Goal: Information Seeking & Learning: Learn about a topic

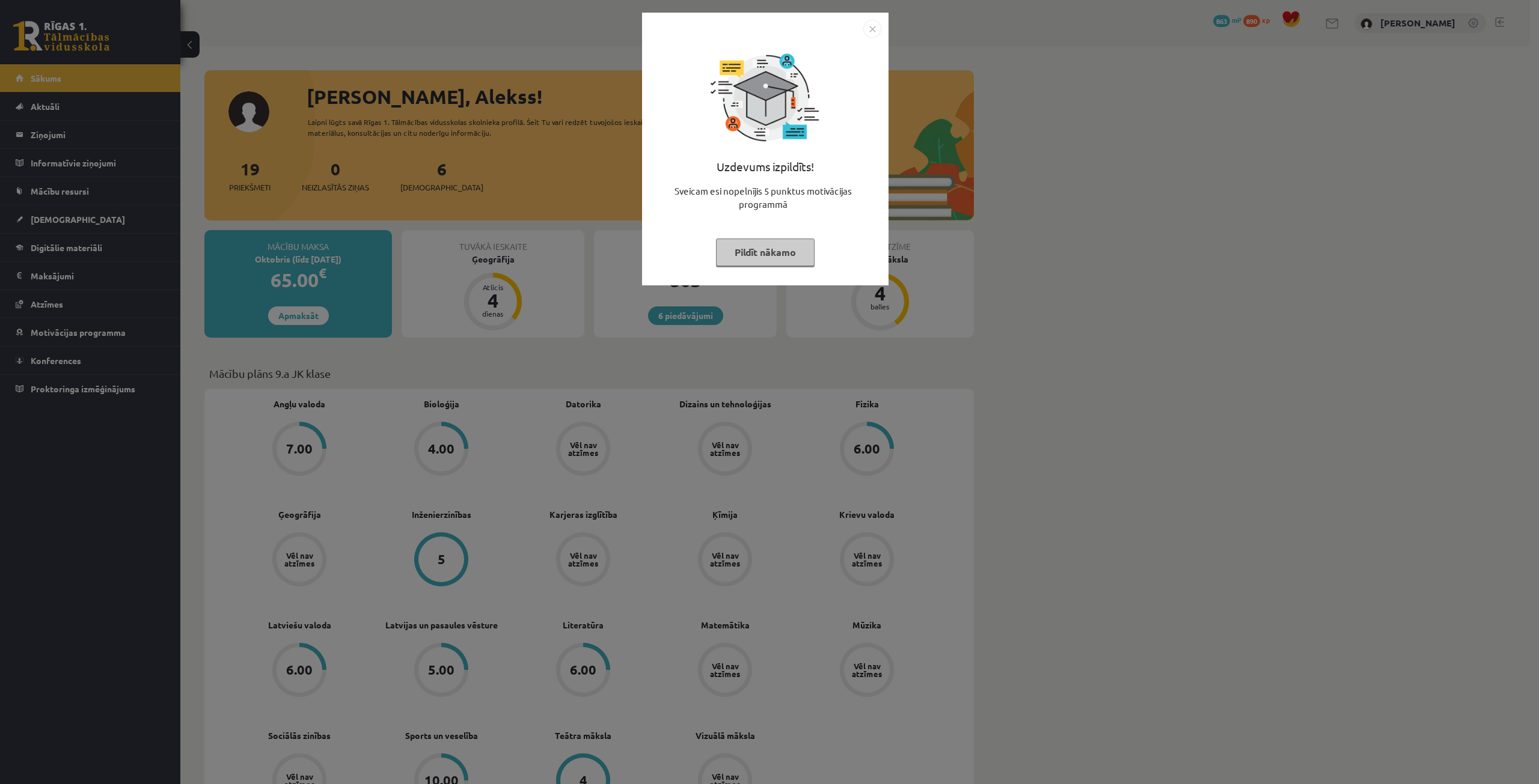
click at [754, 252] on button "Pildīt nākamo" at bounding box center [765, 252] width 99 height 27
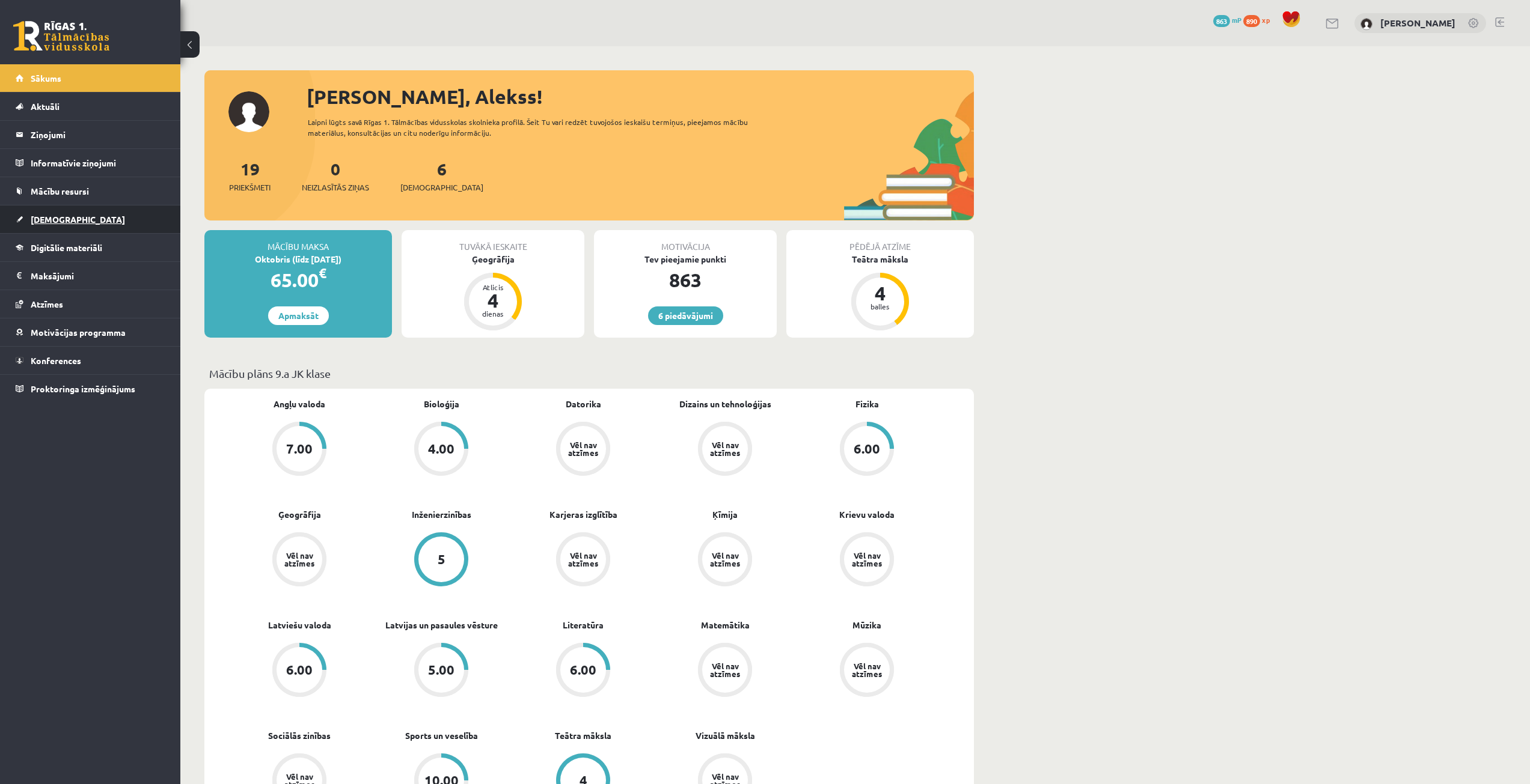
click at [62, 218] on span "[DEMOGRAPHIC_DATA]" at bounding box center [78, 219] width 94 height 11
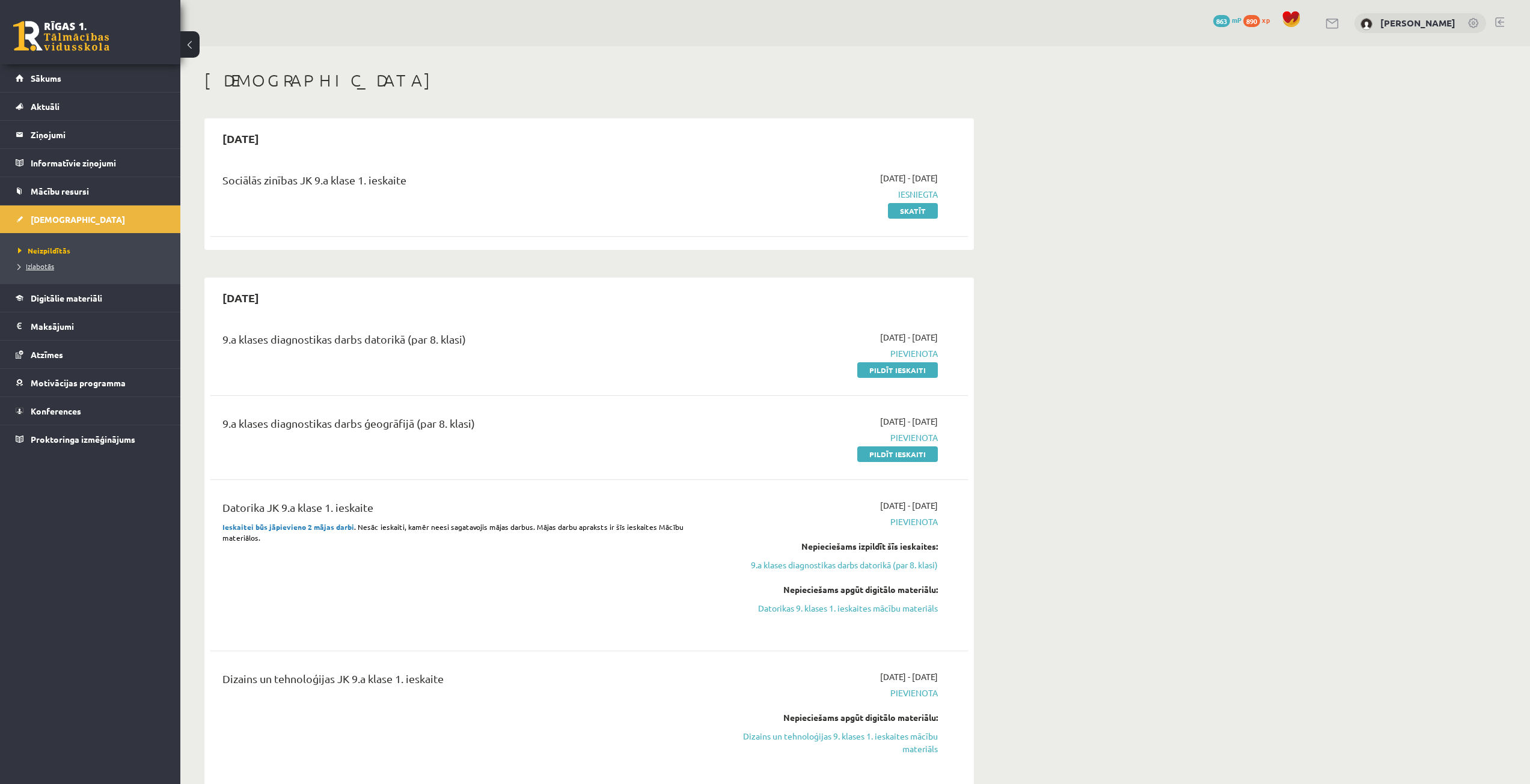
click at [55, 263] on link "Izlabotās" at bounding box center [93, 266] width 151 height 11
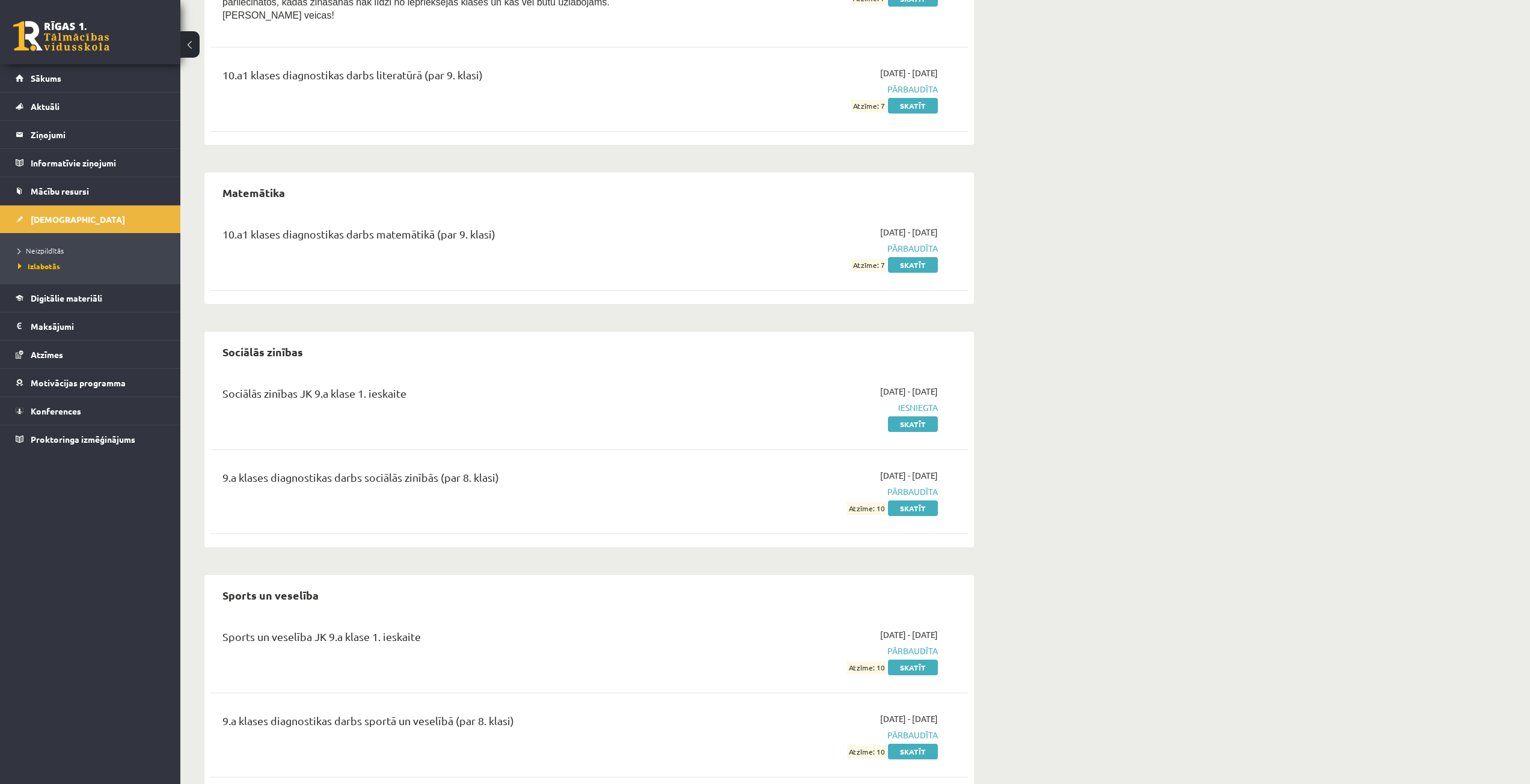
scroll to position [2092, 0]
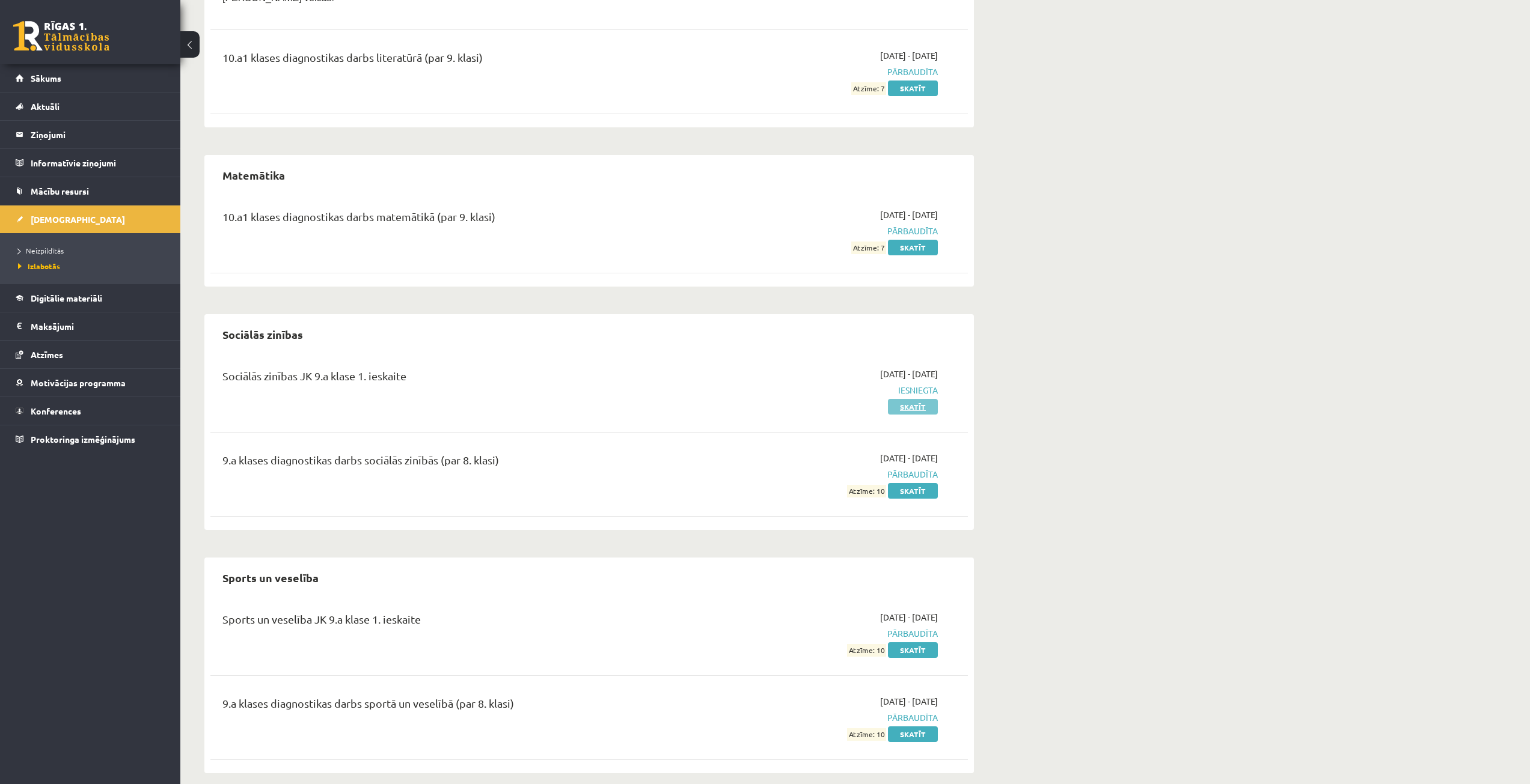
click at [917, 399] on link "Skatīt" at bounding box center [912, 407] width 50 height 16
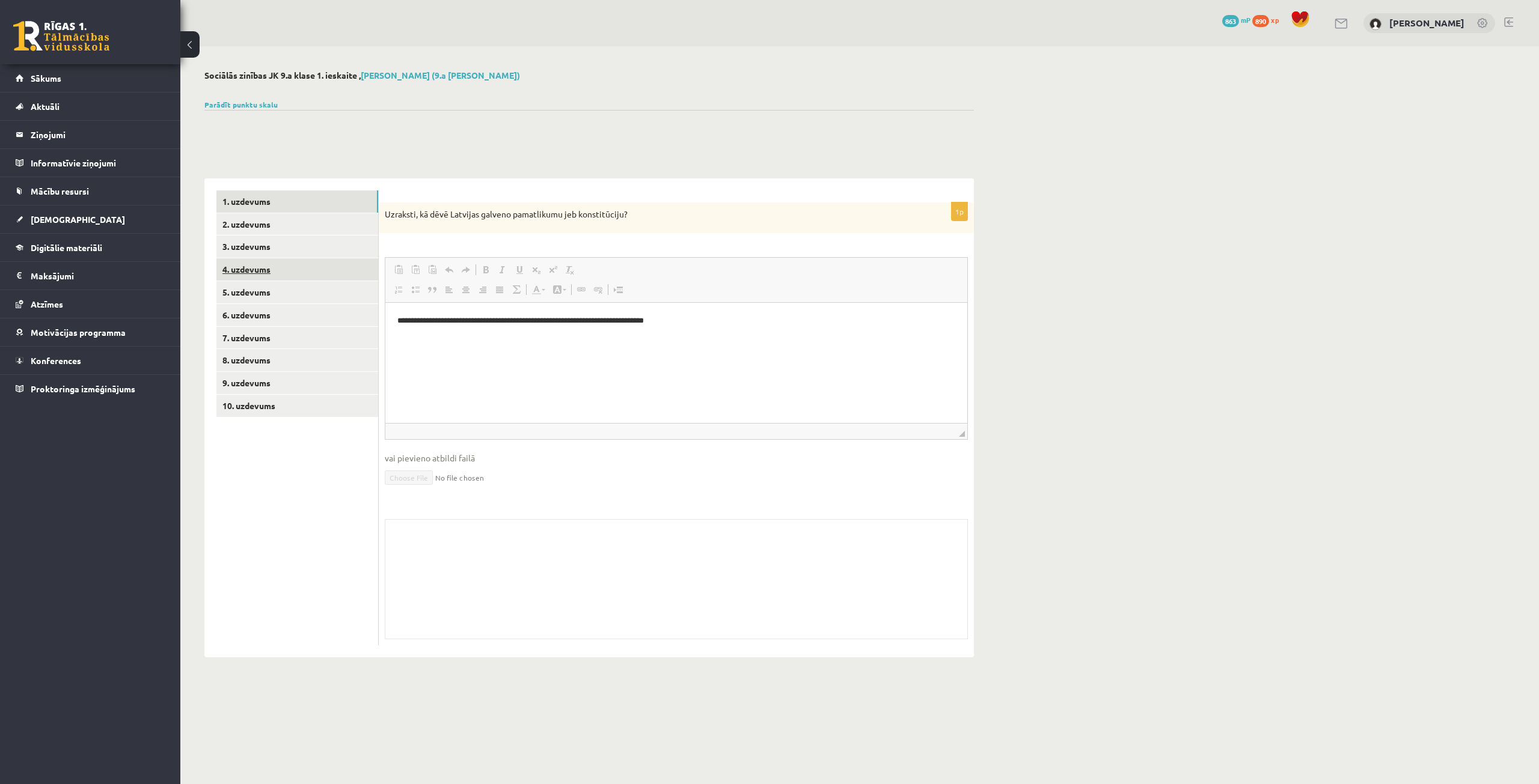
click at [323, 270] on link "4. uzdevums" at bounding box center [297, 269] width 161 height 22
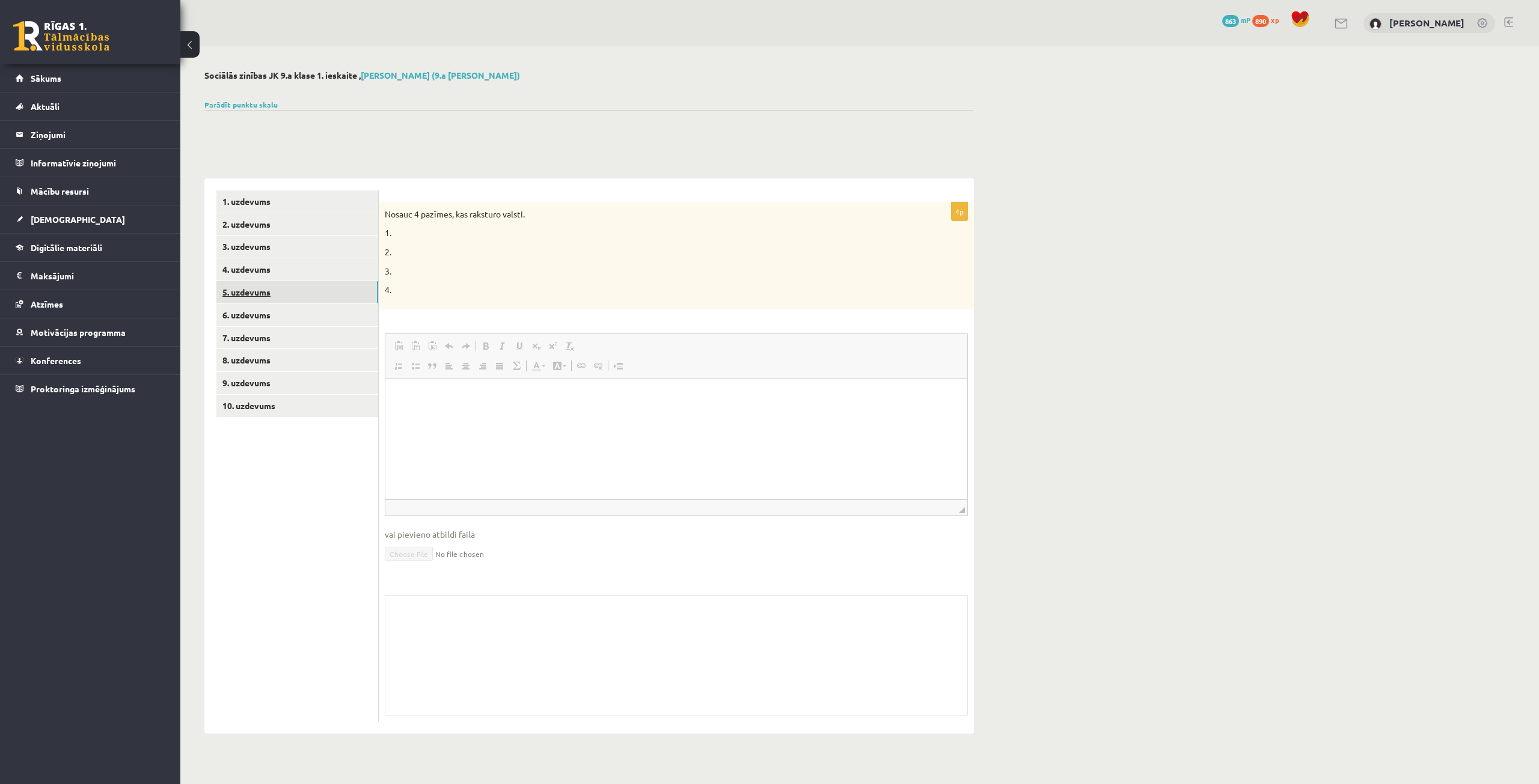
click at [324, 296] on link "5. uzdevums" at bounding box center [297, 292] width 161 height 22
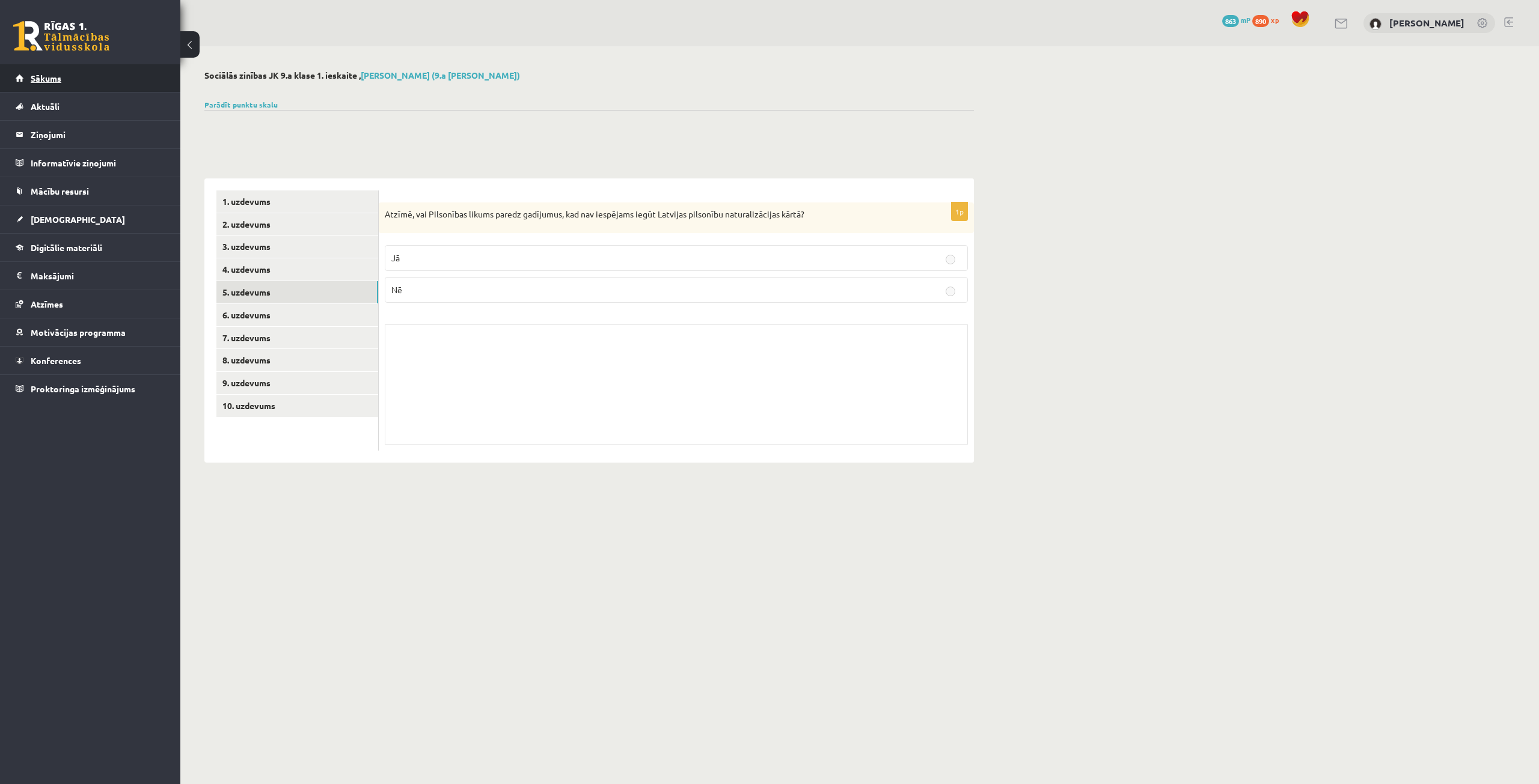
click at [108, 72] on link "Sākums" at bounding box center [91, 78] width 150 height 27
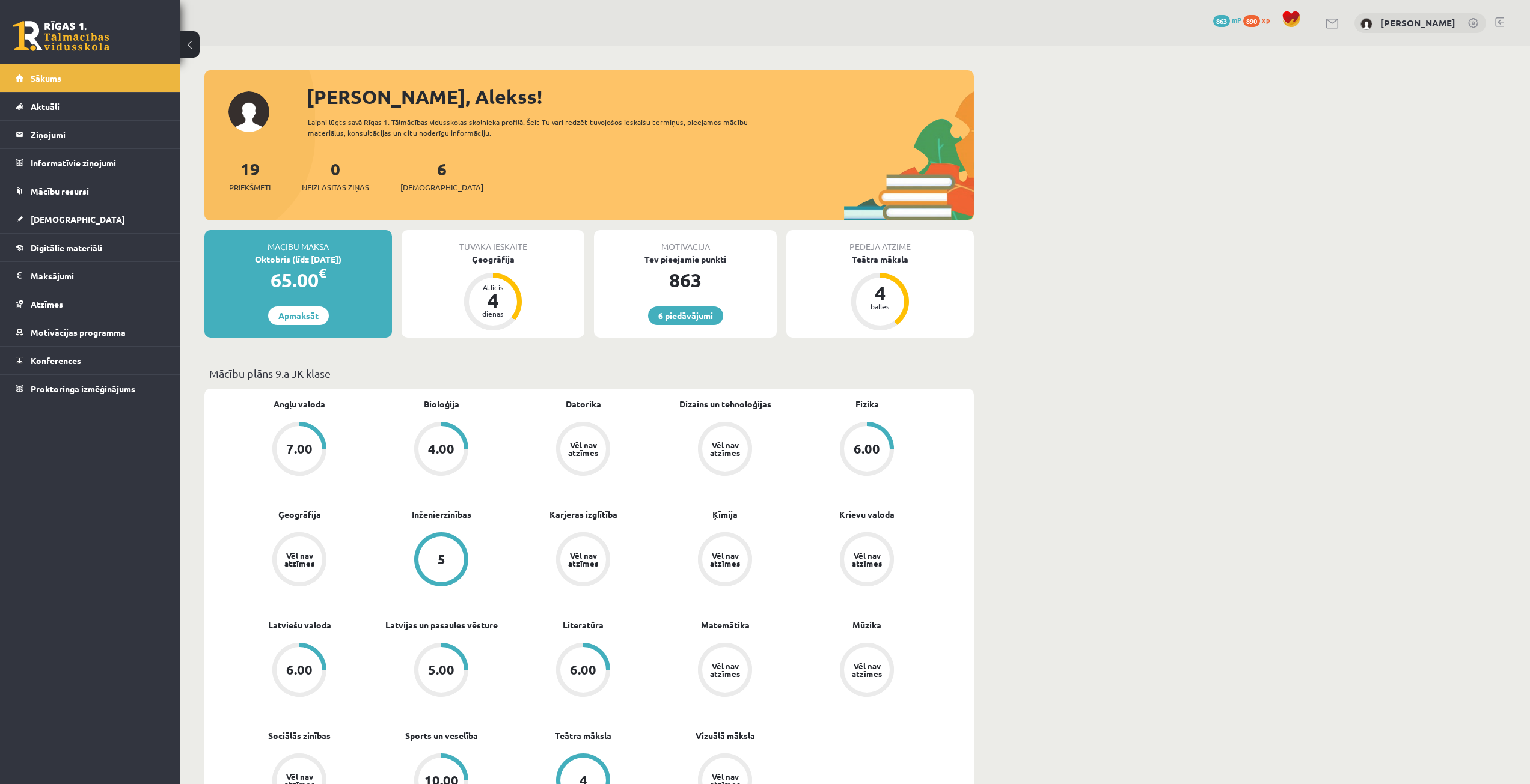
click at [676, 317] on link "6 piedāvājumi" at bounding box center [685, 315] width 75 height 18
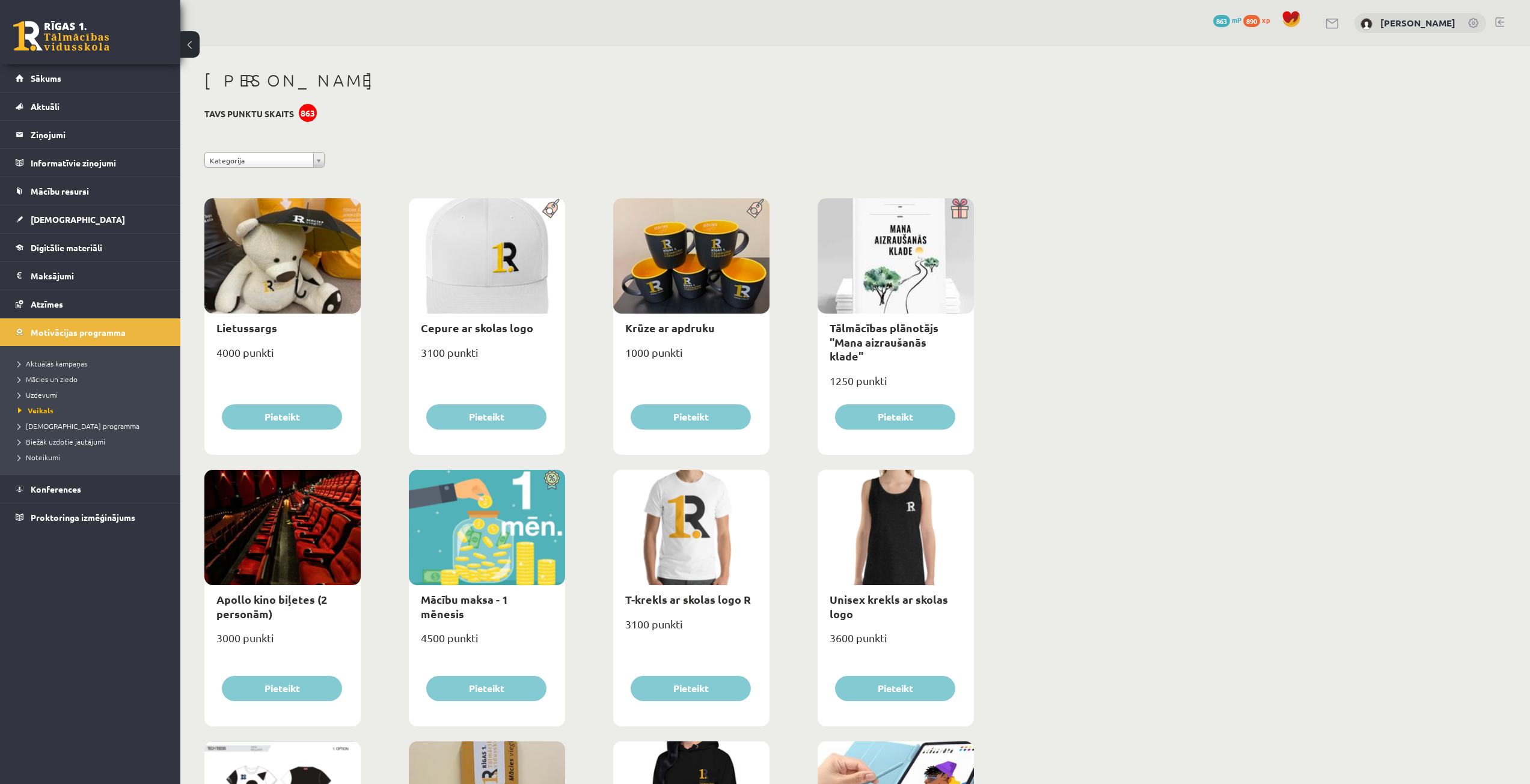
click at [308, 111] on div "863" at bounding box center [308, 113] width 18 height 18
click at [63, 390] on link "Uzdevumi" at bounding box center [93, 395] width 151 height 11
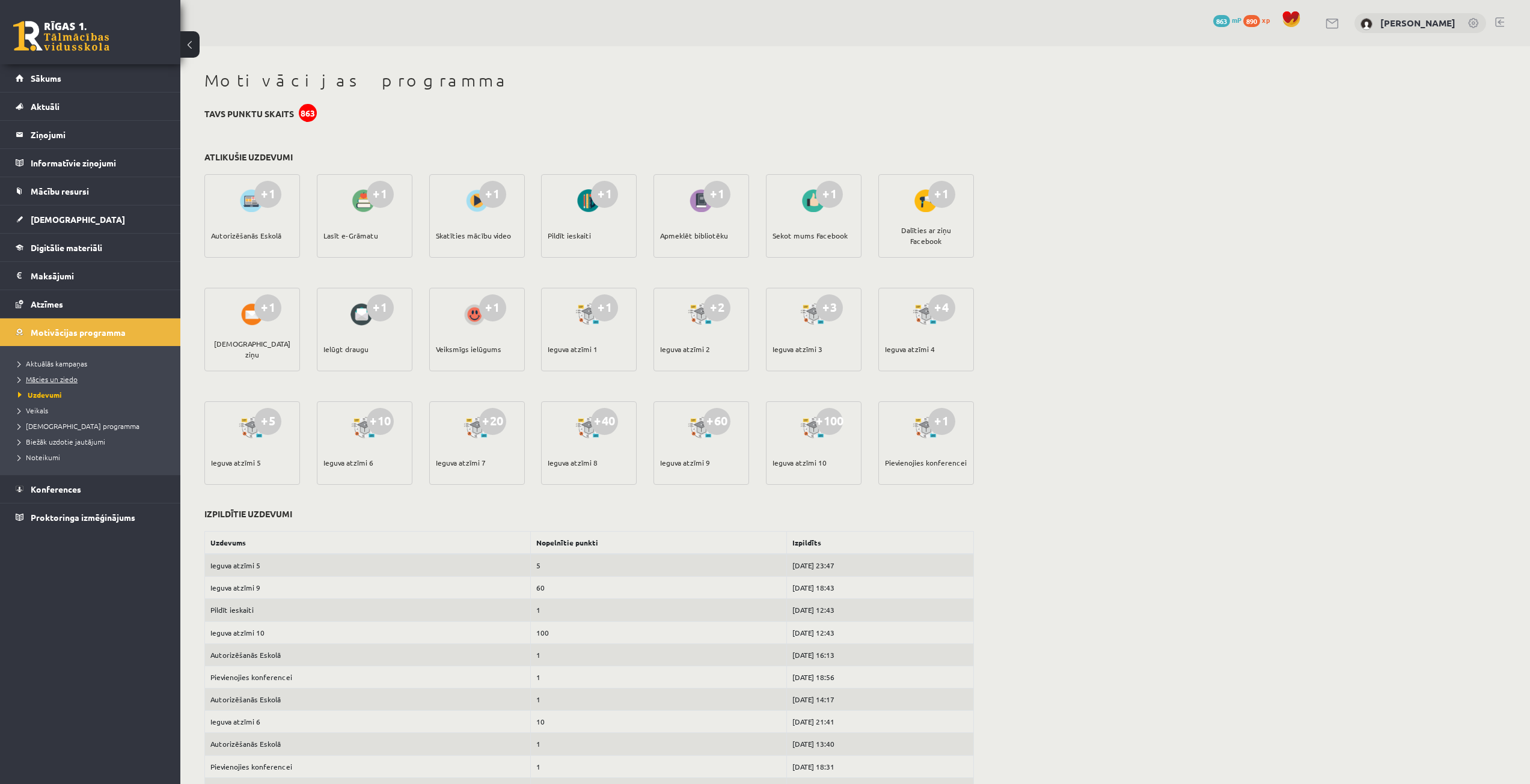
click at [66, 376] on span "Mācies un ziedo" at bounding box center [48, 379] width 60 height 10
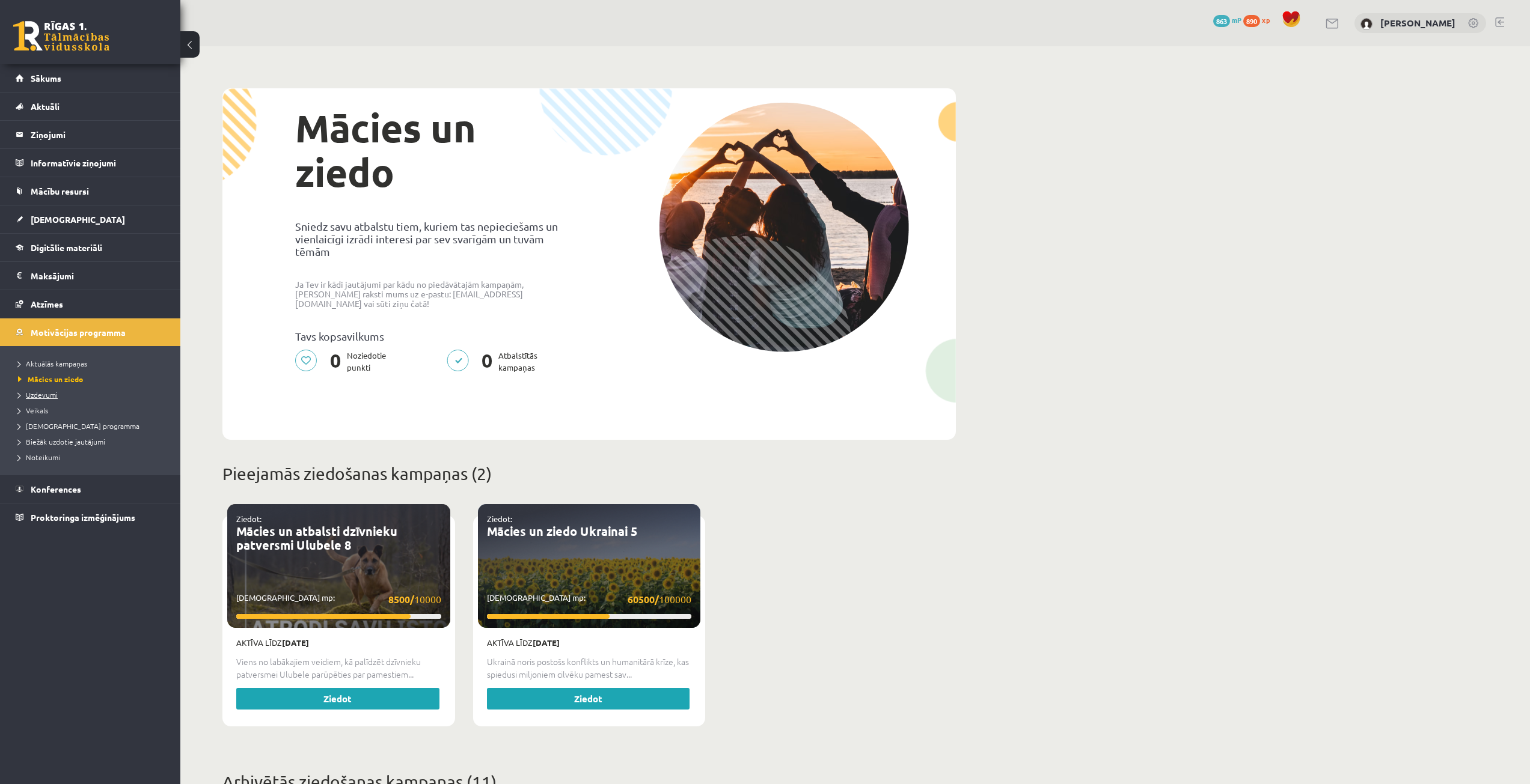
click at [56, 399] on link "Uzdevumi" at bounding box center [93, 395] width 151 height 11
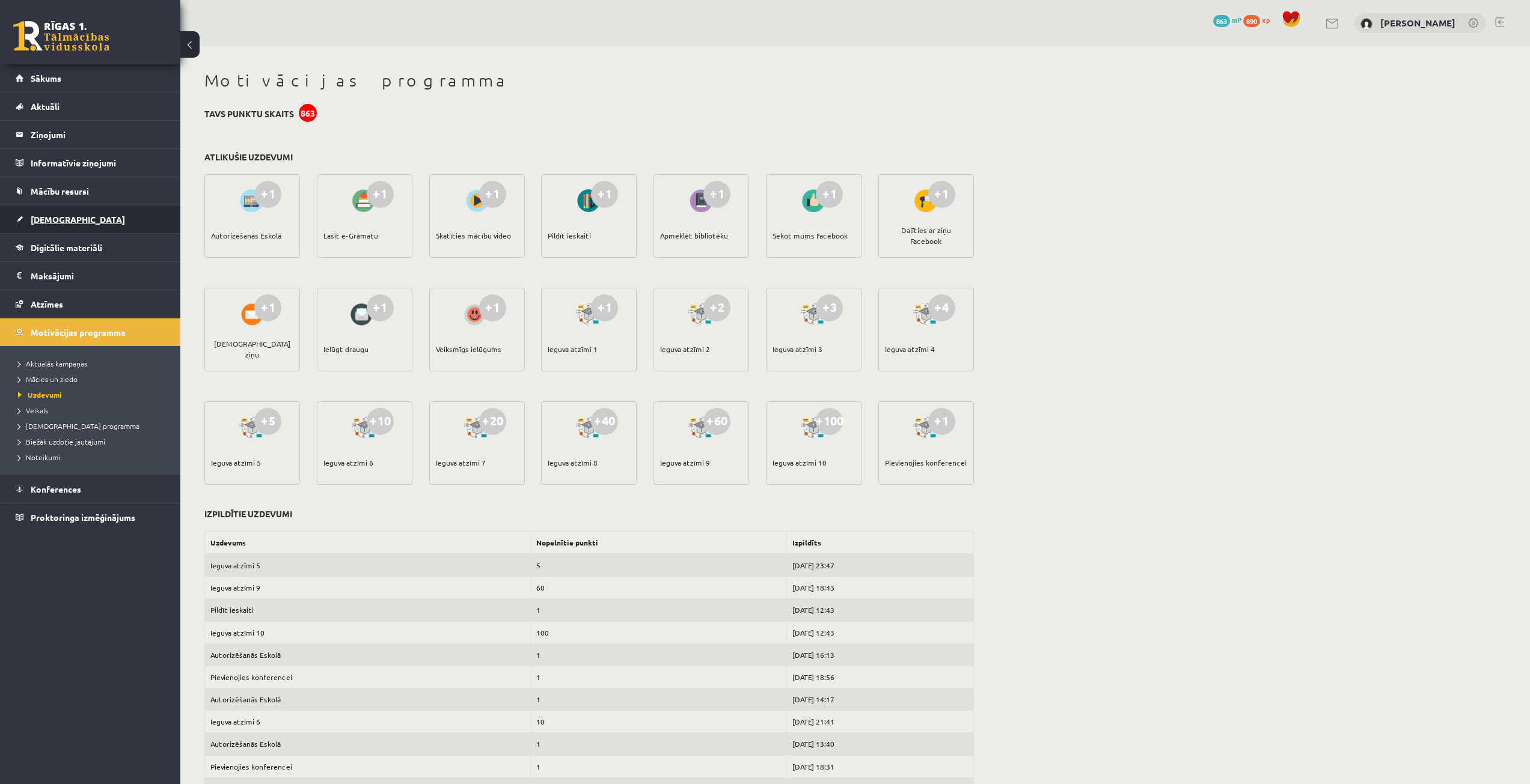
click at [104, 222] on link "[DEMOGRAPHIC_DATA]" at bounding box center [91, 218] width 150 height 27
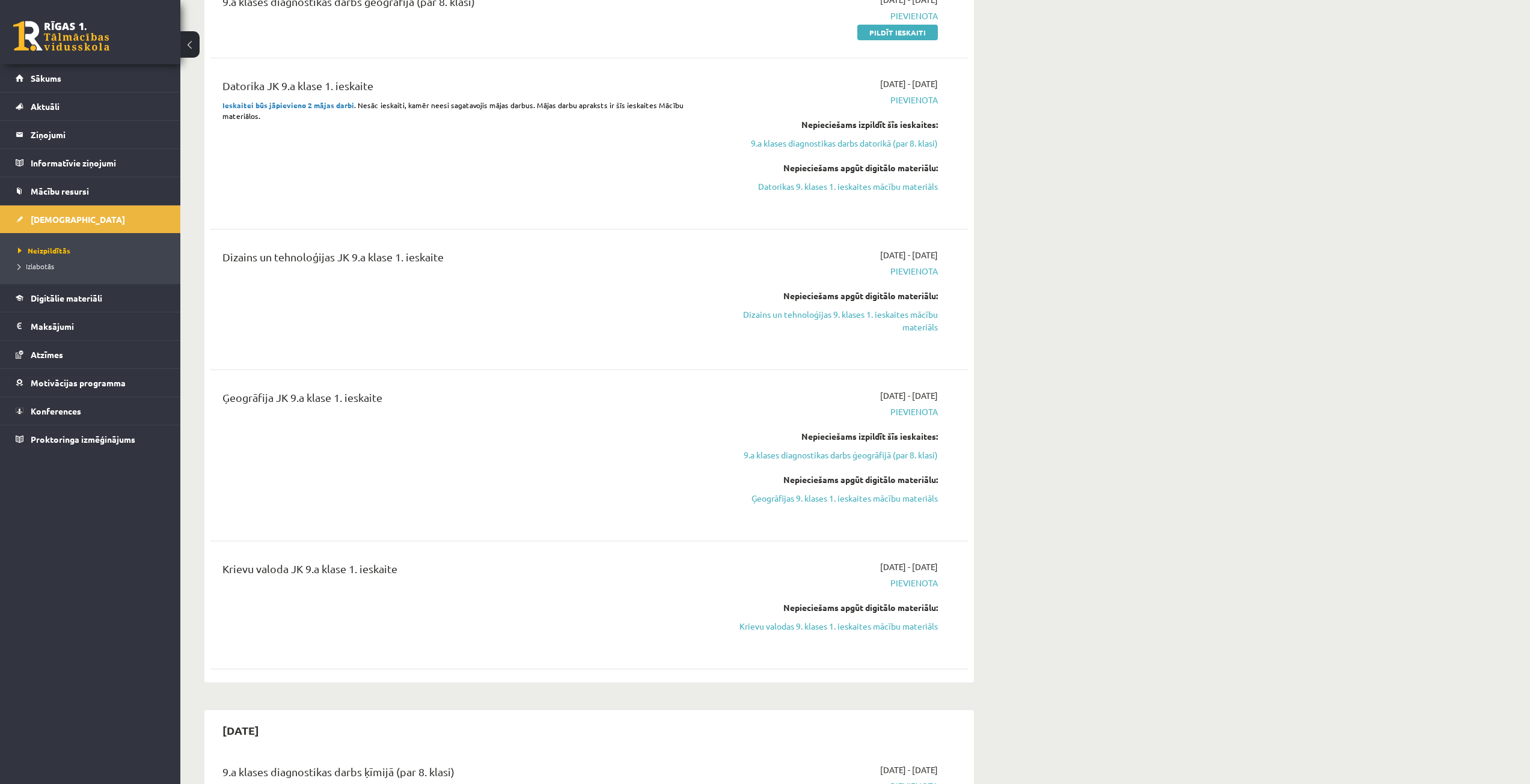
scroll to position [420, 0]
click at [895, 628] on link "Krievu valodas 9. klases 1. ieskaites mācību materiāls" at bounding box center [824, 627] width 227 height 12
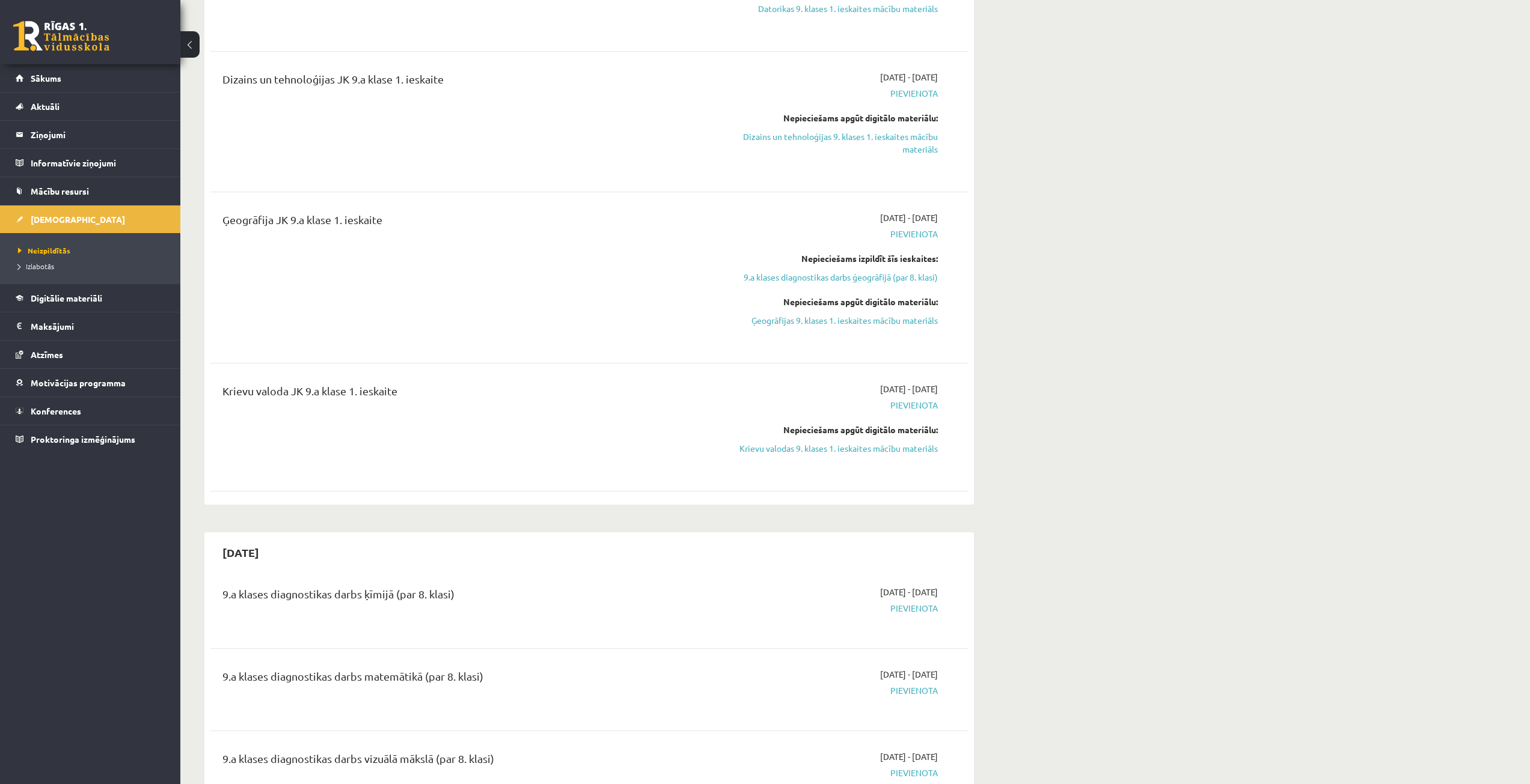
scroll to position [661, 0]
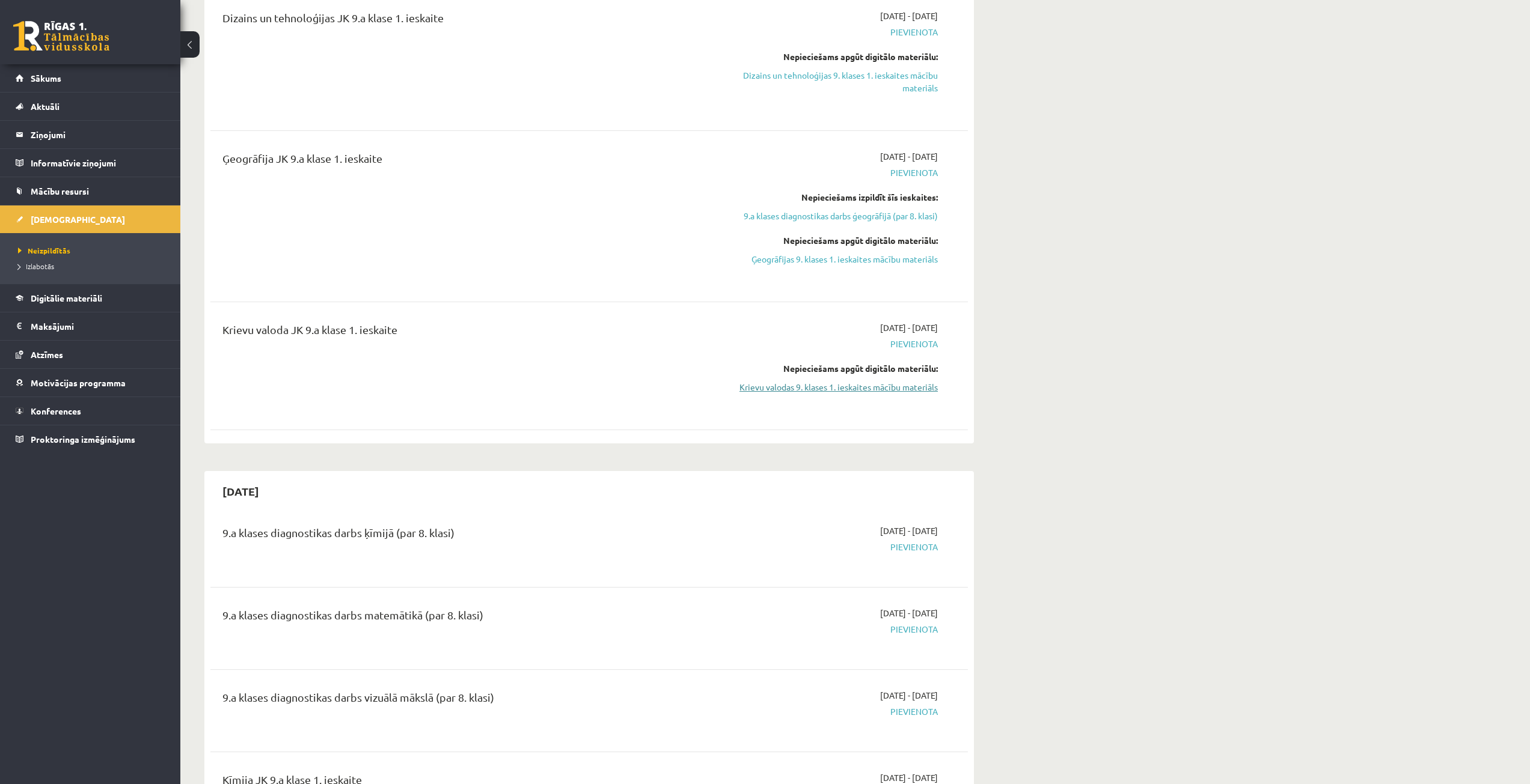
click at [875, 383] on link "Krievu valodas 9. klases 1. ieskaites mācību materiāls" at bounding box center [824, 387] width 227 height 12
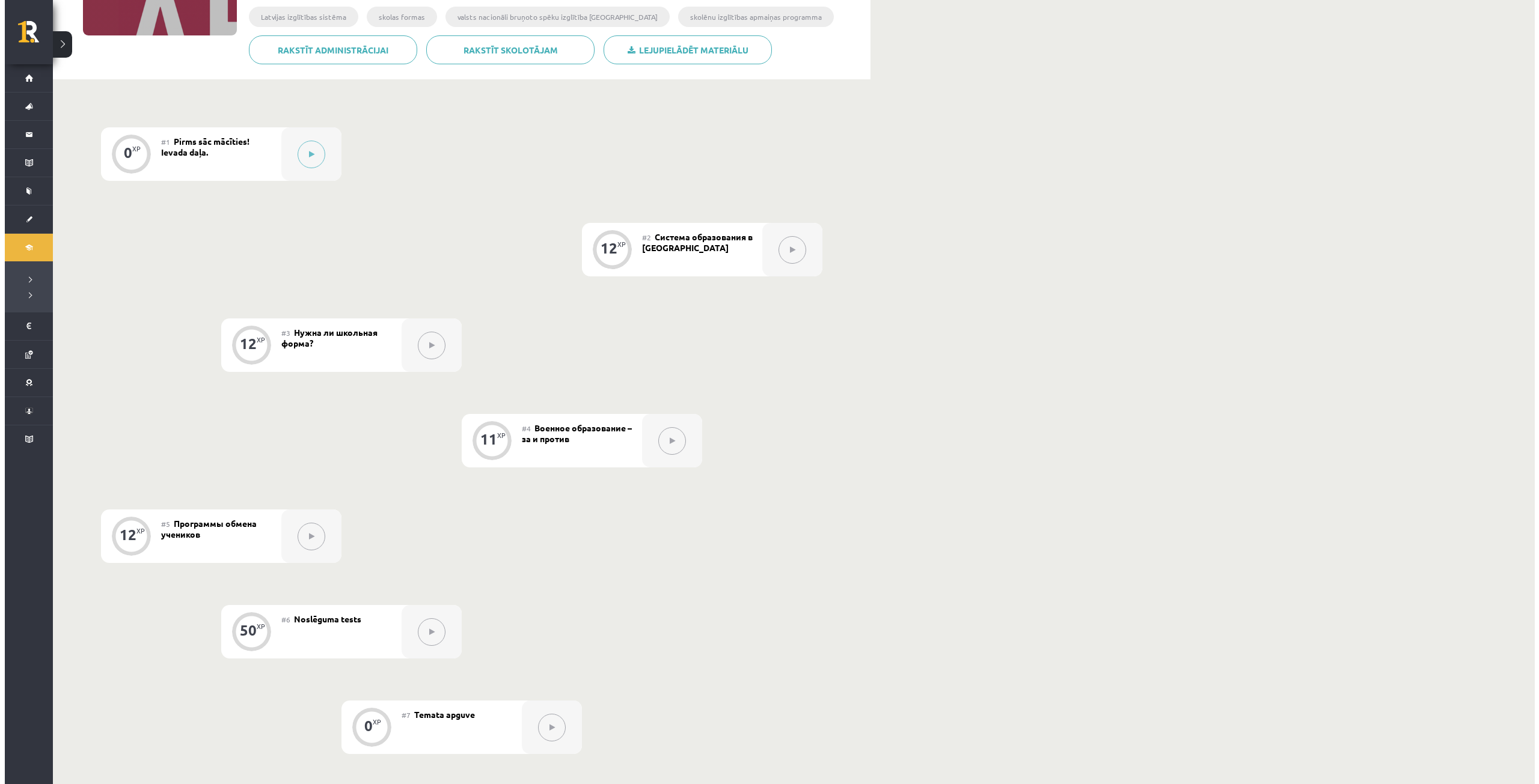
scroll to position [30, 0]
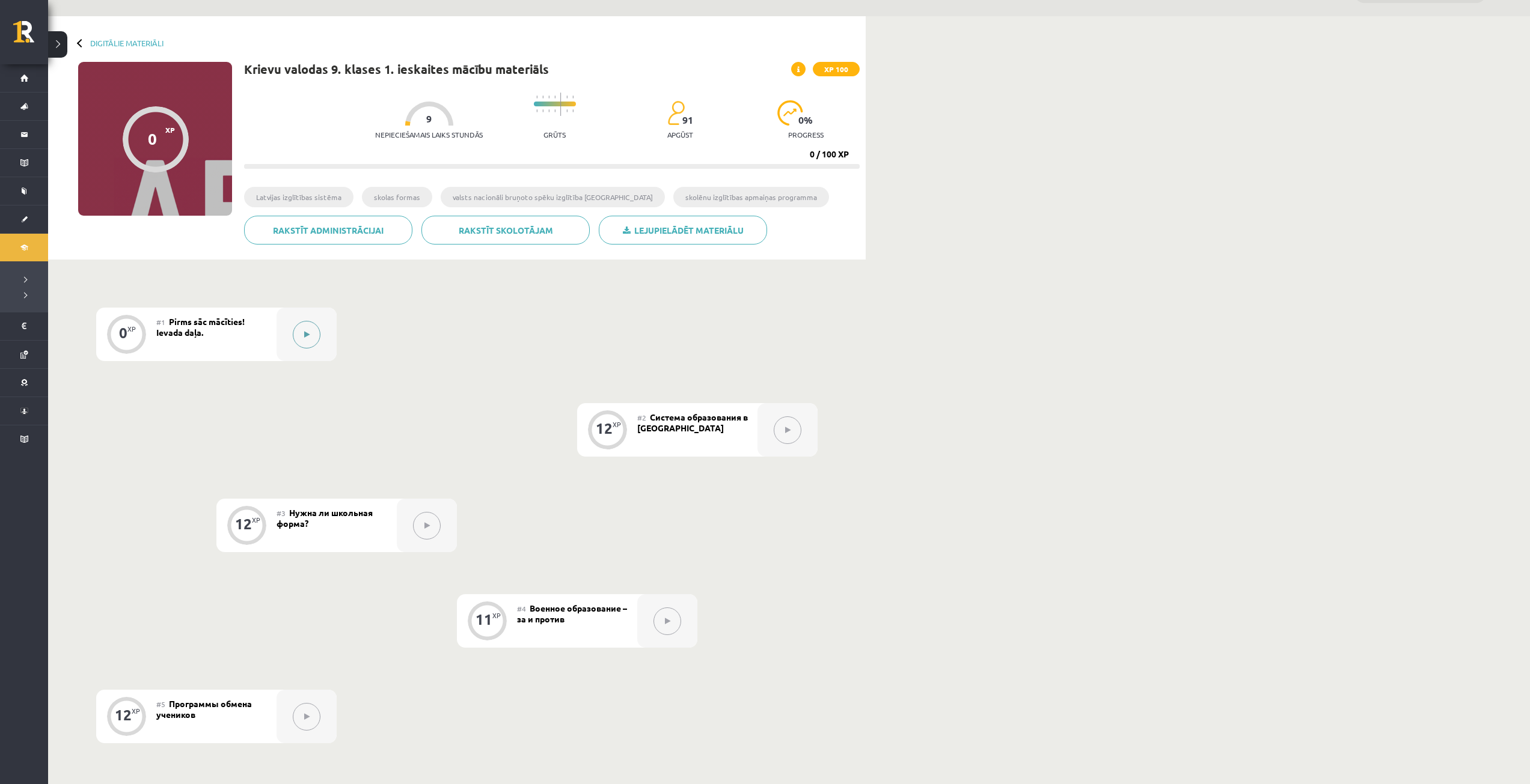
click at [321, 336] on div at bounding box center [307, 334] width 60 height 54
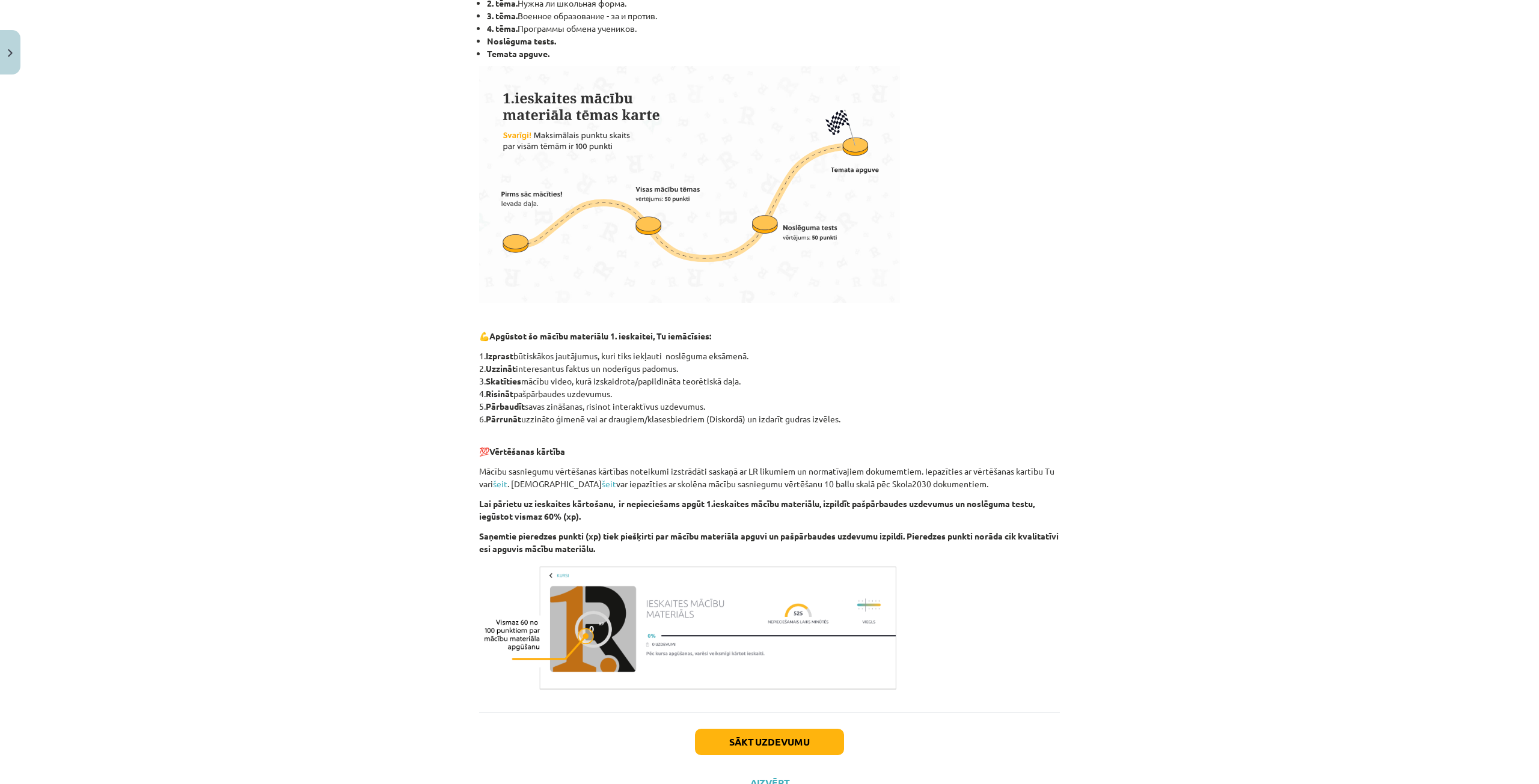
scroll to position [337, 0]
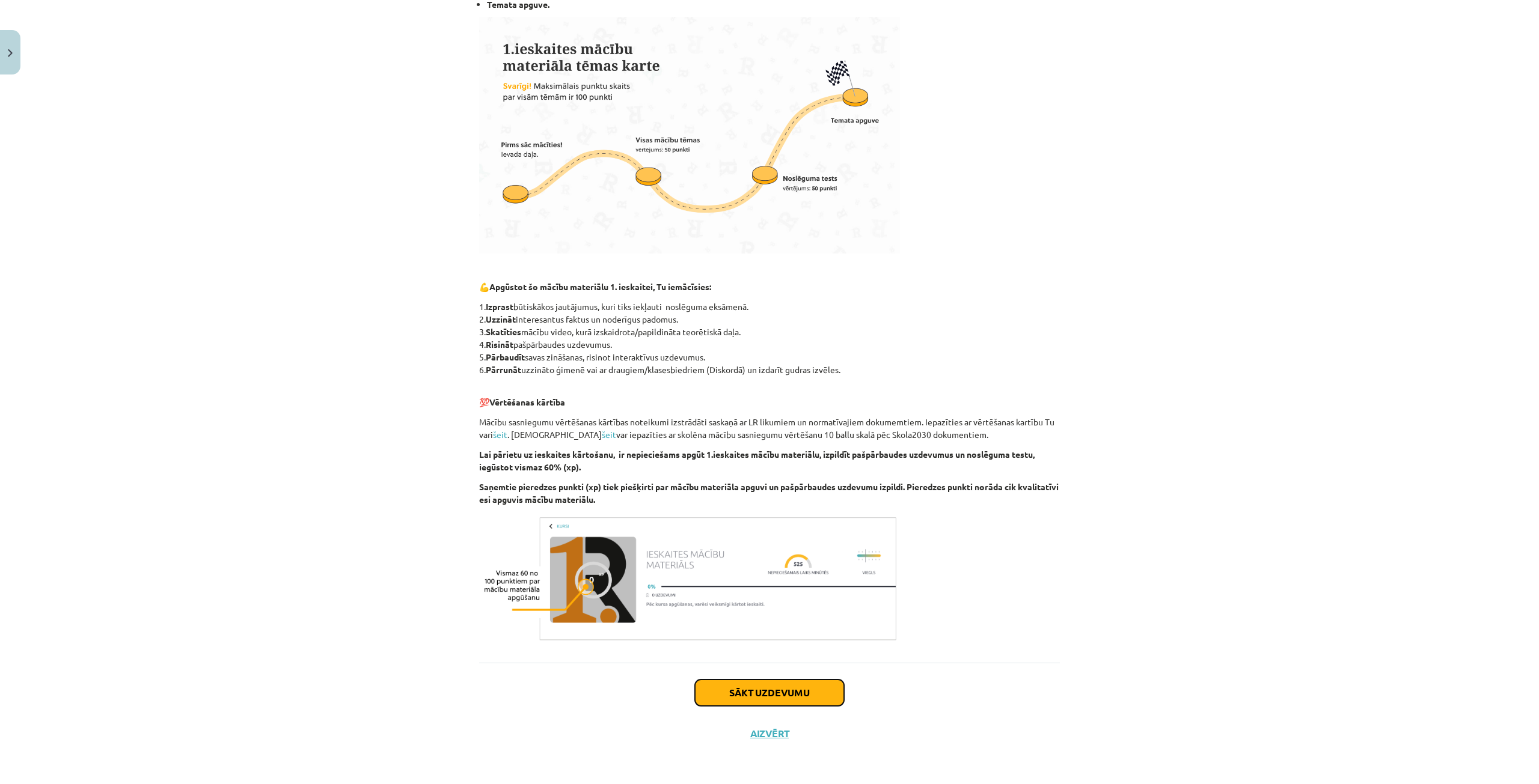
click at [816, 687] on button "Sākt uzdevumu" at bounding box center [770, 692] width 149 height 26
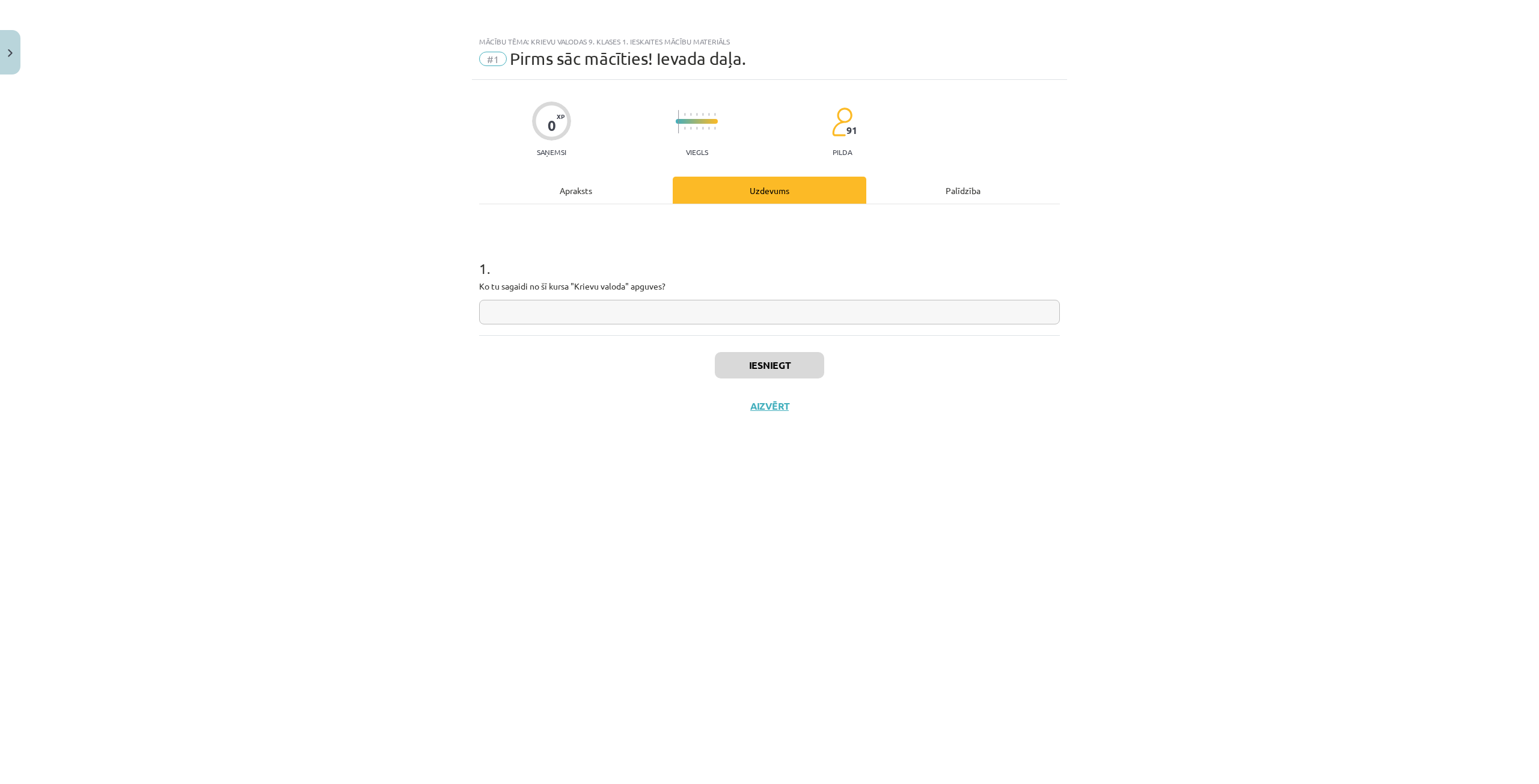
scroll to position [0, 0]
click at [297, 337] on div "Mācību tēma: Krievu valodas 9. klases 1. ieskaites mācību materiāls #1 Pirms sā…" at bounding box center [770, 392] width 1539 height 784
click at [701, 316] on input "text" at bounding box center [770, 312] width 581 height 25
paste input "**********"
type input "**********"
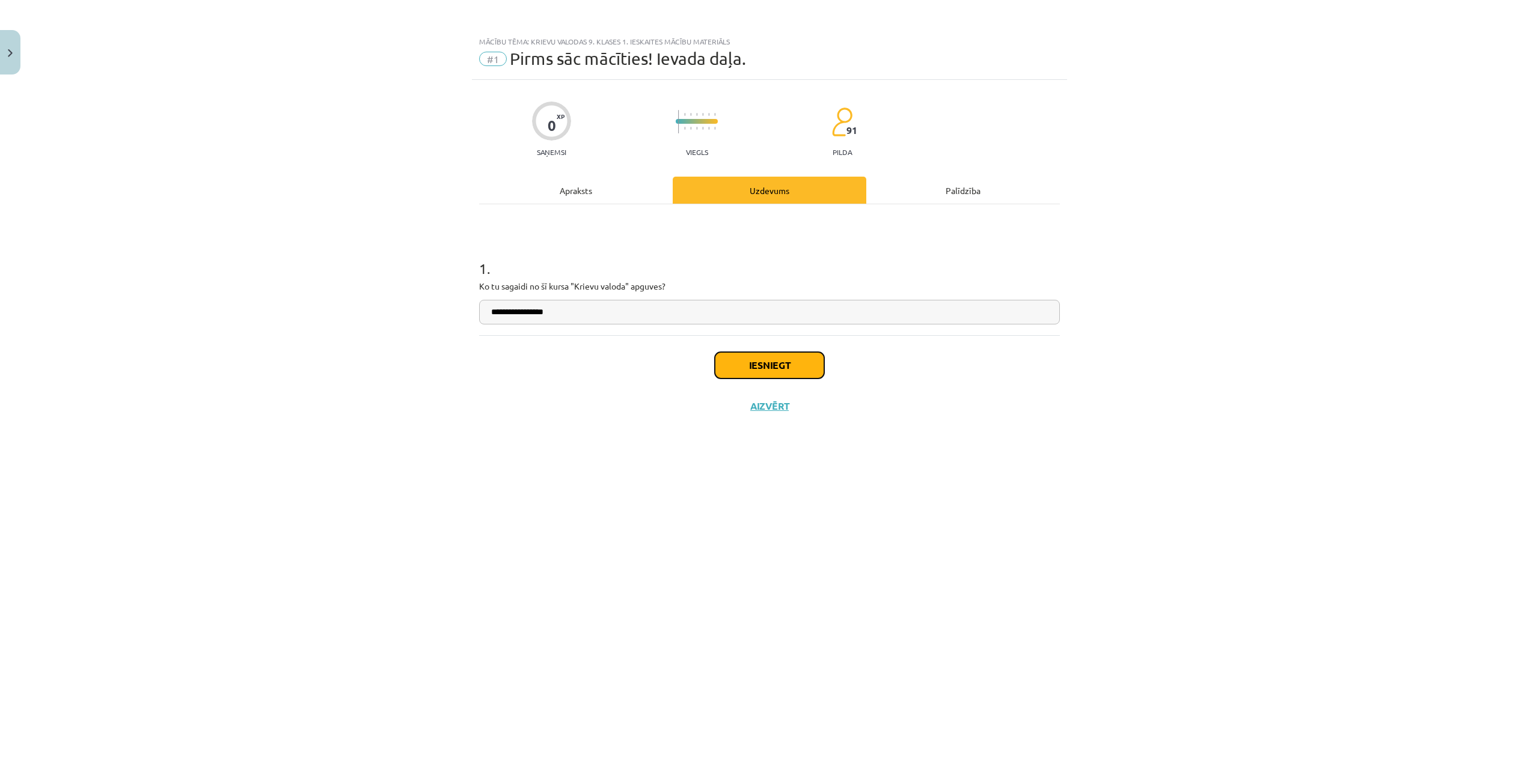
click at [799, 367] on button "Iesniegt" at bounding box center [770, 366] width 109 height 26
click at [762, 413] on button "Nākamā nodarbība" at bounding box center [770, 413] width 118 height 27
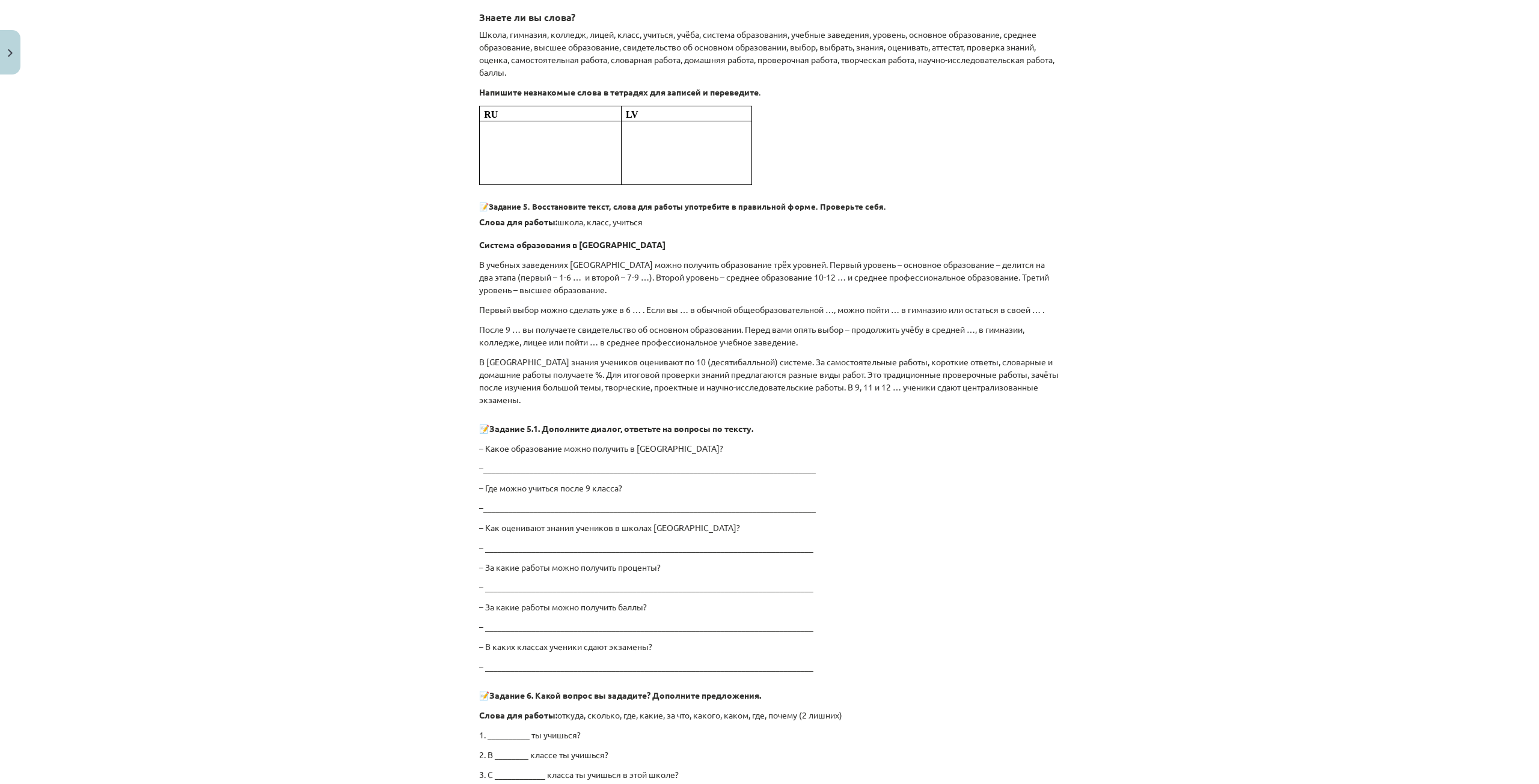
scroll to position [1742, 0]
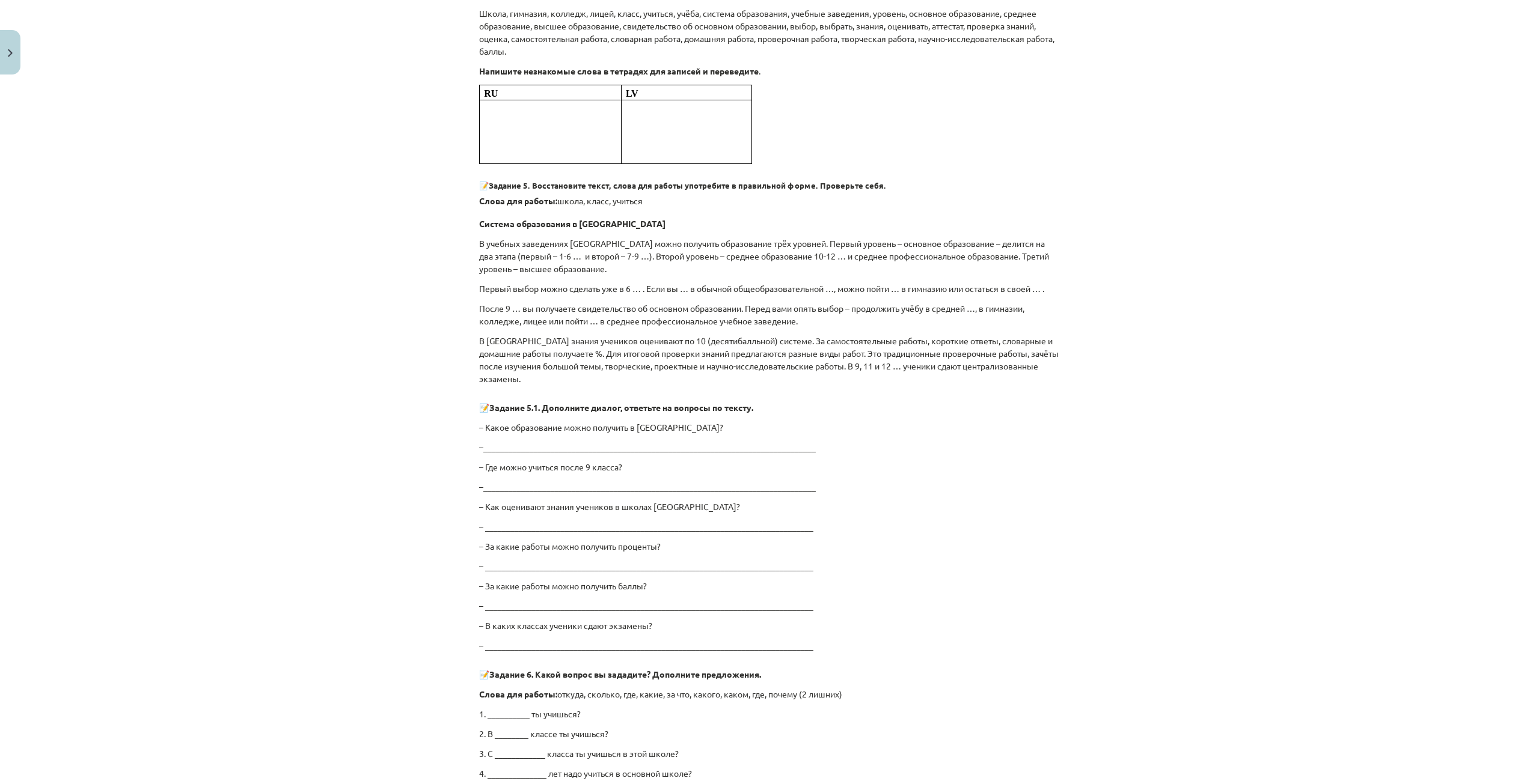
click at [583, 484] on p "–_______________________________________________________________________________" at bounding box center [770, 487] width 581 height 12
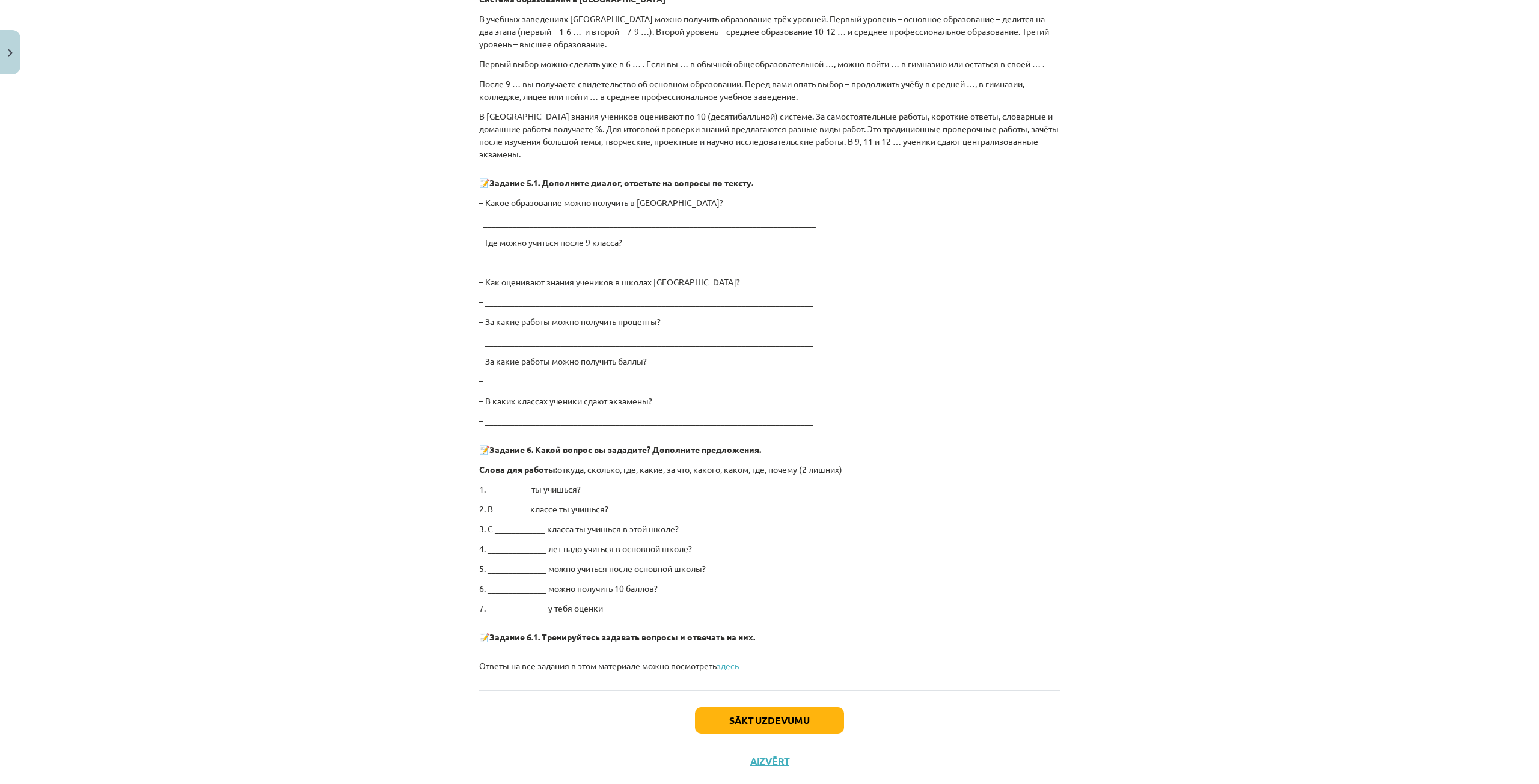
scroll to position [1993, 0]
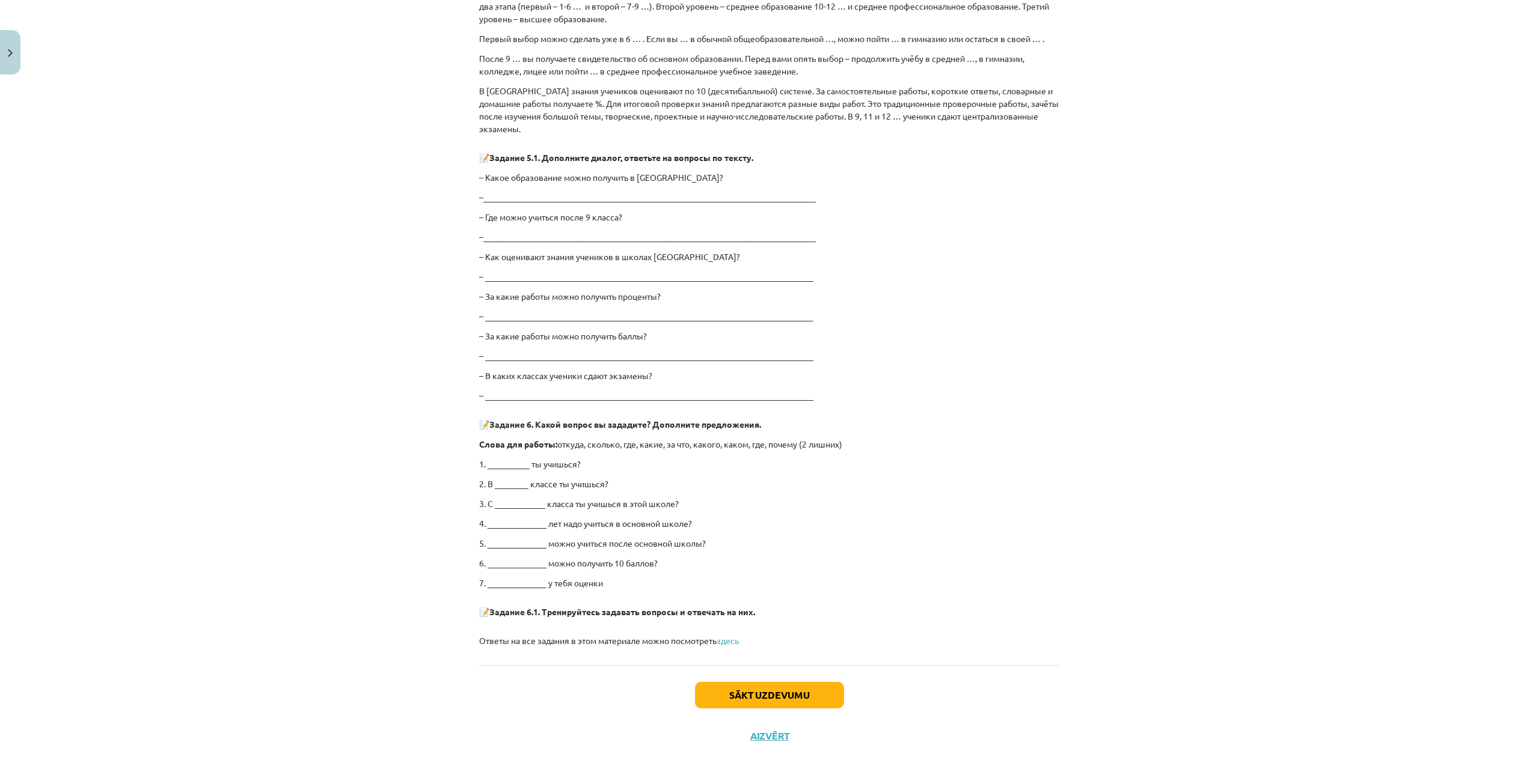
click at [508, 460] on p "1. __________ ты учишься?" at bounding box center [770, 464] width 581 height 12
drag, startPoint x: 576, startPoint y: 442, endPoint x: 566, endPoint y: 442, distance: 10.0
click at [566, 442] on p "Слова для работы: откуда, сколько, где, какие, за что, какого, каком, где, поче…" at bounding box center [770, 444] width 581 height 12
copy p "куд"
click at [501, 464] on p "1. __________ ты учишься?" at bounding box center [770, 464] width 581 height 12
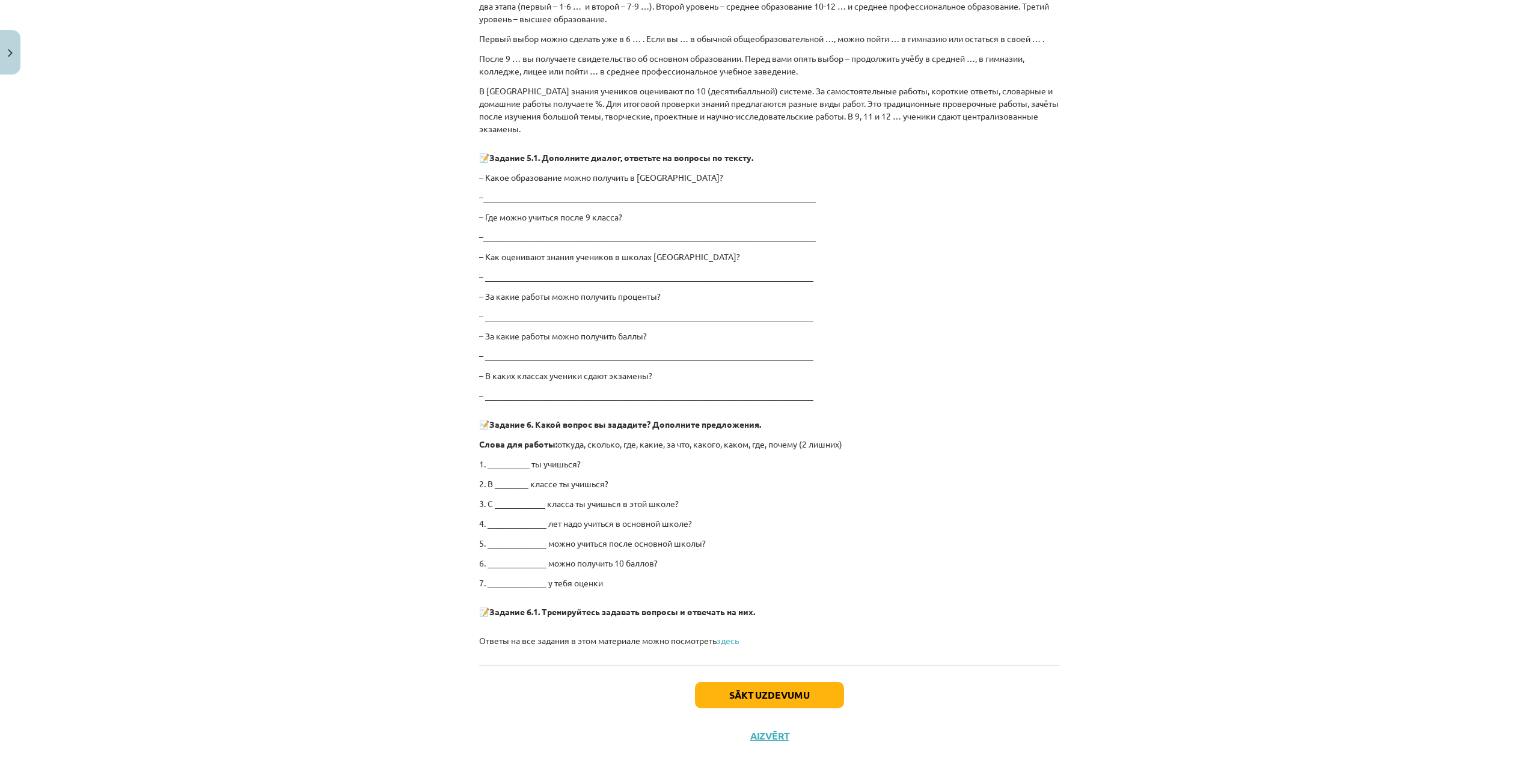
drag, startPoint x: 501, startPoint y: 464, endPoint x: 1071, endPoint y: 502, distance: 571.3
click at [1071, 502] on div "Mācību tēma: Krievu valodas 9. klases 1. ieskaites mācību materiāls #2 Система …" at bounding box center [770, 392] width 1539 height 784
click at [738, 682] on button "Sākt uzdevumu" at bounding box center [770, 695] width 149 height 26
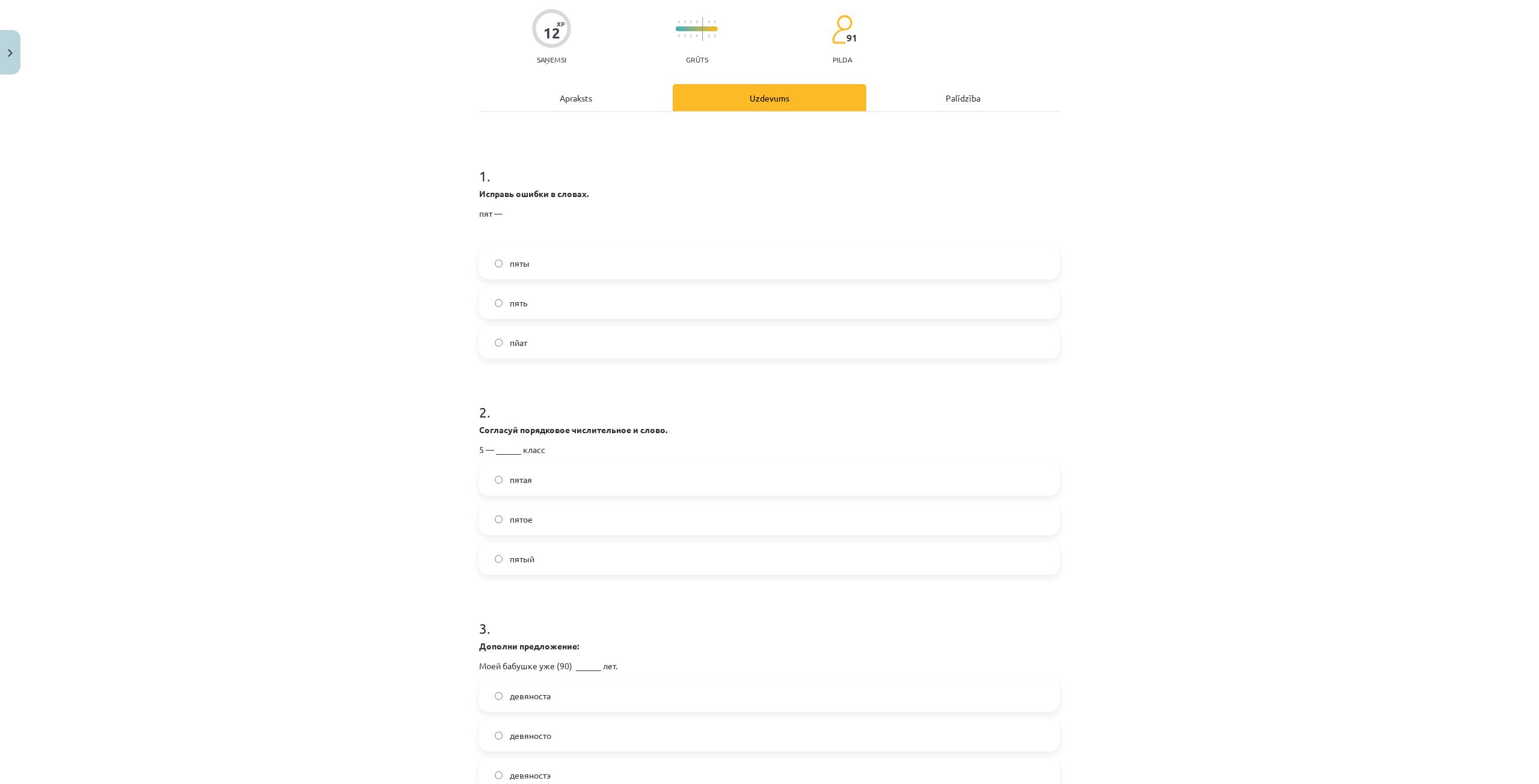
scroll to position [30, 0]
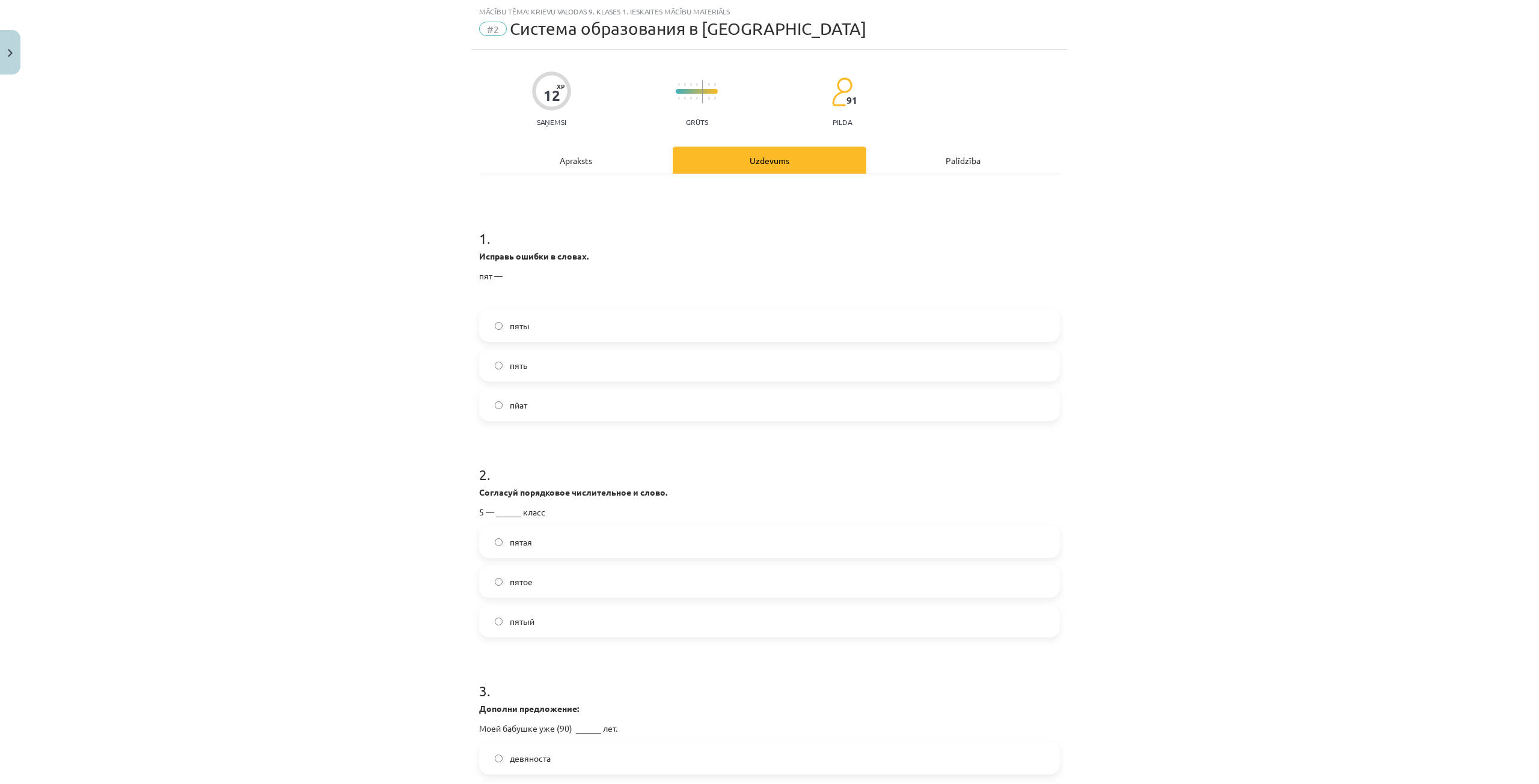
click at [606, 369] on label "пять" at bounding box center [770, 366] width 578 height 30
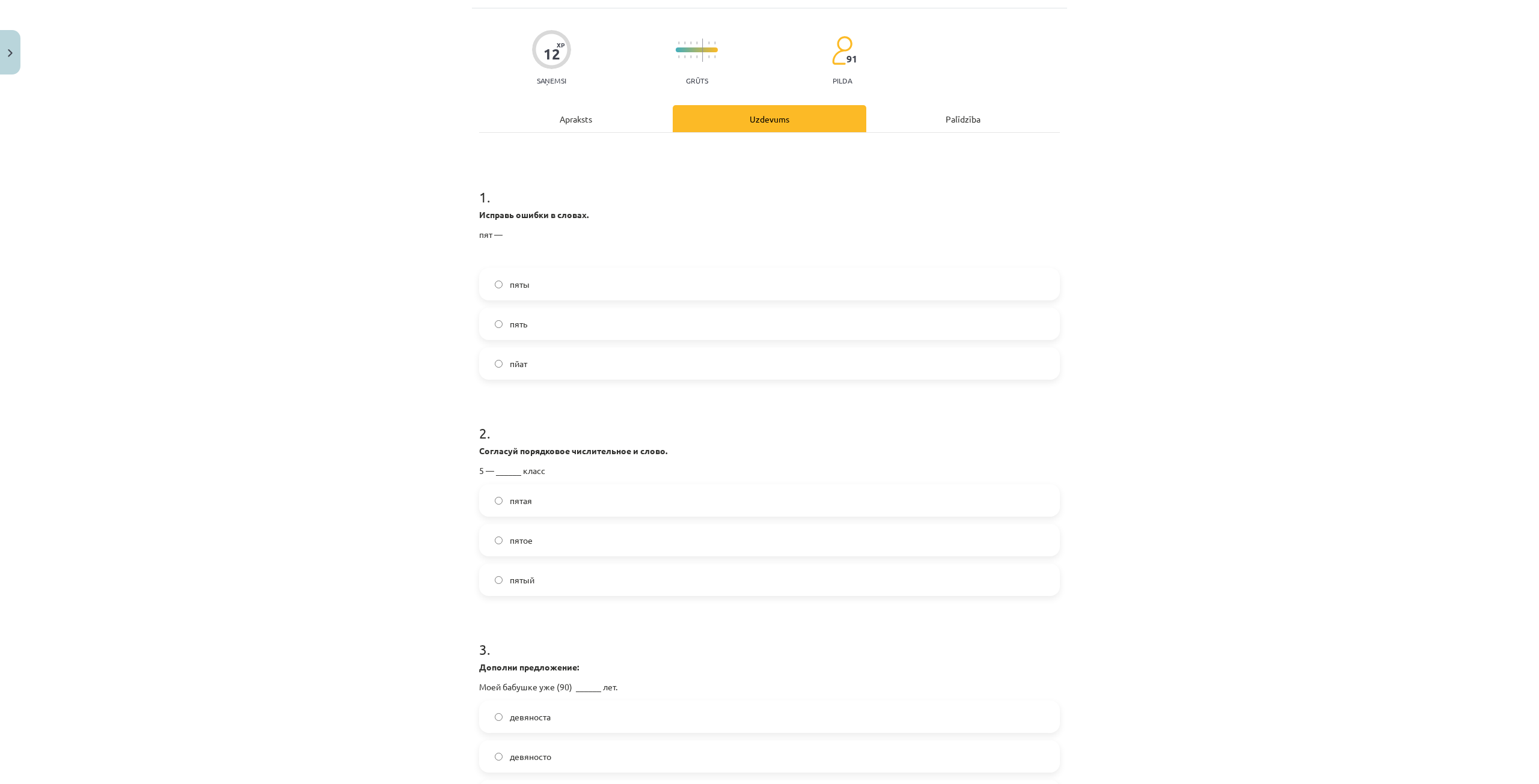
scroll to position [90, 0]
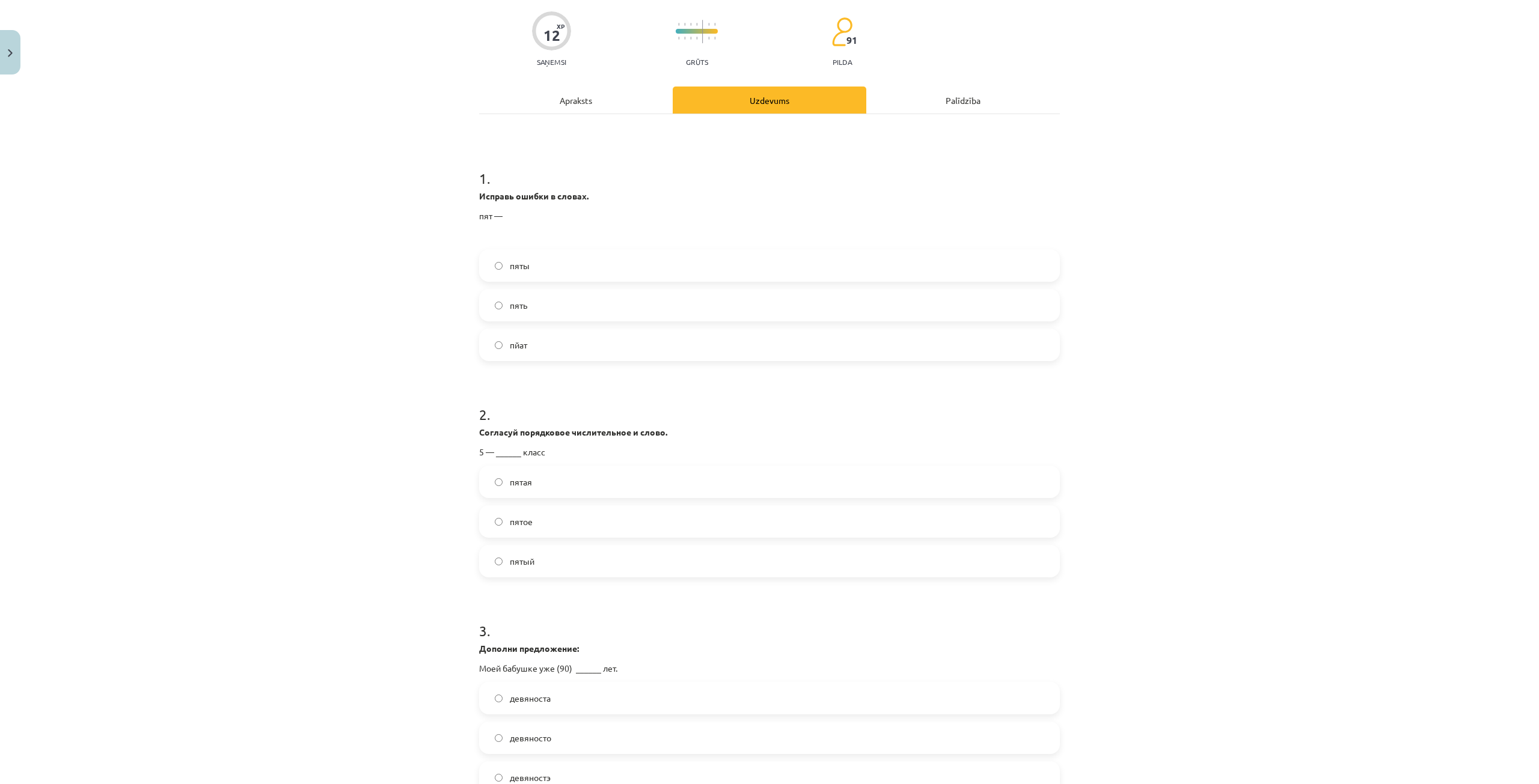
click at [529, 566] on span "пятый" at bounding box center [522, 561] width 25 height 12
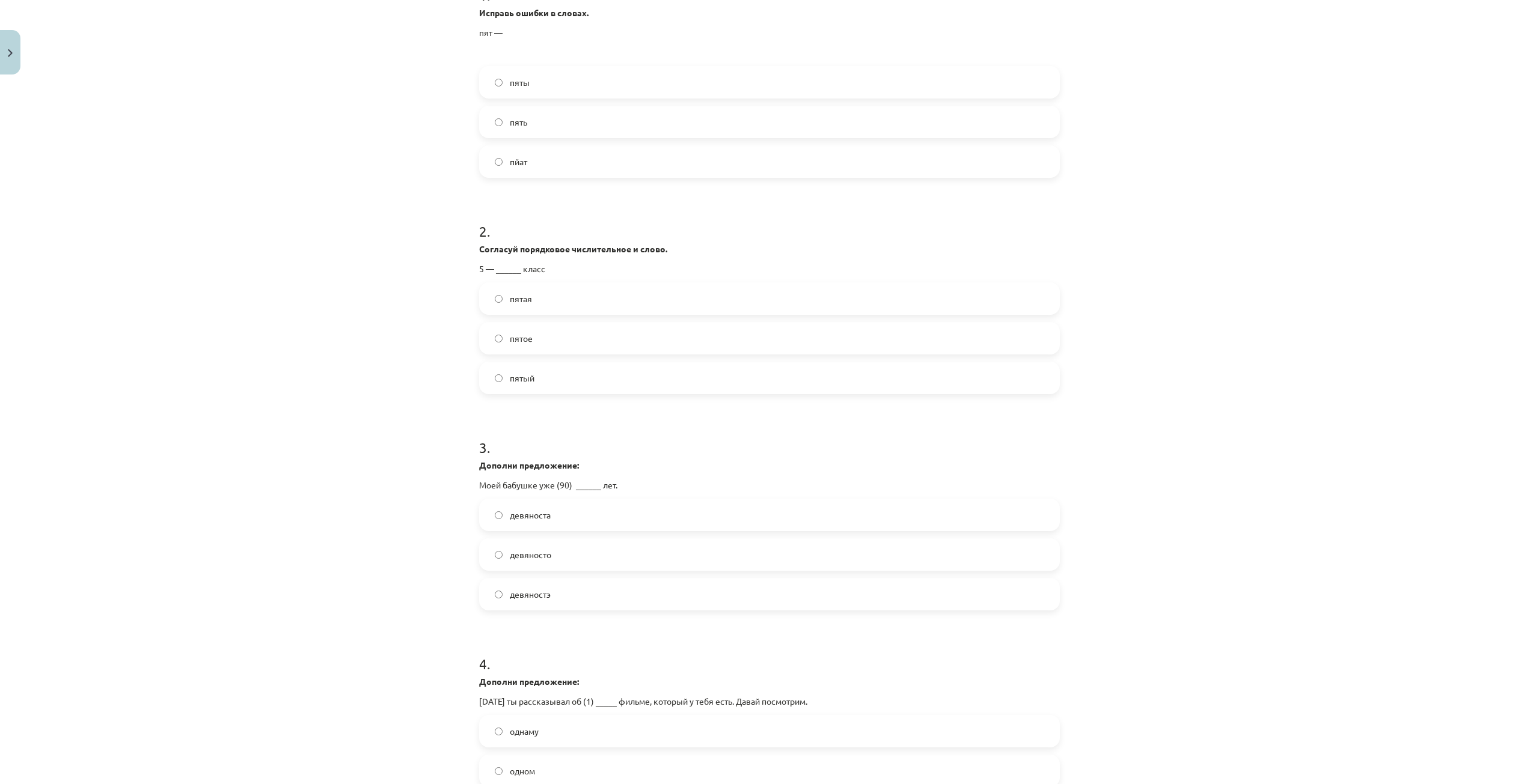
scroll to position [330, 0]
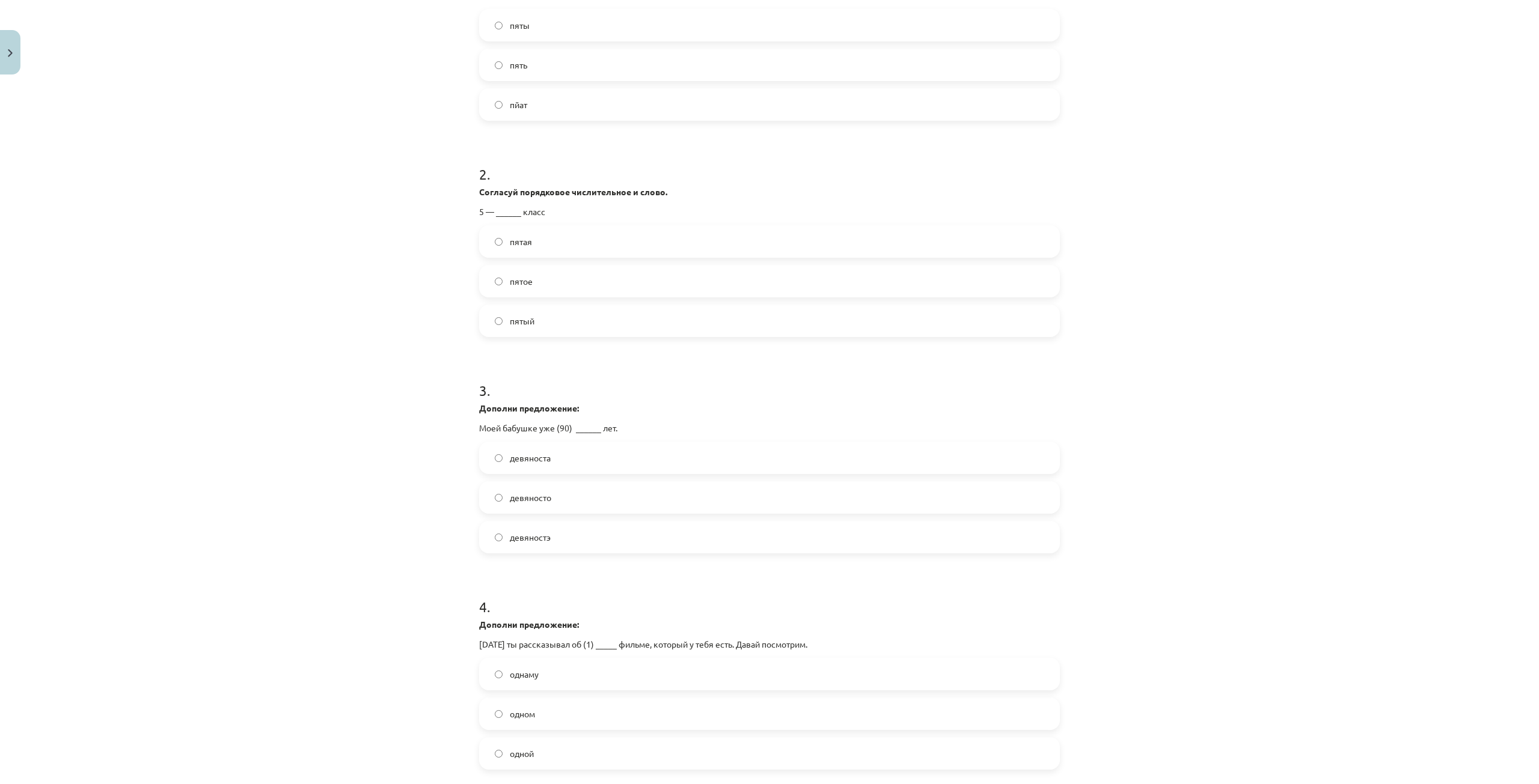
click at [561, 457] on label "девяноста" at bounding box center [770, 458] width 578 height 30
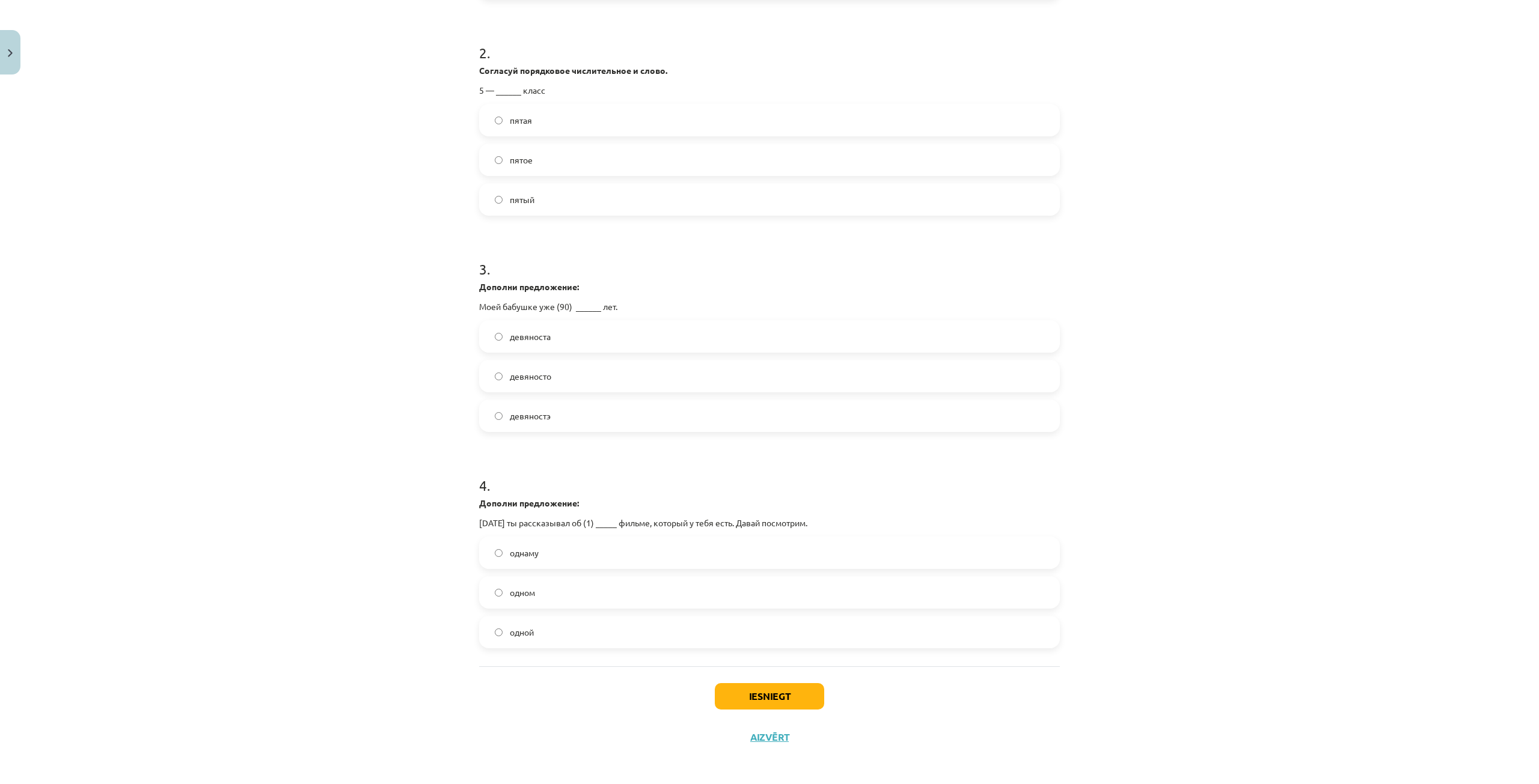
scroll to position [455, 0]
click at [581, 583] on label "одном" at bounding box center [770, 588] width 578 height 30
click at [736, 696] on button "Iesniegt" at bounding box center [770, 692] width 109 height 26
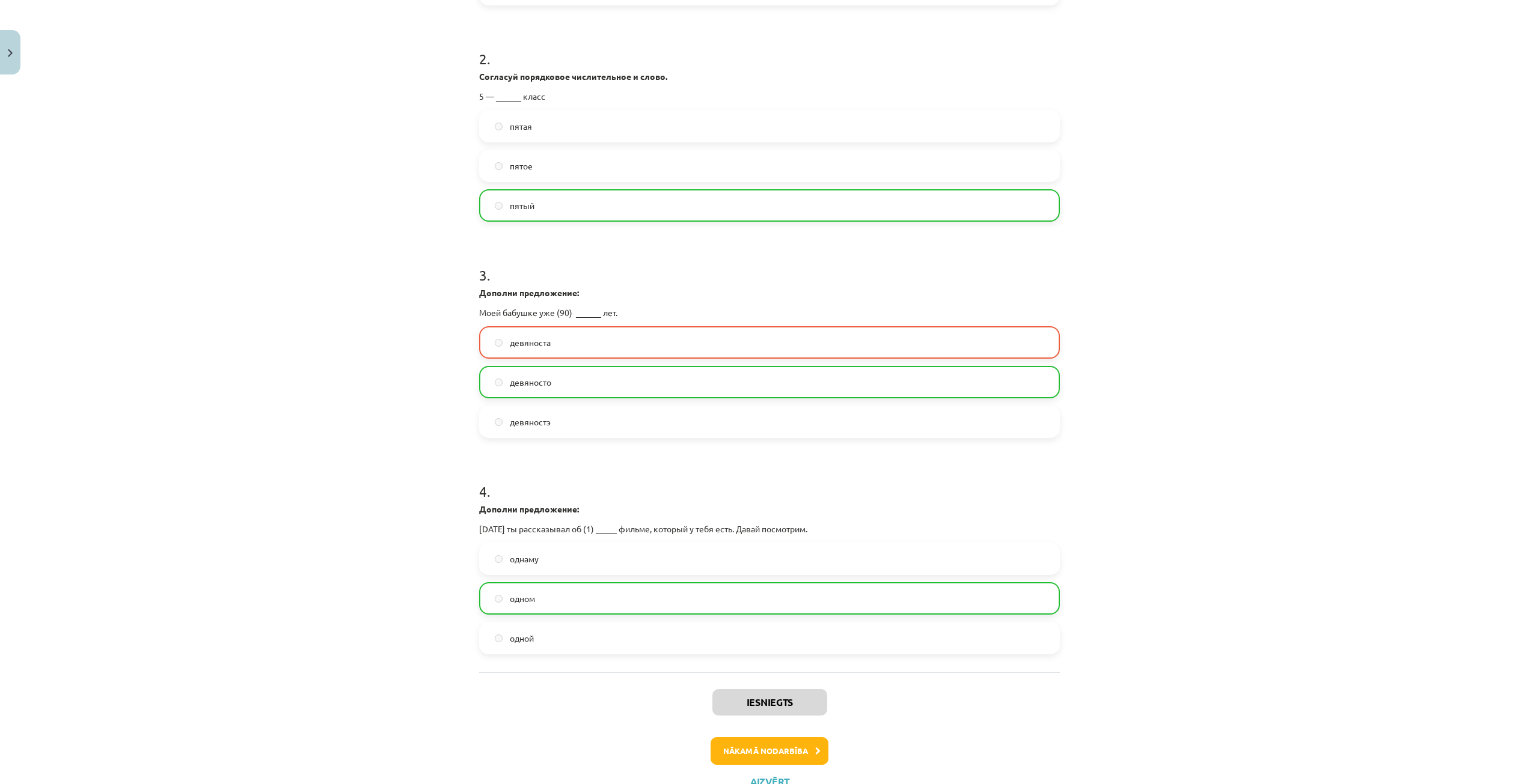
scroll to position [494, 0]
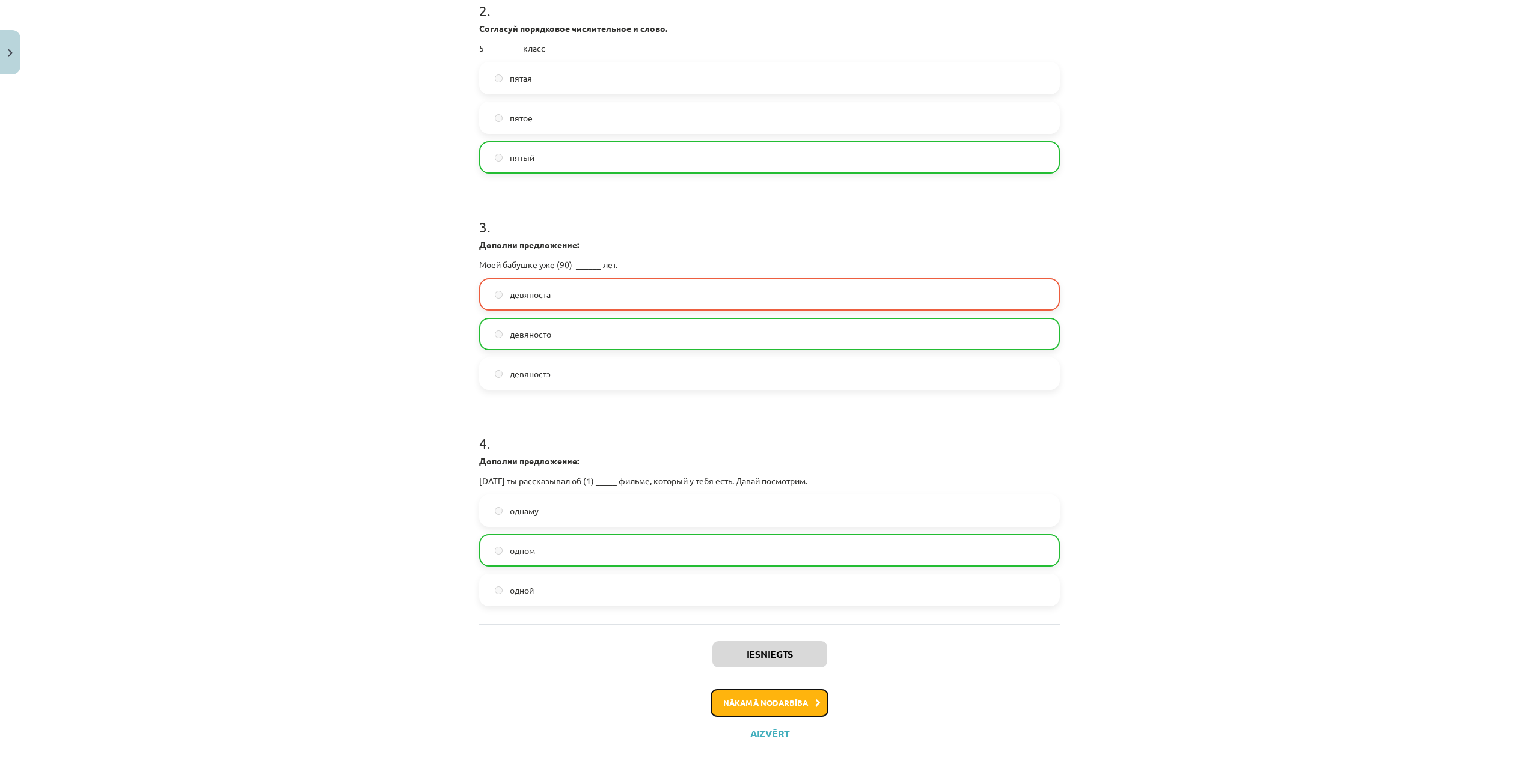
click at [742, 698] on button "Nākamā nodarbība" at bounding box center [770, 702] width 118 height 27
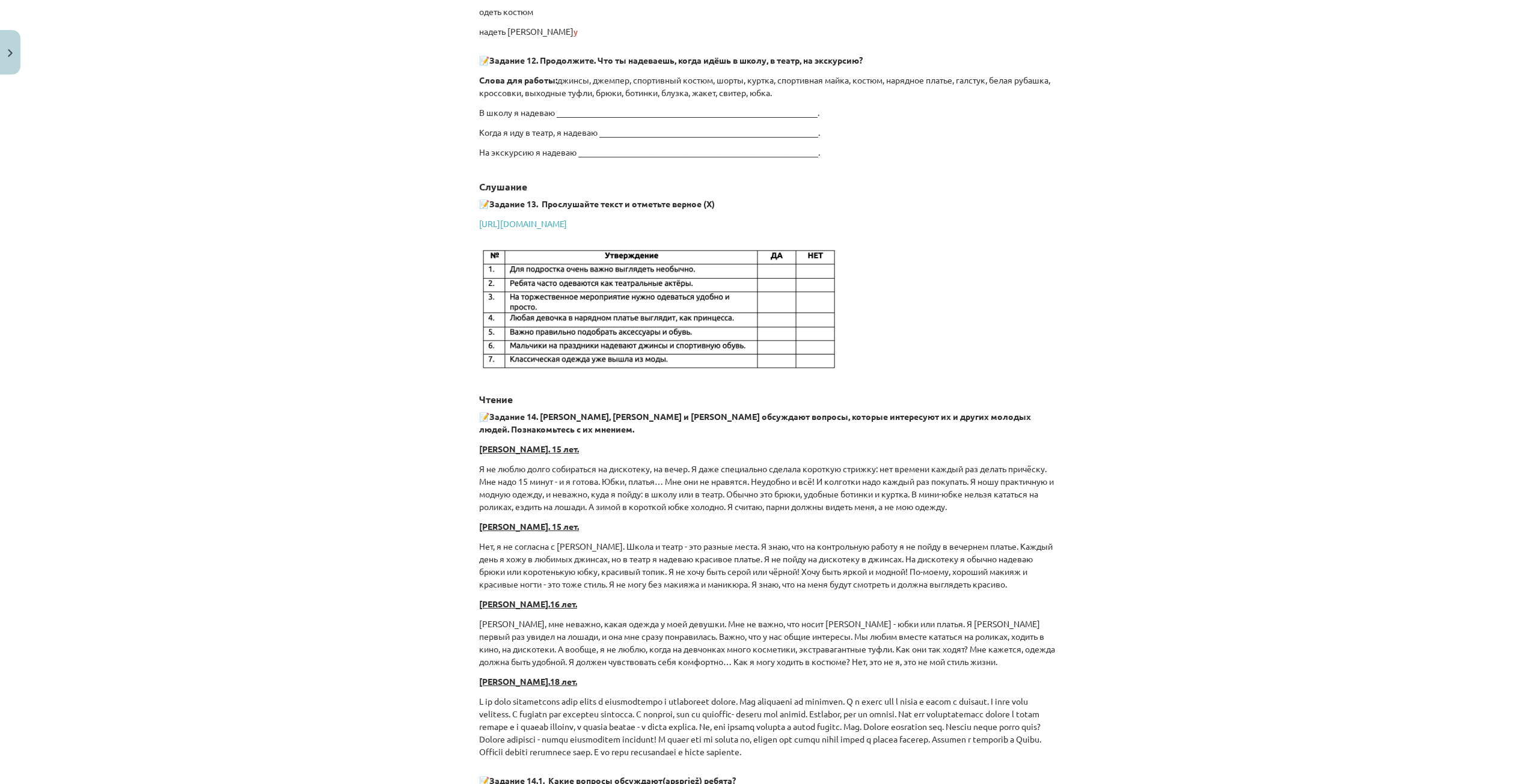
scroll to position [2454, 0]
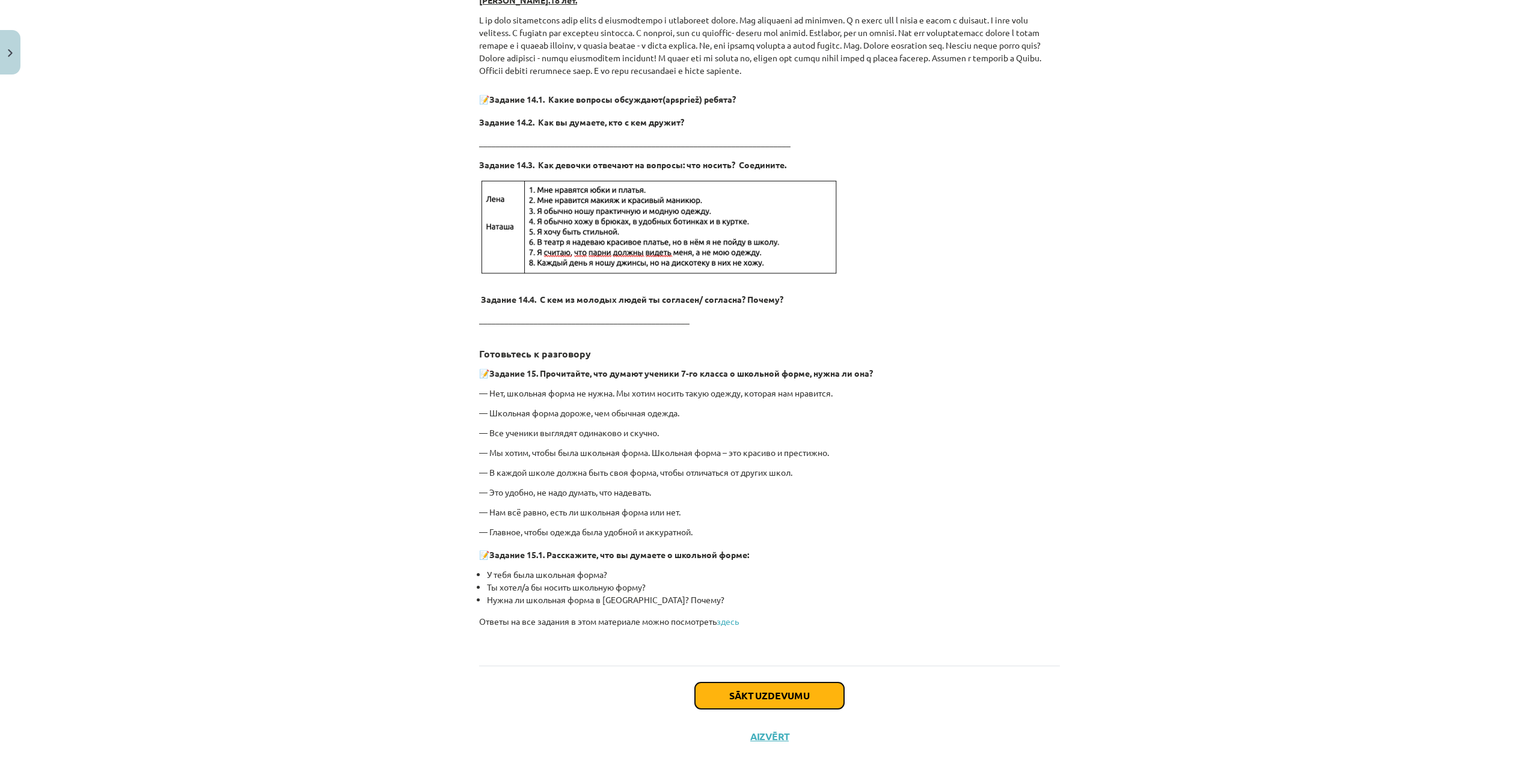
click at [732, 692] on button "Sākt uzdevumu" at bounding box center [770, 696] width 149 height 26
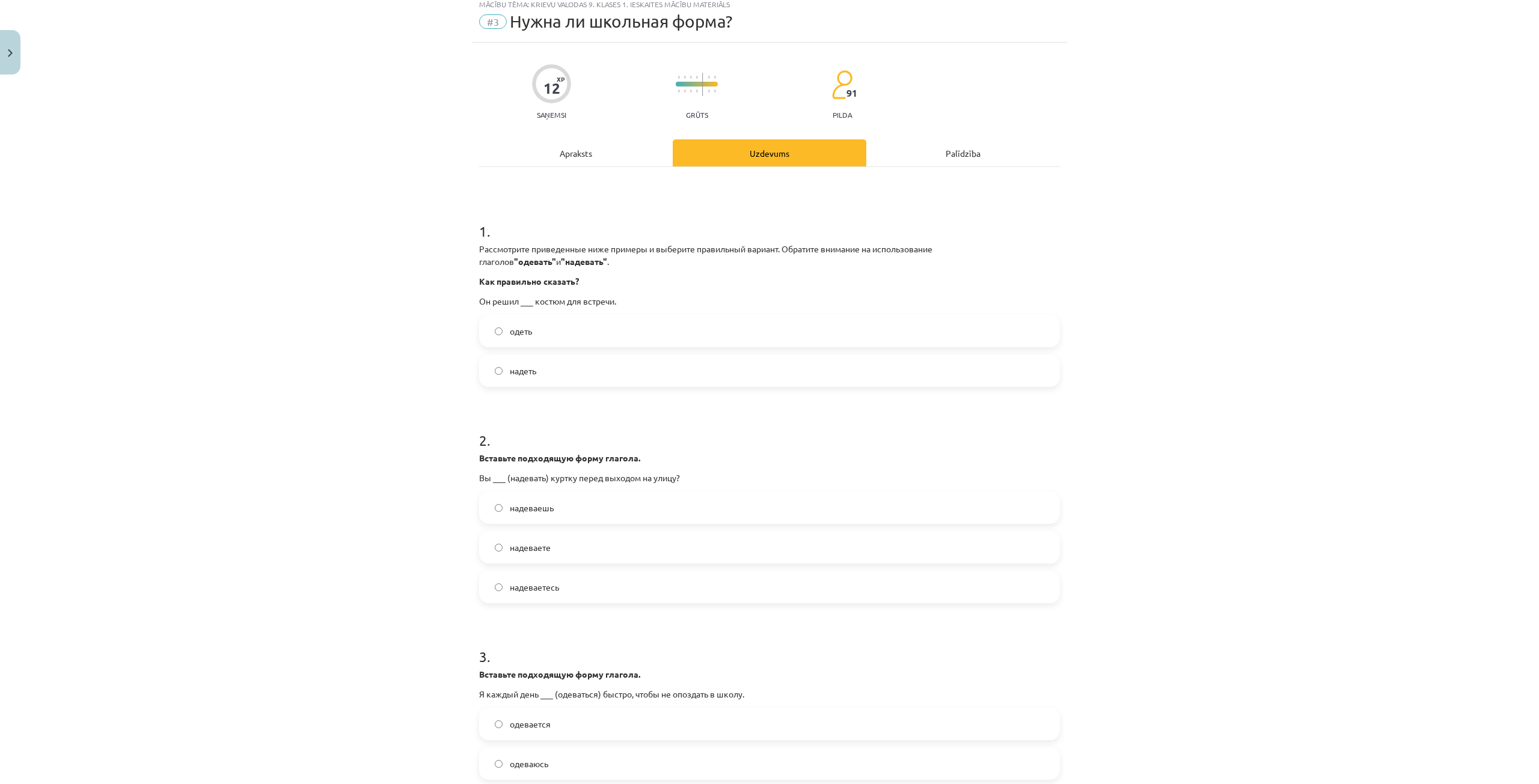
scroll to position [30, 0]
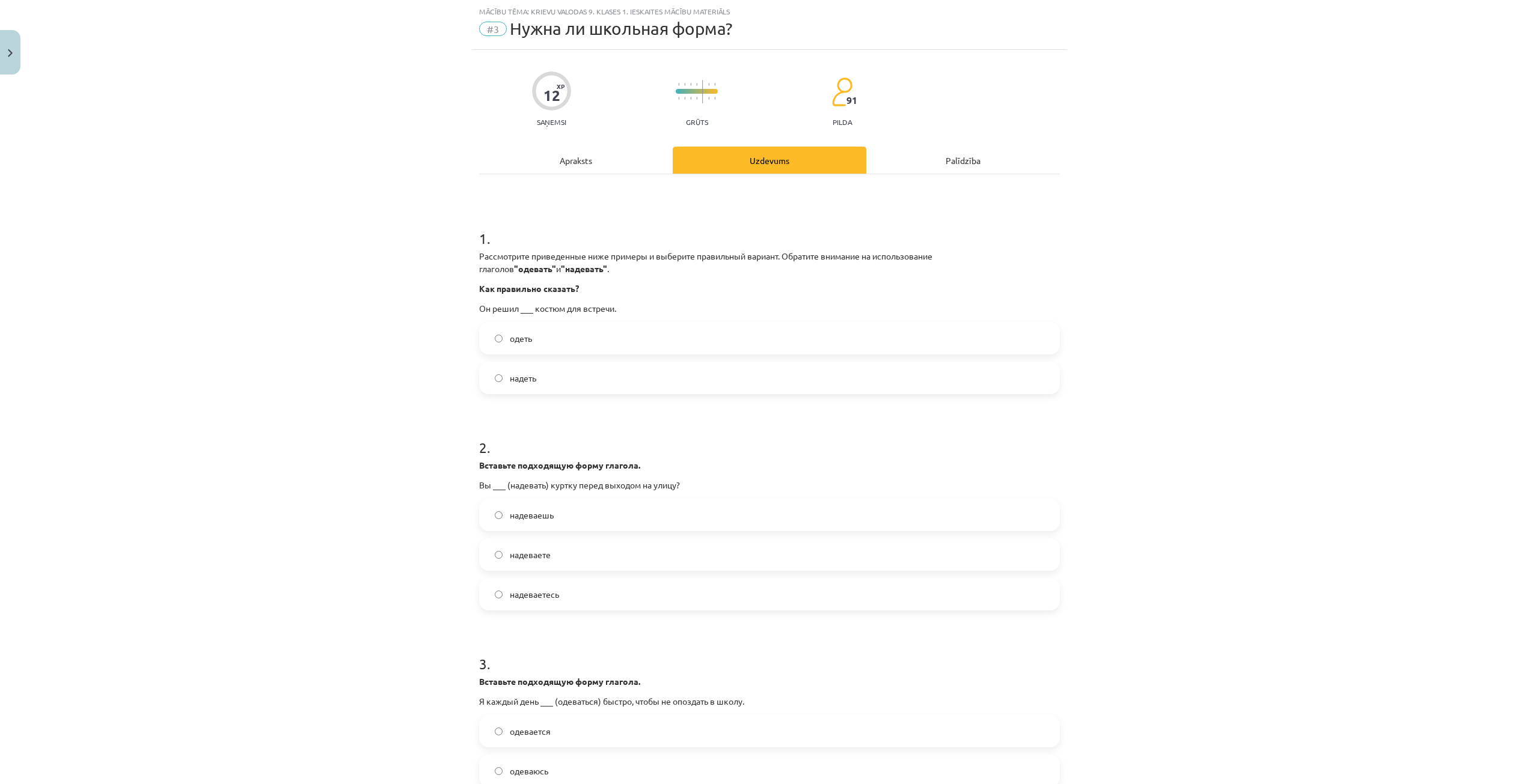
click at [548, 347] on label "одеть" at bounding box center [770, 338] width 578 height 30
click at [542, 369] on label "надеть" at bounding box center [770, 378] width 578 height 30
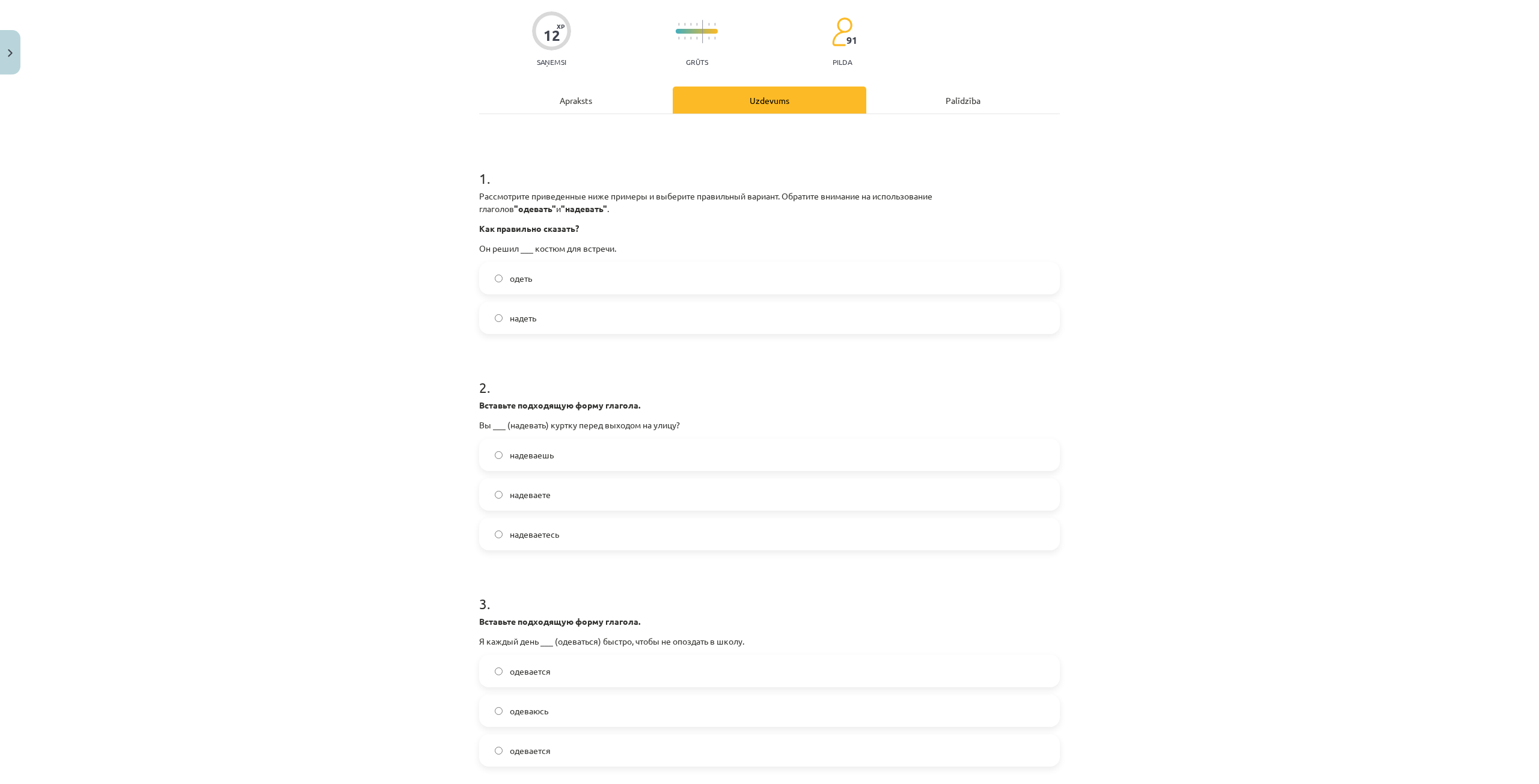
scroll to position [211, 0]
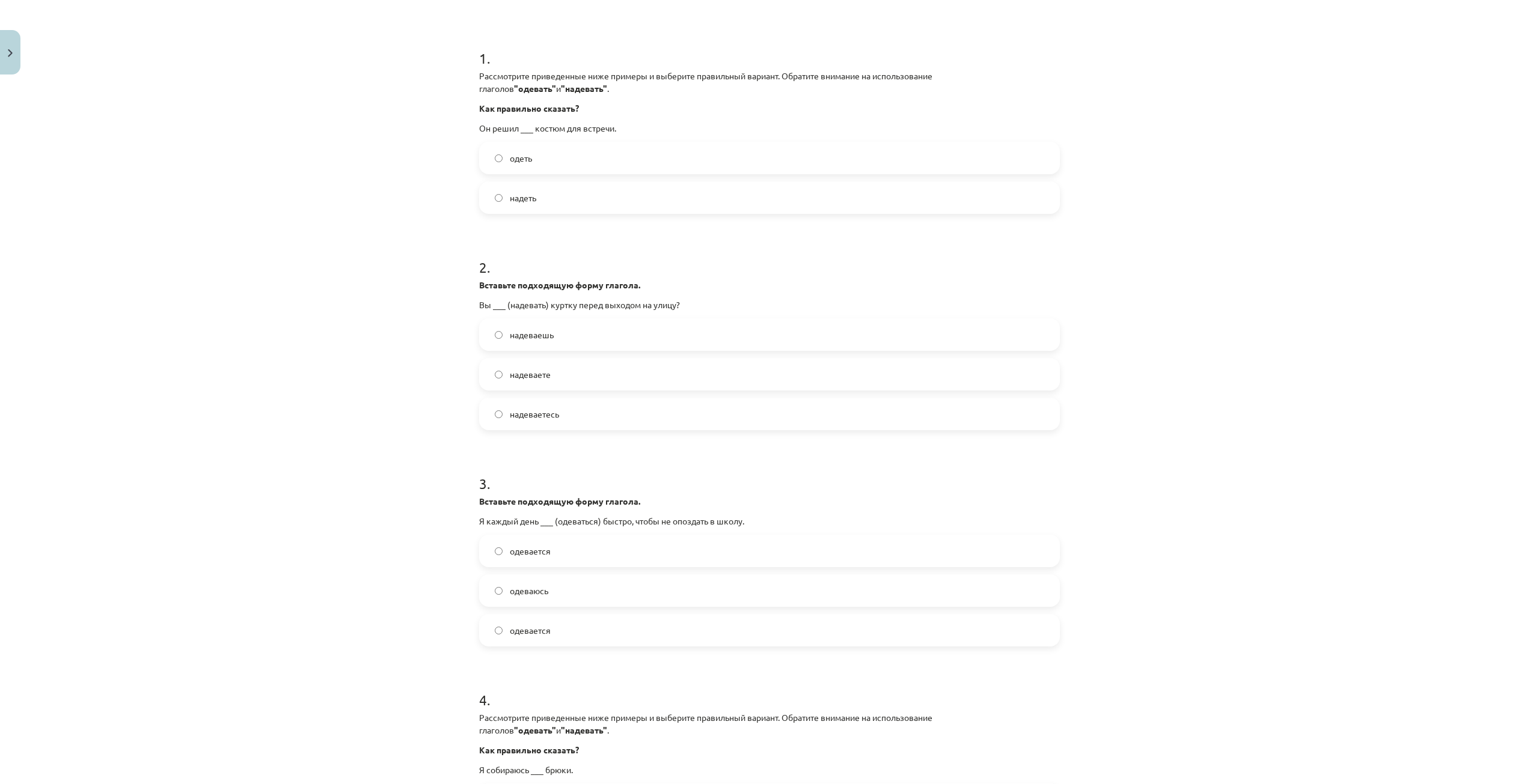
click at [557, 379] on label "надеваете" at bounding box center [770, 374] width 578 height 30
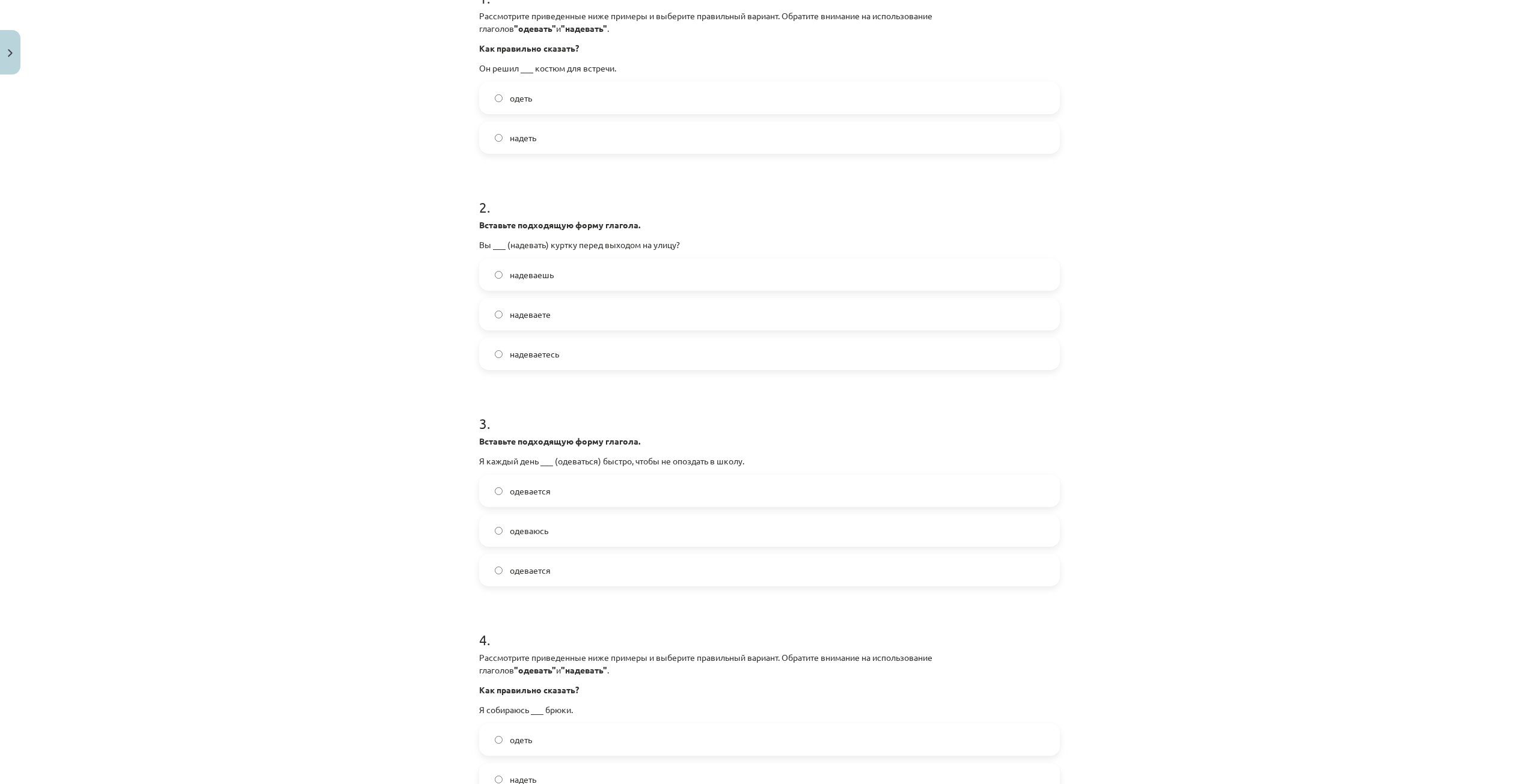
scroll to position [330, 0]
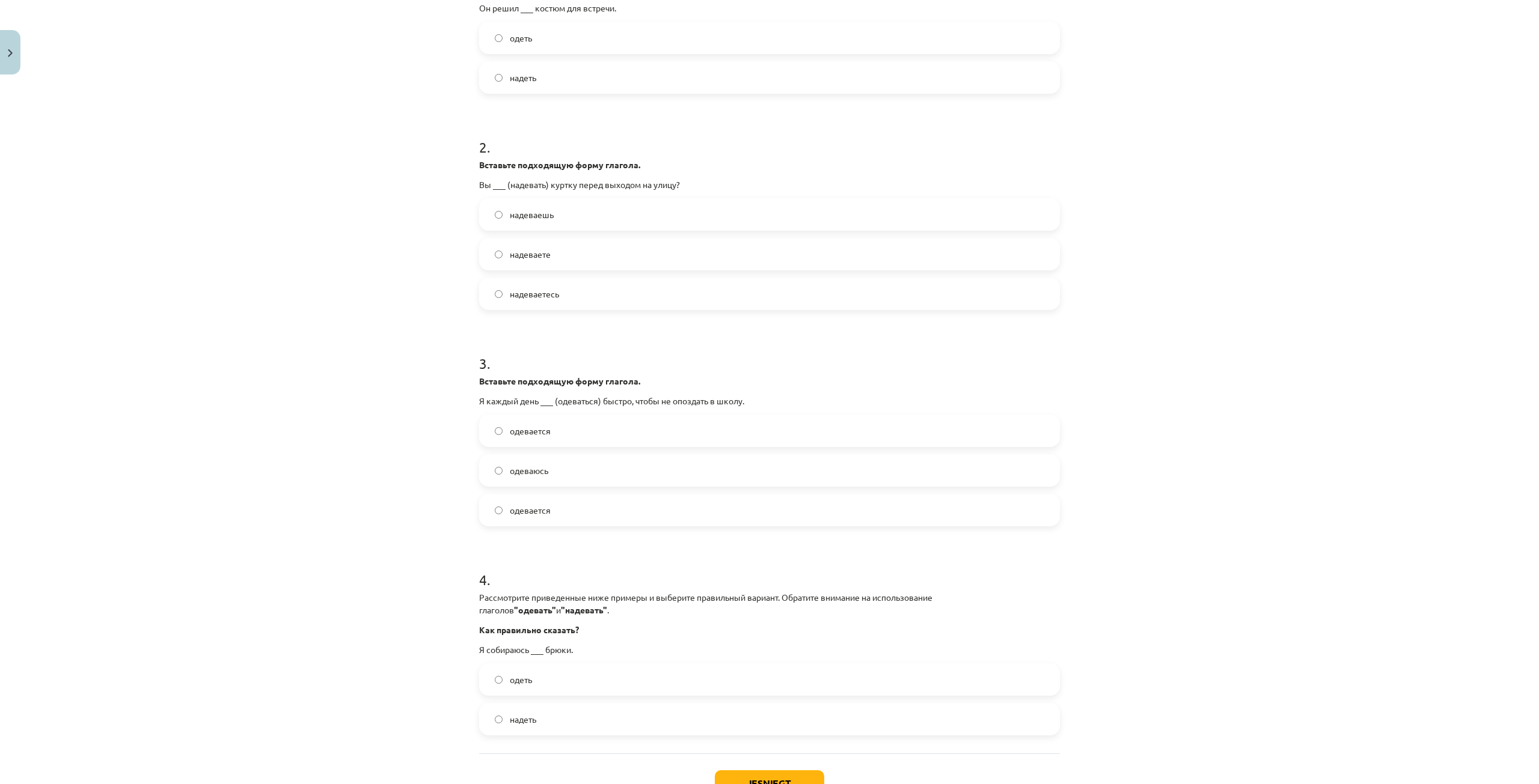
click at [552, 473] on label "одеваюсь" at bounding box center [770, 470] width 578 height 30
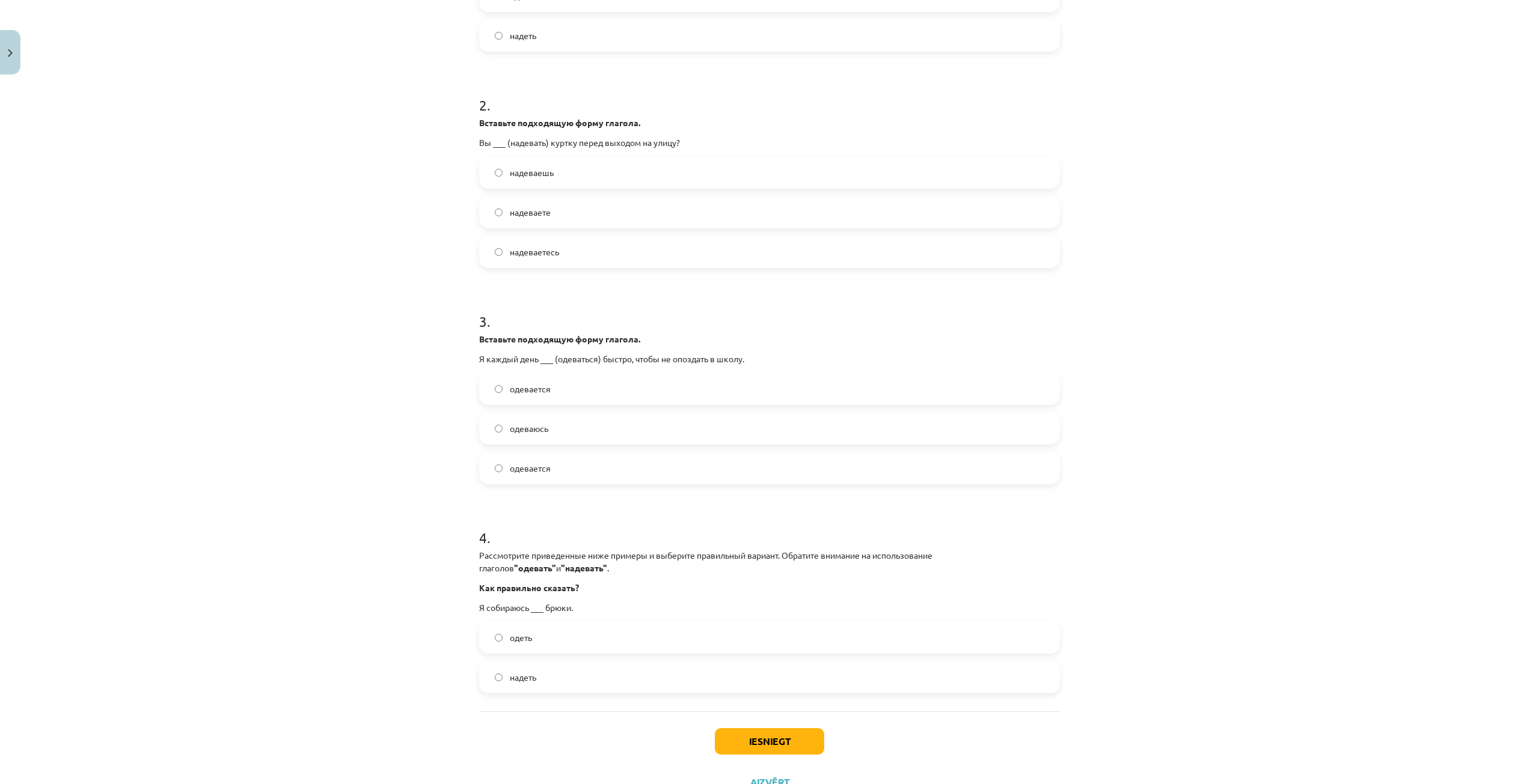
scroll to position [421, 0]
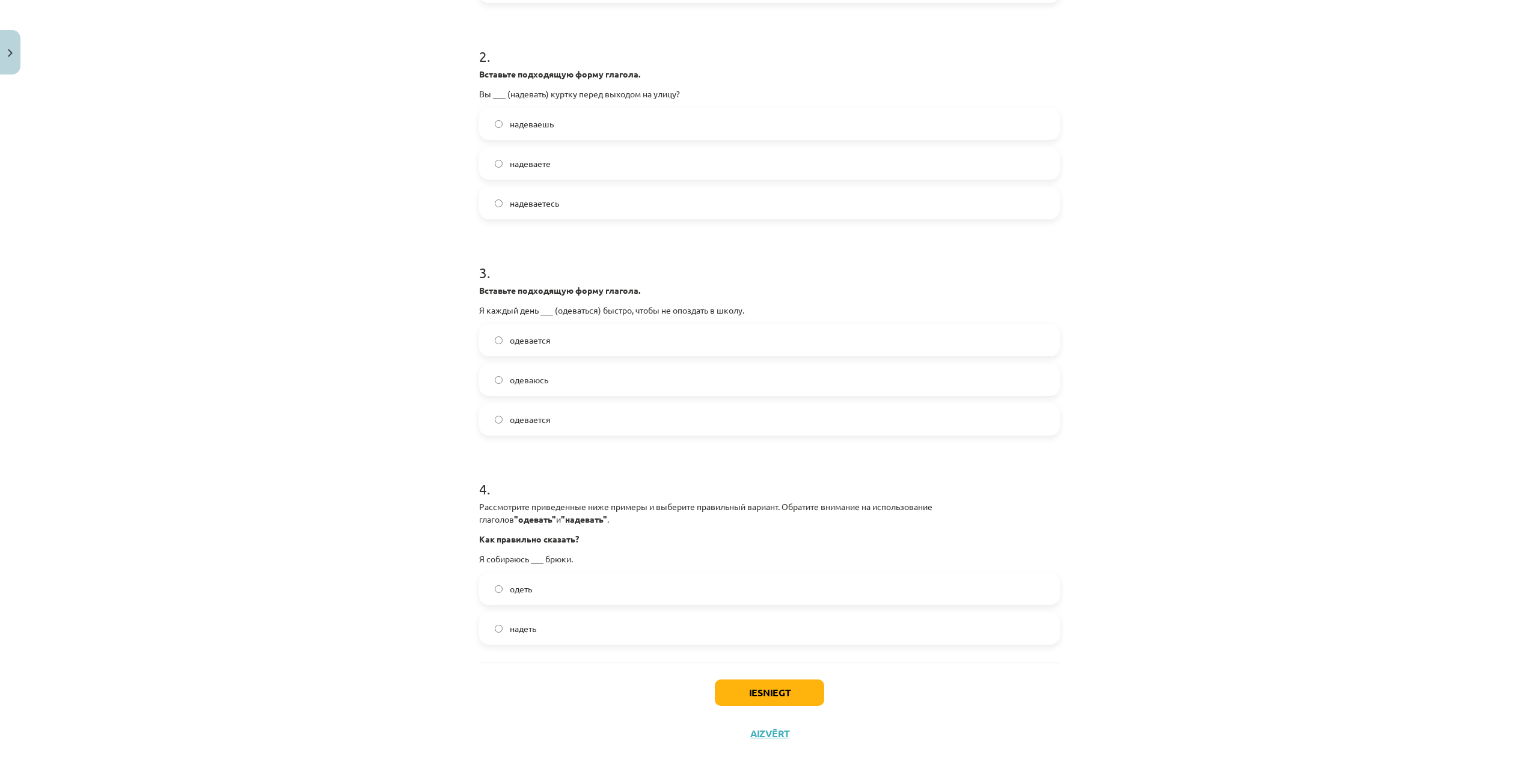
click at [569, 619] on label "надеть" at bounding box center [770, 628] width 578 height 30
drag, startPoint x: 474, startPoint y: 555, endPoint x: 560, endPoint y: 621, distance: 108.4
click at [565, 623] on div "12 XP Saņemsi Grūts 91 pilda Apraksts Uzdevums Palīdzība 1 . Рассмотрите привед…" at bounding box center [769, 206] width 595 height 1095
drag, startPoint x: 473, startPoint y: 535, endPoint x: 551, endPoint y: 625, distance: 119.1
click at [551, 625] on div "12 XP Saņemsi Grūts 91 pilda Apraksts Uzdevums Palīdzība 1 . Рассмотрите привед…" at bounding box center [769, 206] width 595 height 1095
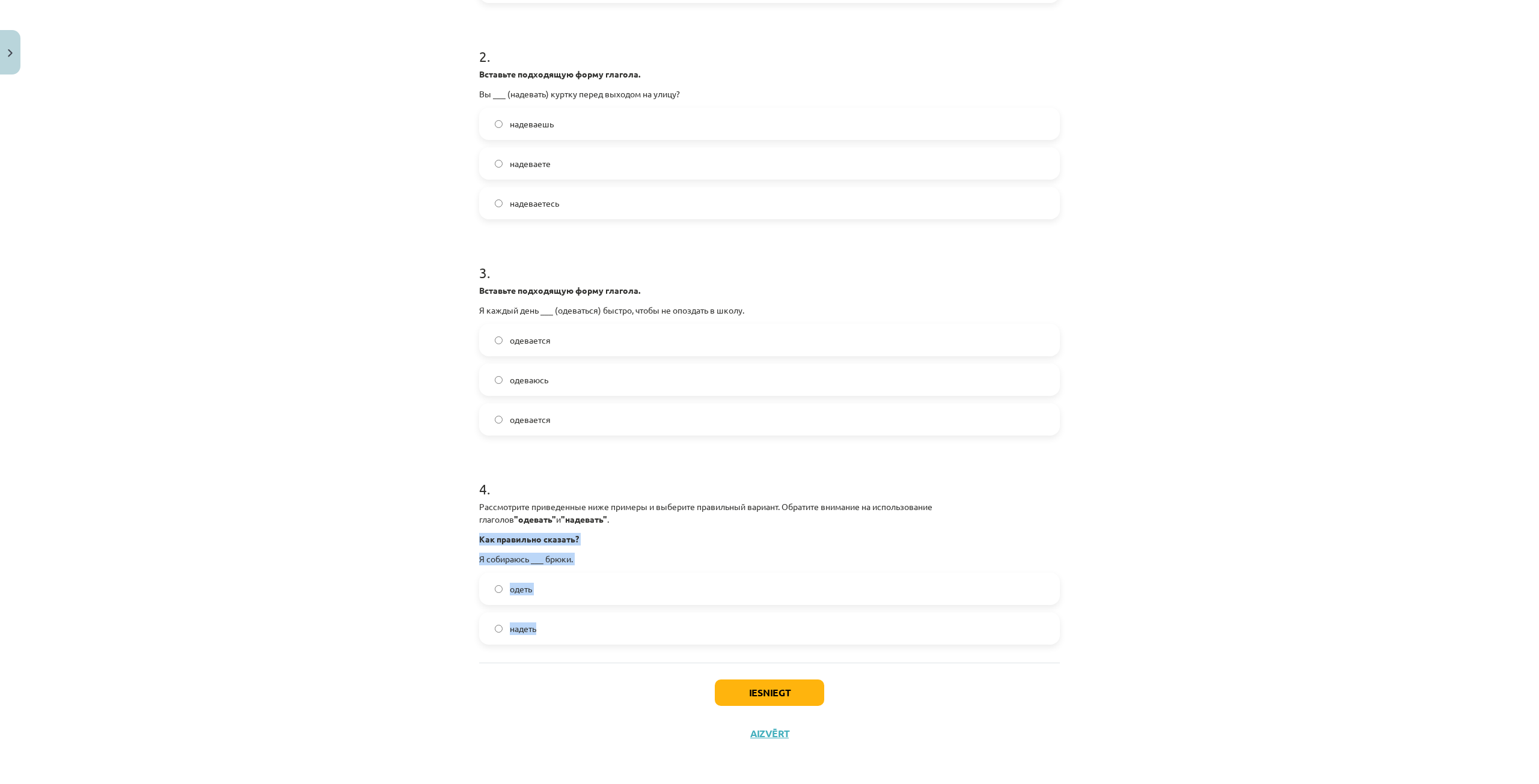
copy div "Как правильно сказать? Я собираюсь ___ брюки. одеть надеть"
click at [405, 588] on div "Mācību tēma: Krievu valodas 9. klases 1. ieskaites mācību materiāls #3 Нужна ли…" at bounding box center [770, 392] width 1539 height 784
click at [381, 586] on div "Mācību tēma: Krievu valodas 9. klases 1. ieskaites mācību materiāls #3 Нужна ли…" at bounding box center [770, 392] width 1539 height 784
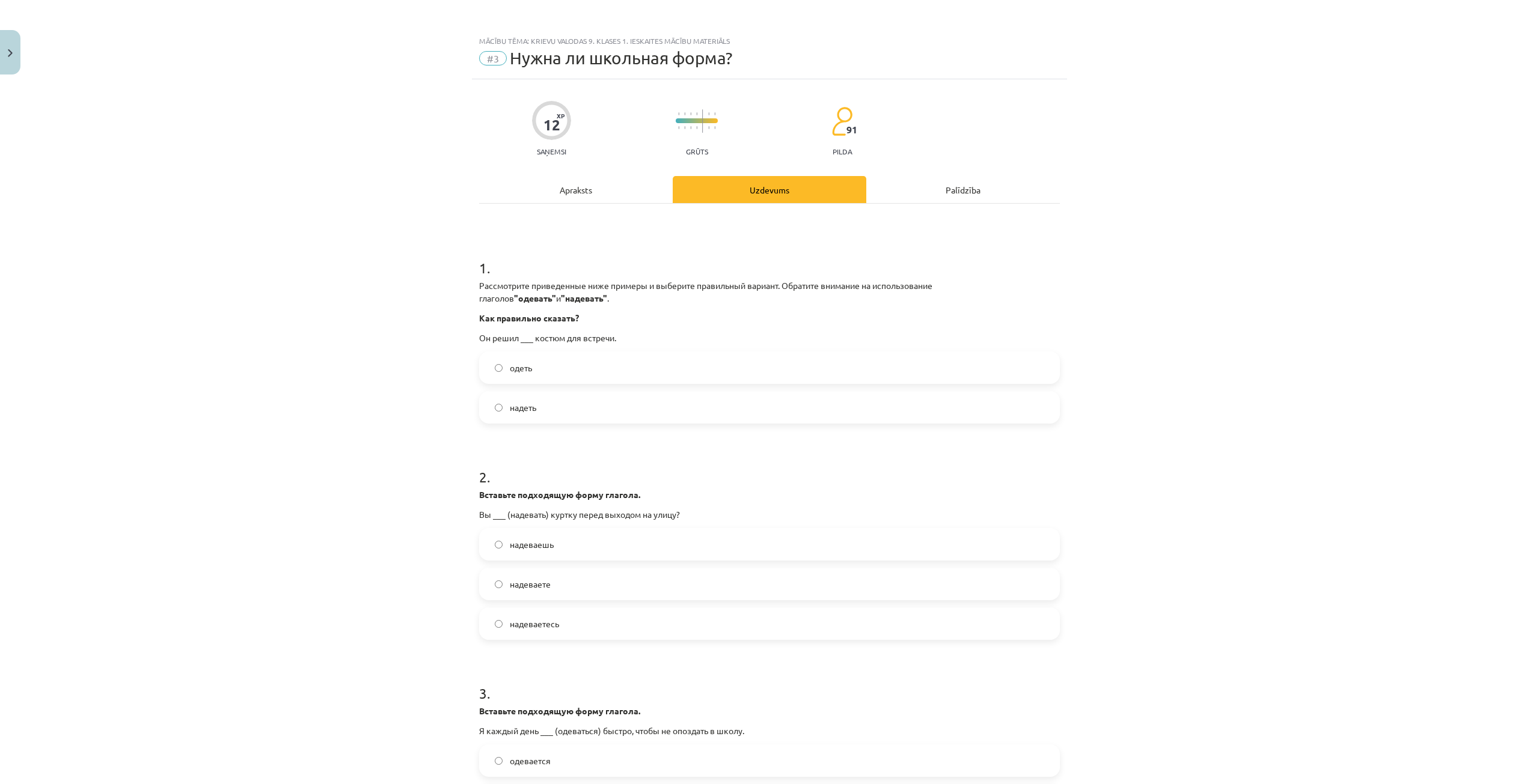
scroll to position [0, 0]
click at [489, 359] on label "одеть" at bounding box center [770, 368] width 578 height 30
drag, startPoint x: 473, startPoint y: 316, endPoint x: 554, endPoint y: 405, distance: 120.3
click at [554, 405] on div "12 XP Saņemsi Grūts 91 pilda Apraksts Uzdevums Palīdzība 1 . Рассмотрите привед…" at bounding box center [769, 627] width 595 height 1095
copy div "Как правильно сказать? Он решил ___ костюм для встречи. одеть надеть"
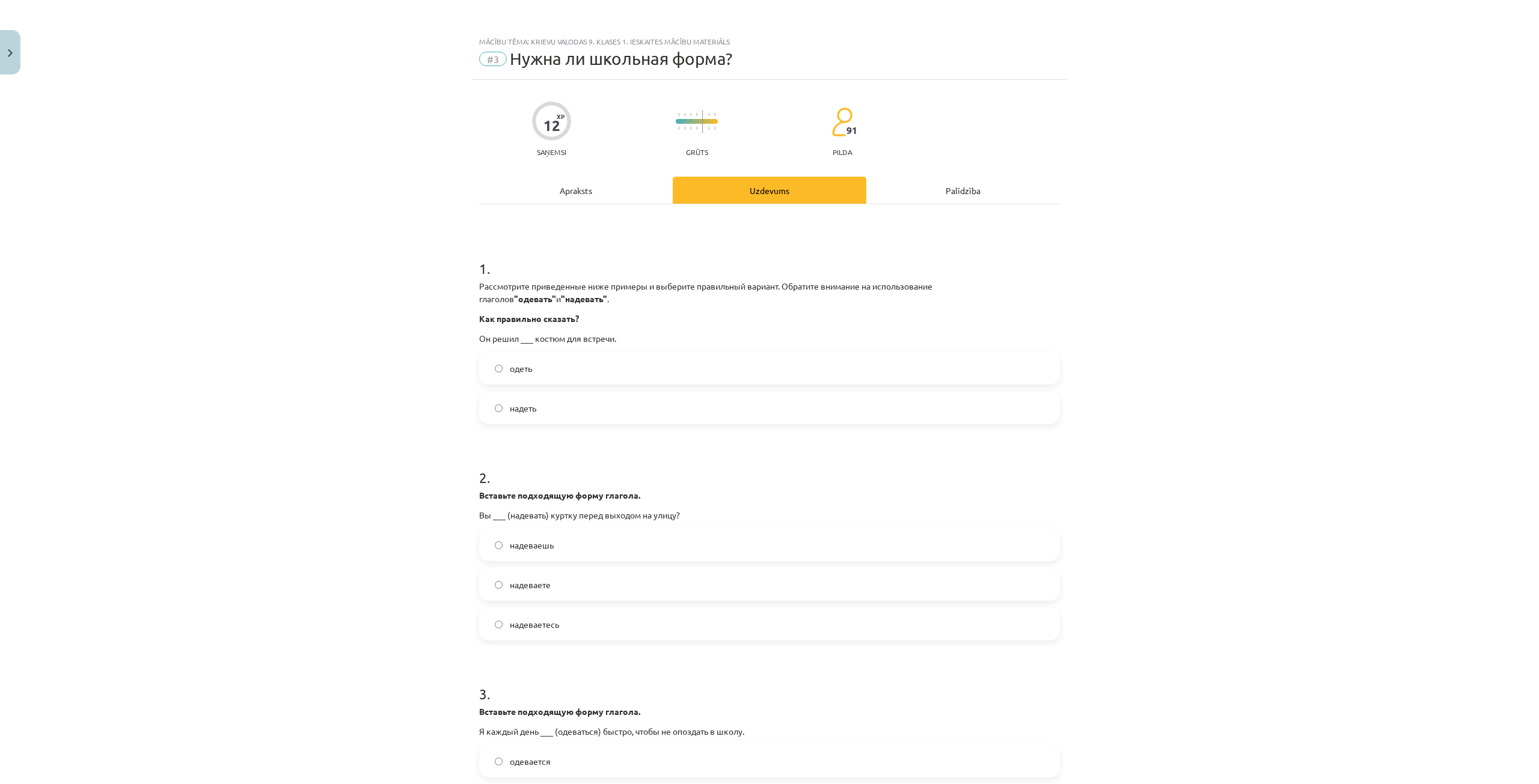
click at [393, 432] on div "Mācību tēma: Krievu valodas 9. klases 1. ieskaites mācību materiāls #3 Нужна ли…" at bounding box center [770, 392] width 1539 height 784
click at [500, 406] on label "надеть" at bounding box center [770, 408] width 578 height 30
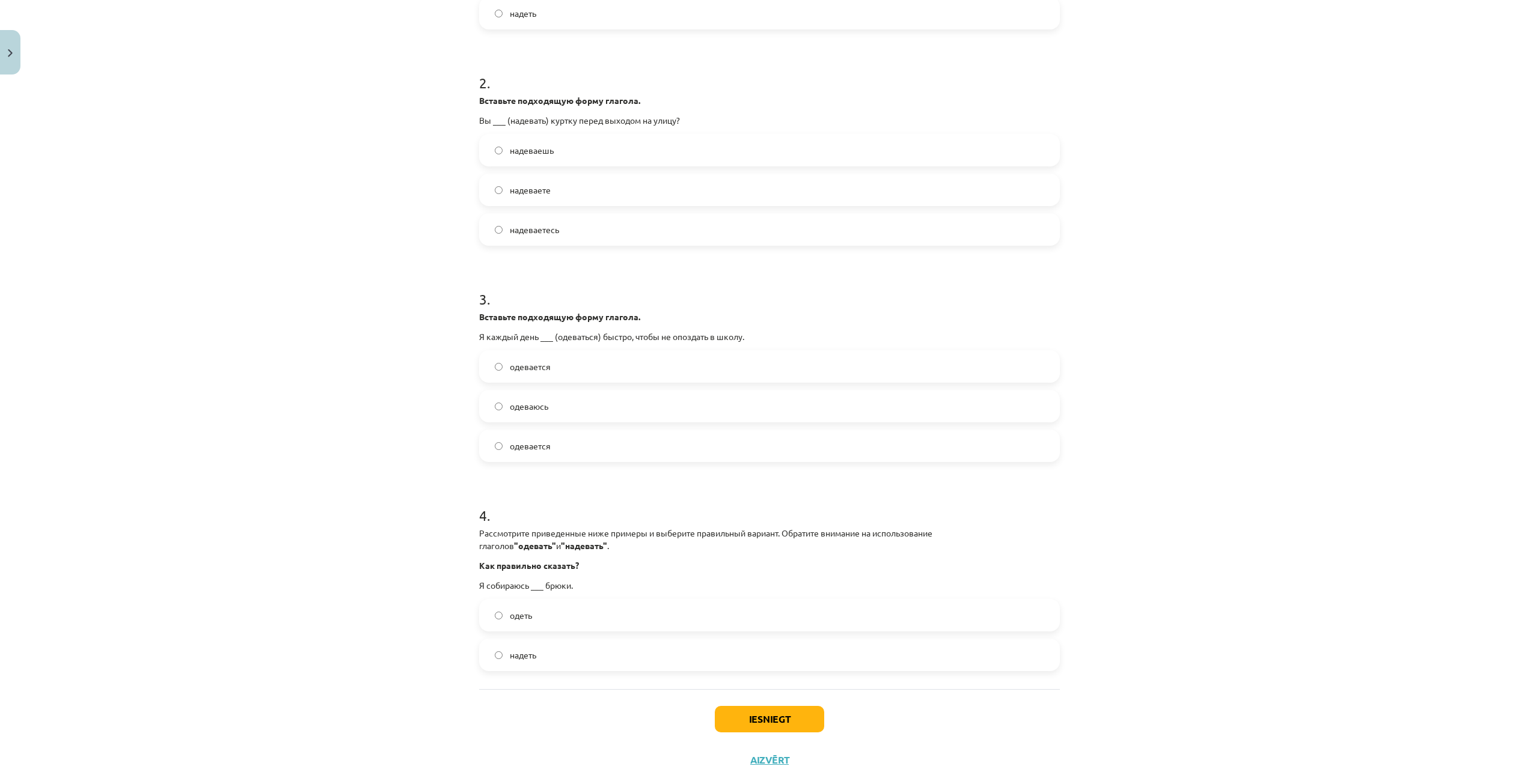
scroll to position [421, 0]
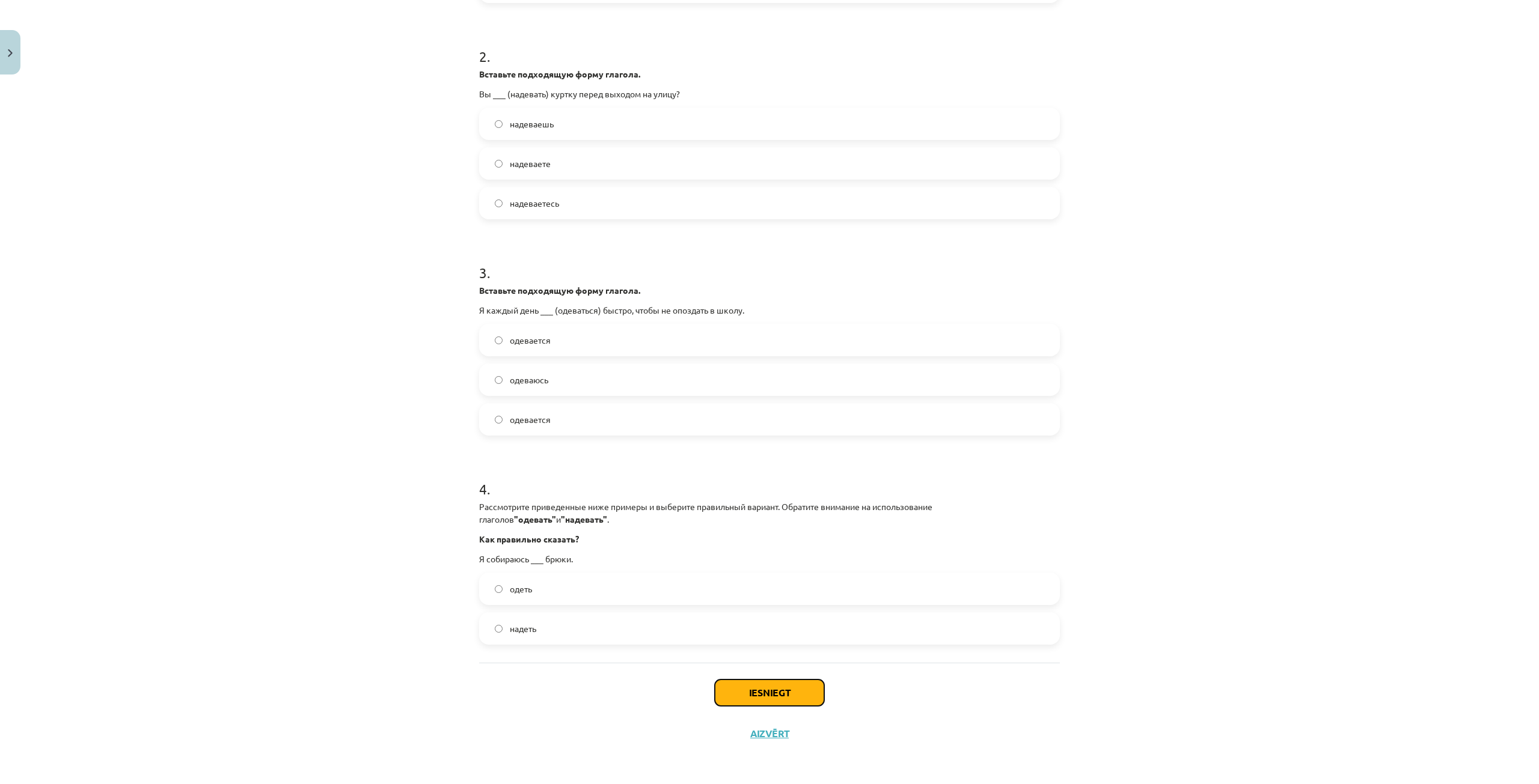
click at [755, 691] on button "Iesniegt" at bounding box center [770, 692] width 109 height 26
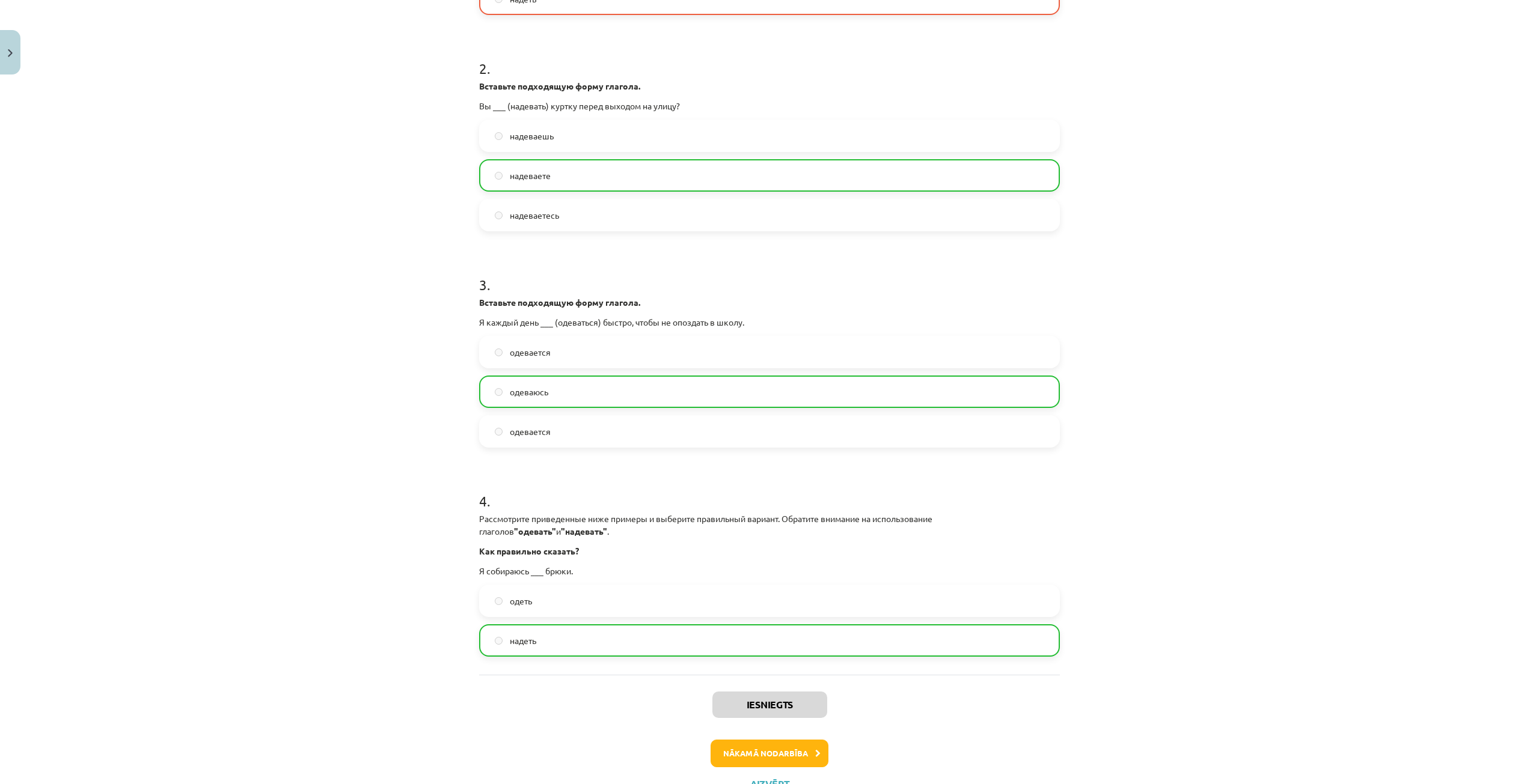
scroll to position [460, 0]
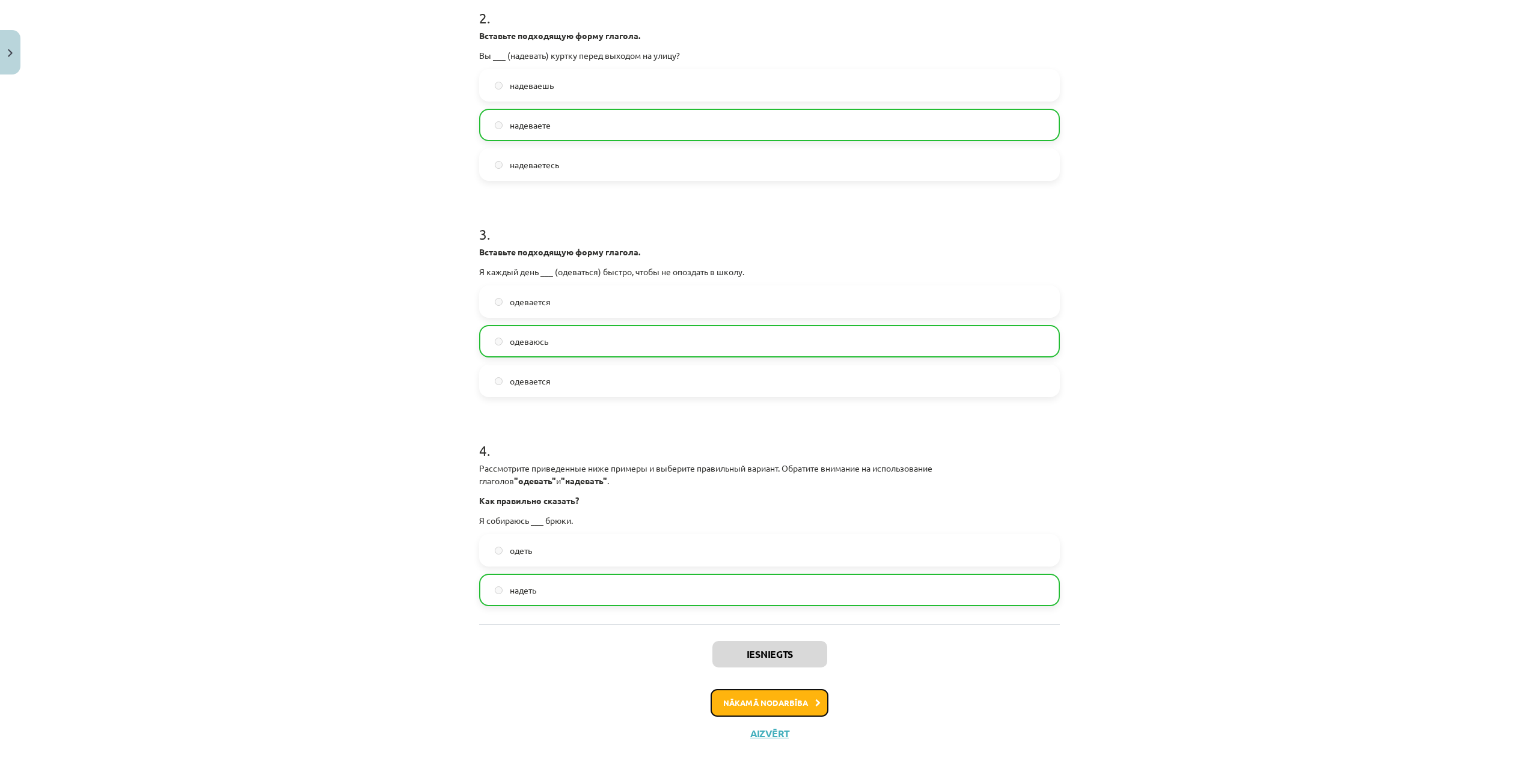
click at [759, 692] on button "Nākamā nodarbība" at bounding box center [770, 702] width 118 height 27
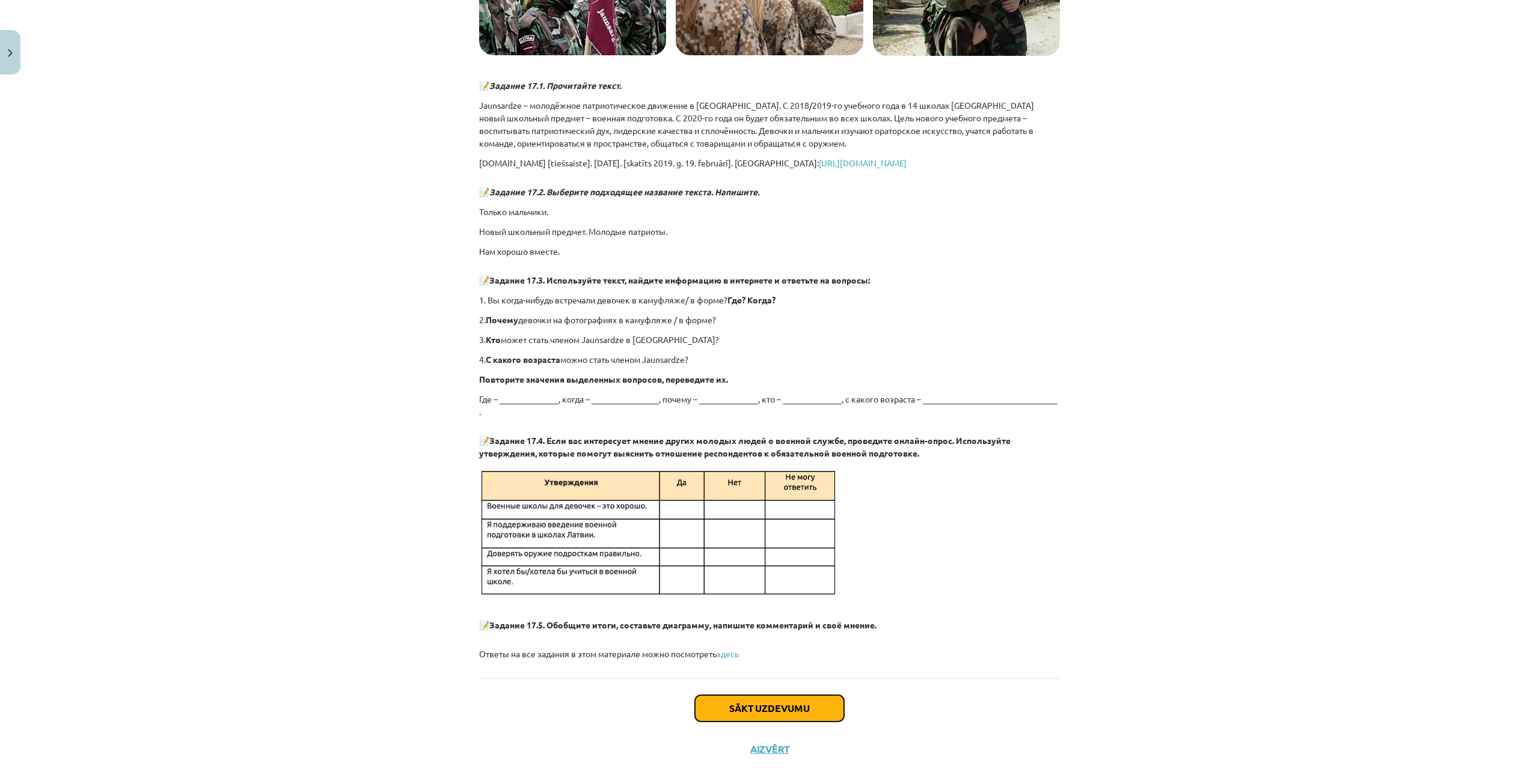
click at [752, 695] on button "Sākt uzdevumu" at bounding box center [770, 708] width 149 height 26
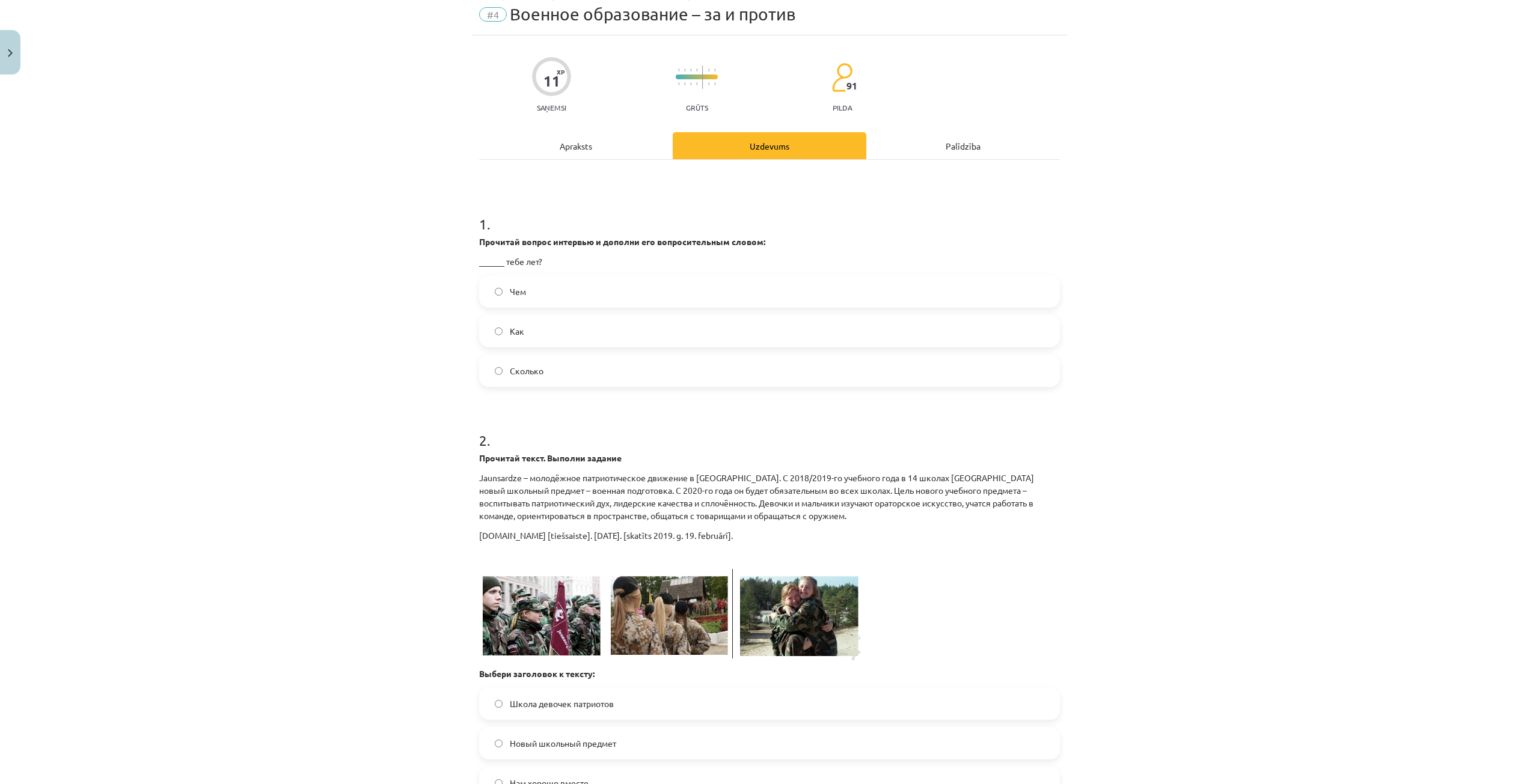
scroll to position [30, 0]
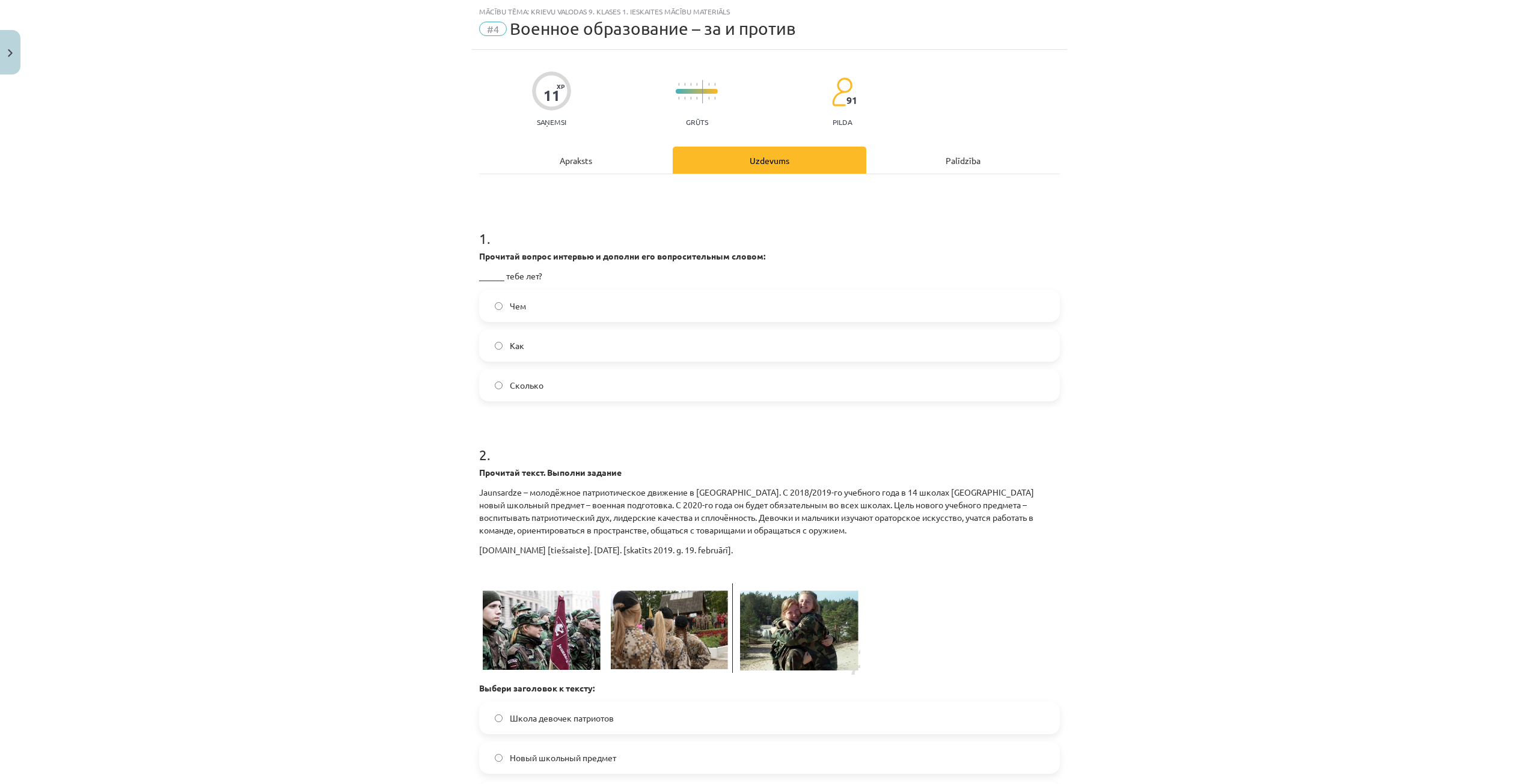
click at [551, 377] on label "Сколько" at bounding box center [770, 385] width 578 height 30
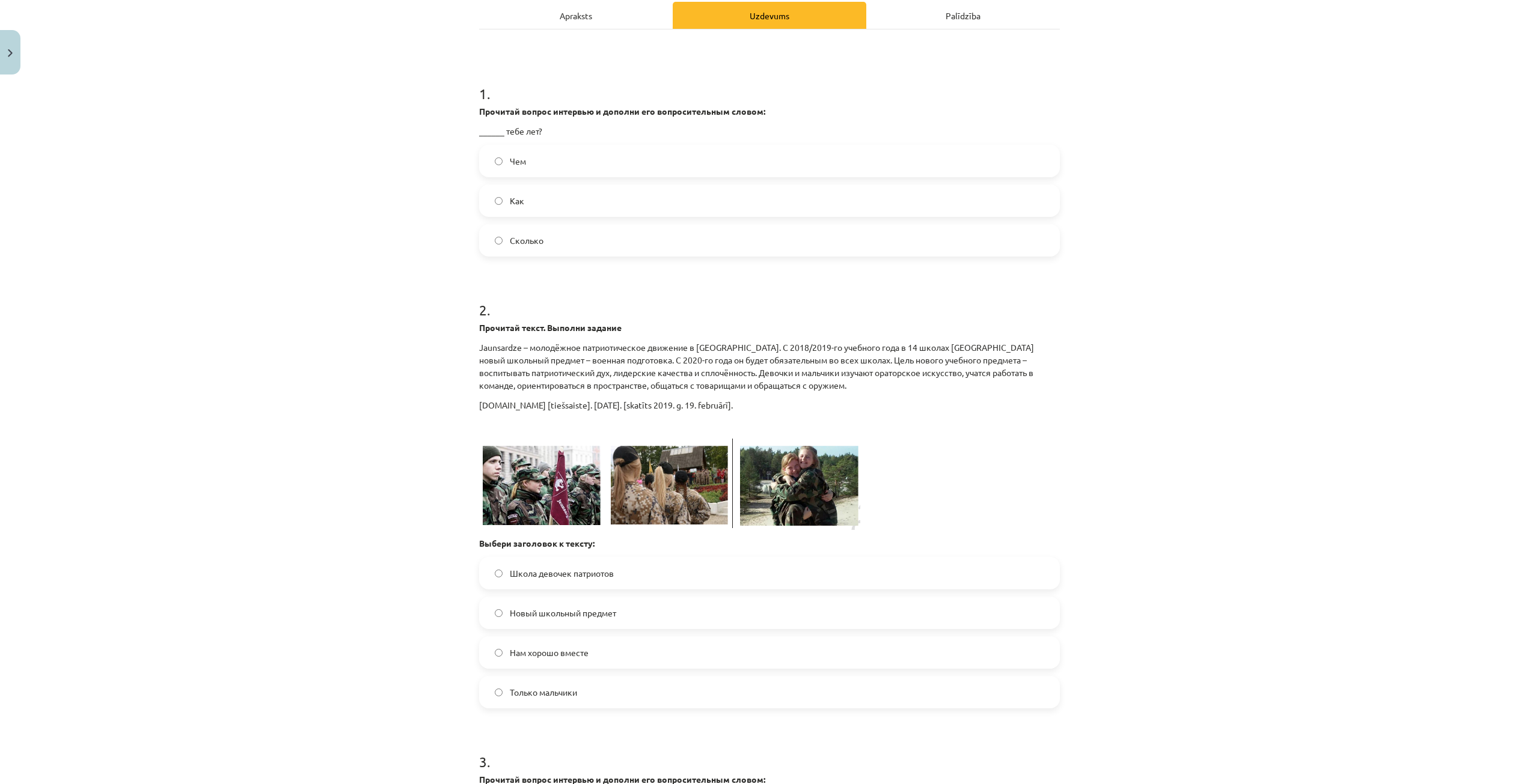
scroll to position [211, 0]
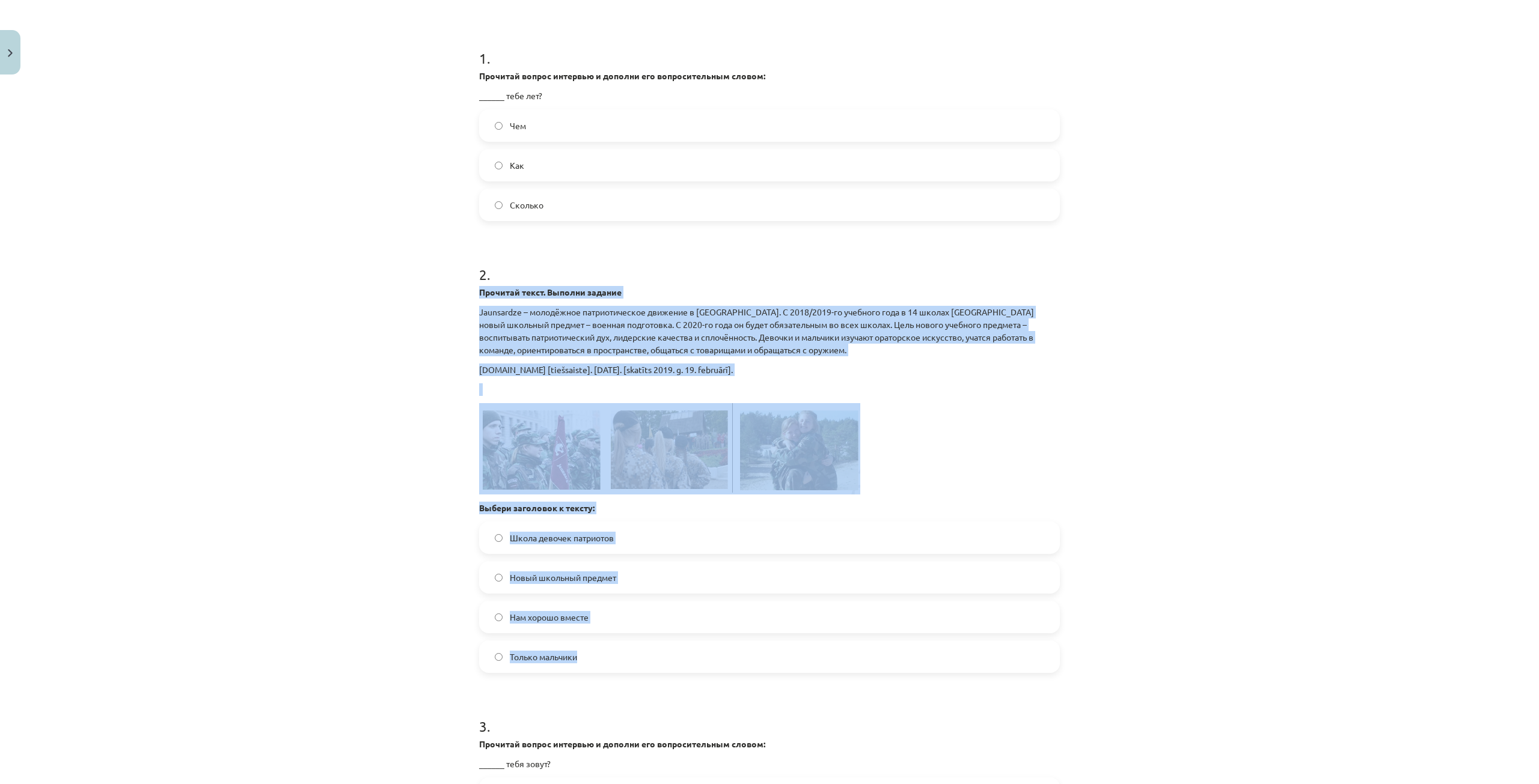
drag, startPoint x: 470, startPoint y: 292, endPoint x: 628, endPoint y: 643, distance: 384.9
click at [628, 643] on div "11 XP Saņemsi Grūts 91 pilda Apraksts Uzdevums Palīdzība 1 . Прочитай вопрос ин…" at bounding box center [769, 542] width 595 height 1345
copy div "Прочитай текст. Выполни задание Jaunsardze – молодёжное патриотическое движение…"
click at [300, 367] on div "Mācību tēma: Krievu valodas 9. klases 1. ieskaites mācību materiāls #4 Военное …" at bounding box center [770, 392] width 1539 height 784
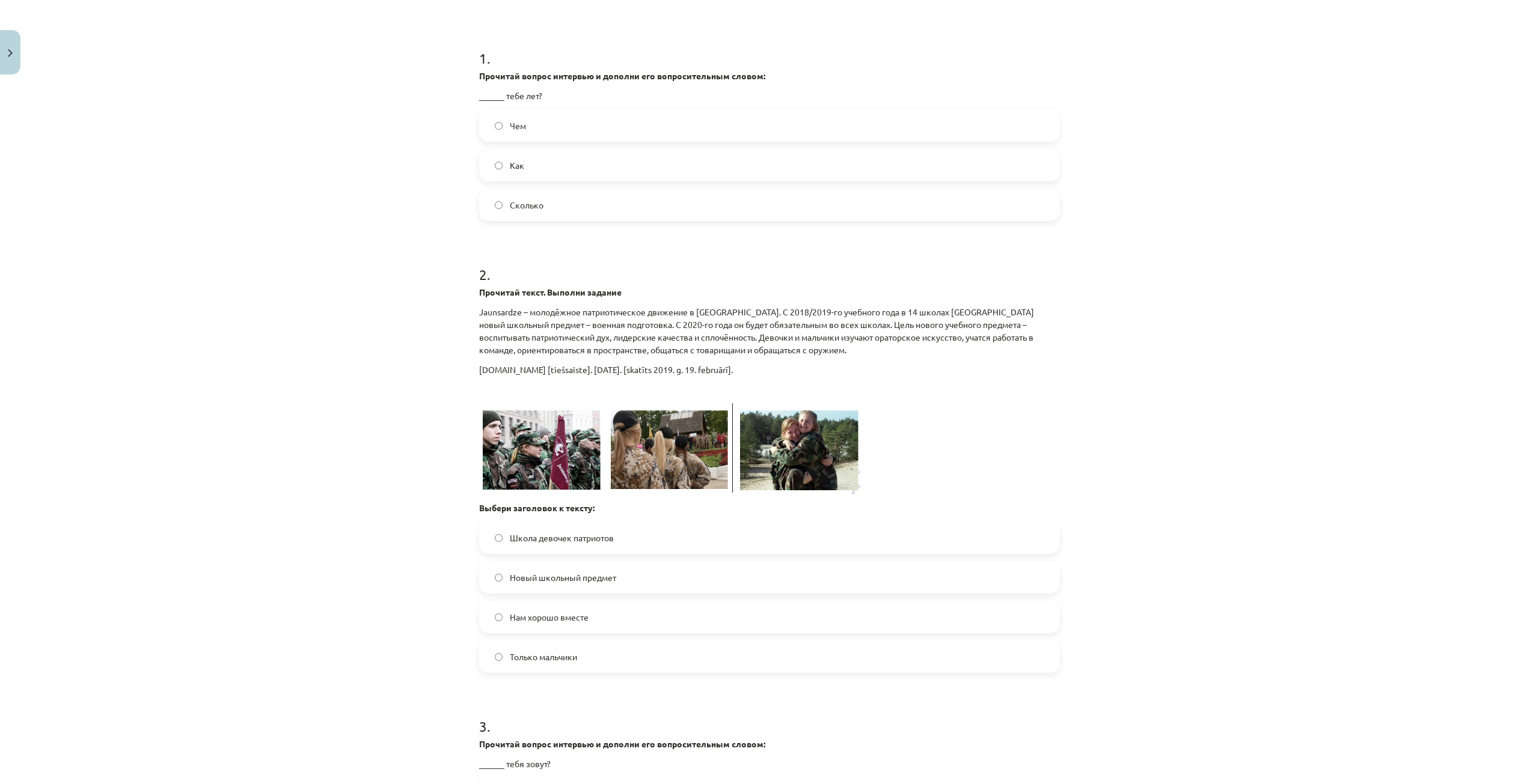
click at [384, 446] on div "Mācību tēma: Krievu valodas 9. klases 1. ieskaites mācību materiāls #4 Военное …" at bounding box center [770, 392] width 1539 height 784
click at [576, 588] on label "Новый школьный предмет" at bounding box center [770, 577] width 578 height 30
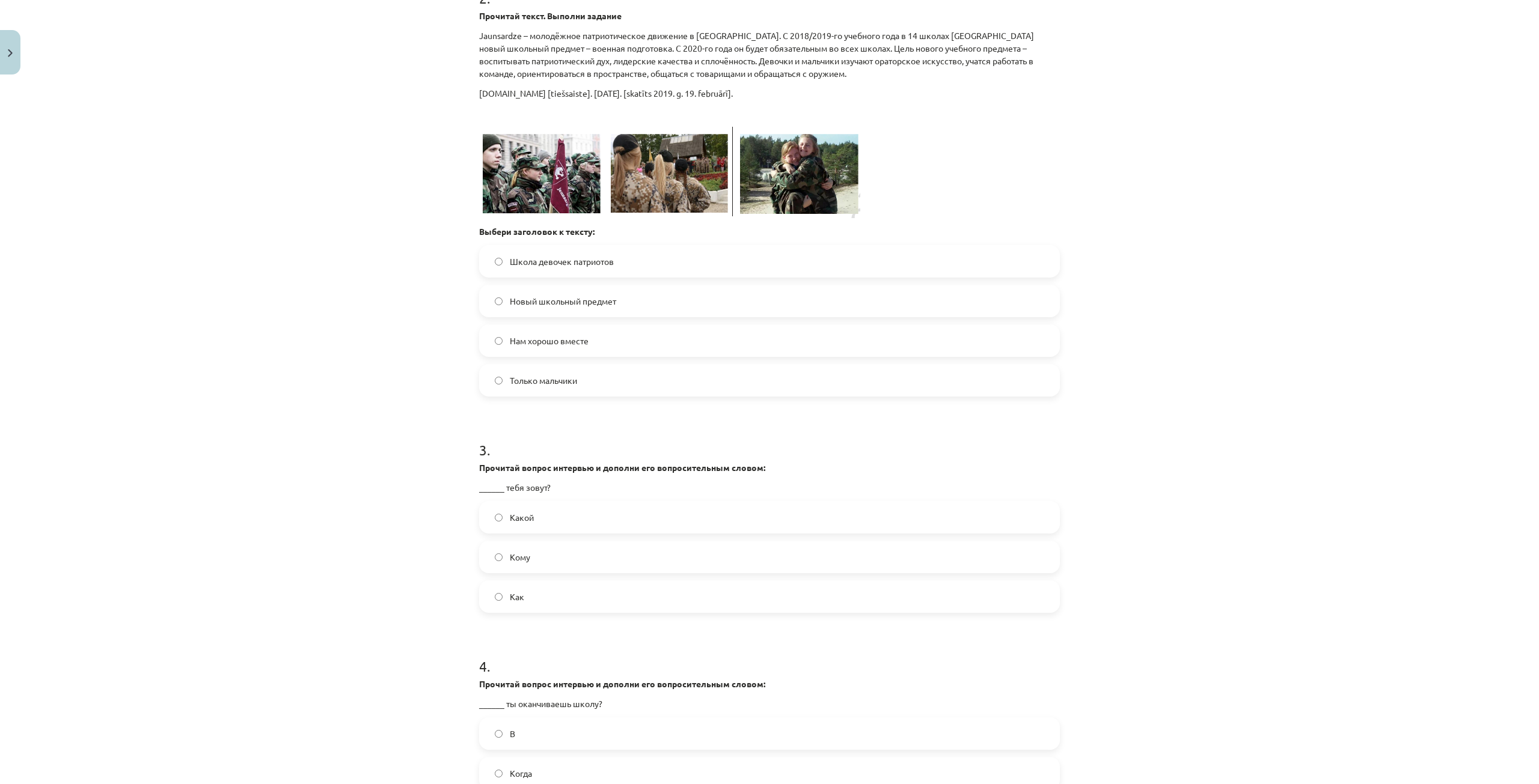
scroll to position [511, 0]
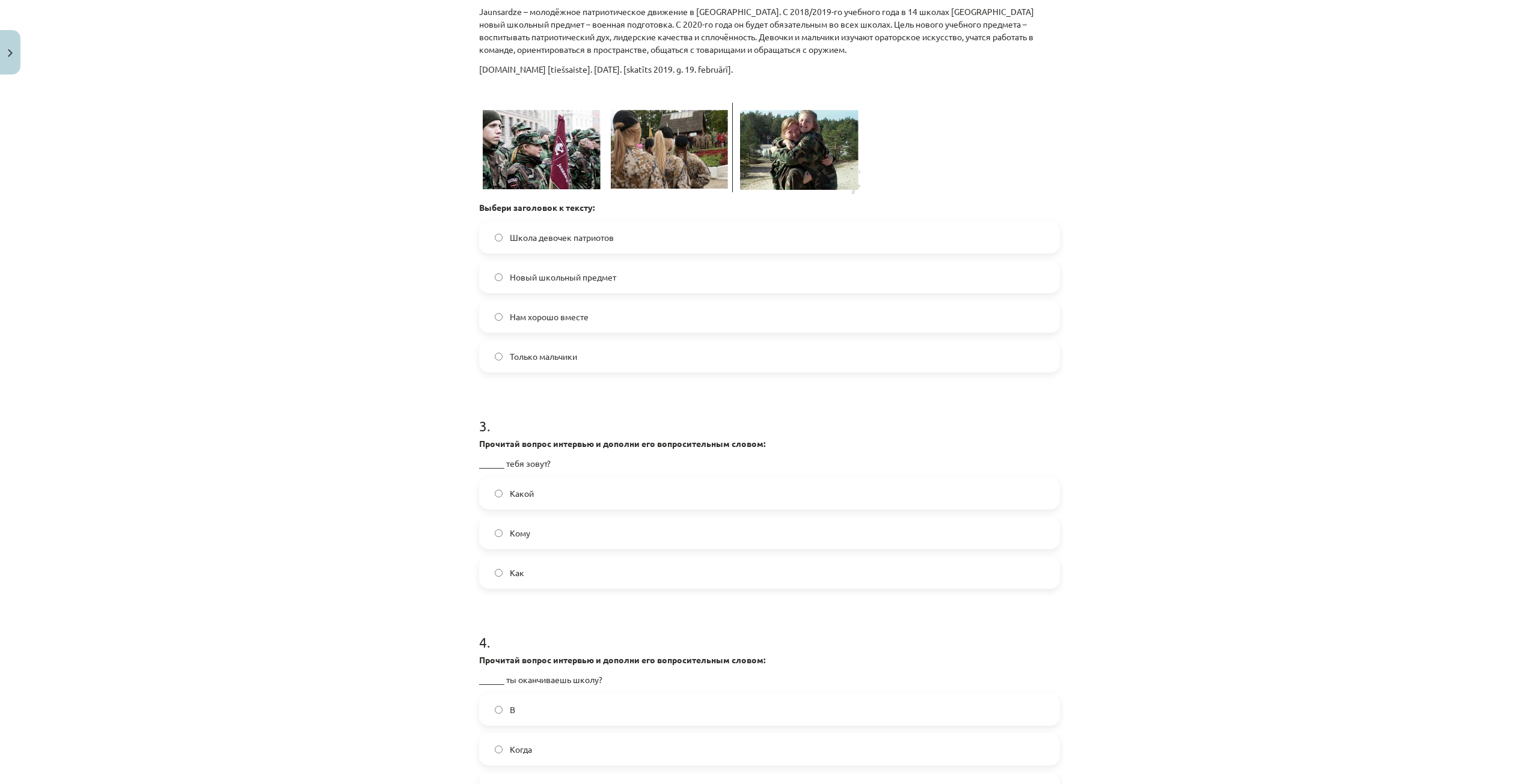
click at [550, 562] on label "Как" at bounding box center [770, 573] width 578 height 30
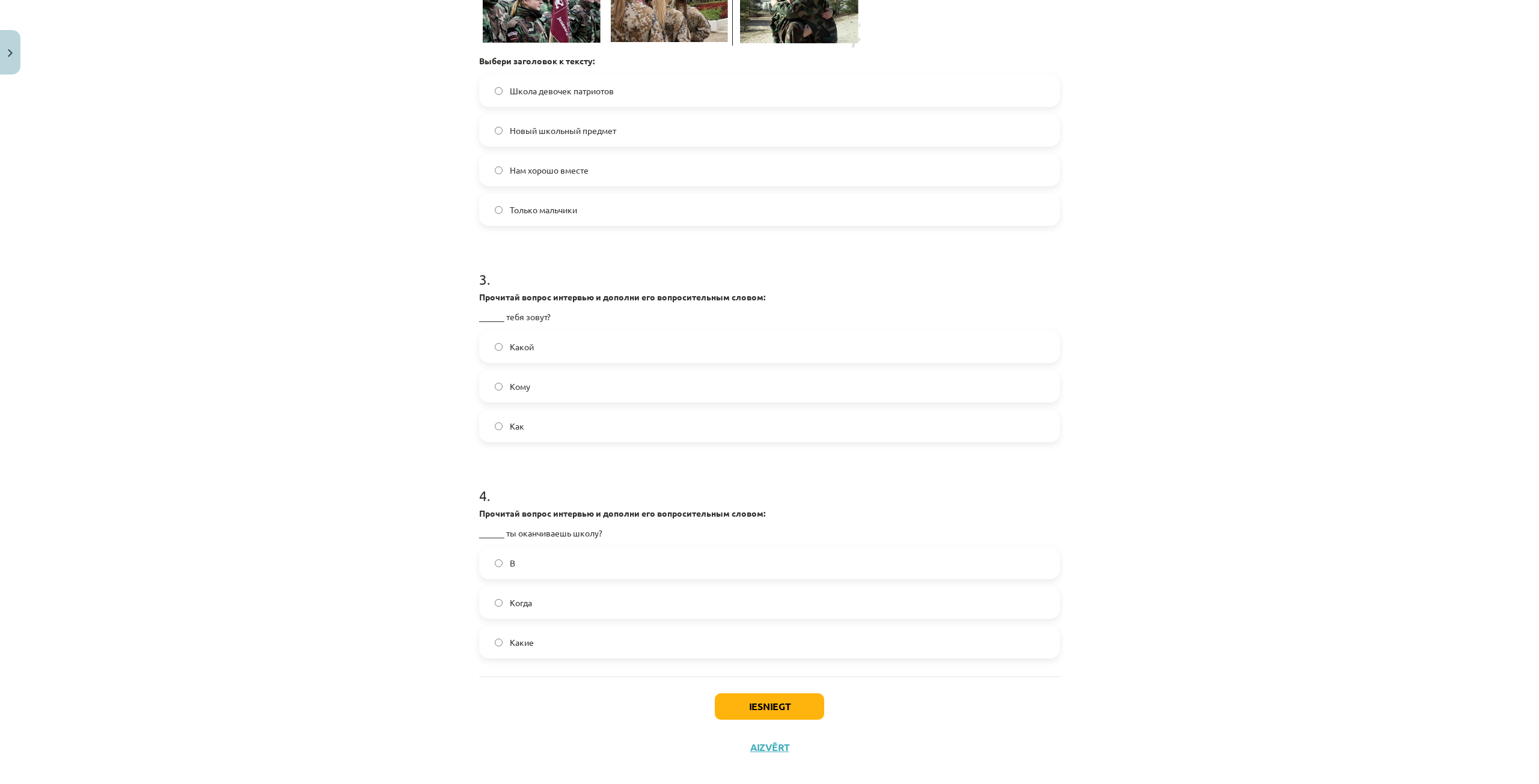
scroll to position [671, 0]
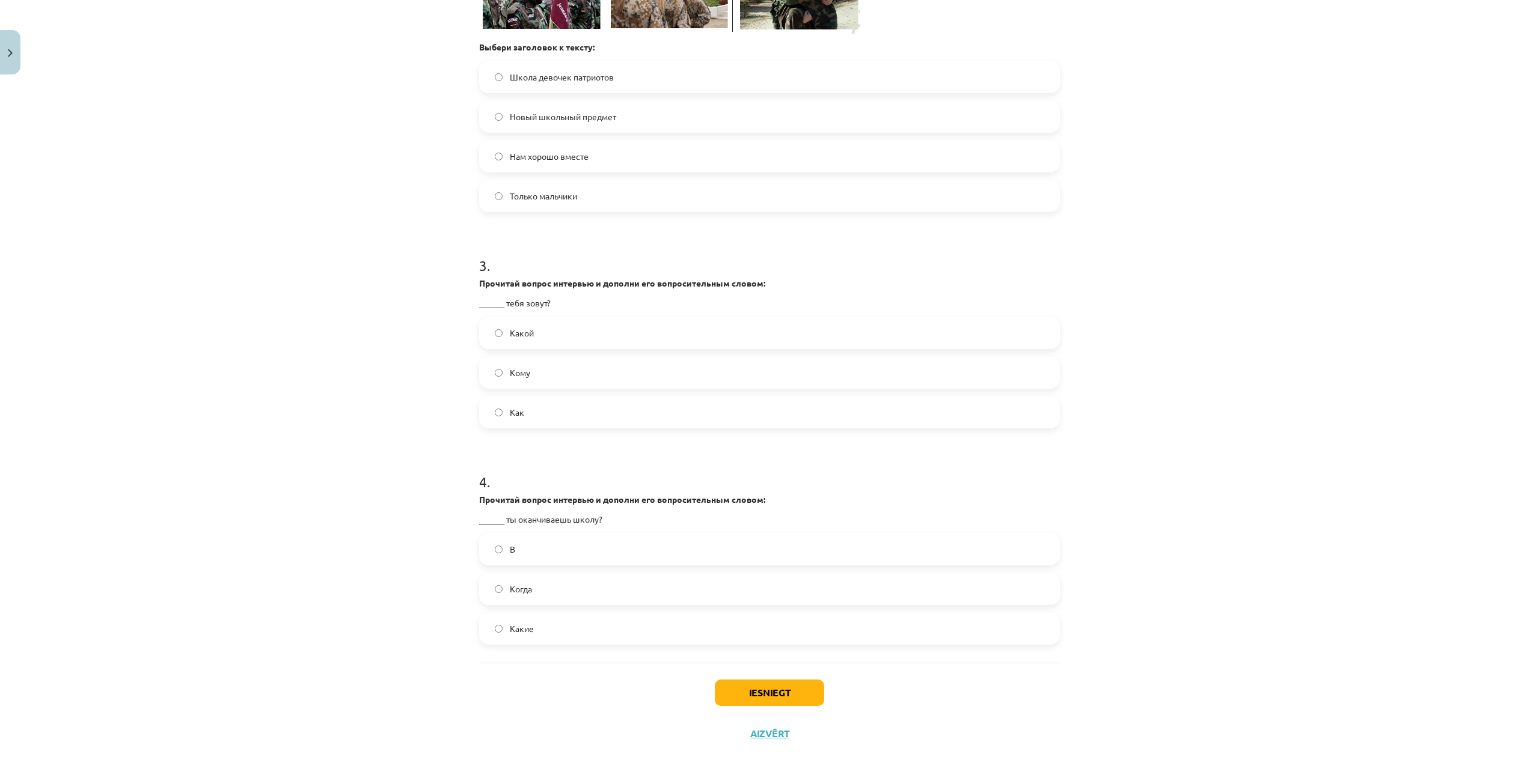
click at [554, 588] on label "Когда" at bounding box center [770, 588] width 578 height 30
click at [761, 689] on button "Iesniegt" at bounding box center [770, 692] width 109 height 26
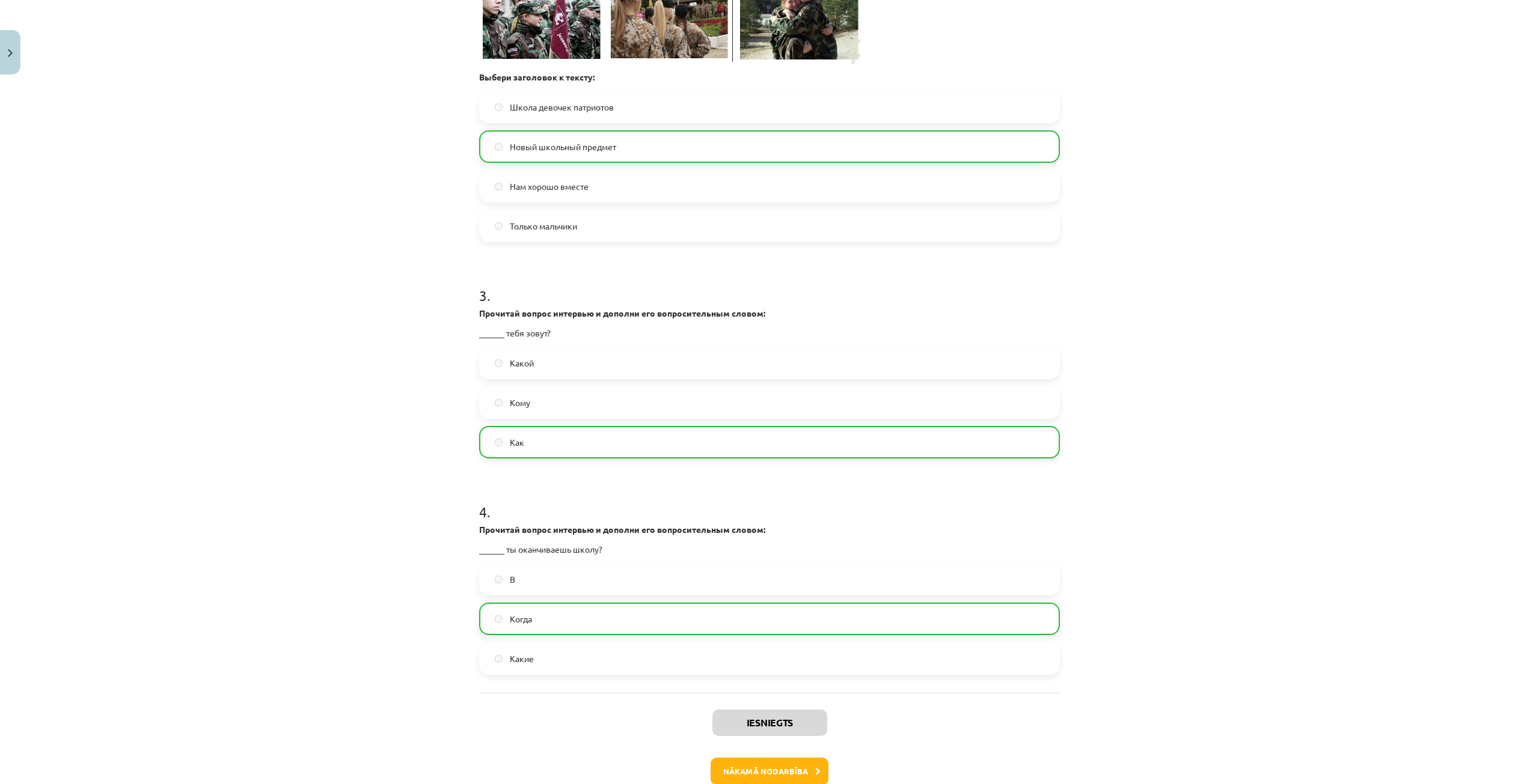
scroll to position [710, 0]
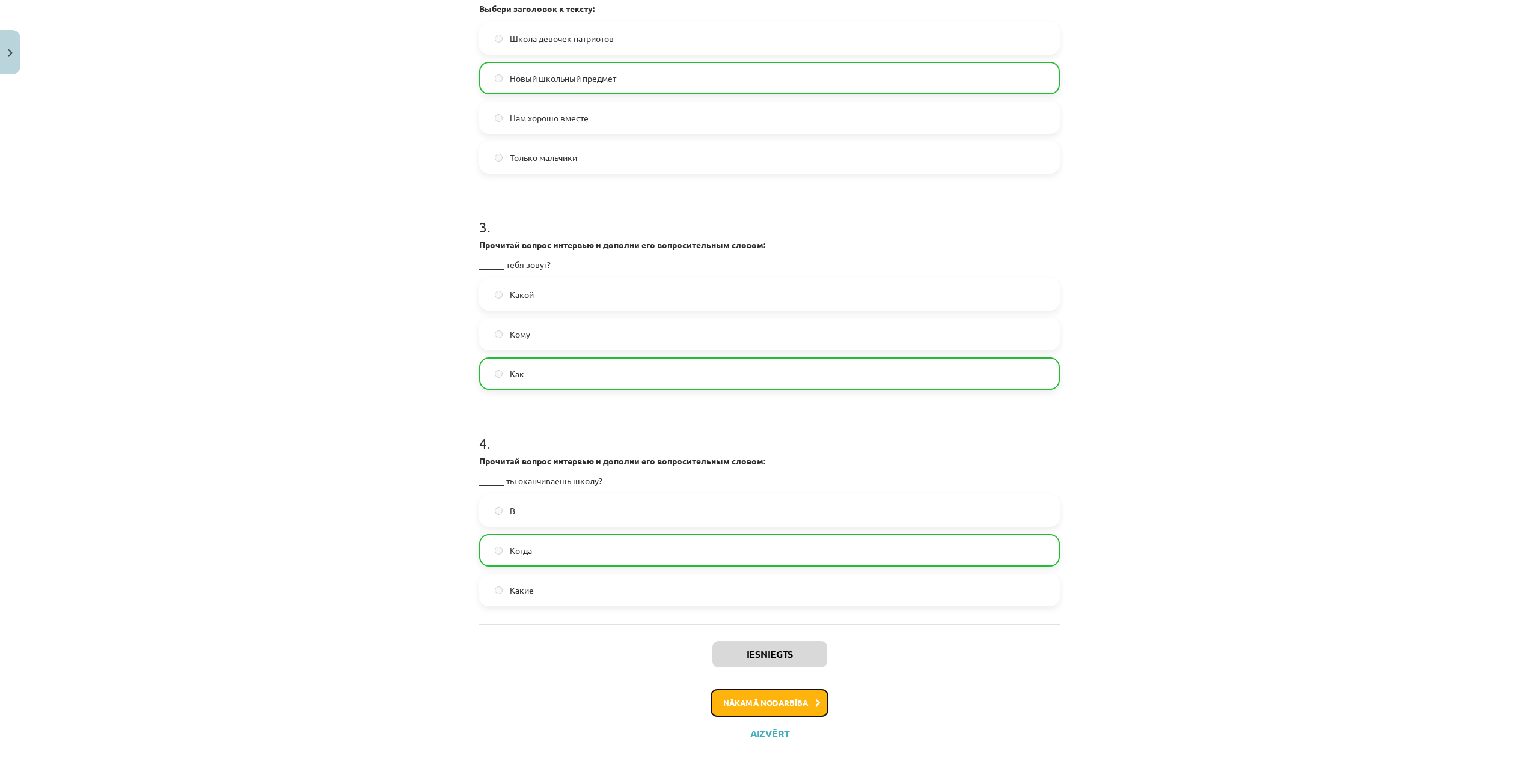
click at [767, 699] on button "Nākamā nodarbība" at bounding box center [770, 702] width 118 height 27
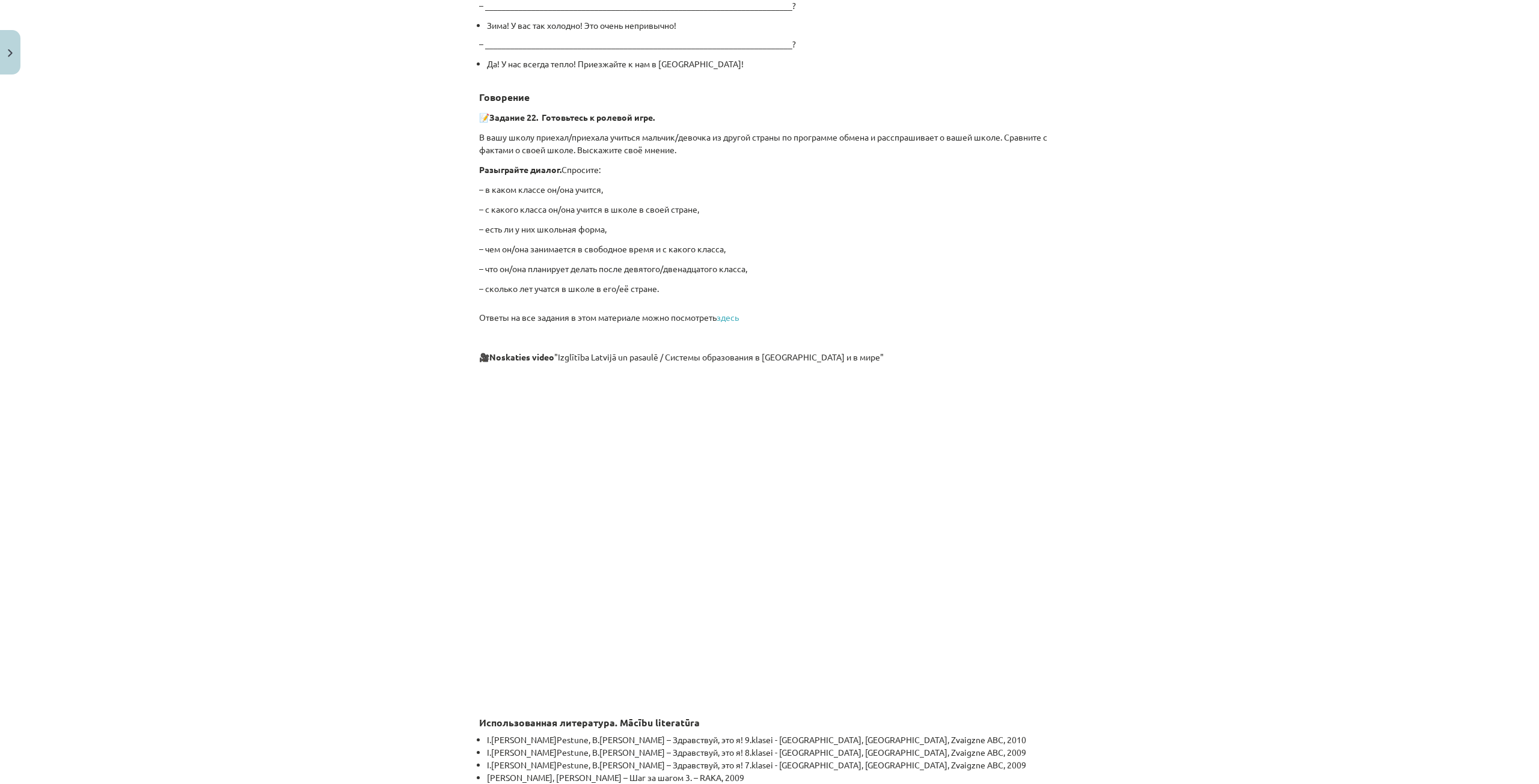
scroll to position [3224, 0]
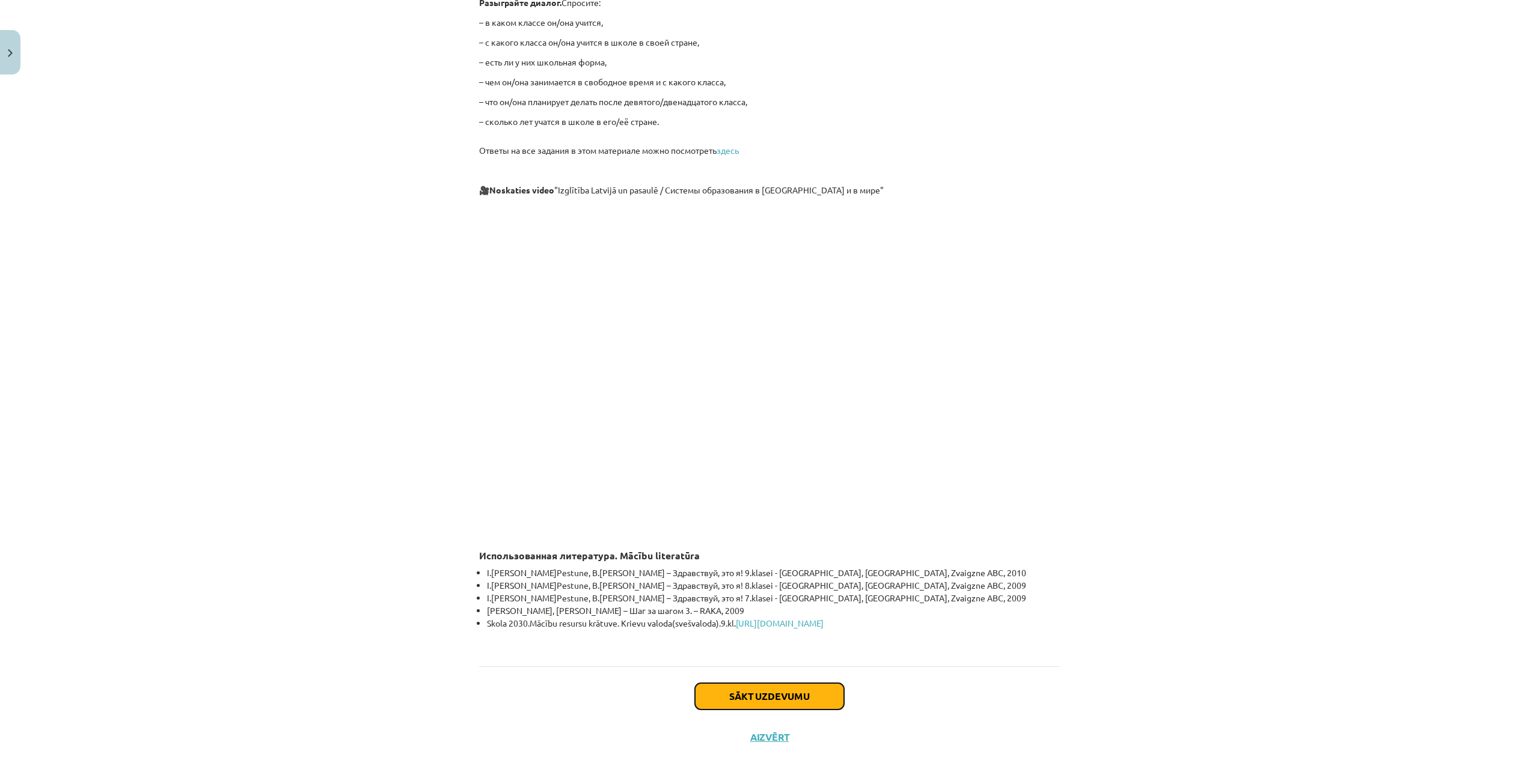
click at [724, 699] on button "Sākt uzdevumu" at bounding box center [770, 697] width 149 height 26
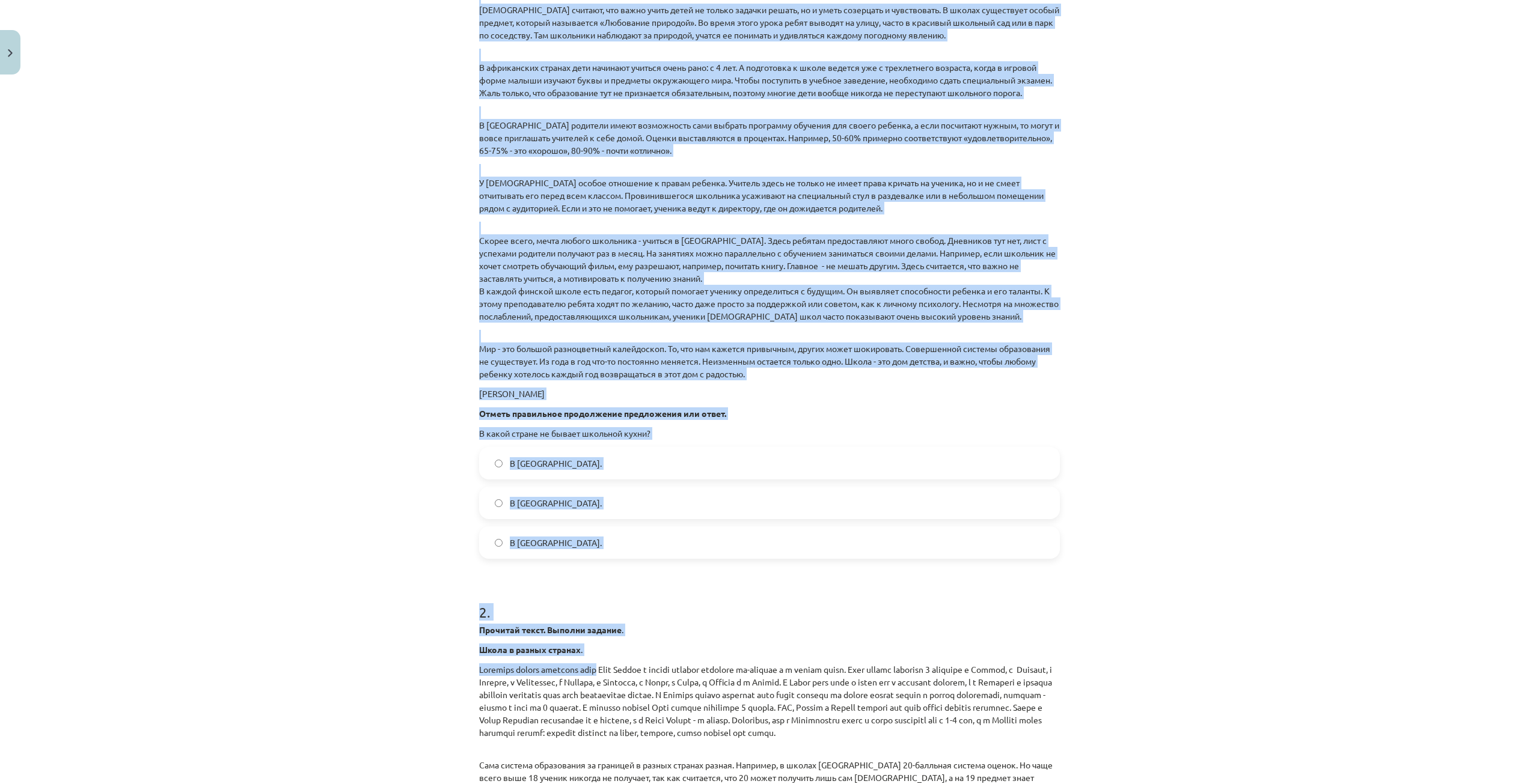
scroll to position [721, 0]
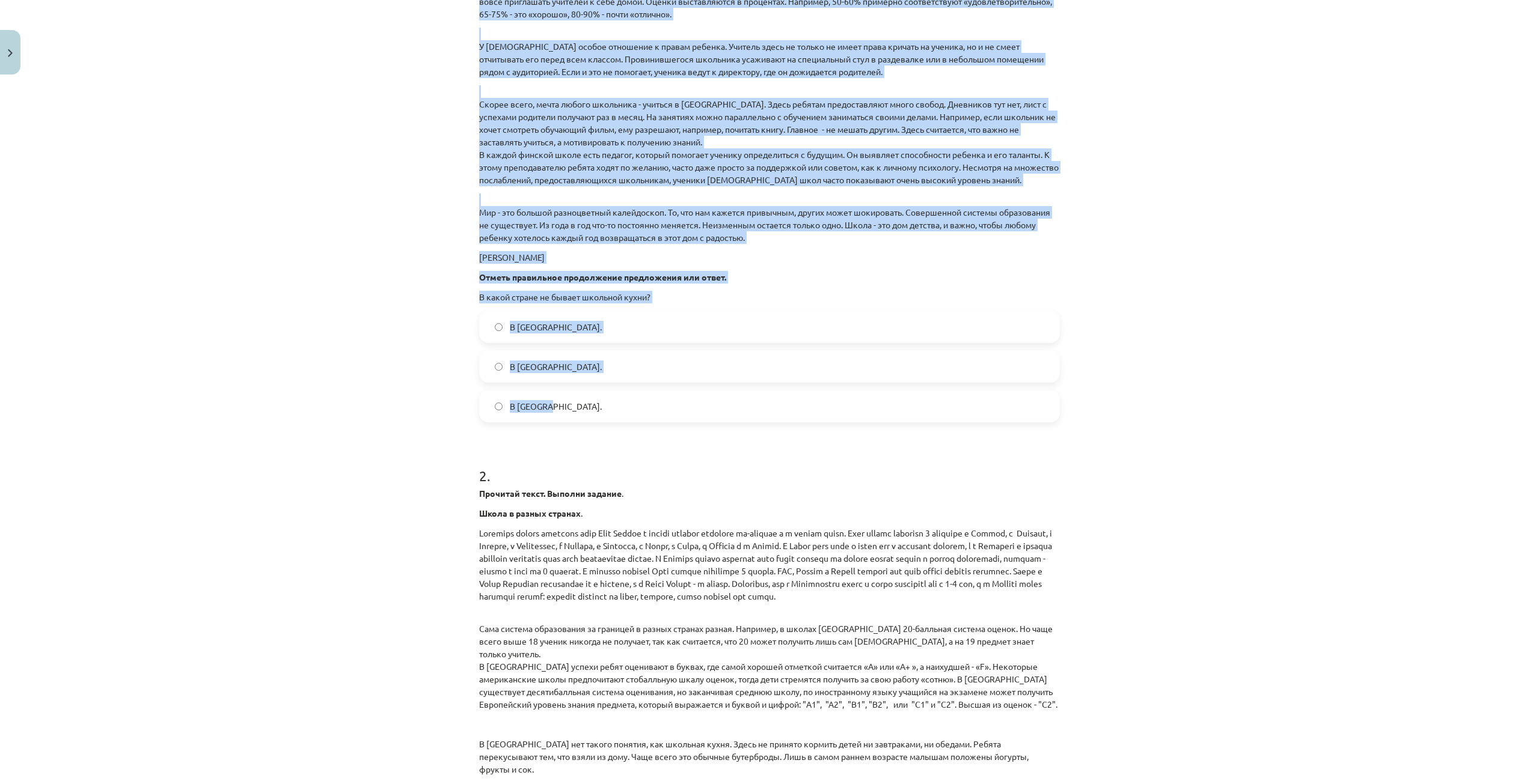
drag, startPoint x: 474, startPoint y: 286, endPoint x: 569, endPoint y: 410, distance: 156.2
click at [569, 410] on div "12 XP Saņemsi Grūts 91 pilda Apraksts Uzdevums Palīdzība 1 . Прочитай текст. Вы…" at bounding box center [769, 389] width 595 height 2061
copy div "Прочитай текст. Выполни задание . Школа в разных странах . Праздник начала учеб…"
click at [414, 393] on div "Mācību tēma: Krievu valodas 9. klases 1. ieskaites mācību materiāls #5 Программ…" at bounding box center [770, 392] width 1539 height 784
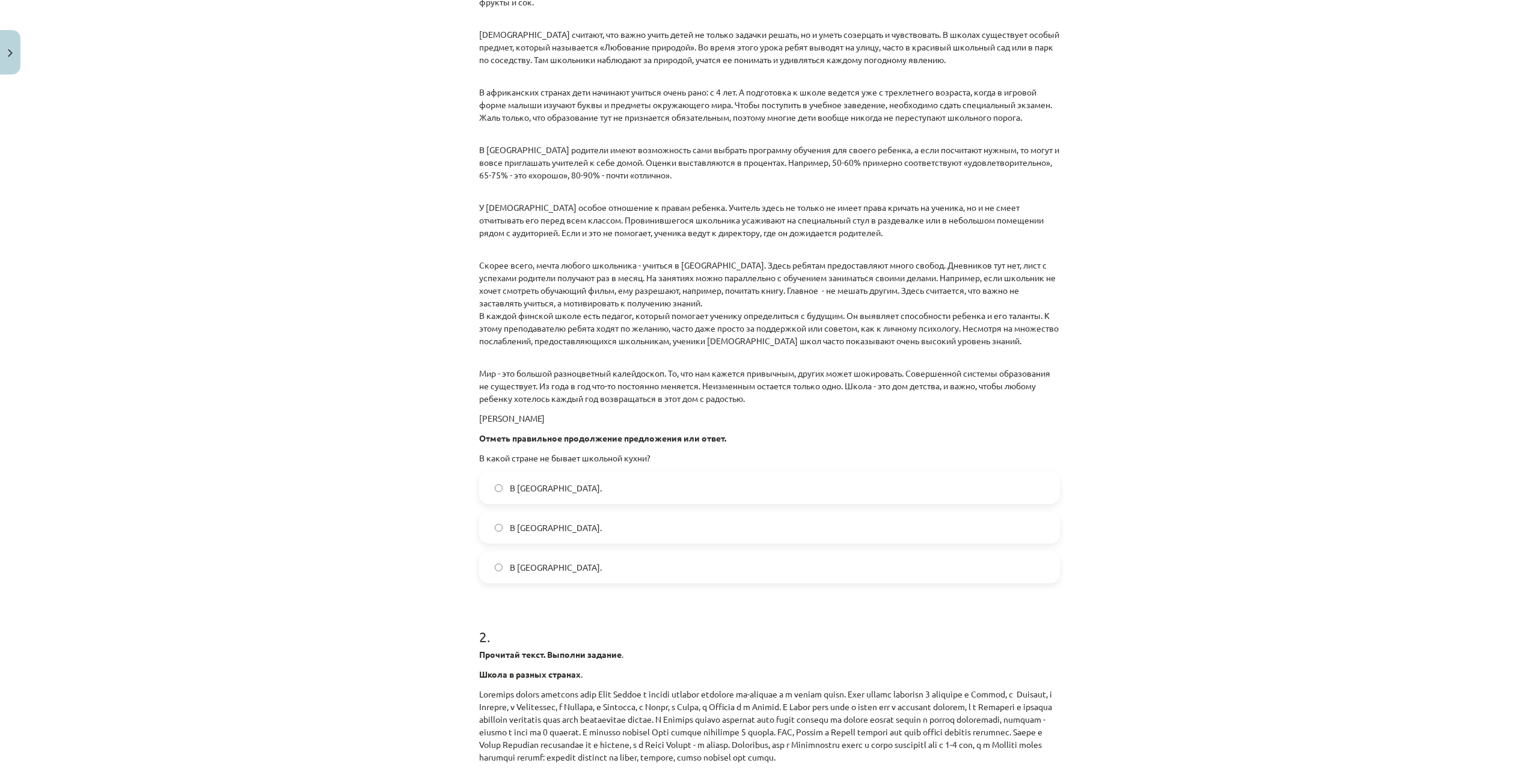
scroll to position [661, 0]
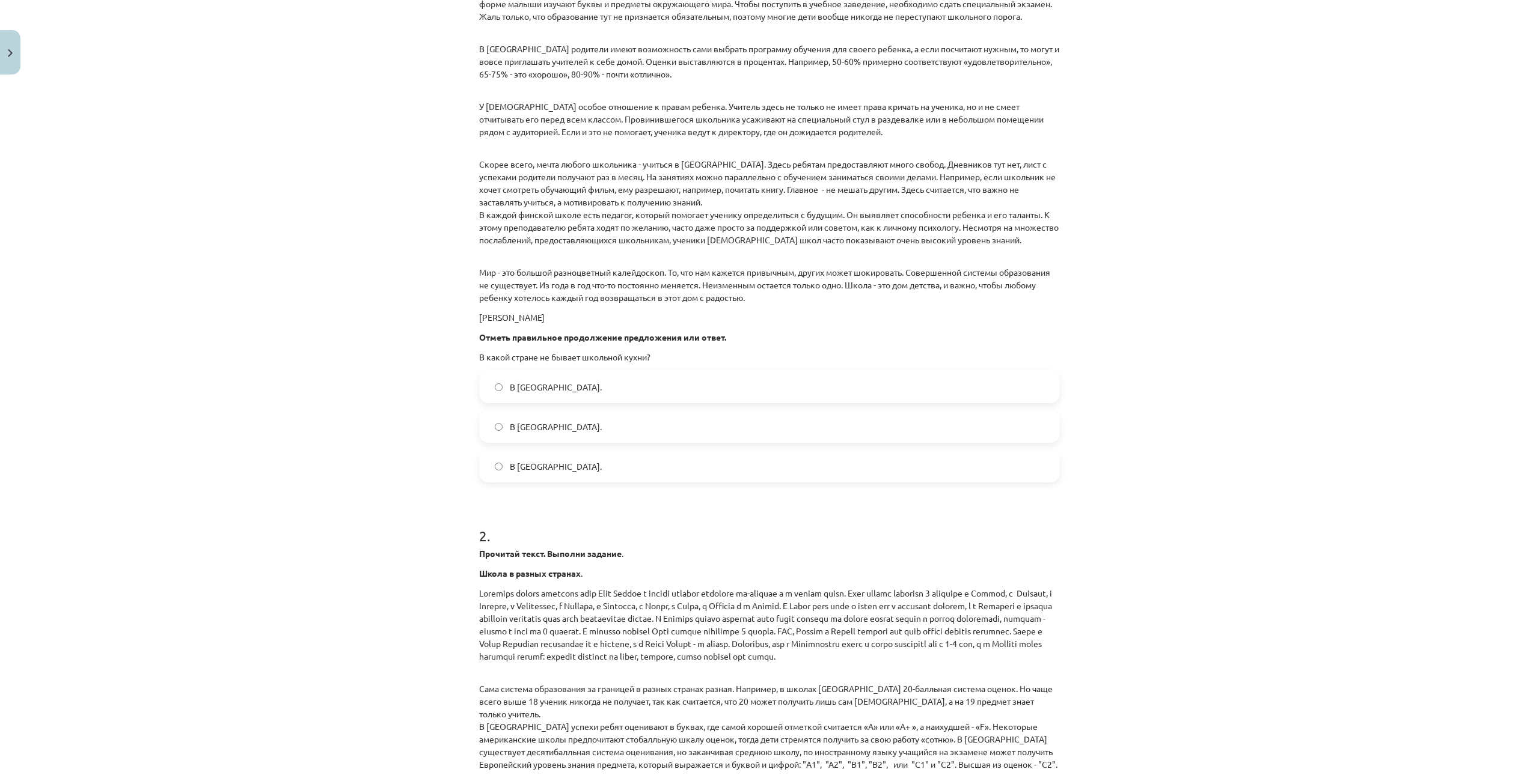
click at [546, 382] on span "В Норвегии." at bounding box center [555, 387] width 92 height 12
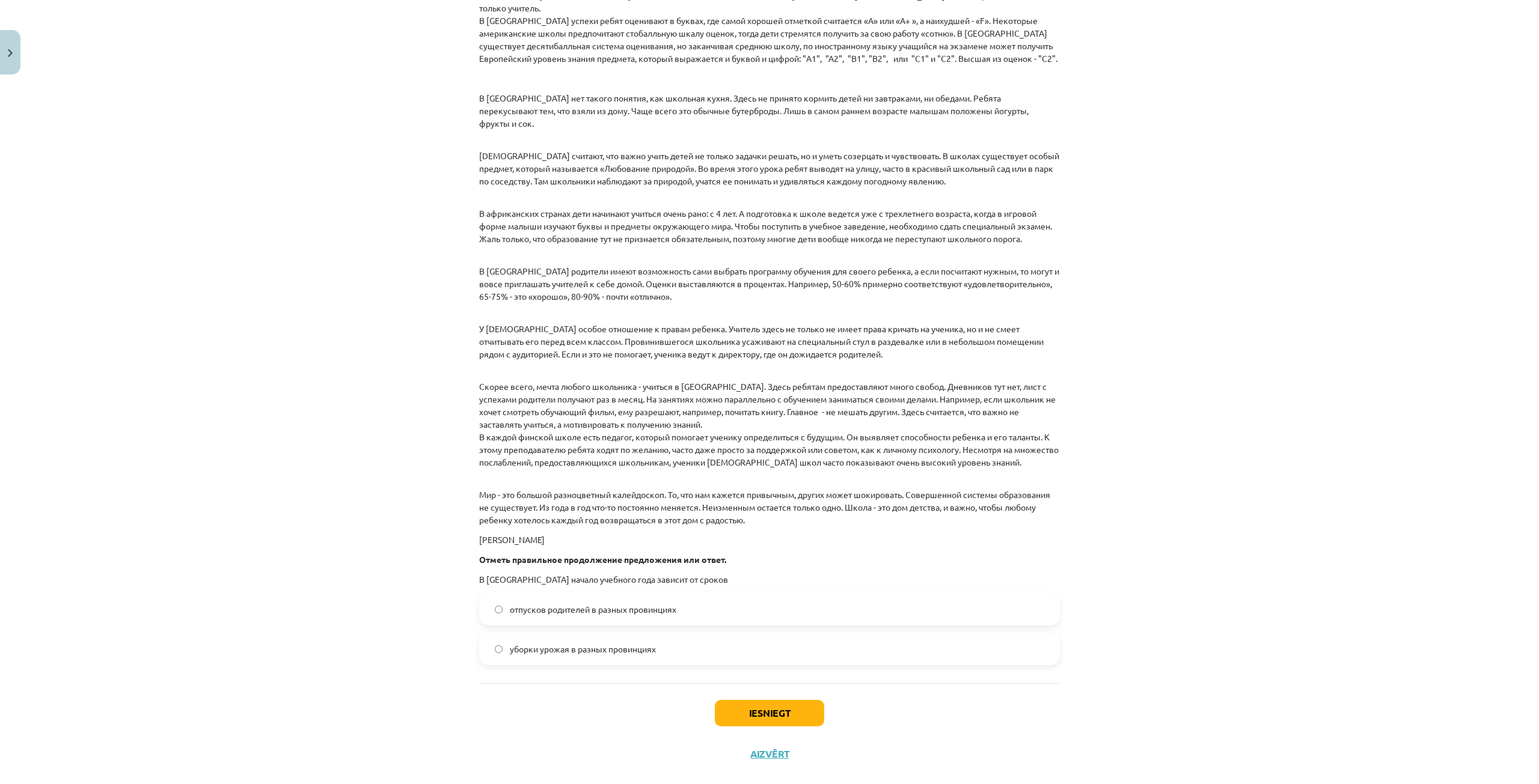
scroll to position [1387, 0]
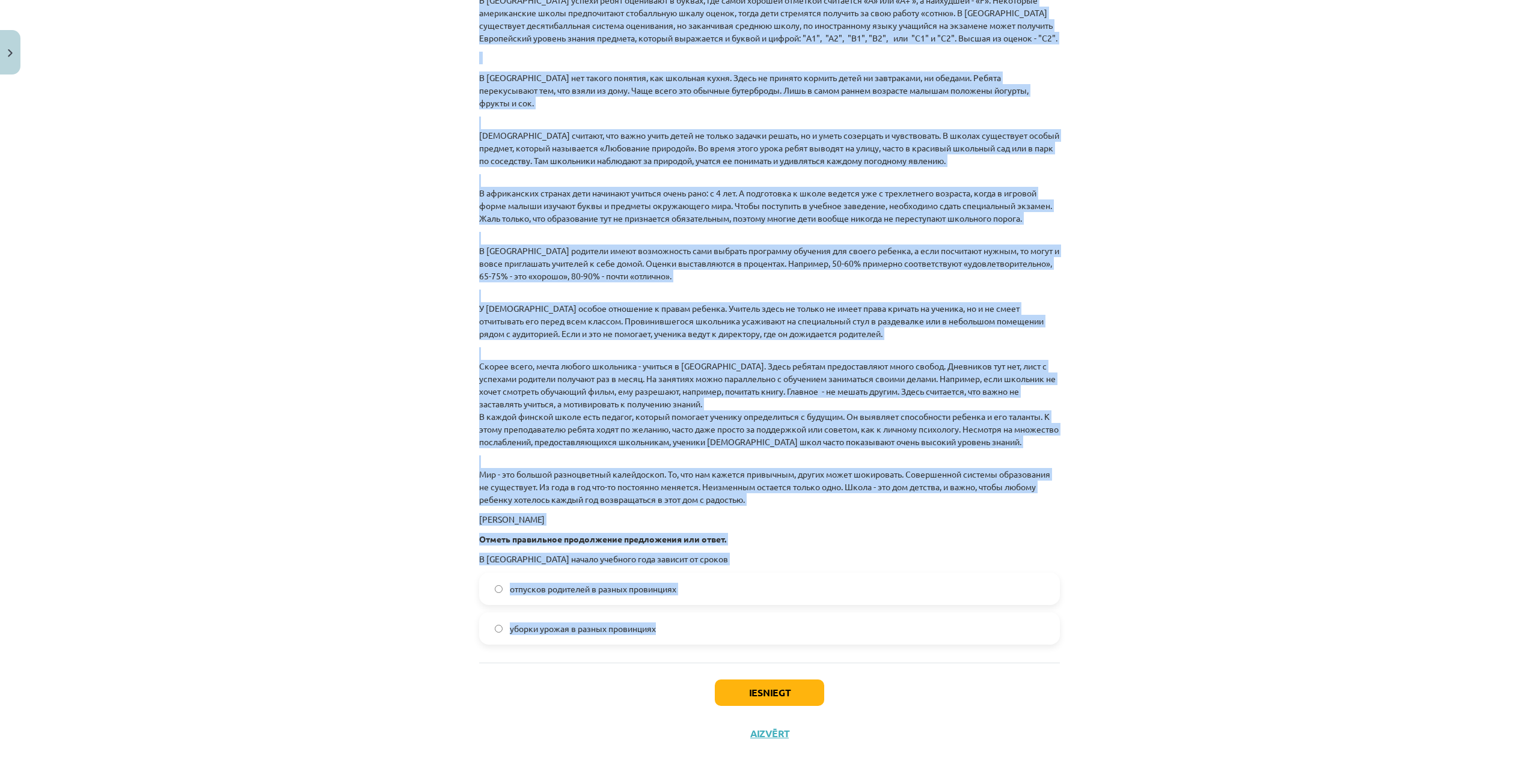
drag, startPoint x: 478, startPoint y: 188, endPoint x: 665, endPoint y: 613, distance: 464.3
click at [665, 613] on div "2 . Прочитай текст. Выполни задание . Школа в разных странах . Сама система обр…" at bounding box center [770, 212] width 581 height 865
copy div "Прочитай текст. Выполни задание . Школа в разных странах . Праздник начала учеб…"
click at [288, 566] on div "Mācību tēma: Krievu valodas 9. klases 1. ieskaites mācību materiāls #5 Программ…" at bounding box center [770, 392] width 1539 height 784
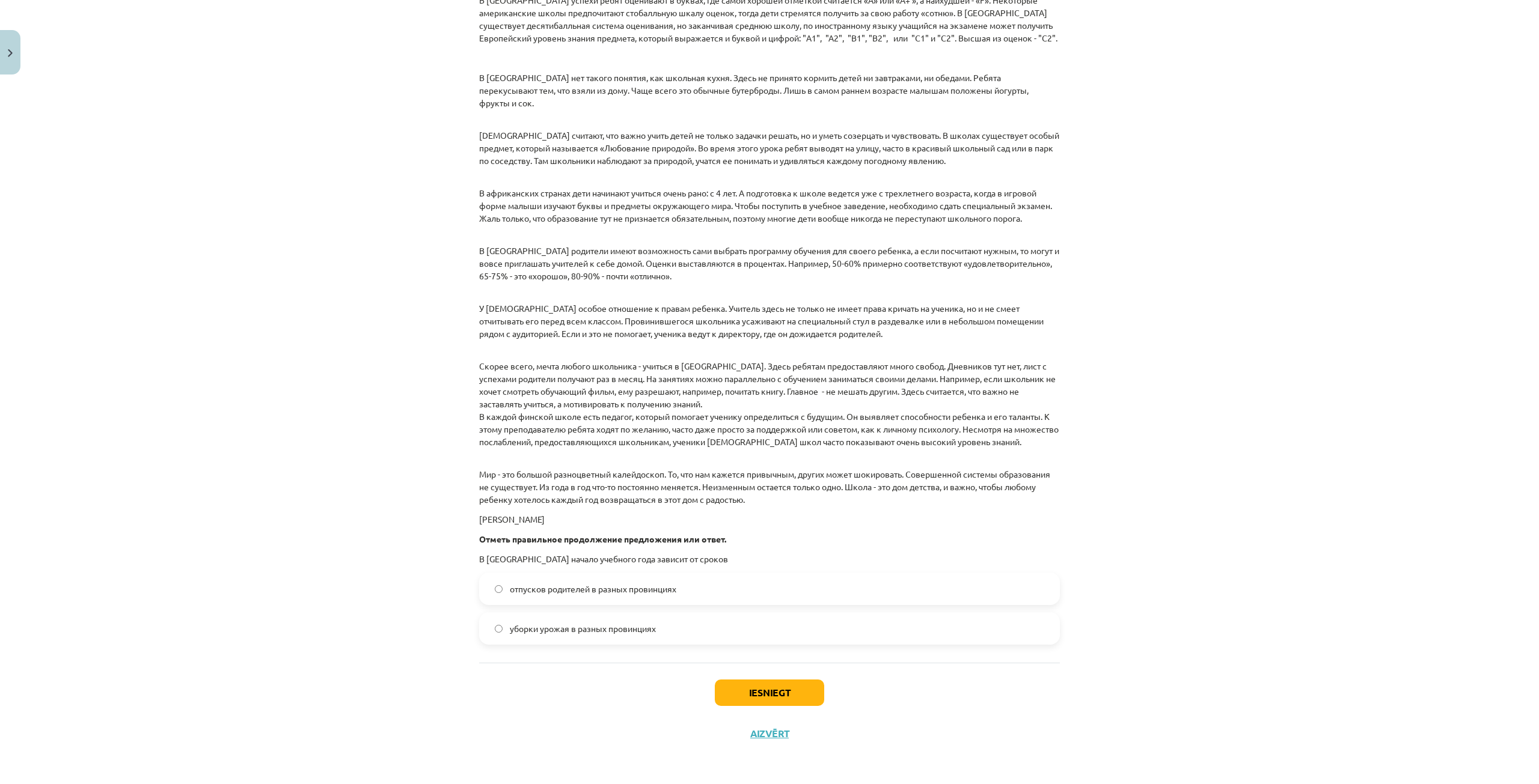
click at [527, 637] on label "уборки урожая в разных провинциях" at bounding box center [770, 628] width 578 height 30
click at [744, 679] on button "Iesniegt" at bounding box center [770, 692] width 109 height 26
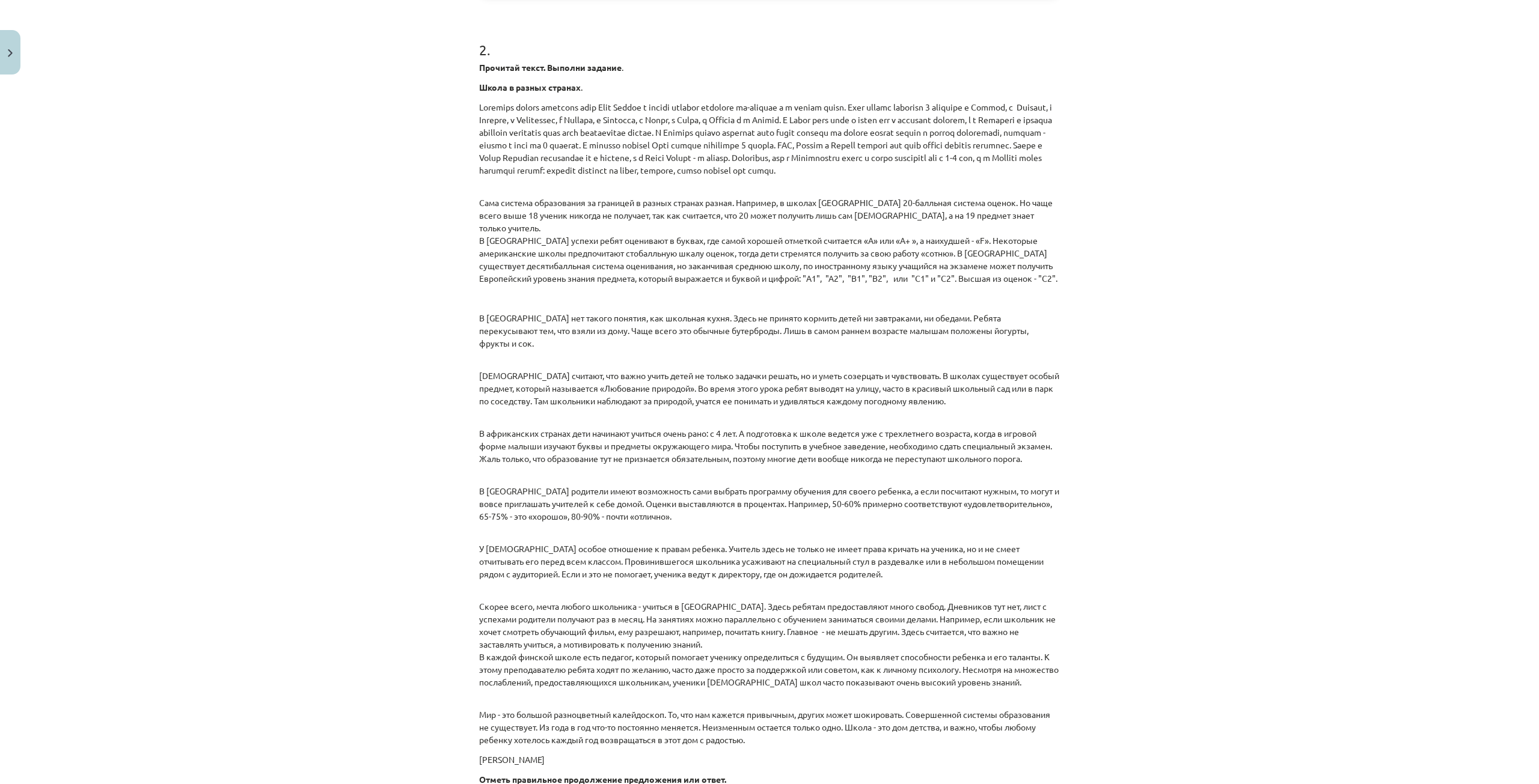
scroll to position [1426, 0]
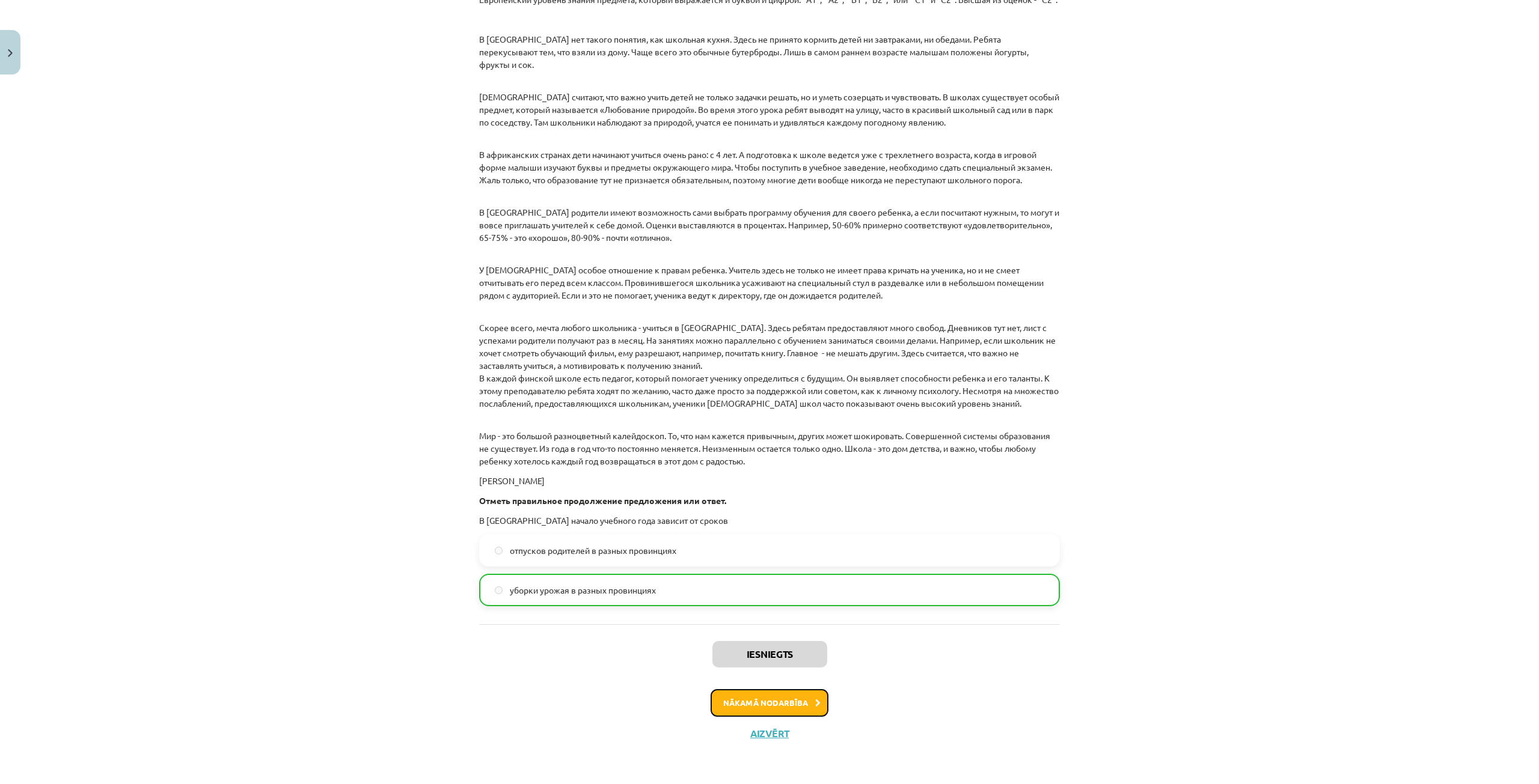
click at [748, 706] on button "Nākamā nodarbība" at bounding box center [770, 702] width 118 height 27
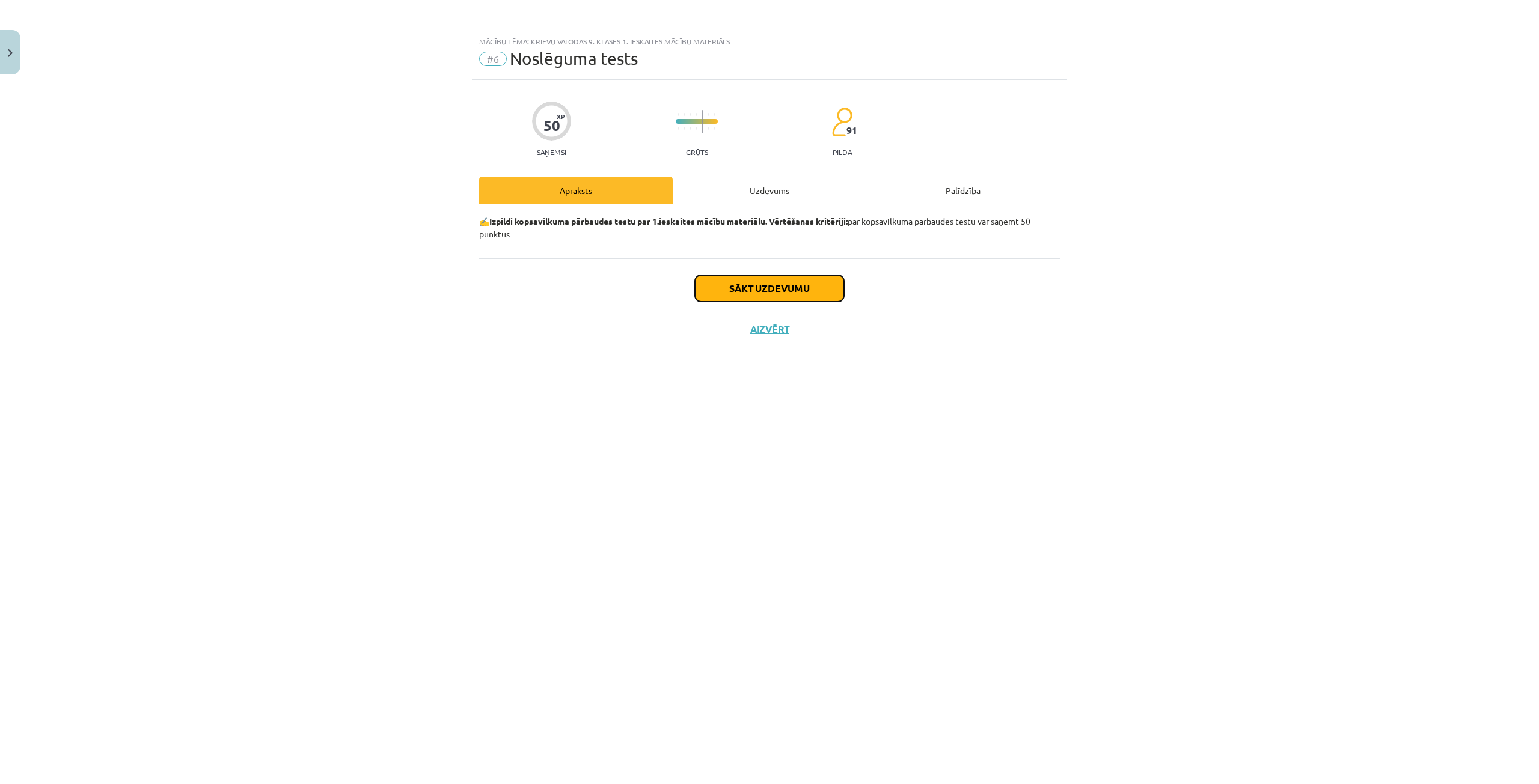
click at [757, 294] on button "Sākt uzdevumu" at bounding box center [770, 288] width 149 height 26
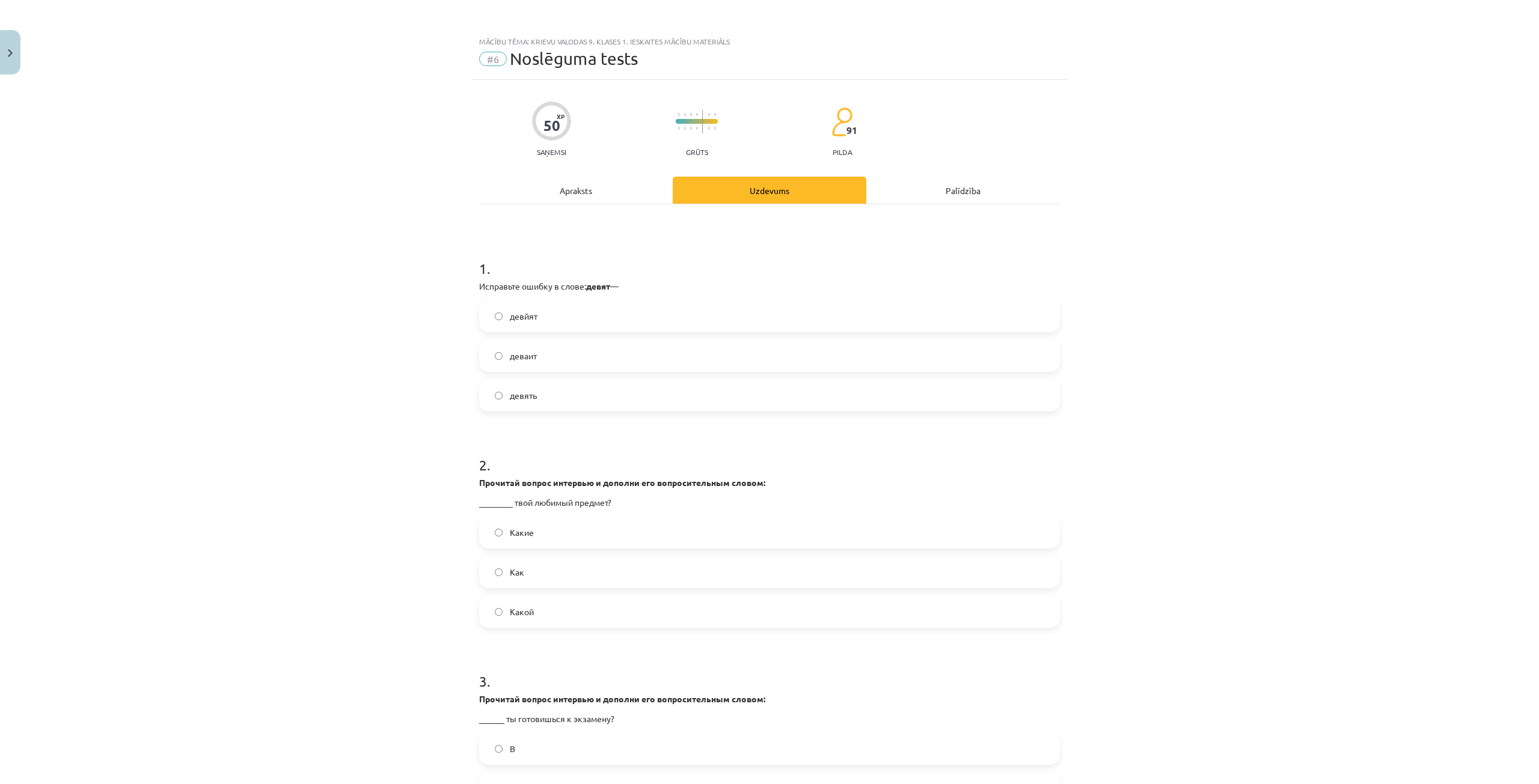
click at [589, 392] on label "девять" at bounding box center [770, 396] width 578 height 30
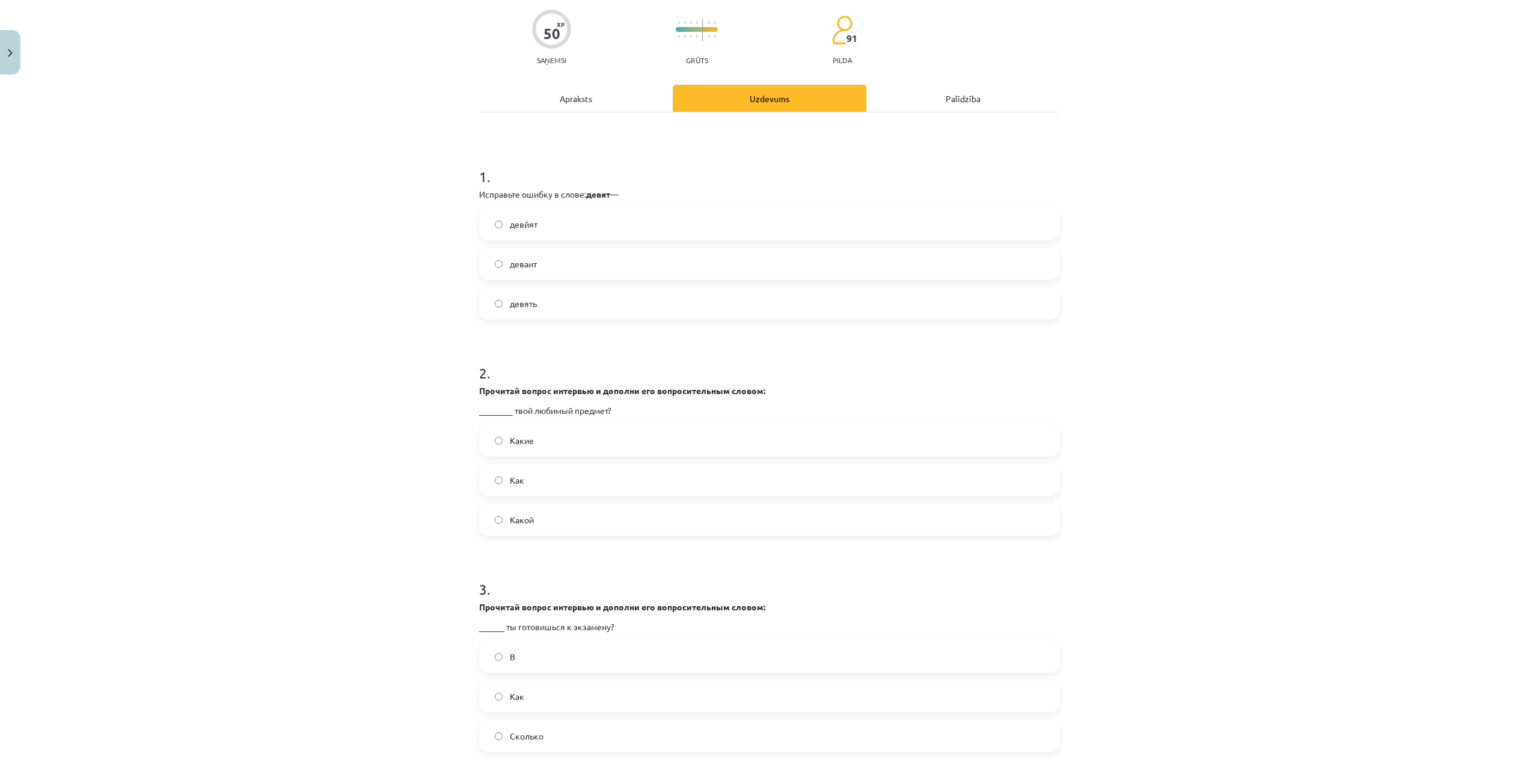
scroll to position [120, 0]
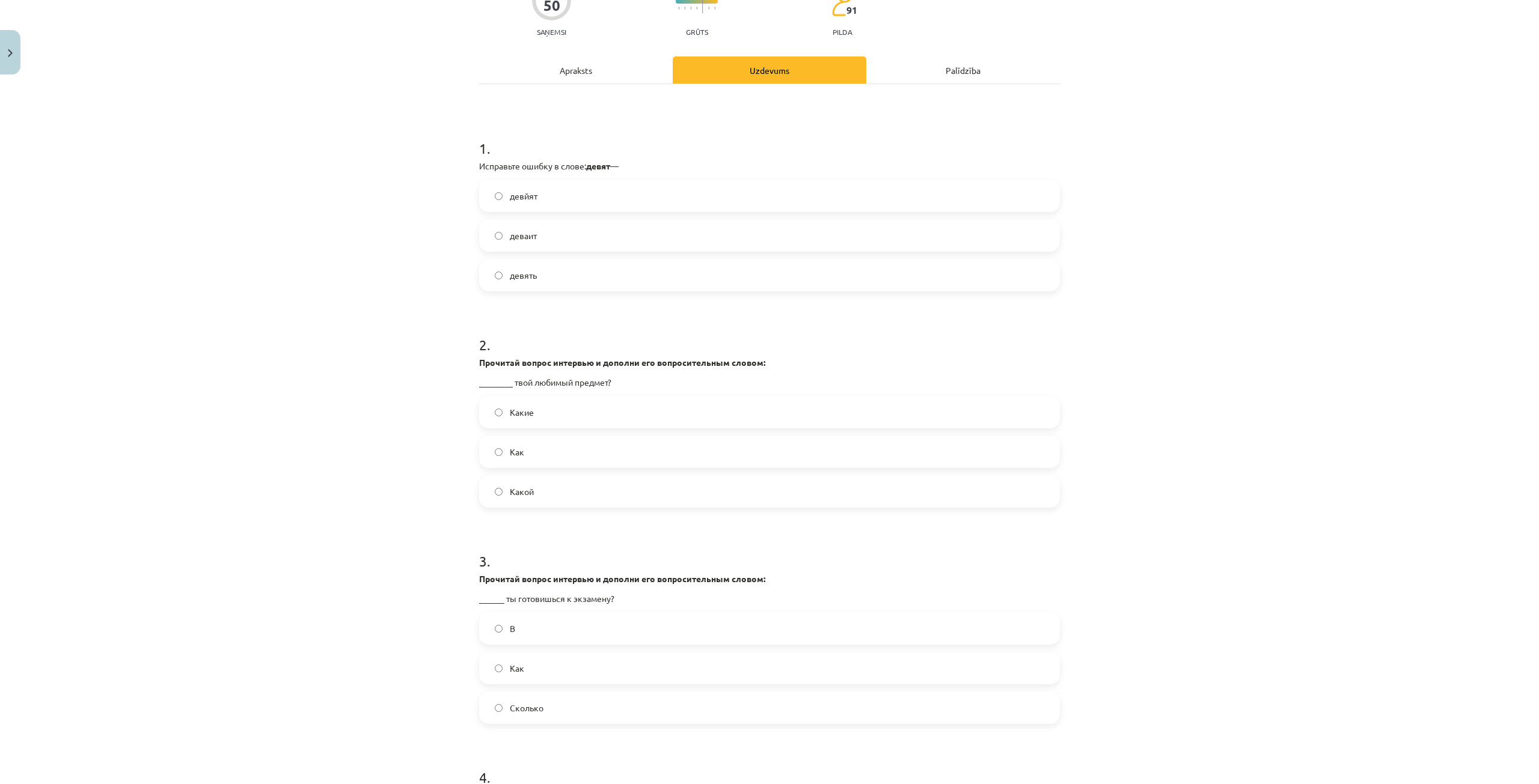
click at [525, 483] on label "Какой" at bounding box center [770, 492] width 578 height 30
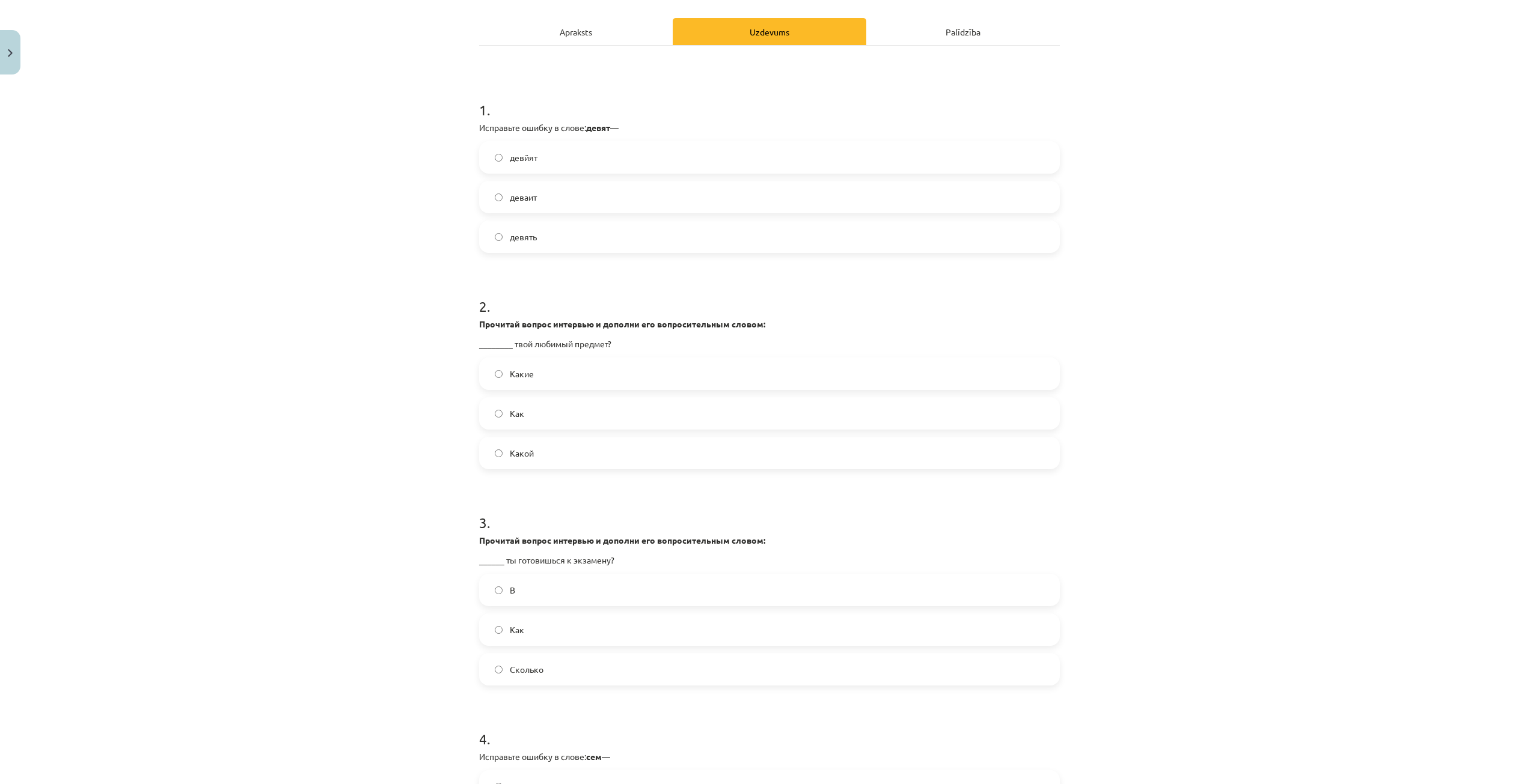
scroll to position [360, 0]
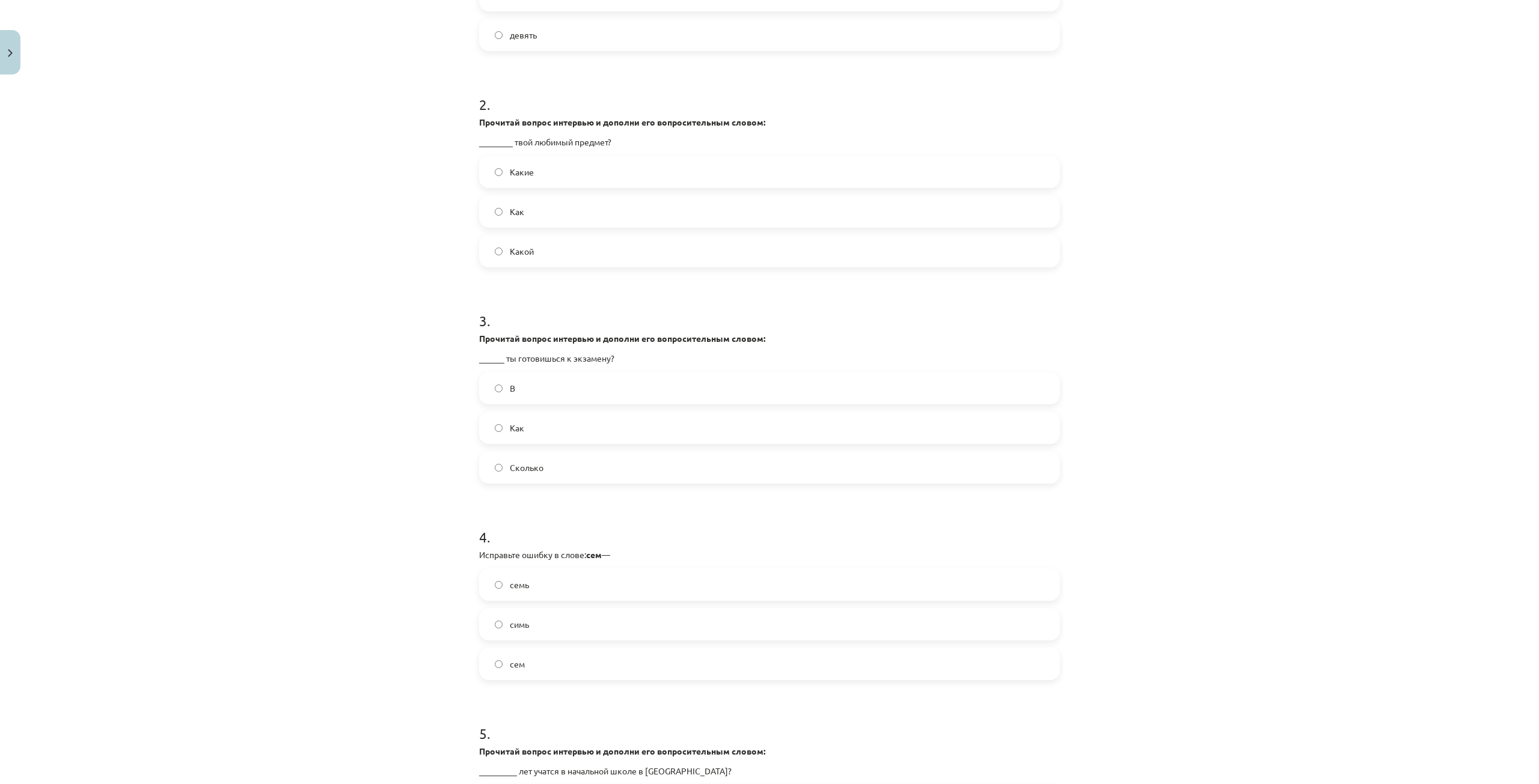
click at [554, 422] on label "Как" at bounding box center [770, 428] width 578 height 30
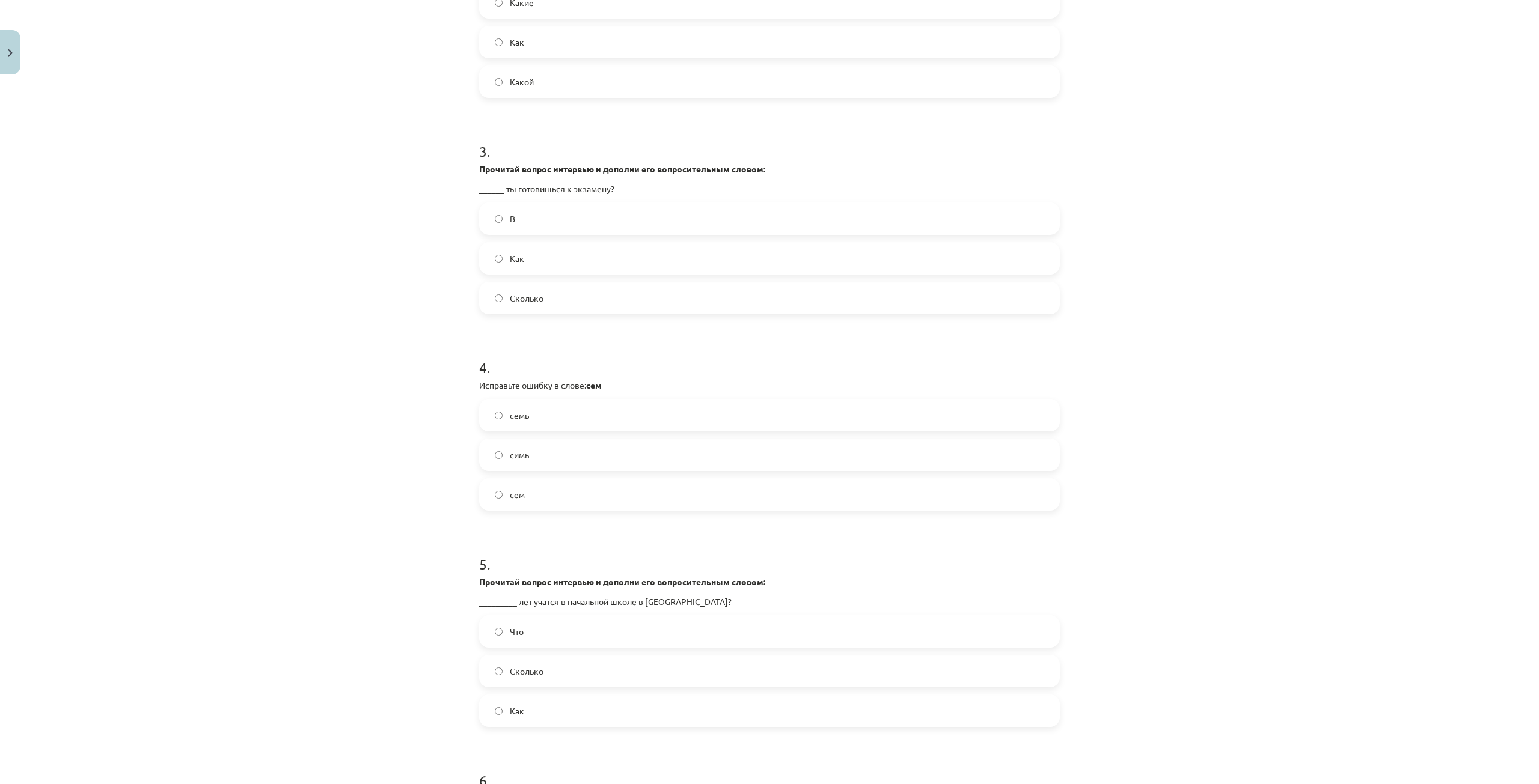
scroll to position [541, 0]
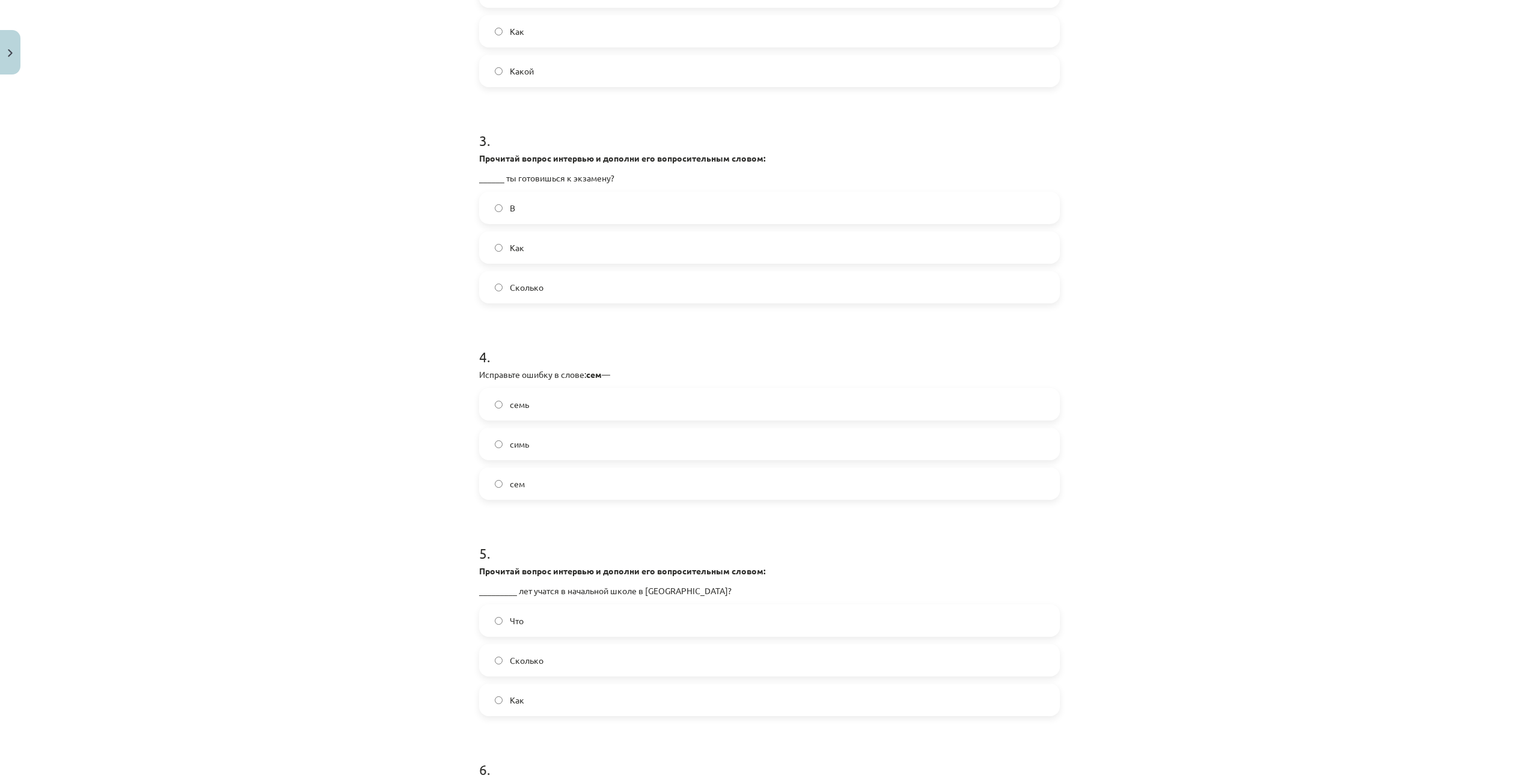
click at [576, 410] on label "семь" at bounding box center [770, 404] width 578 height 30
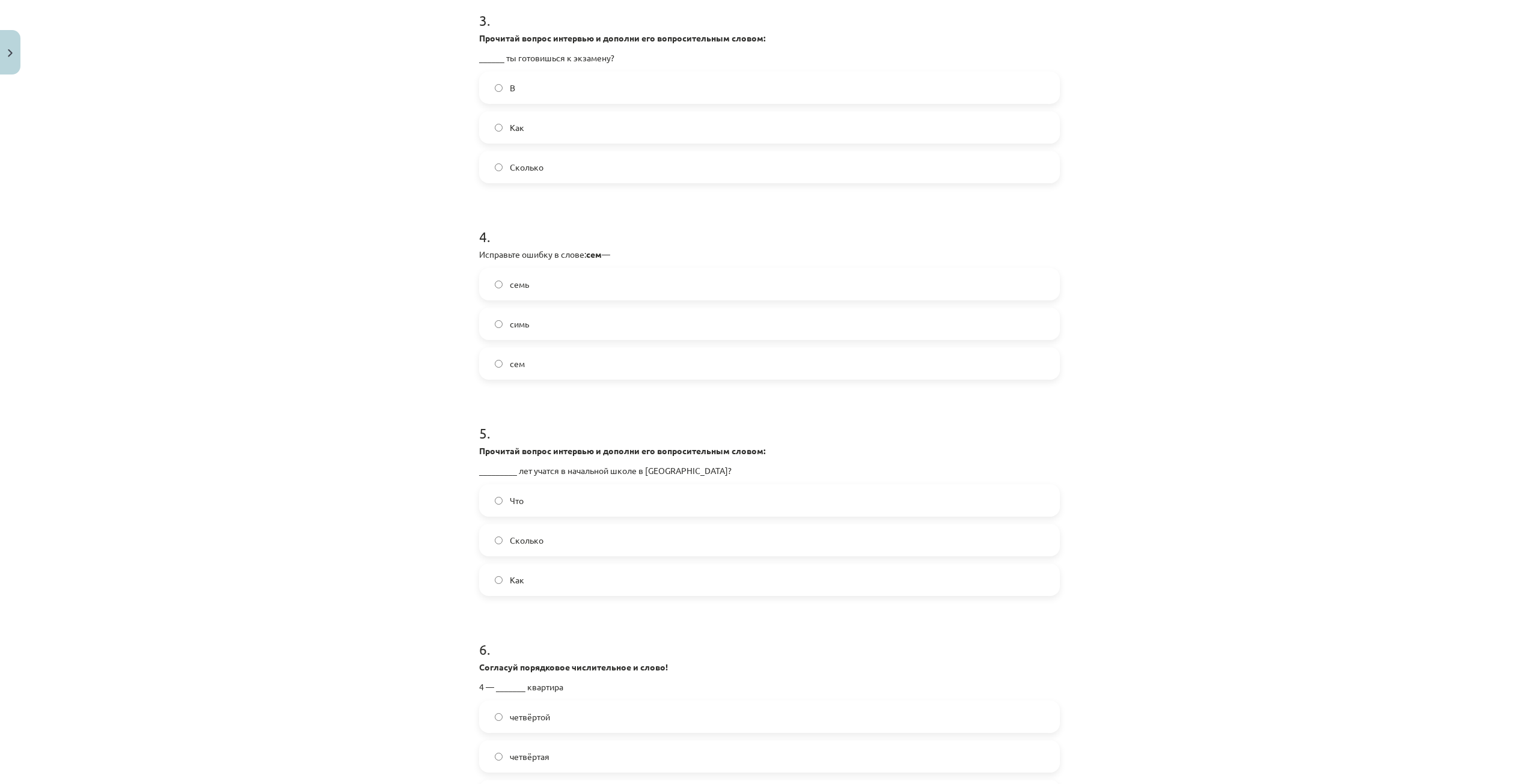
scroll to position [721, 0]
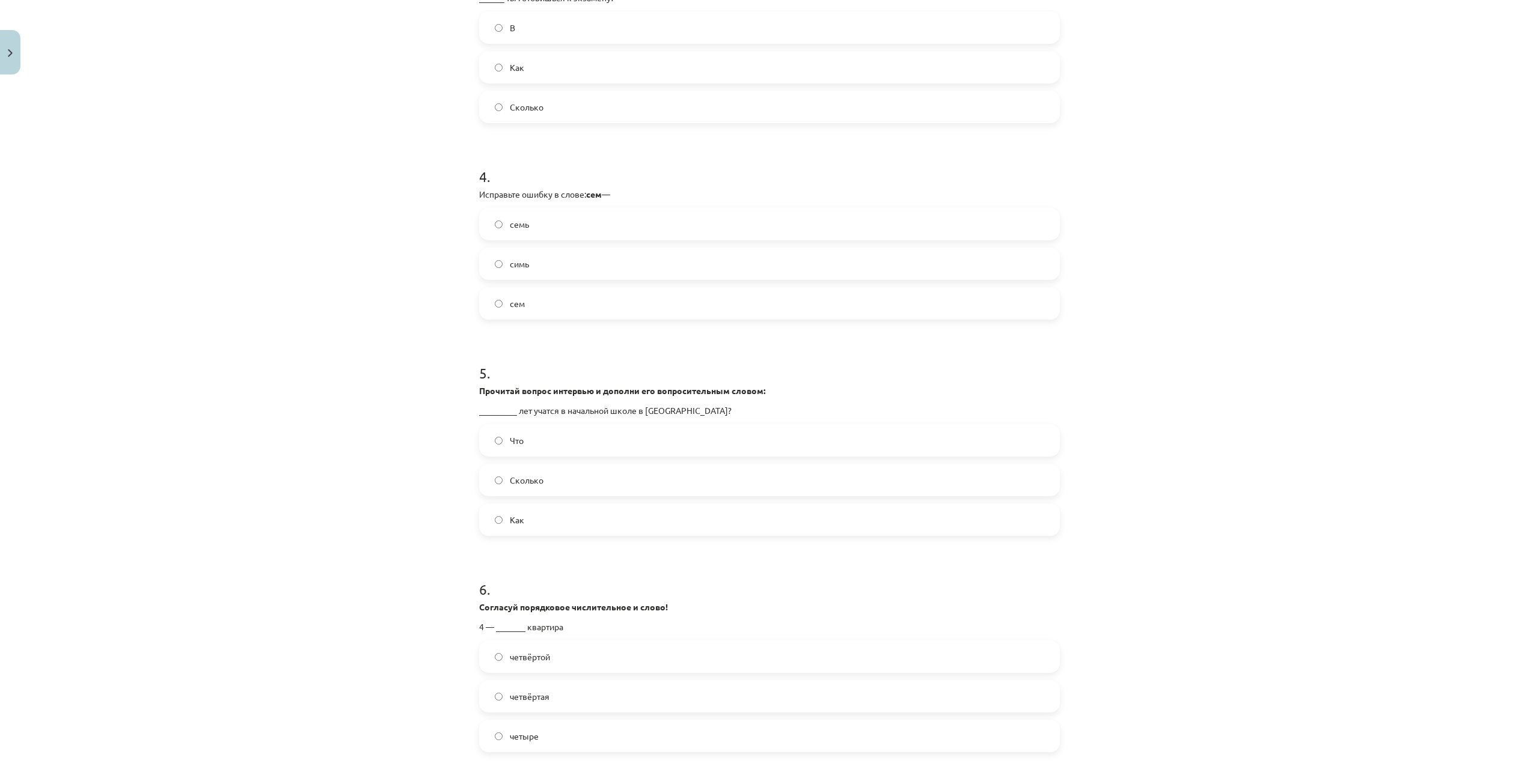
click at [291, 719] on div "Mācību tēma: Krievu valodas 9. klases 1. ieskaites mācību materiāls #6 Noslēgum…" at bounding box center [770, 392] width 1539 height 784
click at [549, 481] on label "Сколько" at bounding box center [770, 480] width 578 height 30
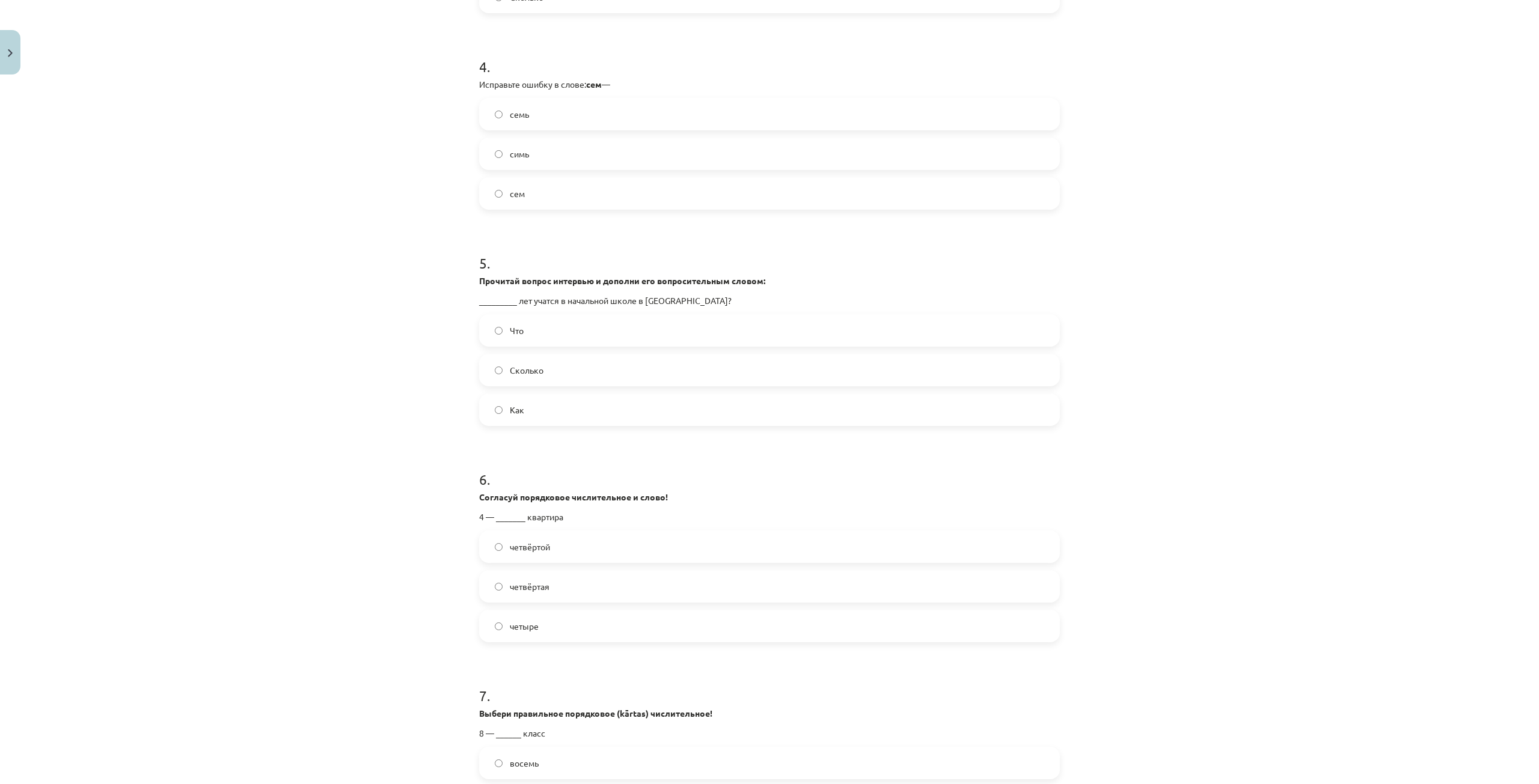
scroll to position [841, 0]
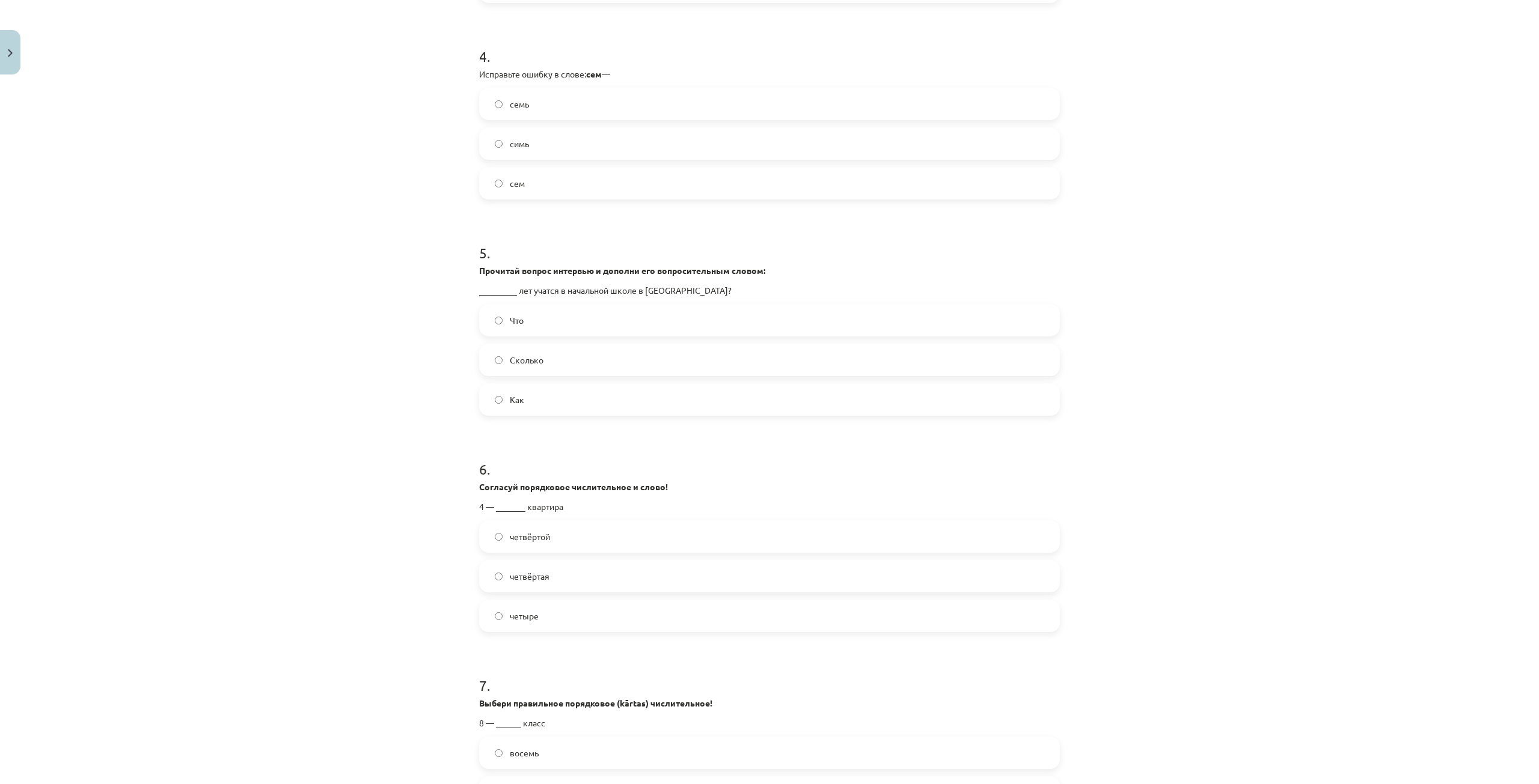
click at [574, 578] on label "четвёртая" at bounding box center [770, 576] width 578 height 30
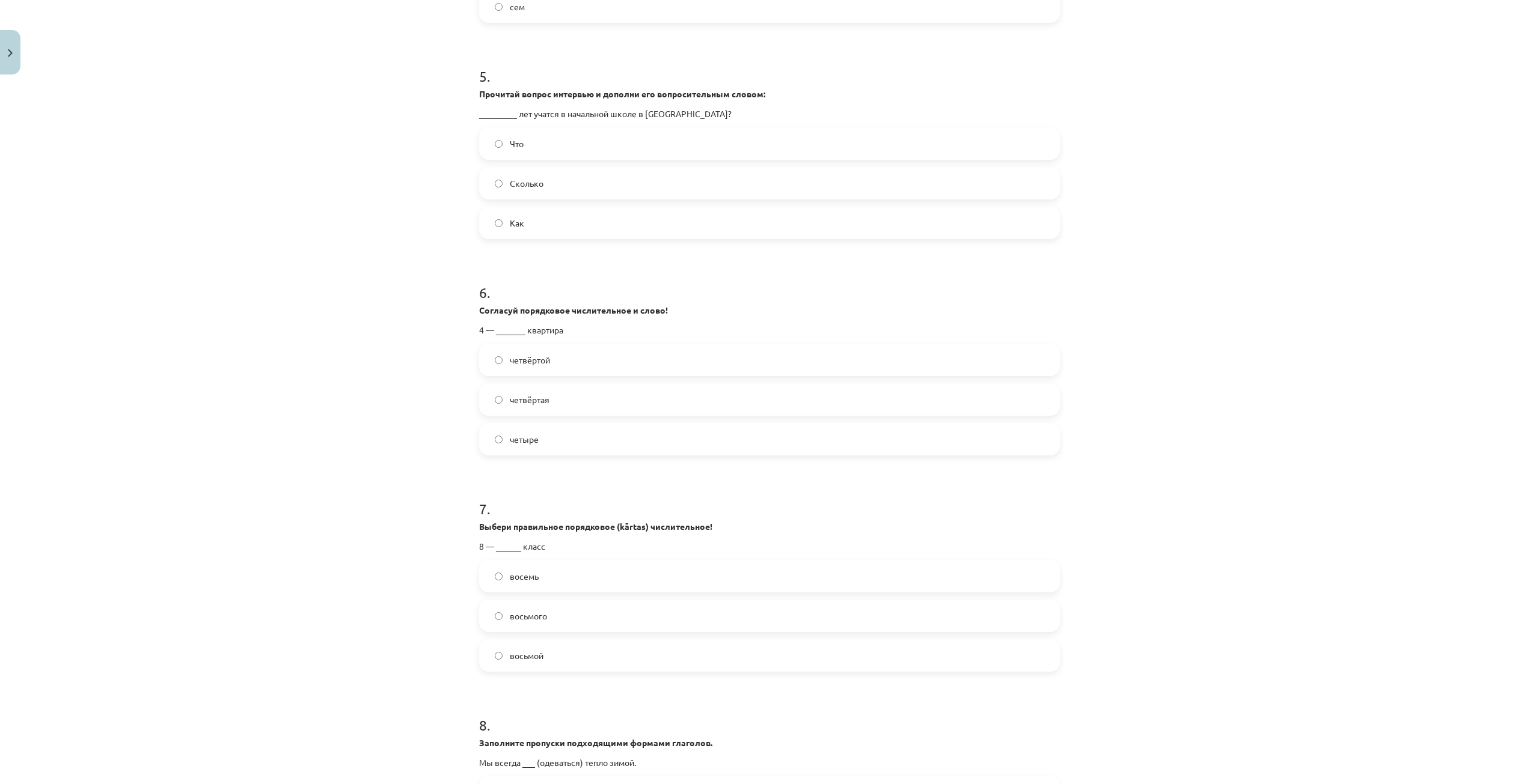
scroll to position [1022, 0]
click at [598, 647] on label "восьмой" at bounding box center [770, 652] width 578 height 30
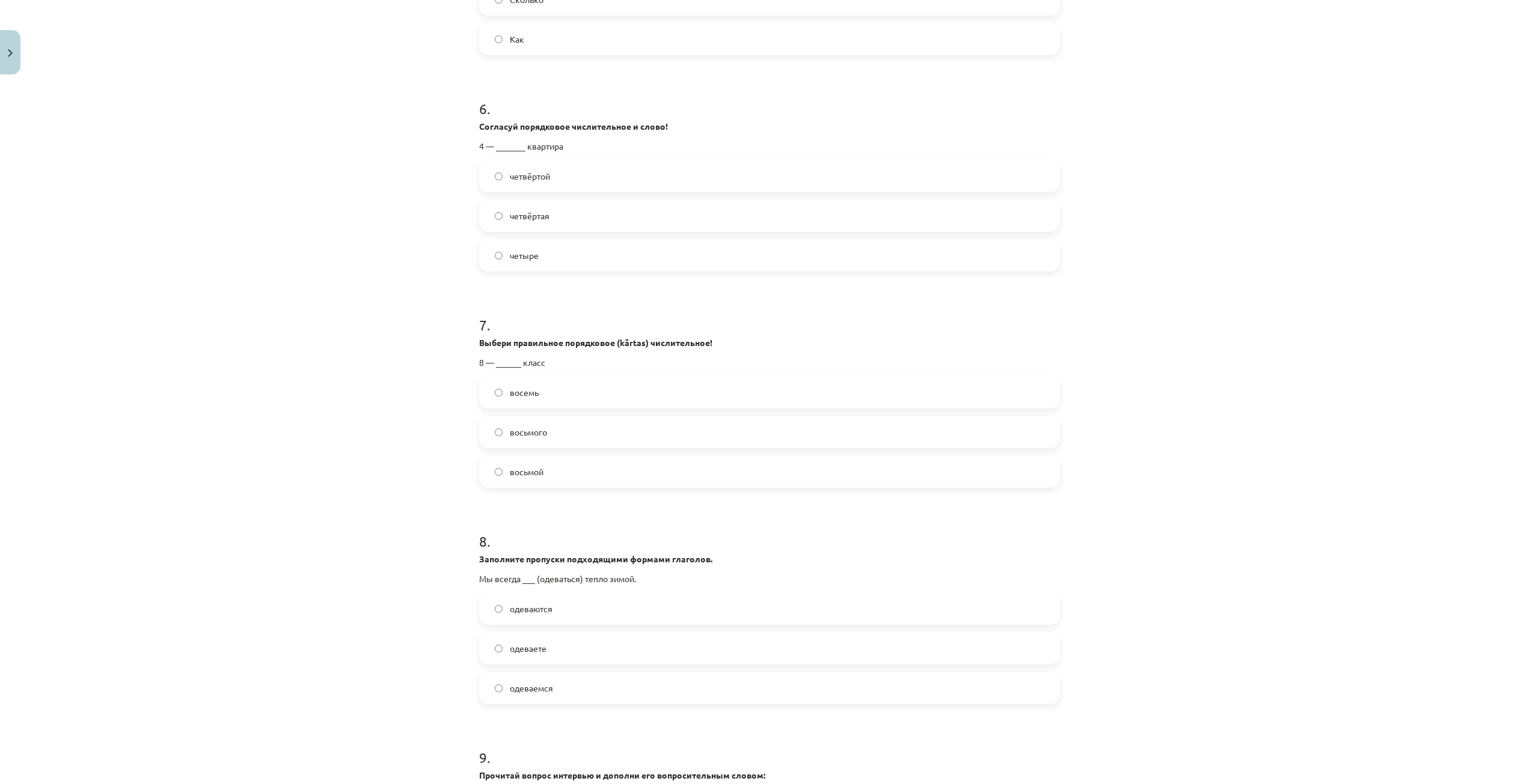
scroll to position [1261, 0]
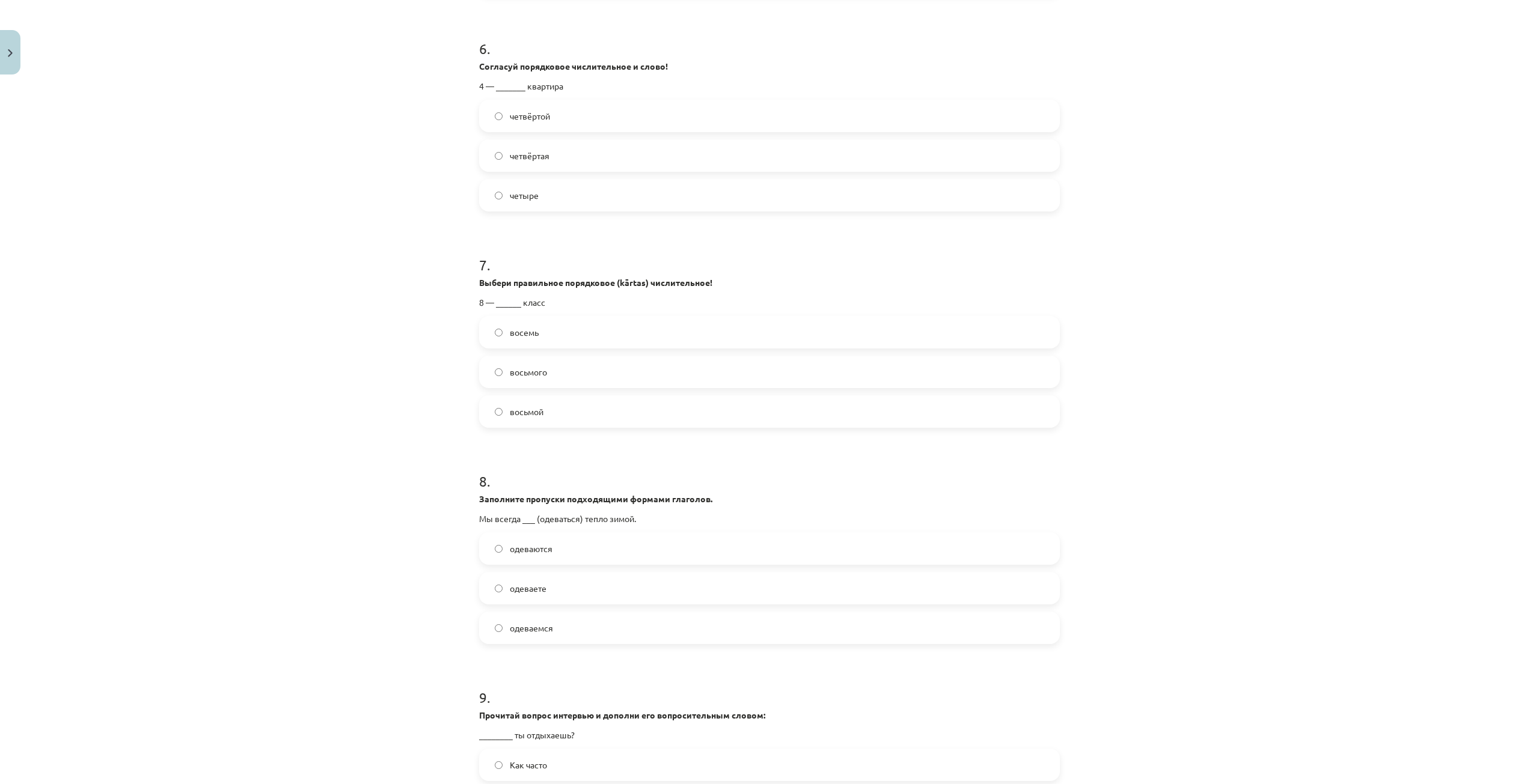
click at [552, 634] on label "одеваемся" at bounding box center [770, 628] width 578 height 30
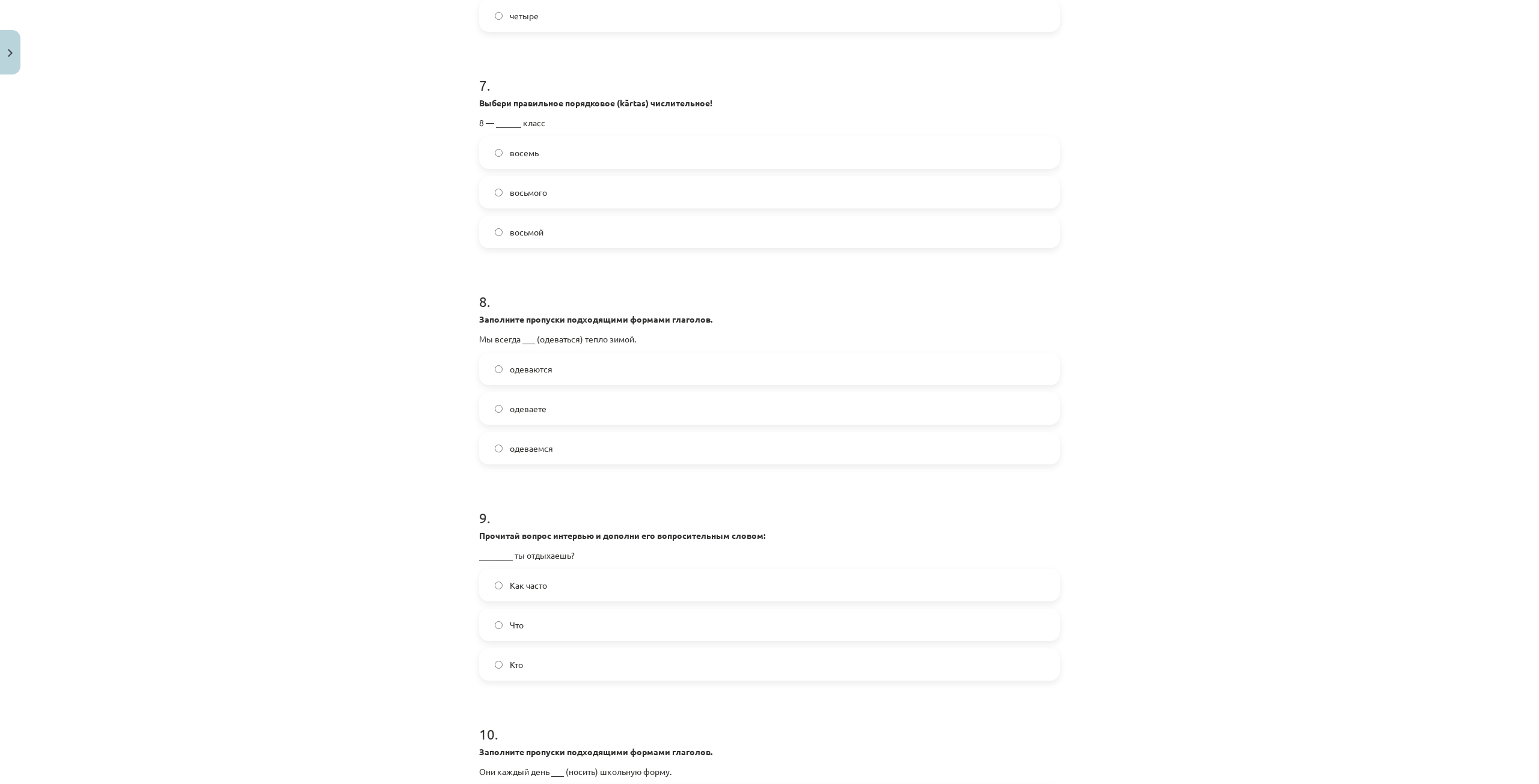
scroll to position [1442, 0]
click at [569, 578] on label "Как часто" at bounding box center [770, 585] width 578 height 30
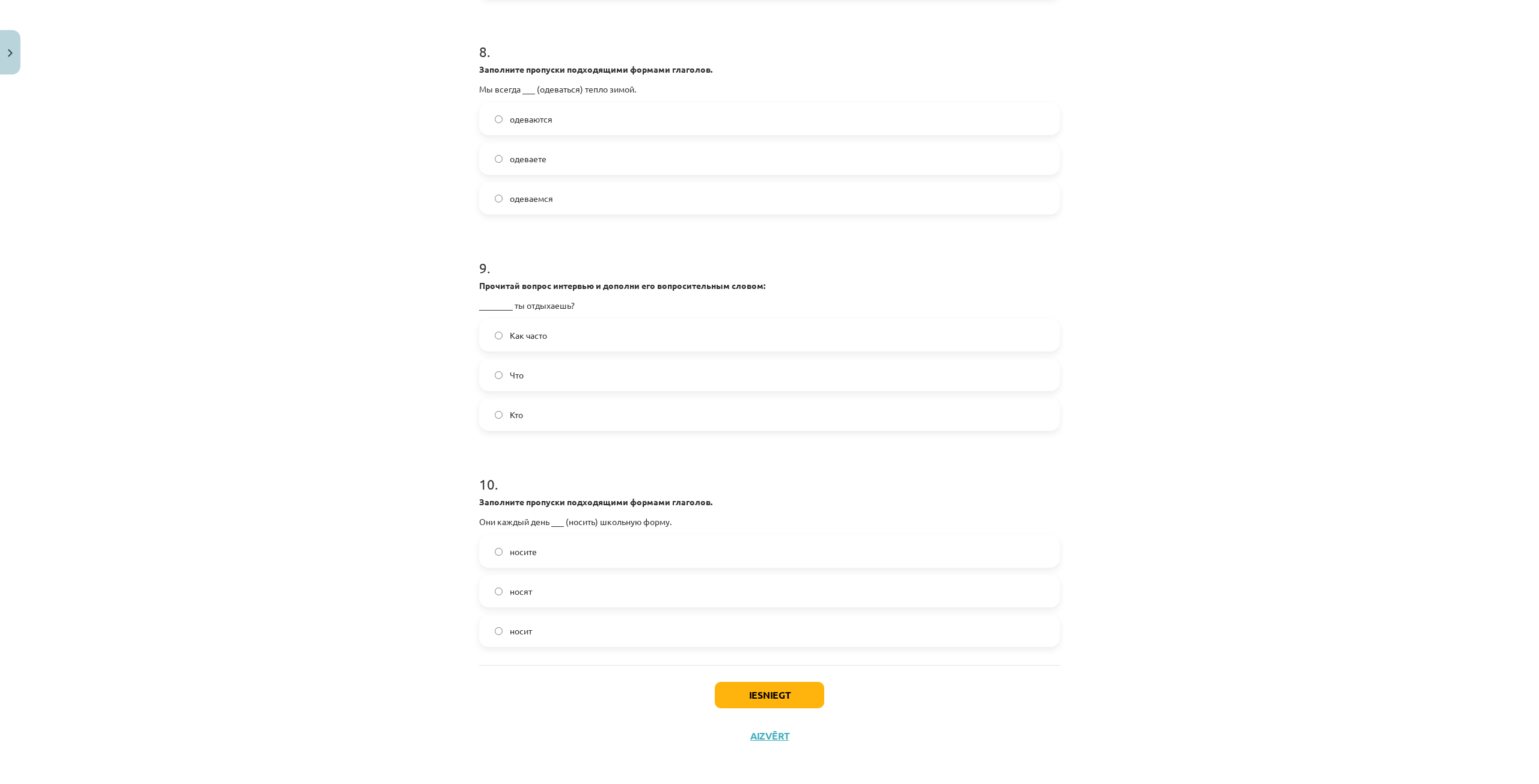
scroll to position [1694, 0]
click at [561, 592] on label "носят" at bounding box center [770, 588] width 578 height 30
click at [746, 690] on button "Iesniegt" at bounding box center [770, 692] width 109 height 26
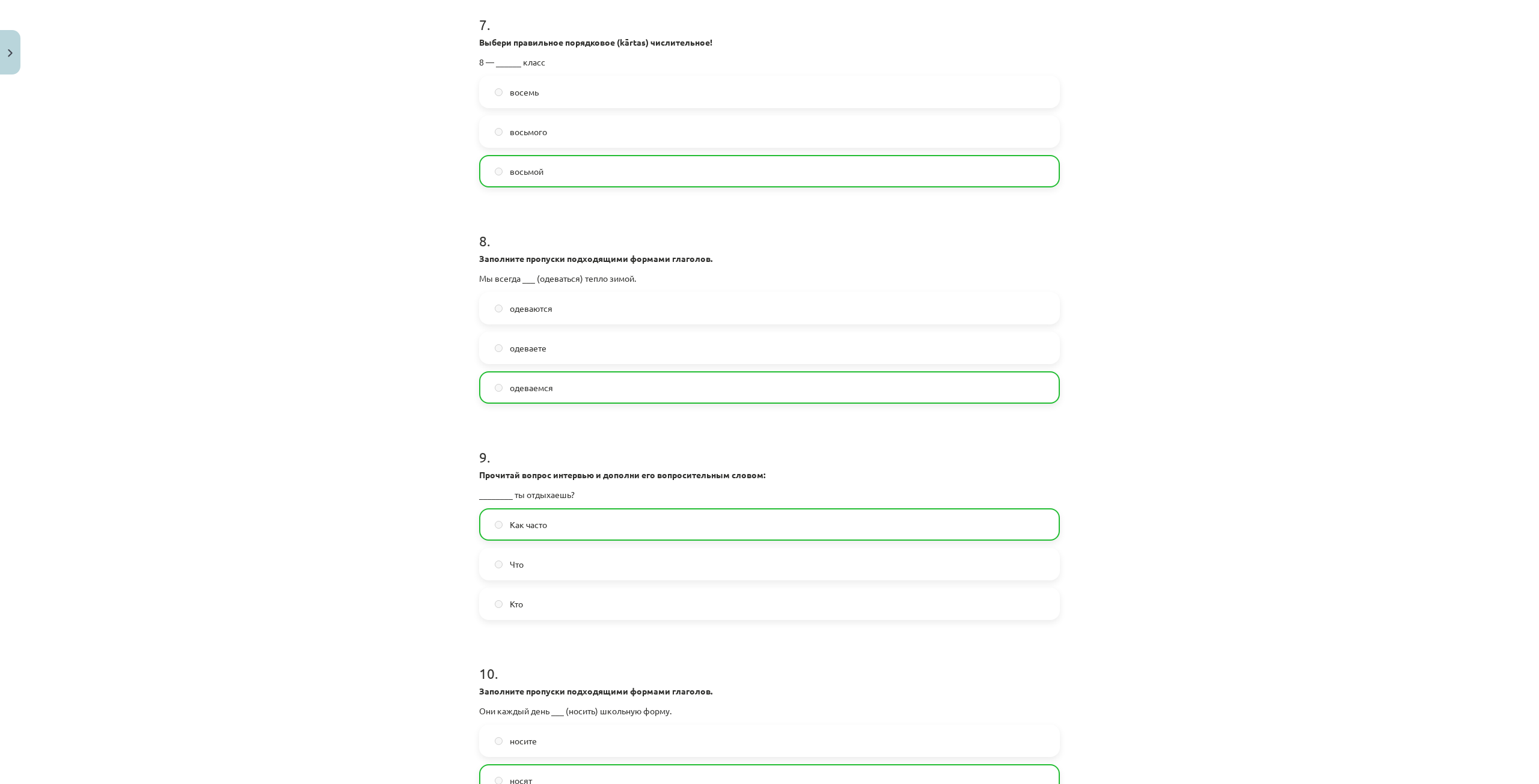
scroll to position [1733, 0]
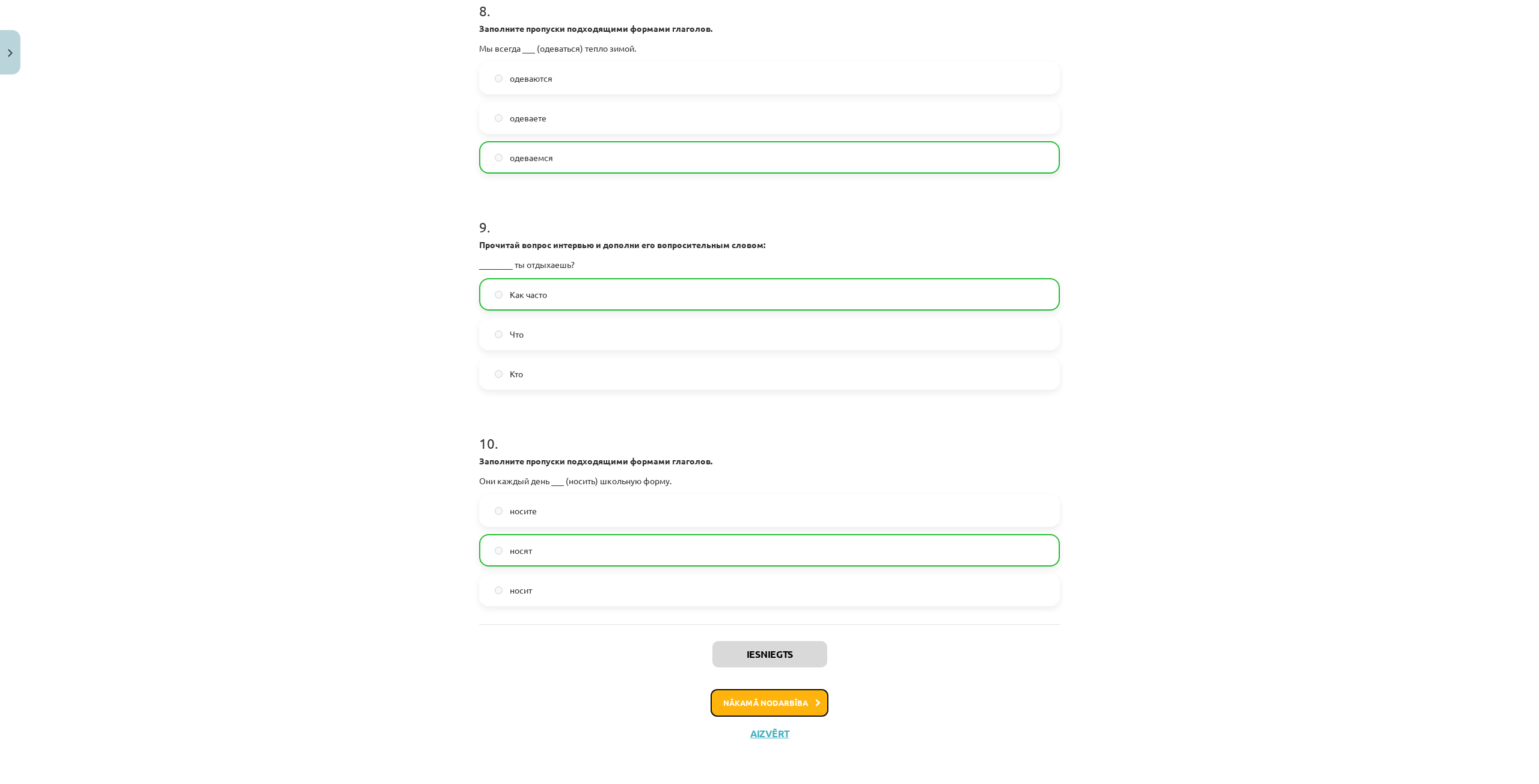
click at [799, 712] on button "Nākamā nodarbība" at bounding box center [770, 702] width 118 height 27
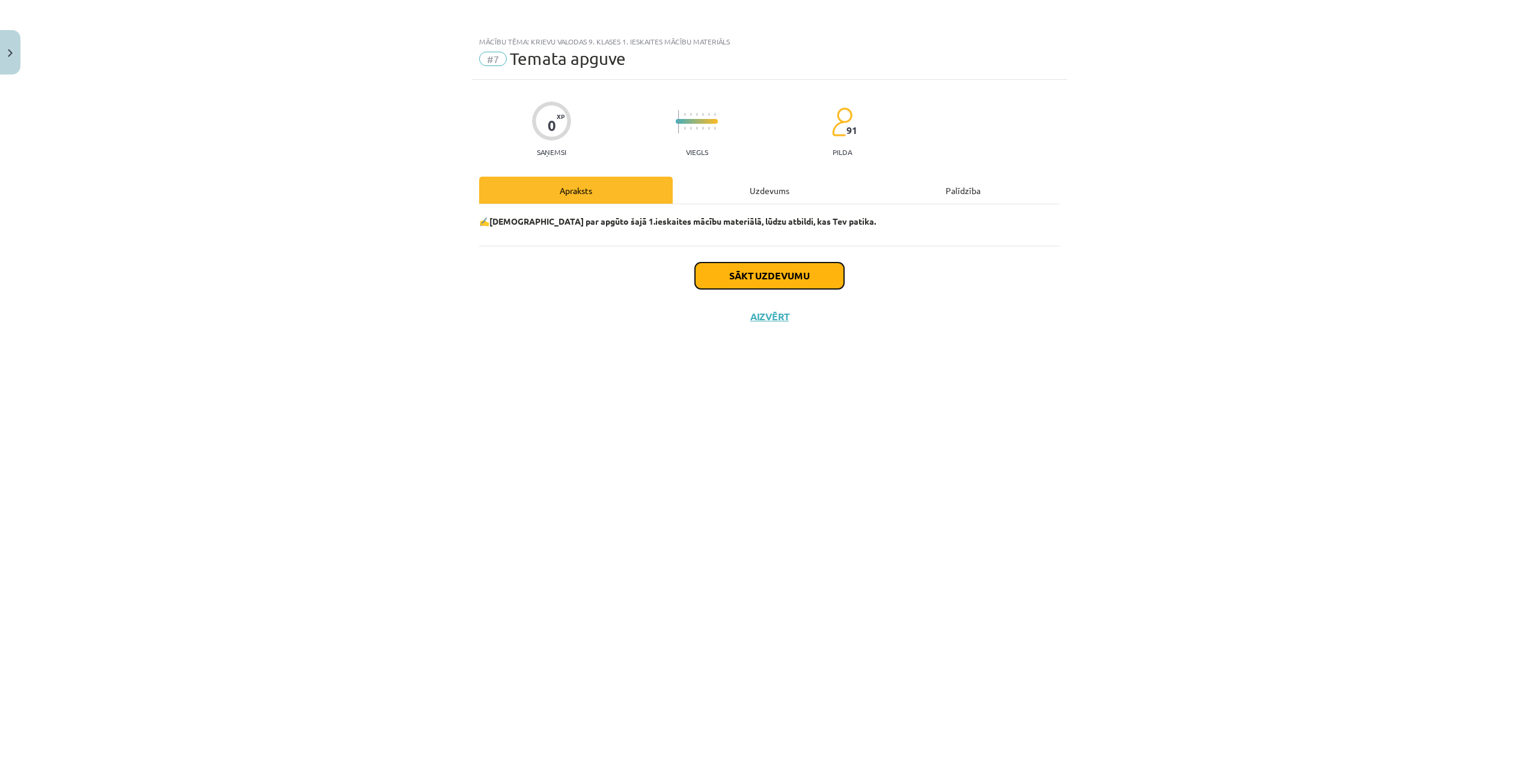
click at [839, 277] on button "Sākt uzdevumu" at bounding box center [770, 276] width 149 height 26
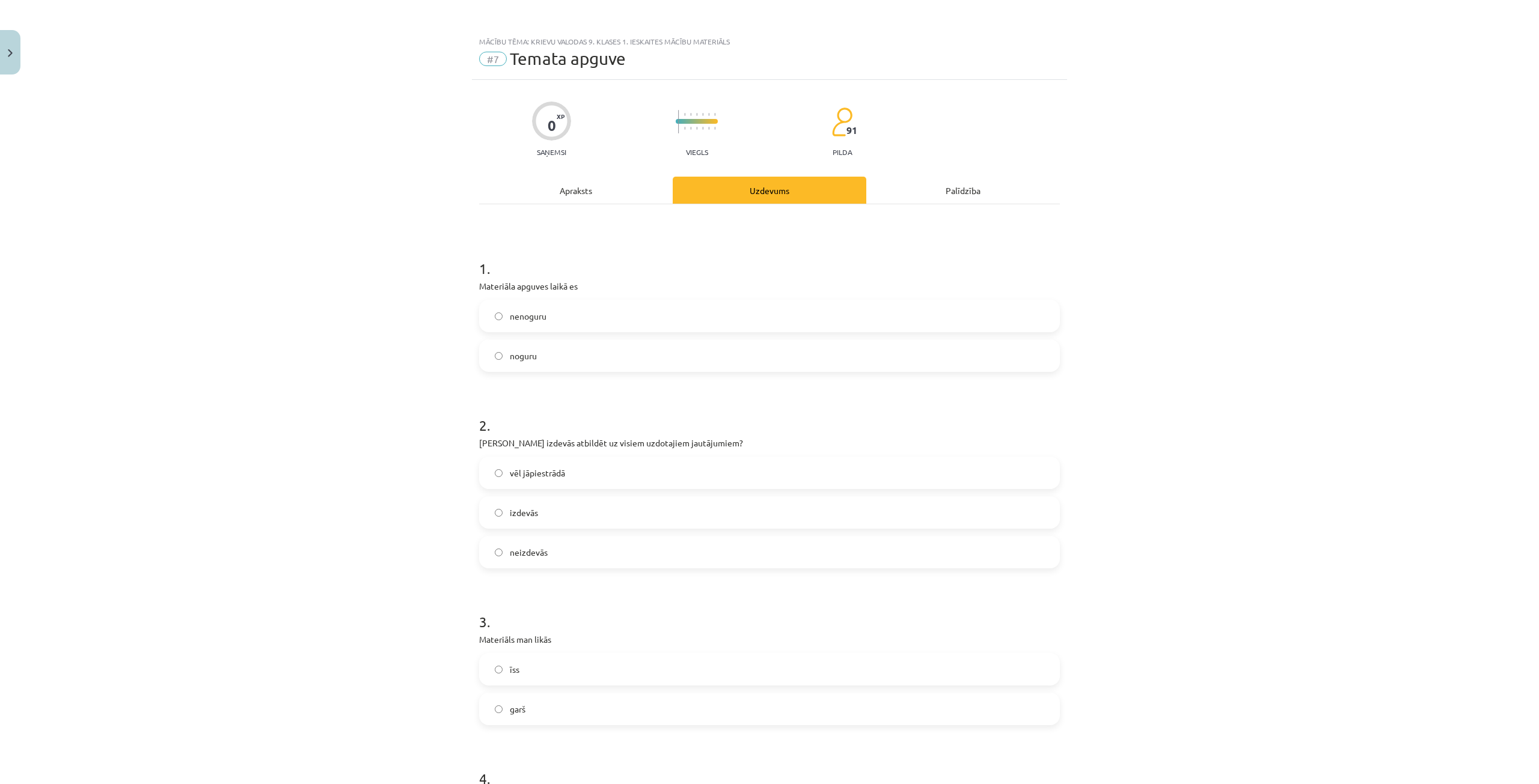
scroll to position [30, 0]
drag, startPoint x: 214, startPoint y: 460, endPoint x: 217, endPoint y: 470, distance: 10.4
click at [487, 314] on label "неутомимый" at bounding box center [770, 316] width 578 height 30
click at [496, 507] on label "удалось" at bounding box center [770, 513] width 578 height 30
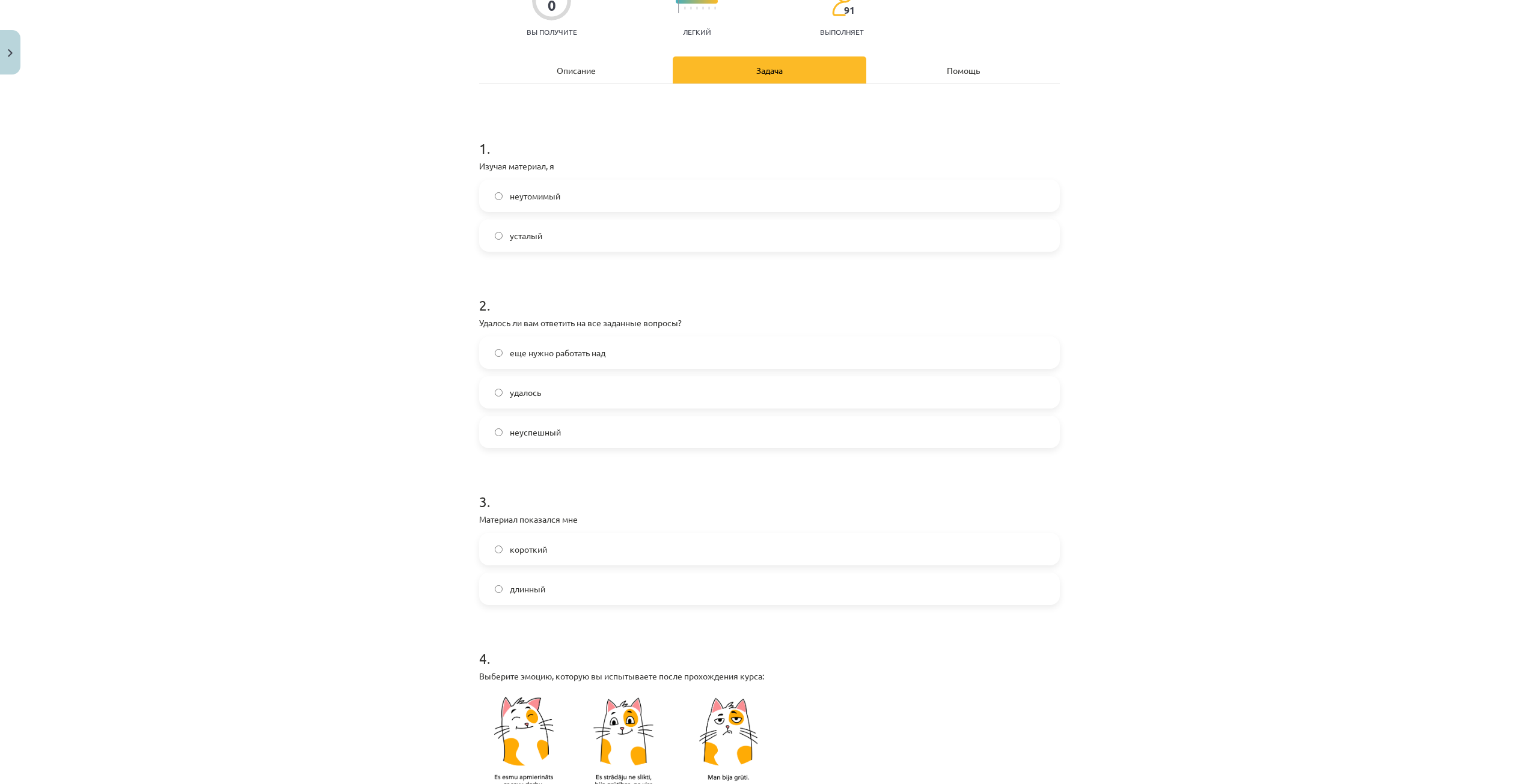
scroll to position [181, 0]
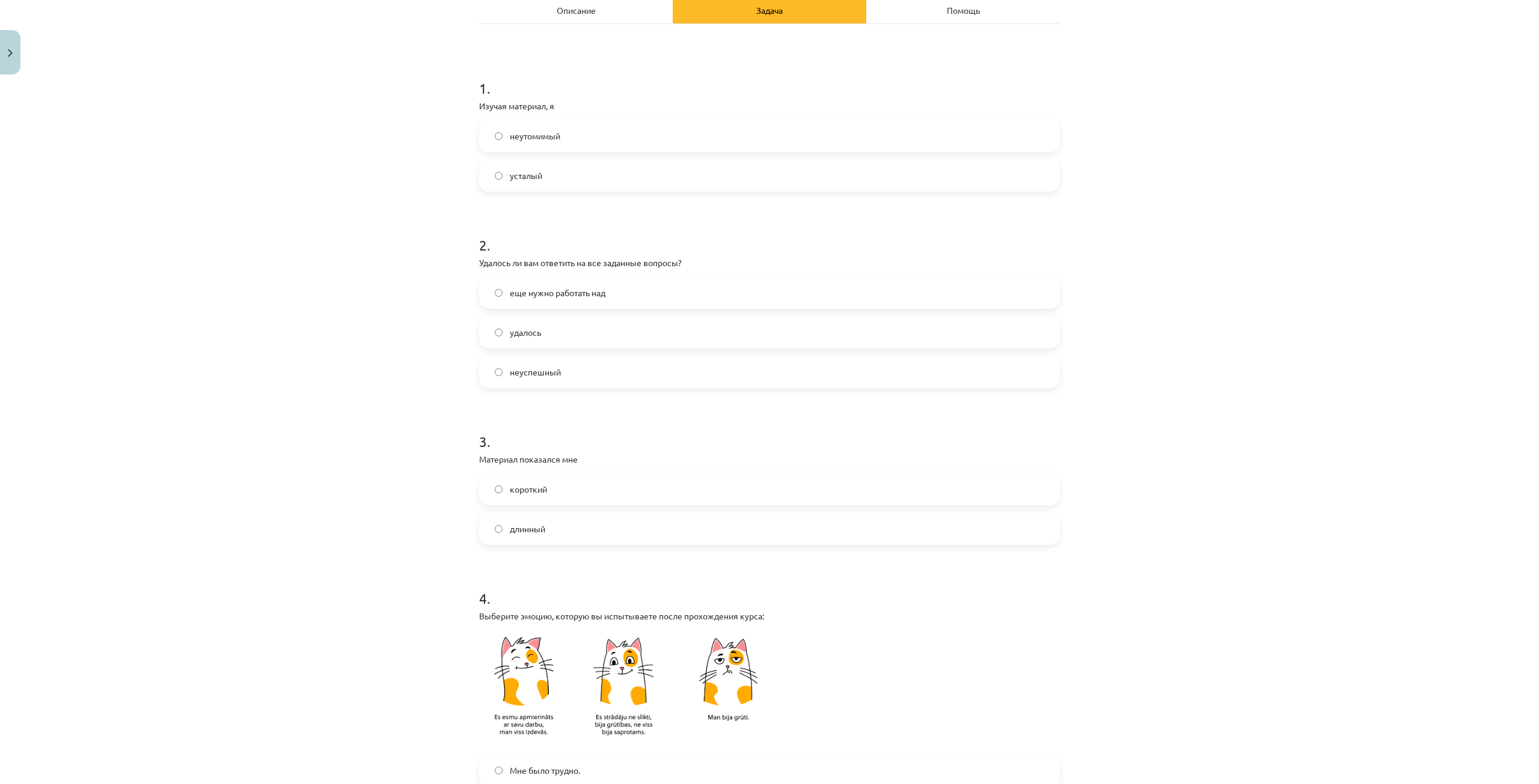
click at [554, 487] on label "короткий" at bounding box center [770, 489] width 578 height 30
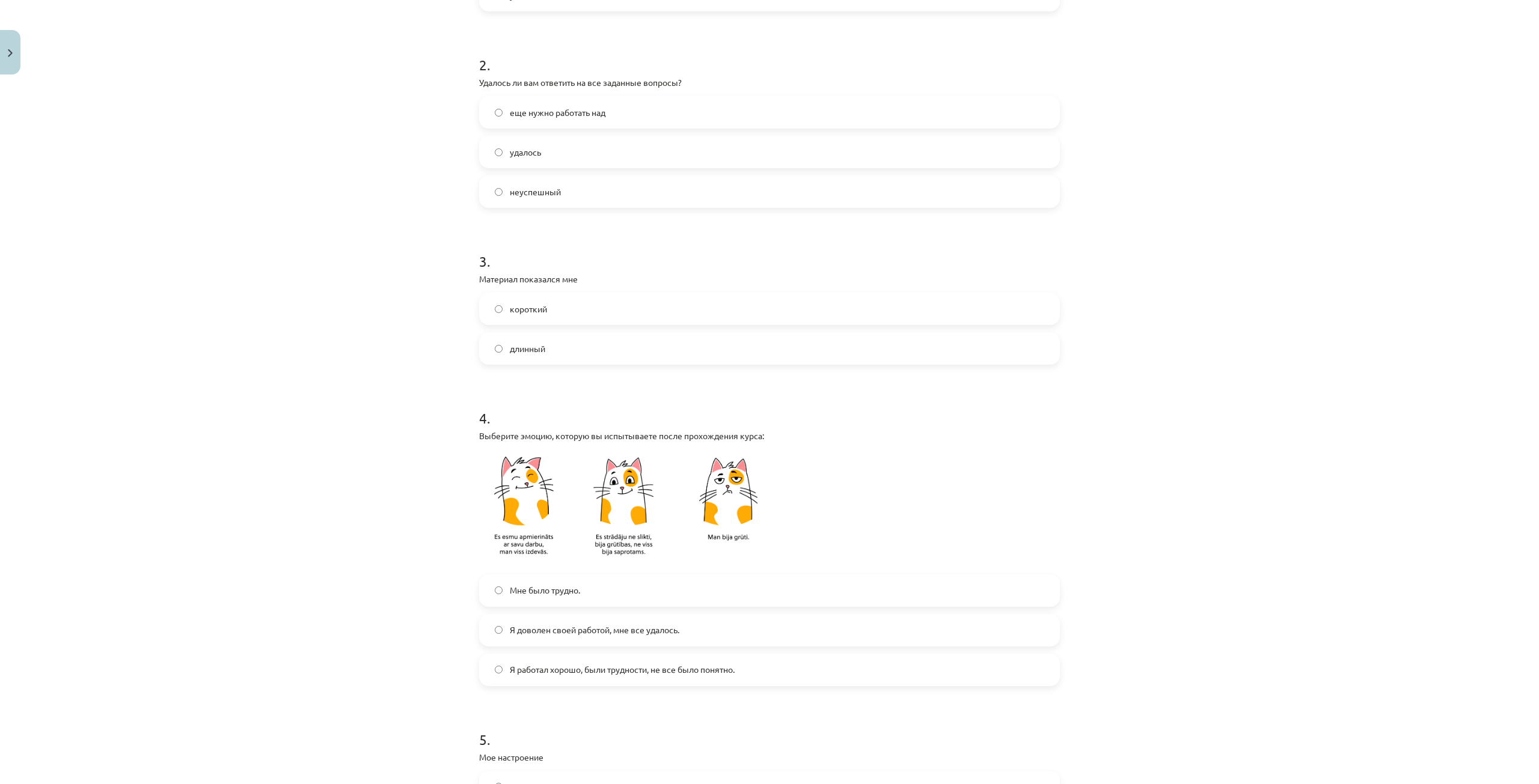
scroll to position [420, 0]
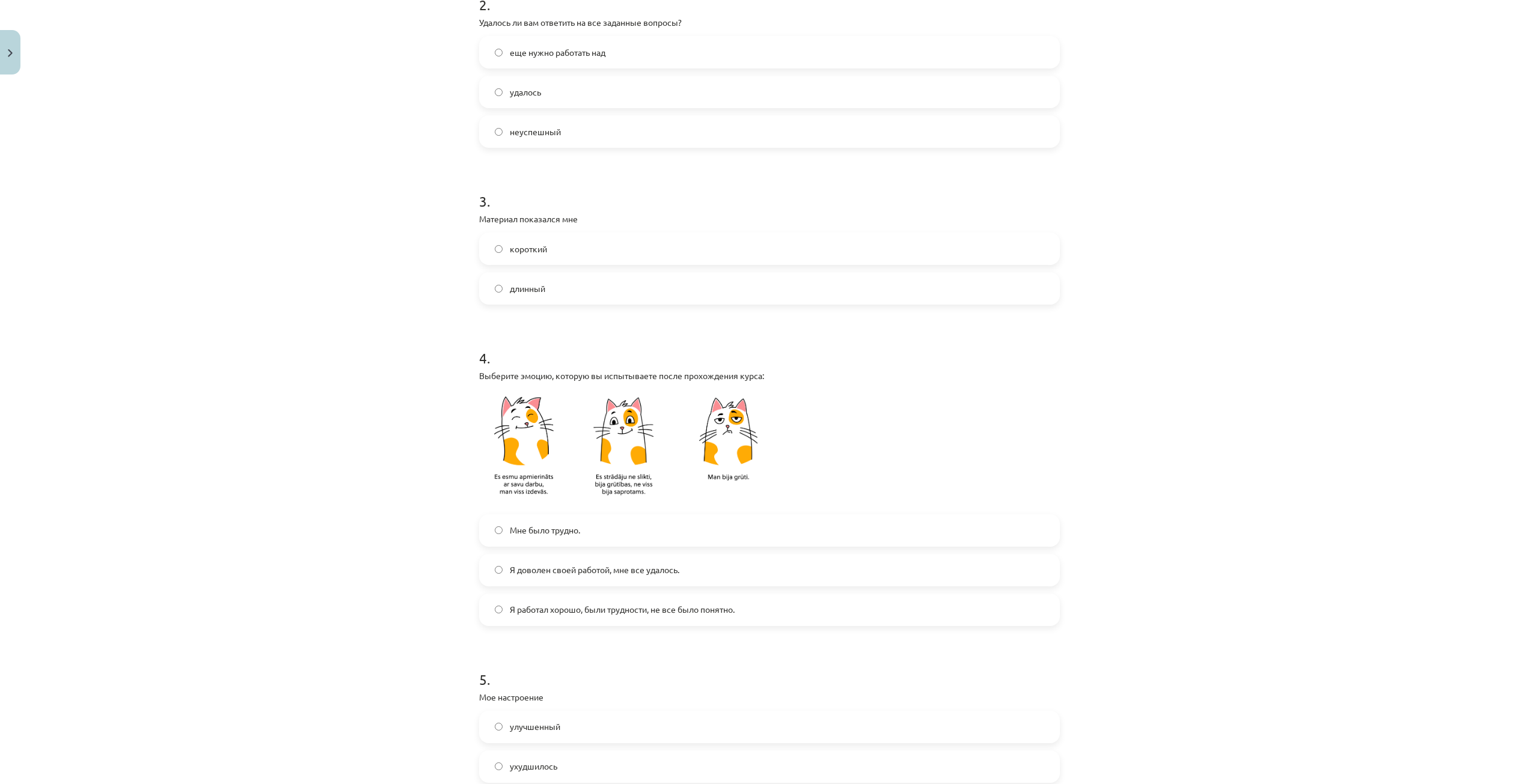
click at [511, 574] on font "Я доволен своей работой, мне все удалось." at bounding box center [594, 570] width 169 height 11
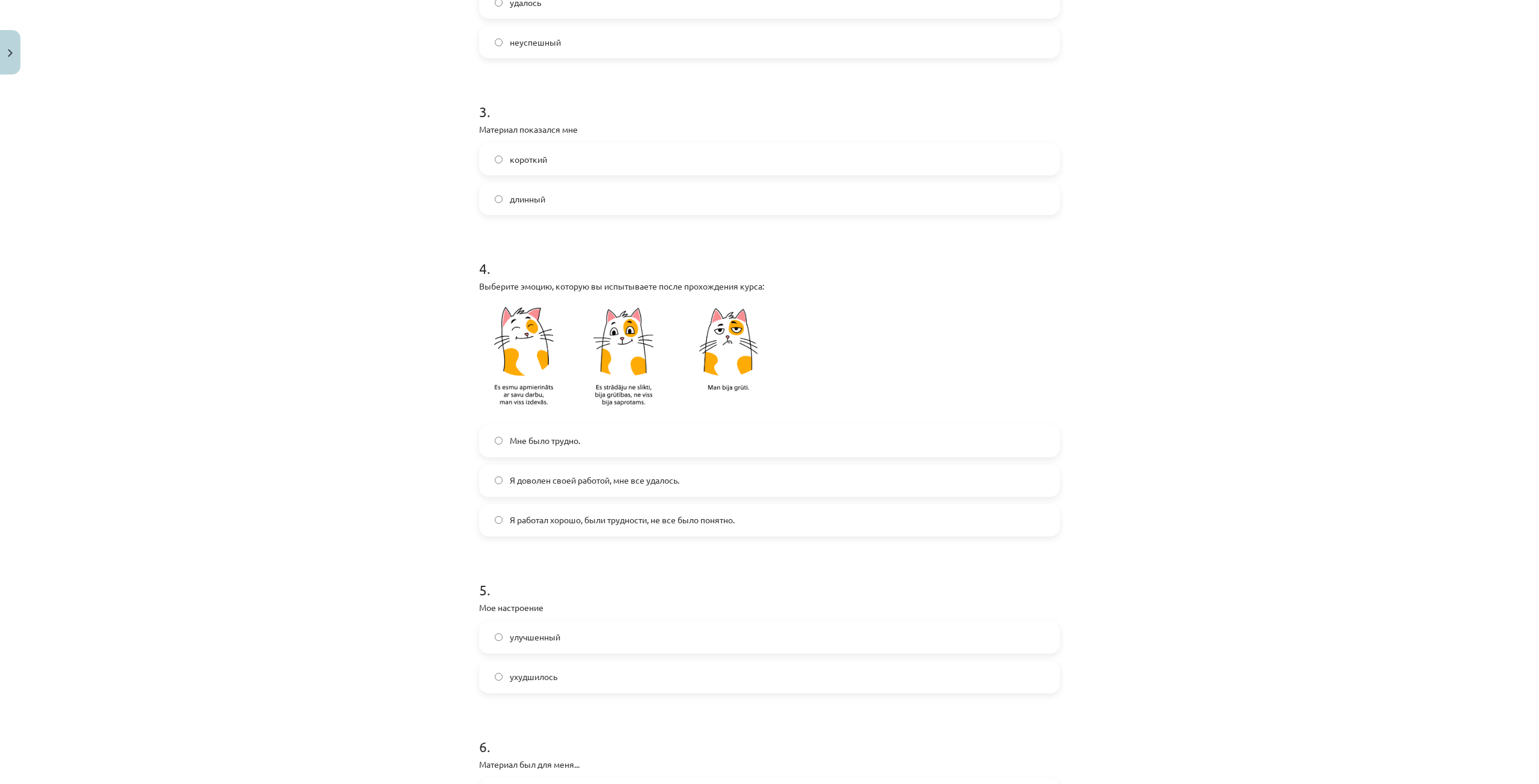
scroll to position [661, 0]
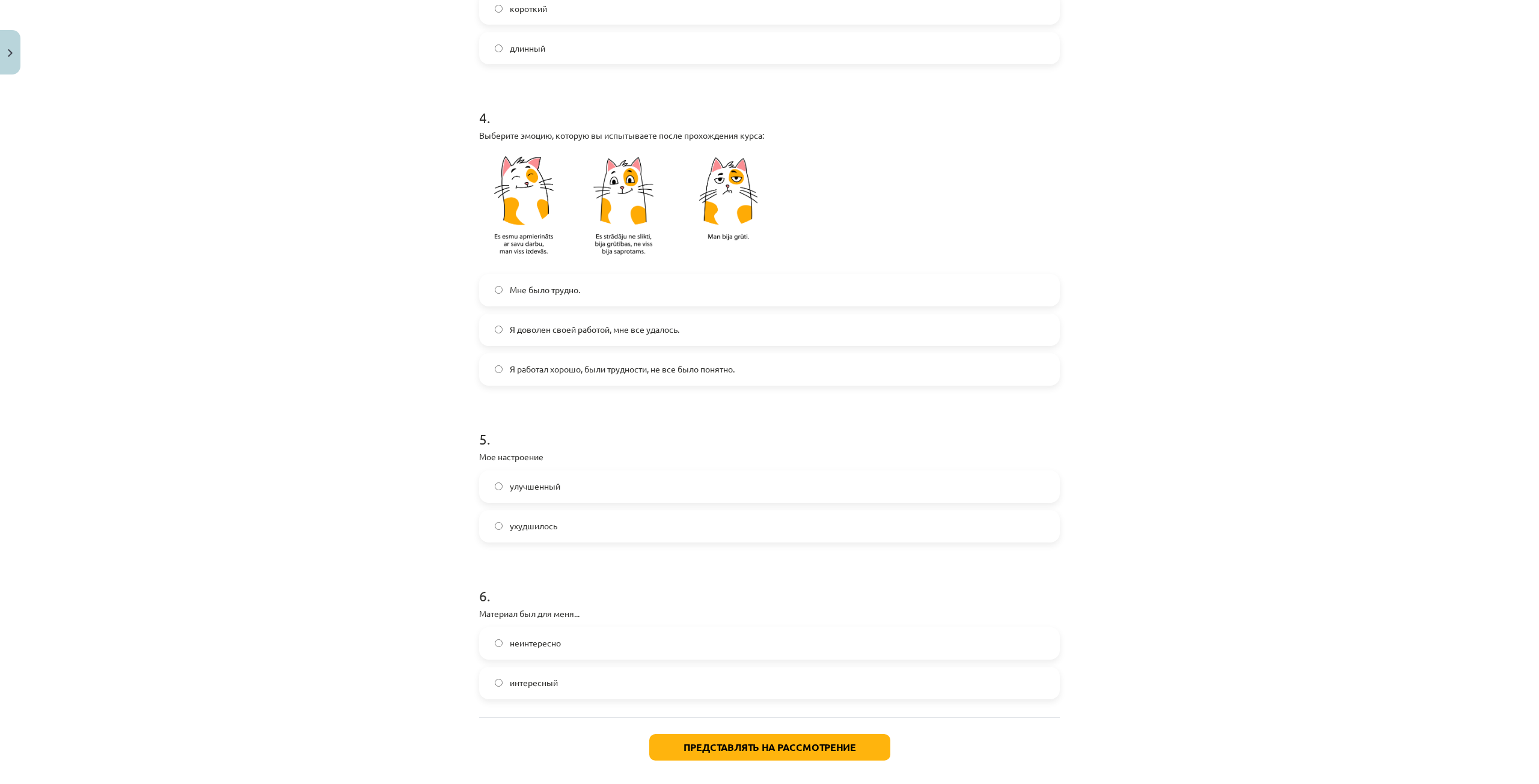
click at [539, 483] on font "улучшенный" at bounding box center [534, 486] width 50 height 11
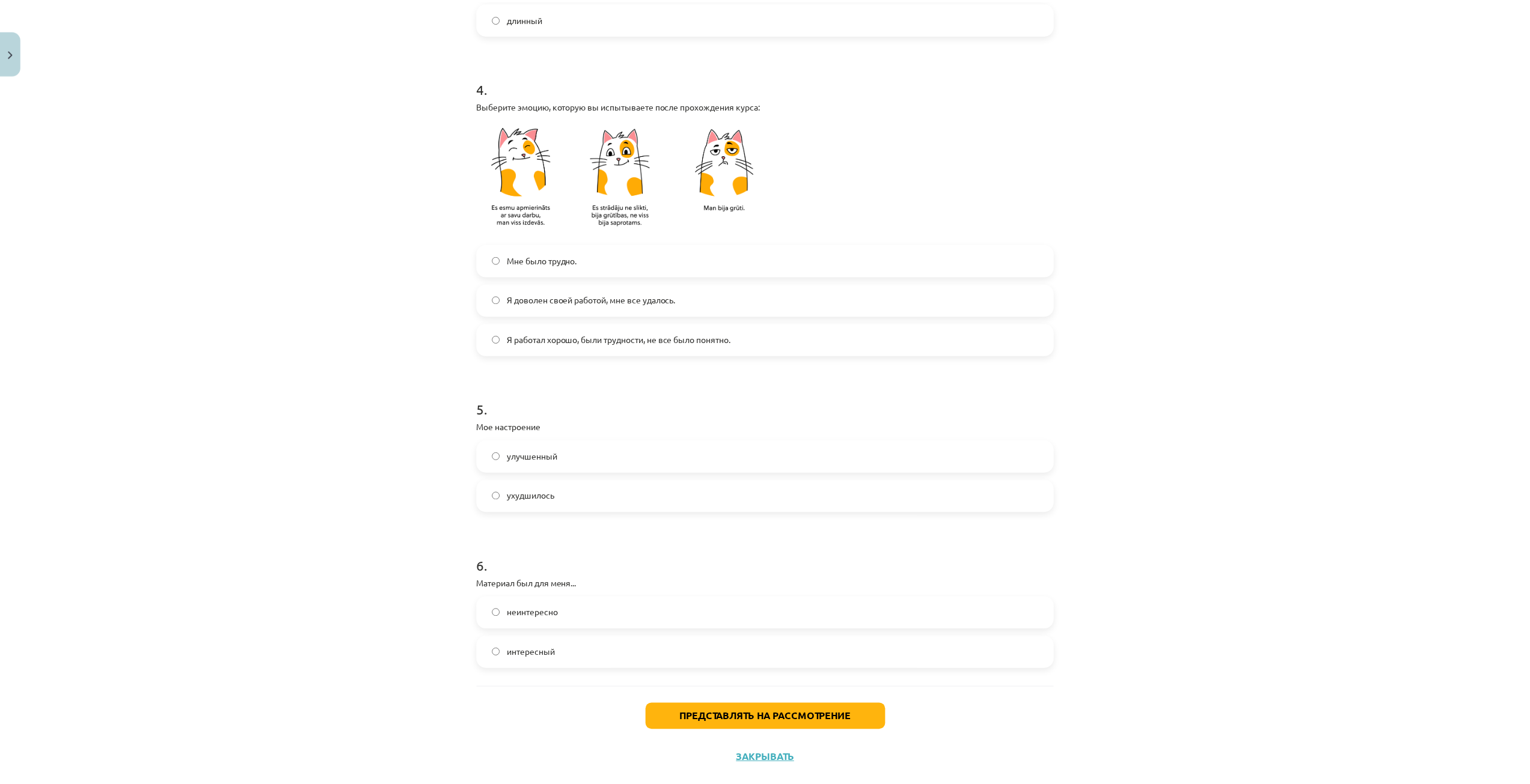
scroll to position [715, 0]
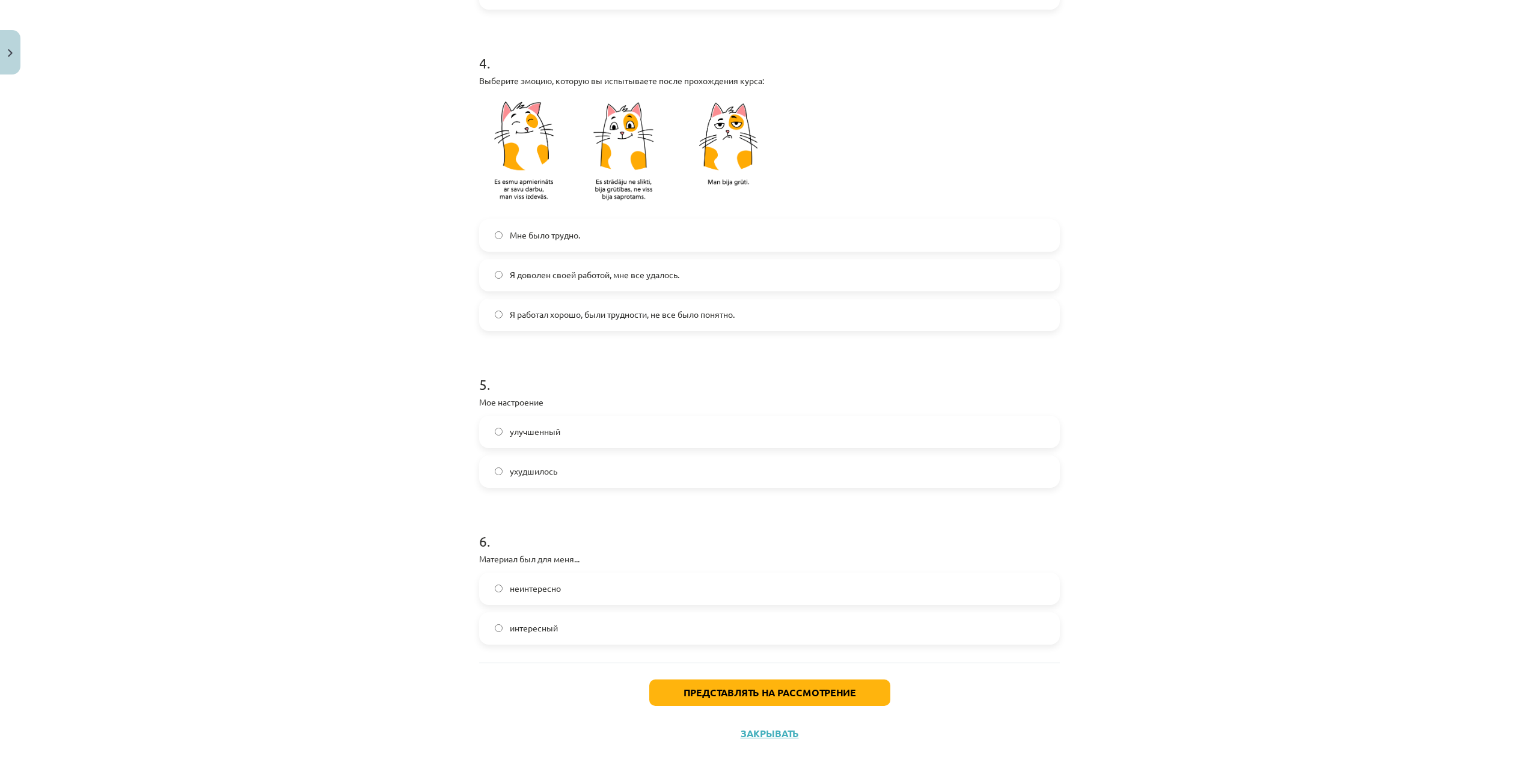
click at [512, 631] on font "интересный" at bounding box center [533, 628] width 48 height 11
click at [690, 694] on font "Представлять на рассмотрение" at bounding box center [770, 692] width 173 height 12
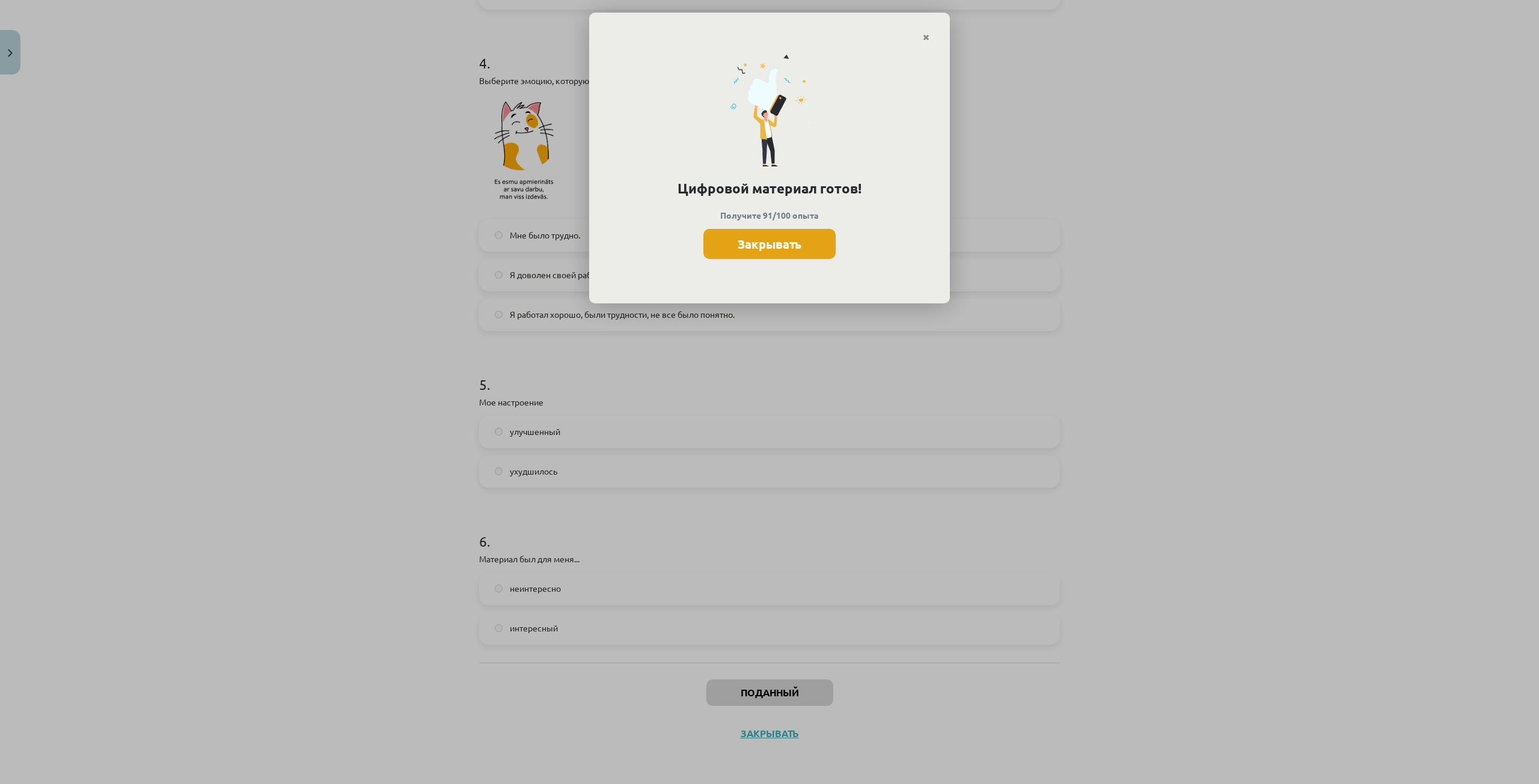
click at [786, 238] on font "Закрывать" at bounding box center [770, 244] width 63 height 16
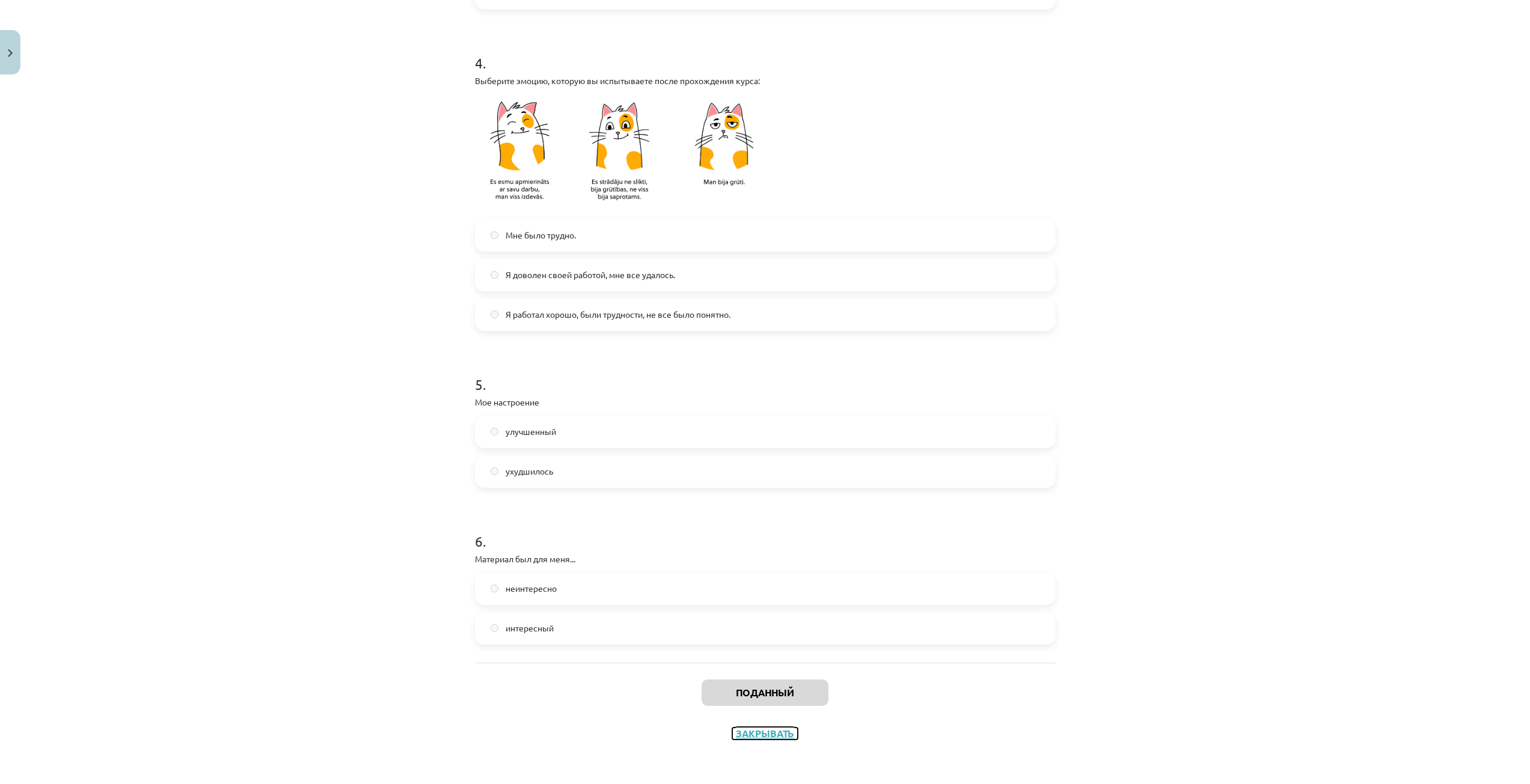
click at [744, 735] on font "Закрывать" at bounding box center [765, 733] width 58 height 12
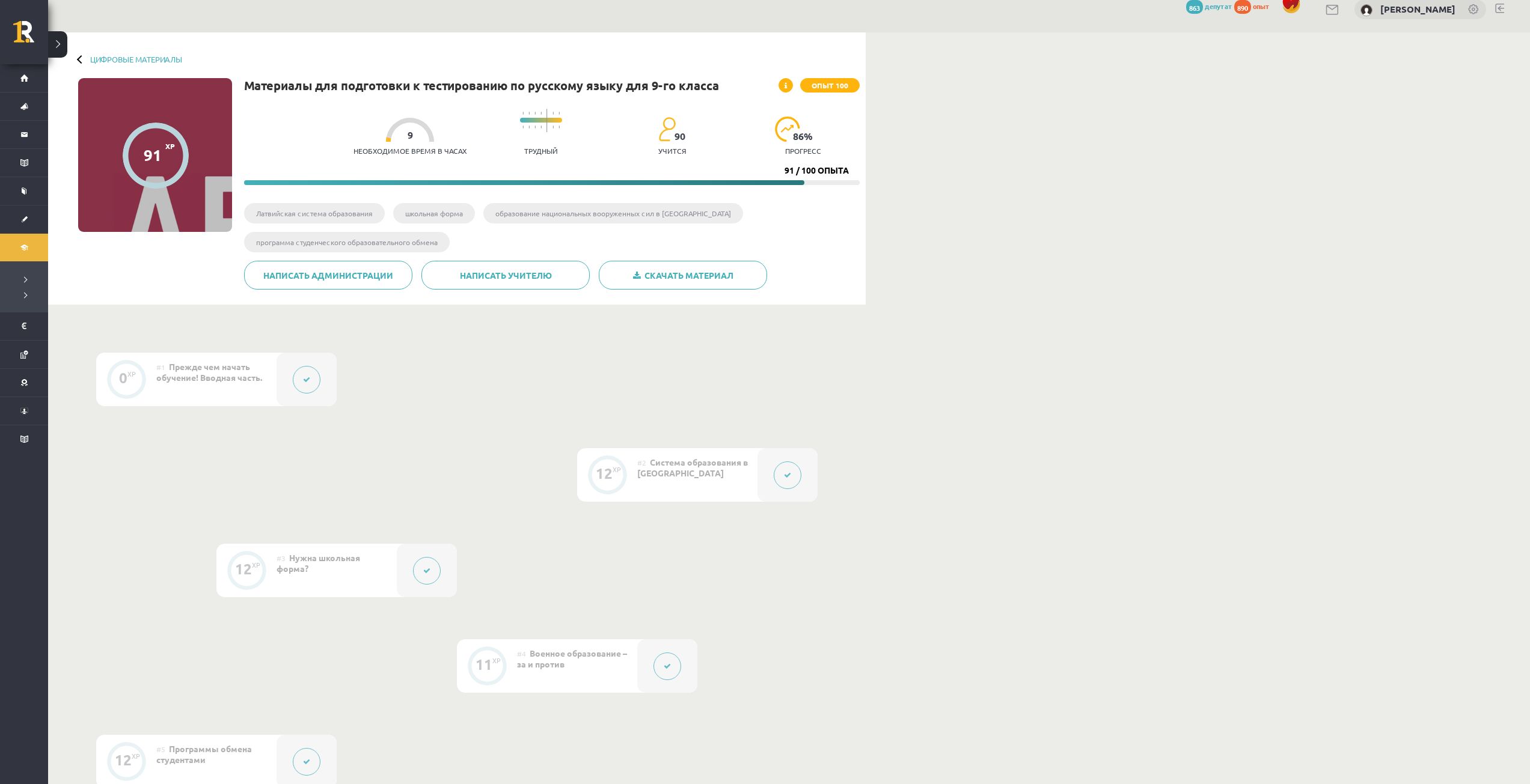
scroll to position [0, 0]
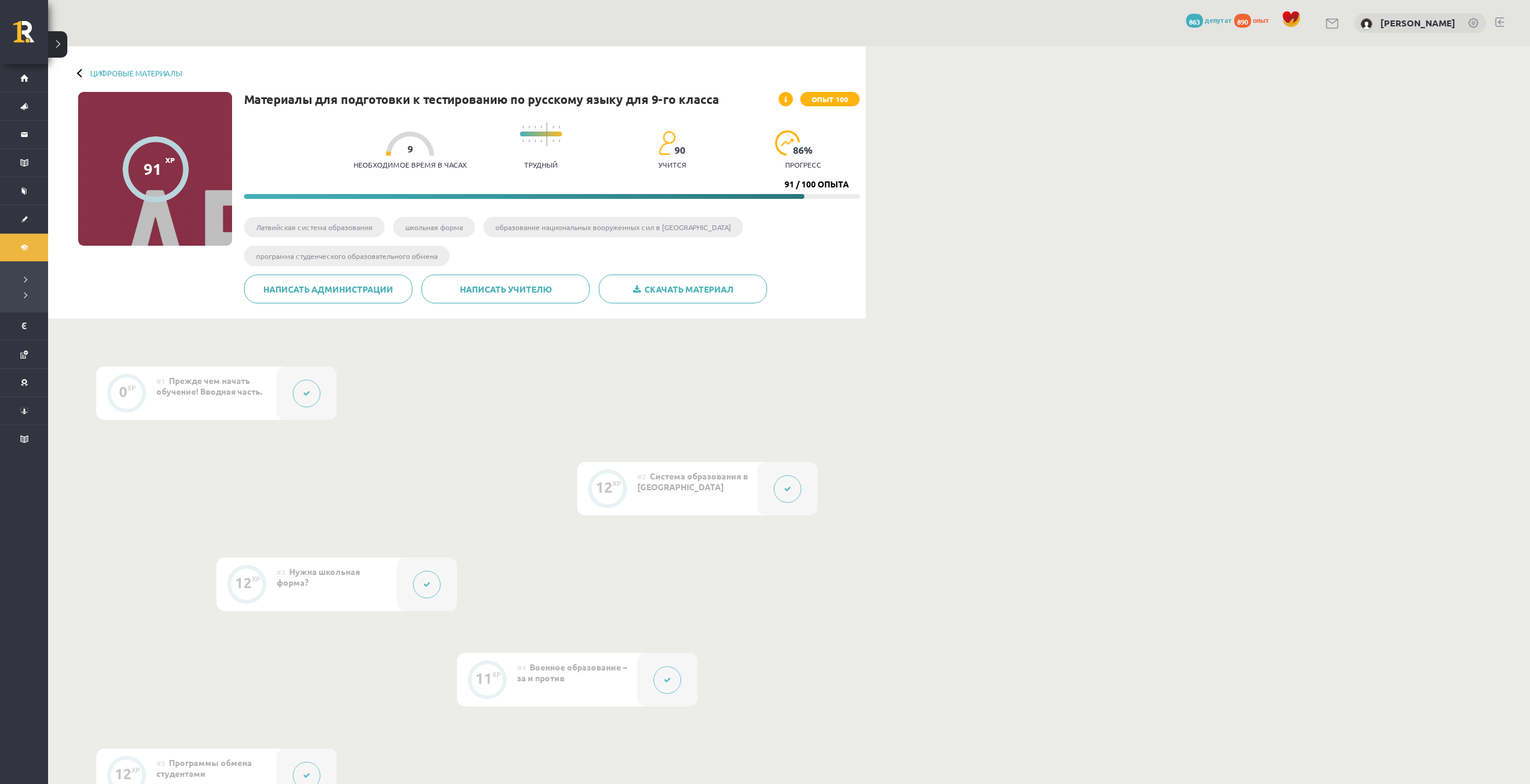
click at [80, 75] on div at bounding box center [81, 73] width 9 height 9
click at [133, 80] on div "Цифровые материалы 91 XP Опыт 100 91 / 100 опыта Материалы для подготовки к тес…" at bounding box center [457, 182] width 818 height 272
click at [137, 64] on div "Цифровые материалы 91 XP Опыт 100 91 / 100 опыта Материалы для подготовки к тес…" at bounding box center [457, 182] width 818 height 272
click at [134, 67] on div "Цифровые материалы 91 XP Опыт 100 91 / 100 опыта Материалы для подготовки к тес…" at bounding box center [457, 182] width 818 height 272
click at [134, 69] on font "Цифровые материалы" at bounding box center [136, 73] width 92 height 11
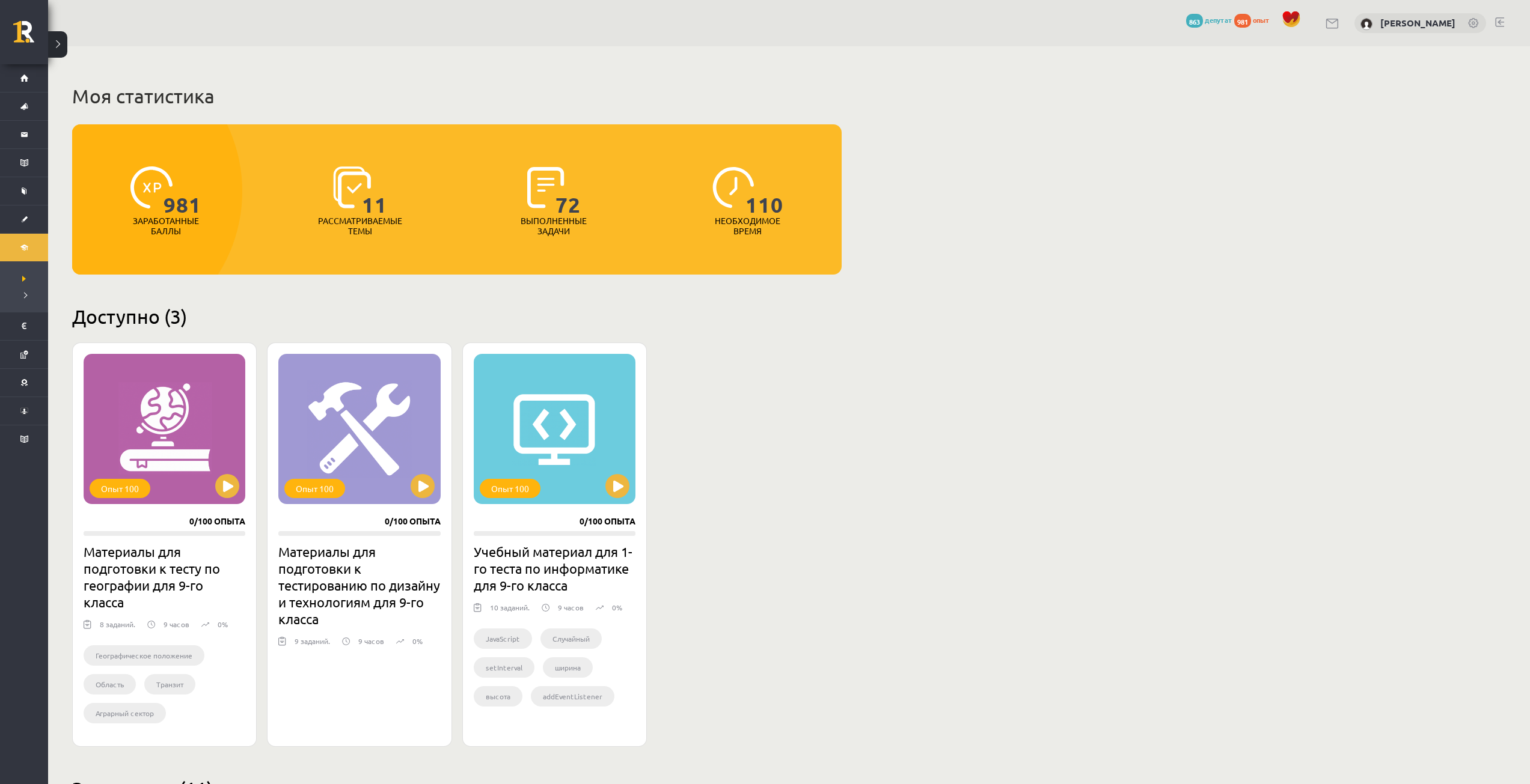
drag, startPoint x: 850, startPoint y: 576, endPoint x: 843, endPoint y: 573, distance: 7.6
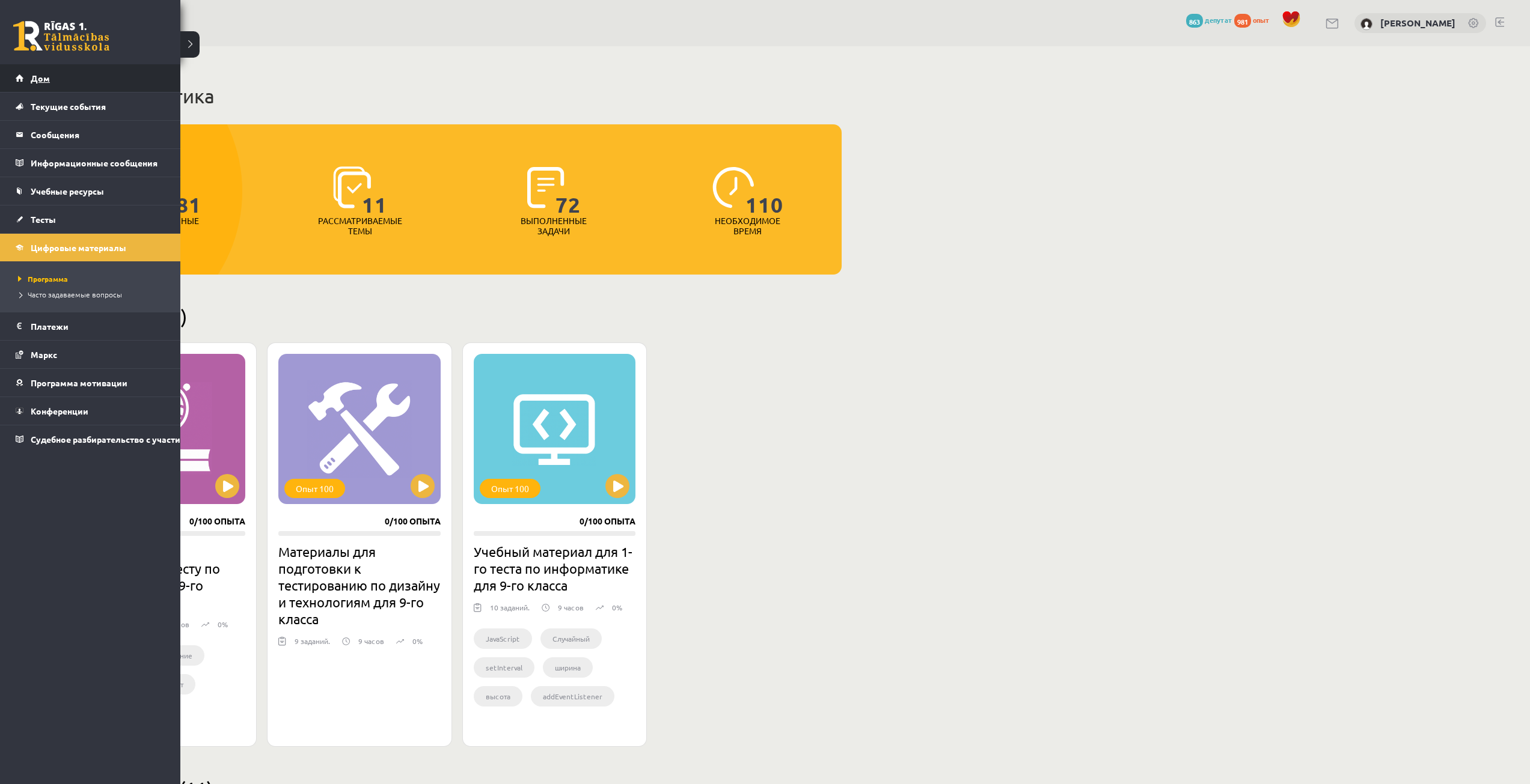
click at [16, 82] on link "Дом" at bounding box center [91, 78] width 150 height 27
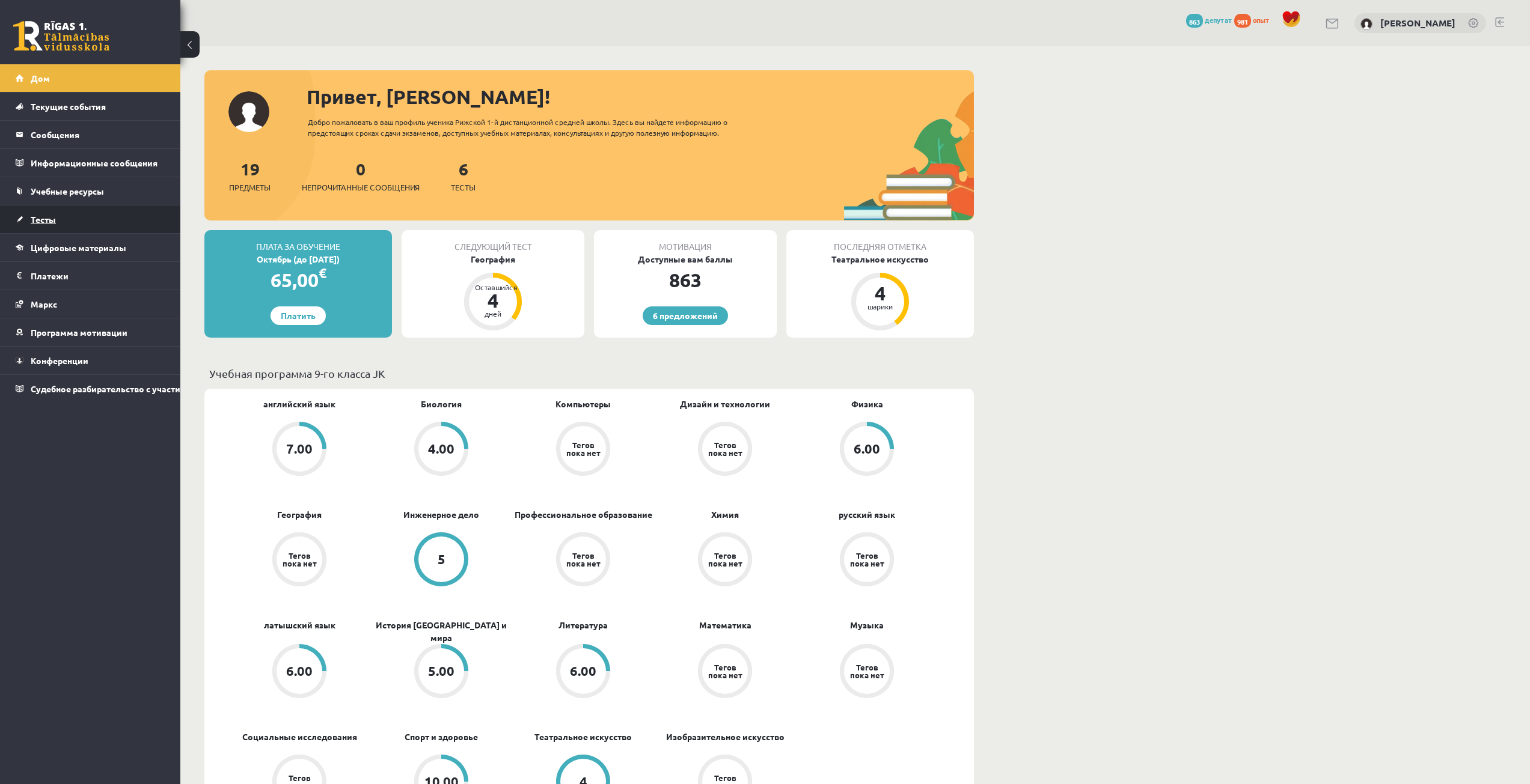
click at [56, 210] on link "Тесты" at bounding box center [91, 218] width 150 height 27
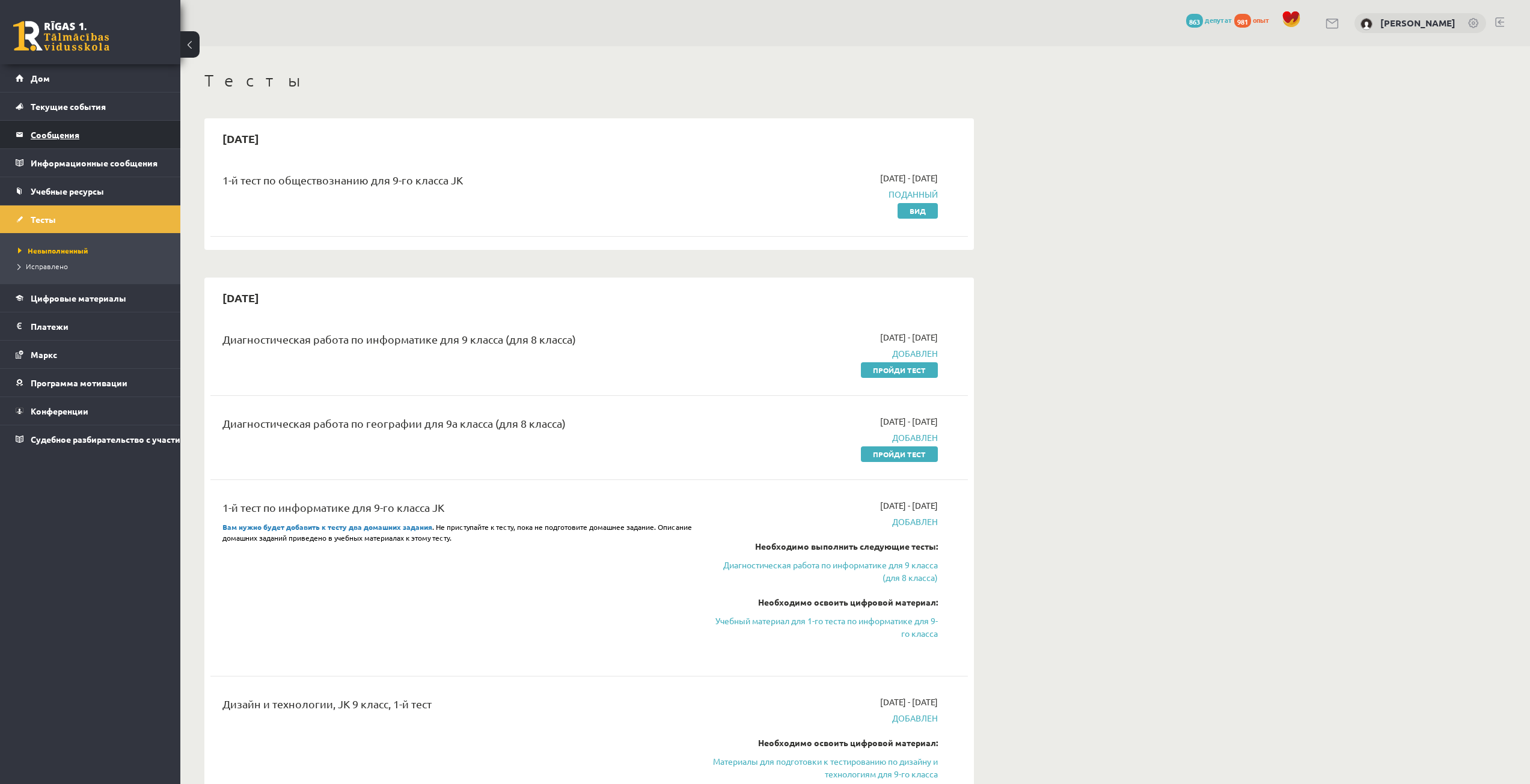
click at [86, 142] on legend "Сообщения 0" at bounding box center [98, 134] width 135 height 27
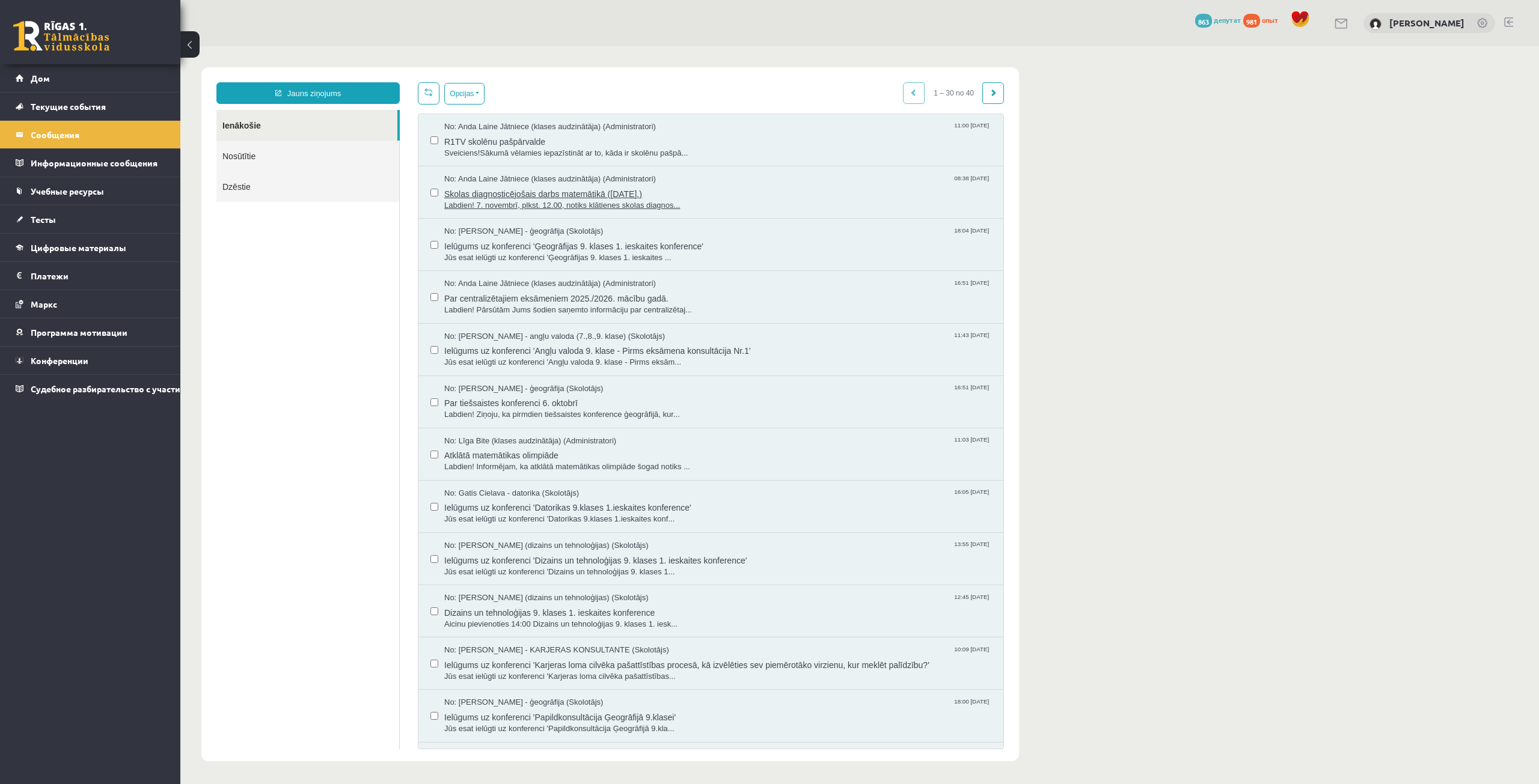
click at [631, 189] on span "Skolas diagnosticējošais darbs matemātikā ([DATE].)" at bounding box center [717, 192] width 547 height 15
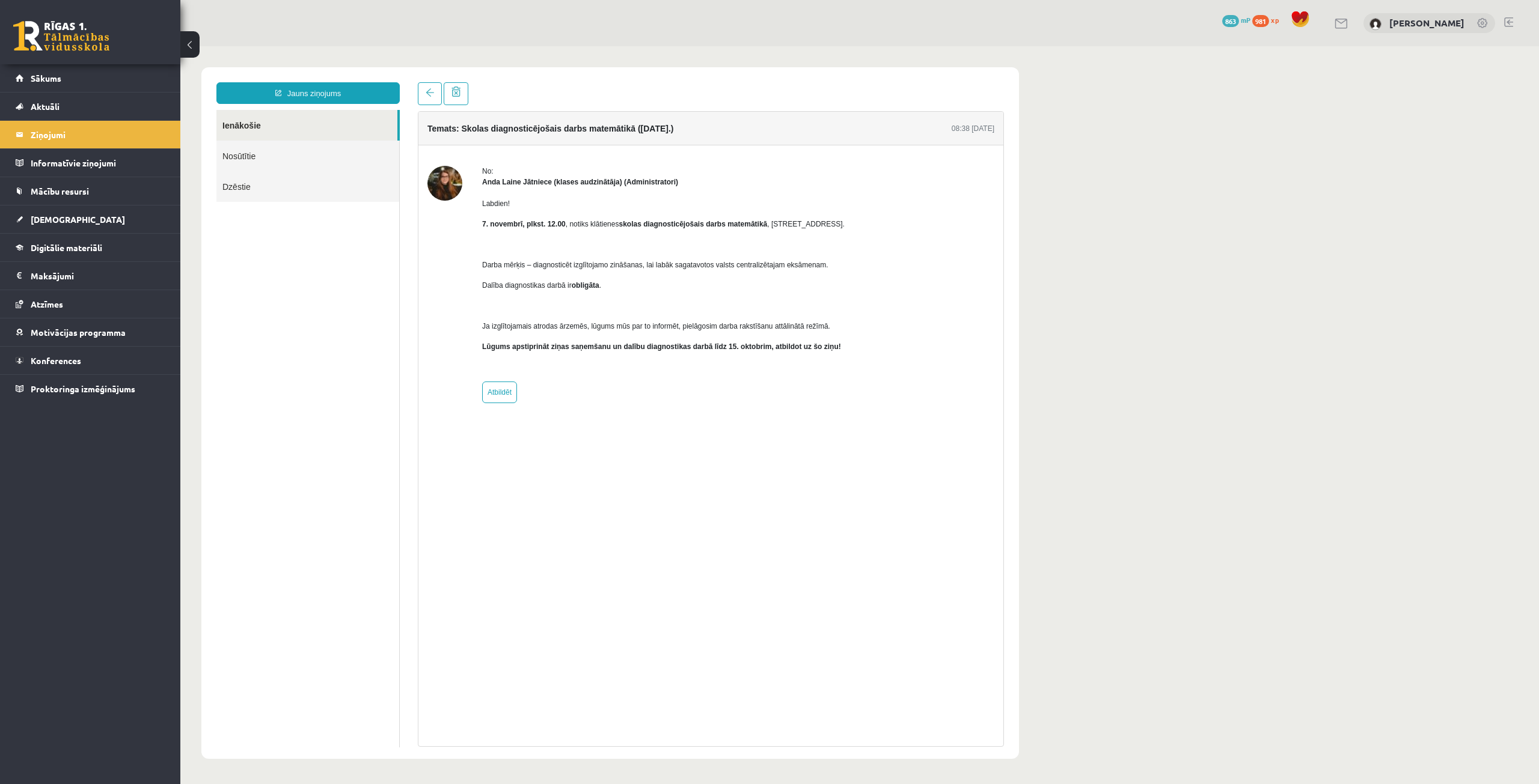
click at [507, 434] on div "Temats: Skolas diagnosticējošais darbs matemātikā ([DATE].) 08:38 [DATE] No: [P…" at bounding box center [710, 429] width 586 height 636
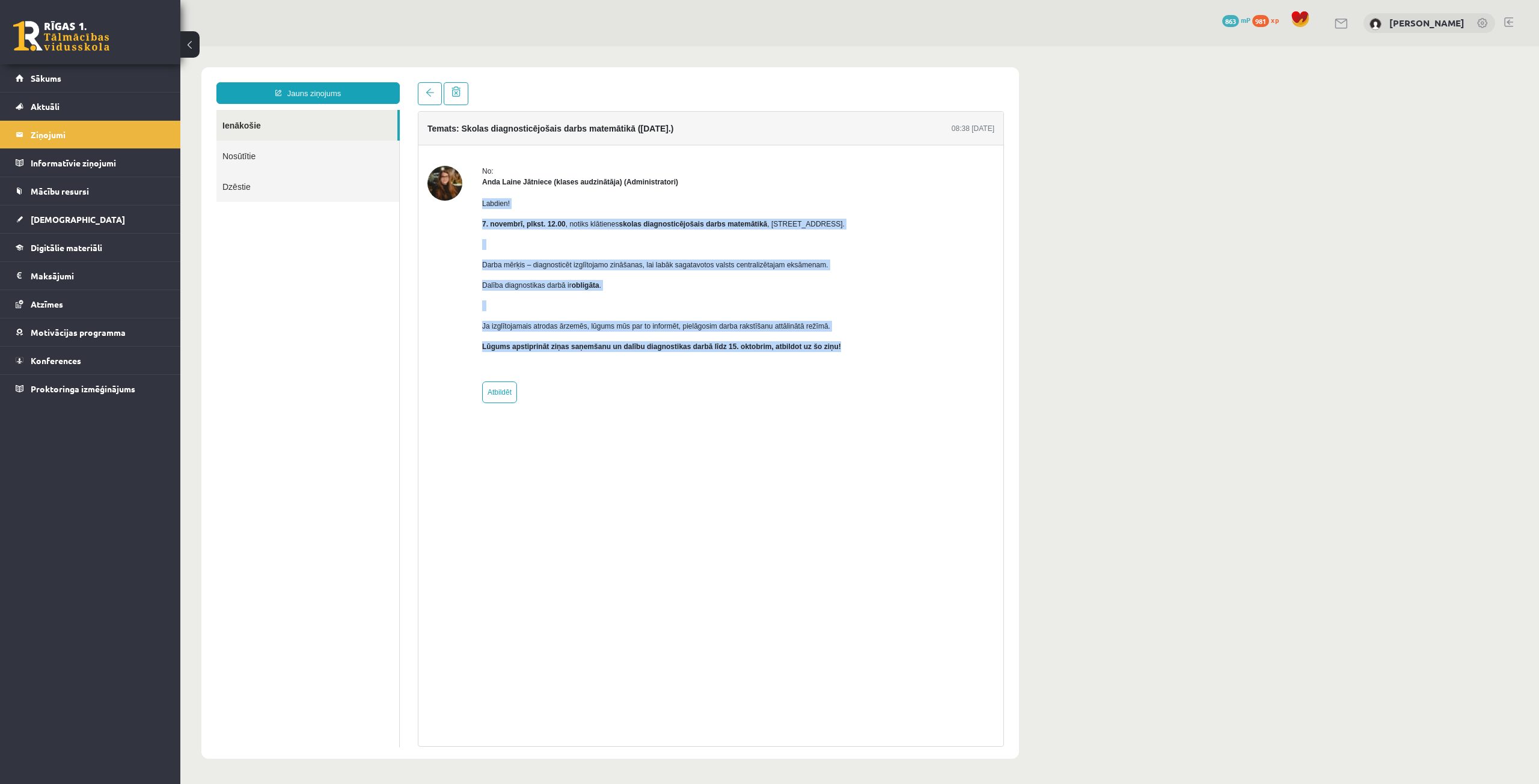
drag, startPoint x: 840, startPoint y: 347, endPoint x: 481, endPoint y: 203, distance: 386.8
click at [481, 203] on div "No: Anda Laine Jātniece (klases audzinātāja) (Administratori) Labdien! 7. novem…" at bounding box center [710, 284] width 567 height 237
copy div "Labdien! 7. novembrī, plkst. 12.00 , notiks klātienes skolas diagnosticējošais …"
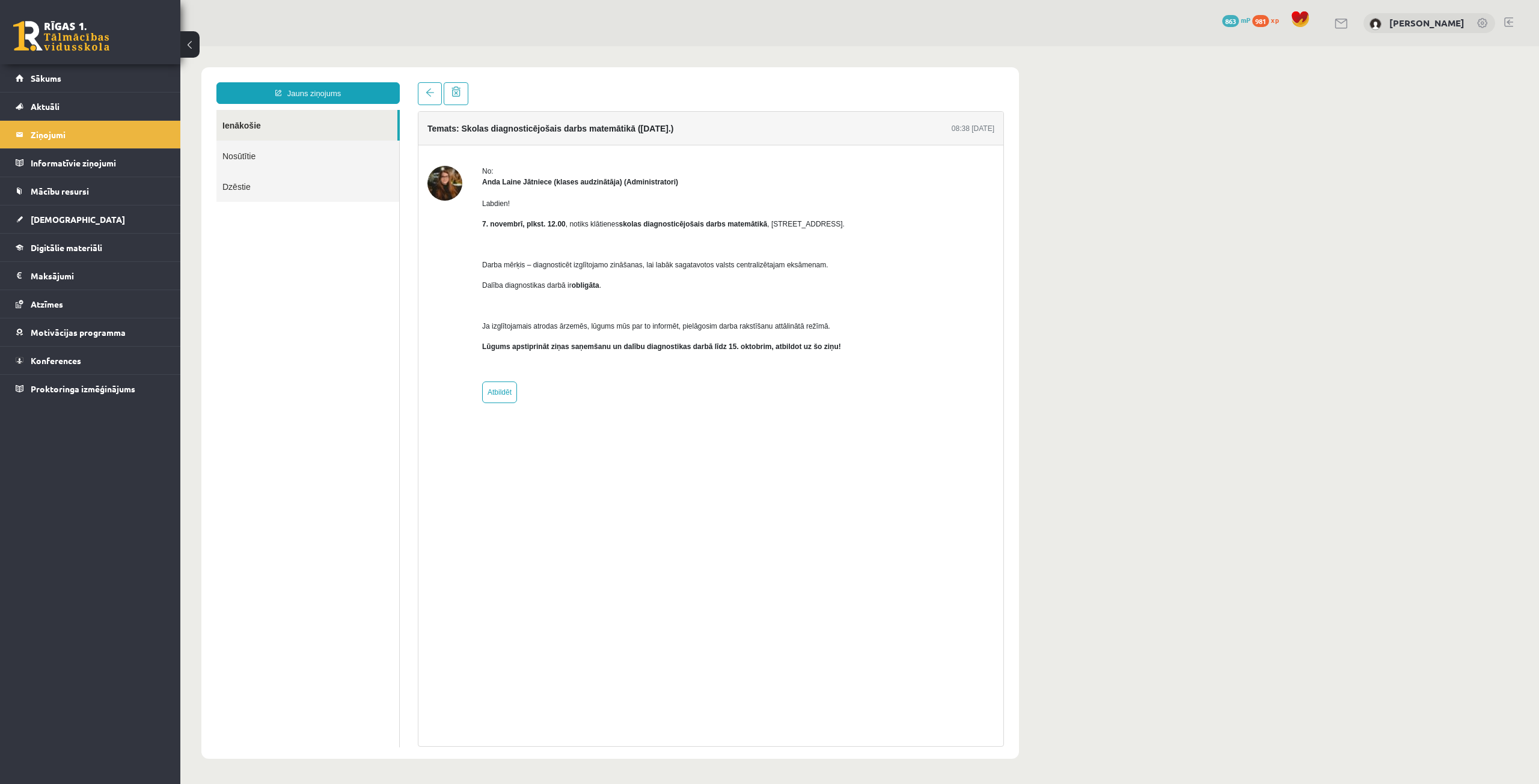
drag, startPoint x: 703, startPoint y: 392, endPoint x: 697, endPoint y: 388, distance: 7.2
click at [698, 390] on div "No: Anda Laine Jātniece (klases audzinātāja) (Administratori) Labdien! 7. novem…" at bounding box center [663, 284] width 362 height 237
click at [589, 468] on div "Temats: Skolas diagnosticējošais darbs matemātikā (07.11.2025.) 08:38 08/10/202…" at bounding box center [710, 429] width 586 height 636
click at [355, 331] on ul "Ienākošie Nosūtītie Dzēstie" at bounding box center [309, 429] width 183 height 638
click at [488, 388] on link "Atbildēt" at bounding box center [500, 392] width 35 height 22
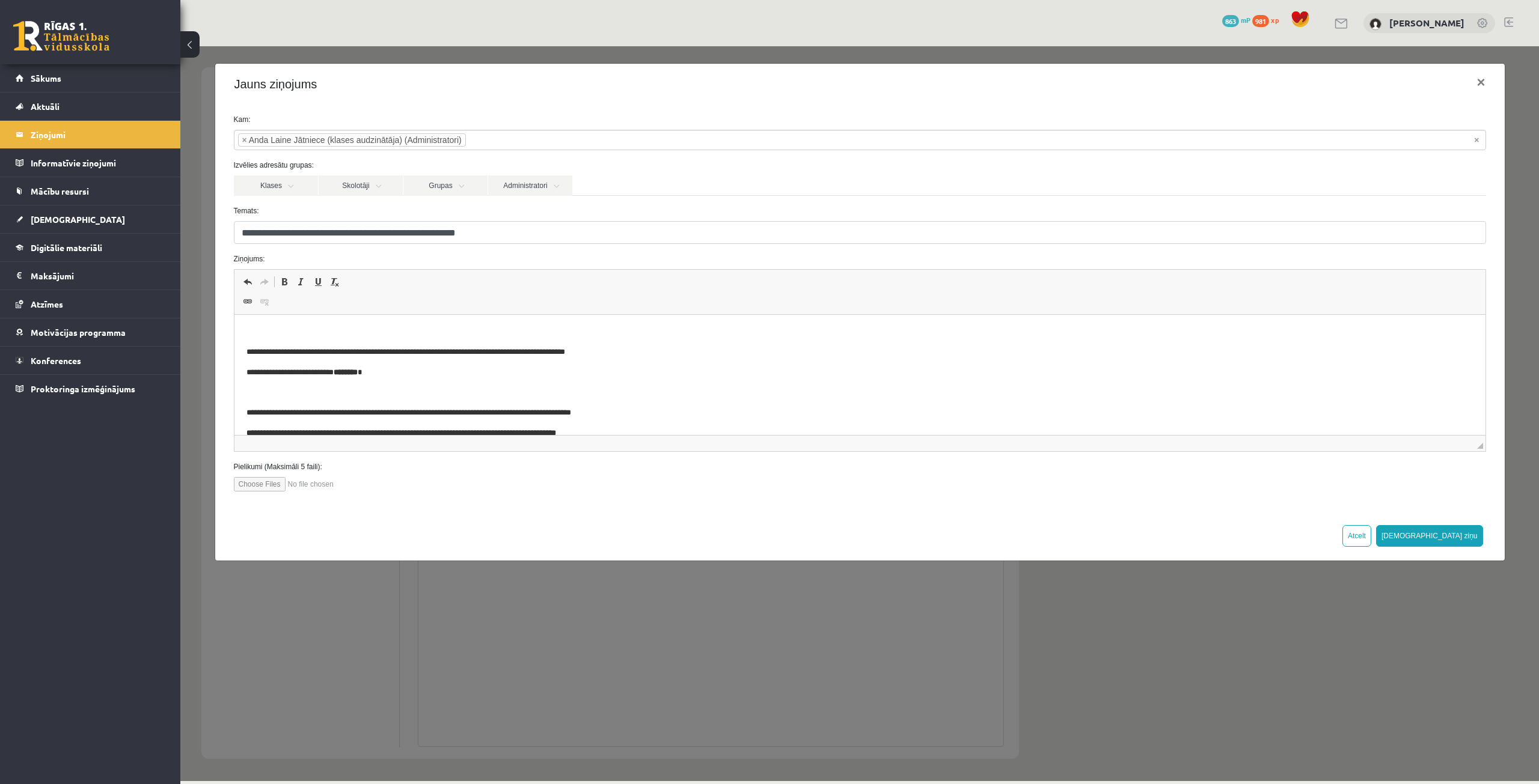
scroll to position [100, 0]
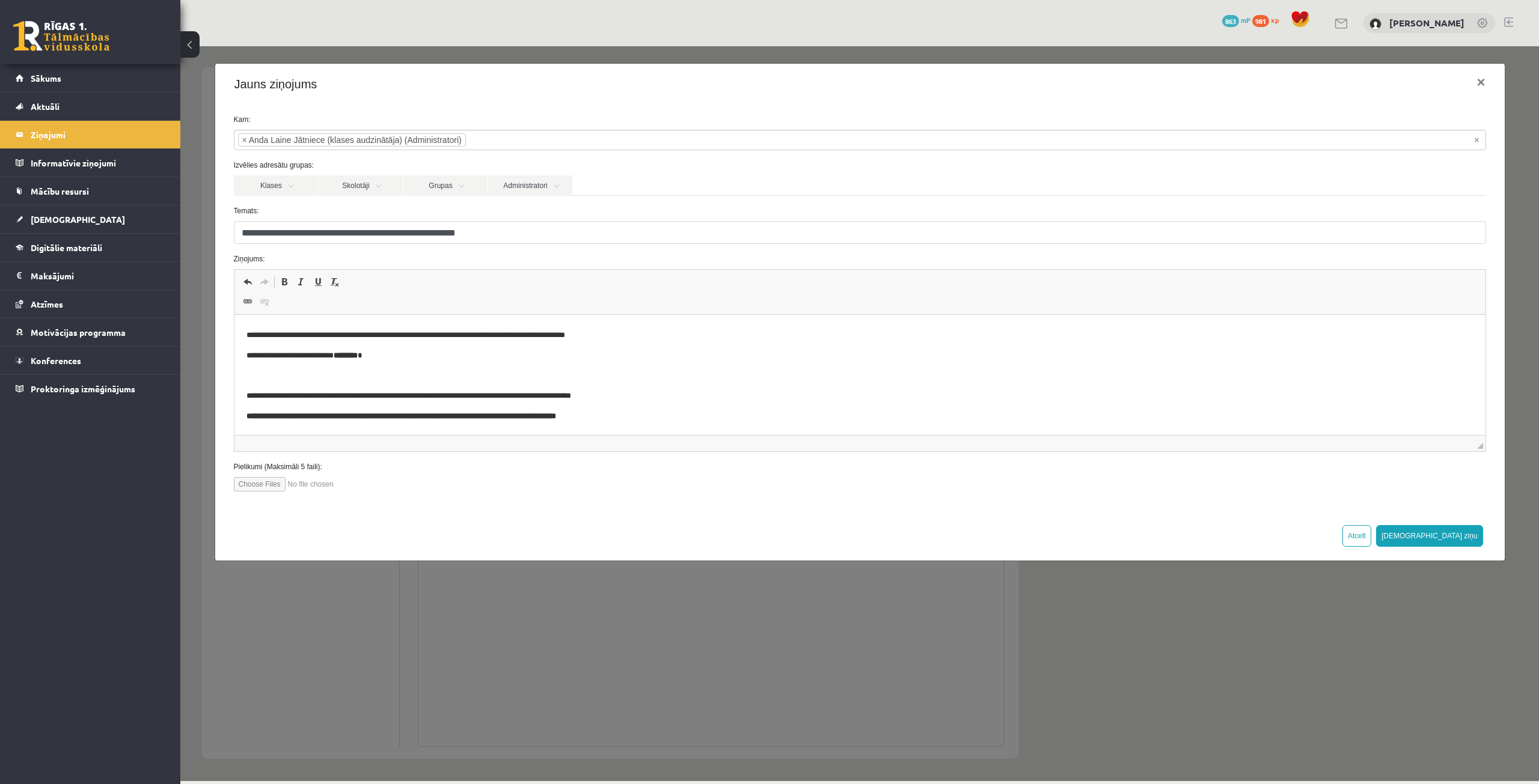
click at [890, 74] on div "Jauns ziņojums ×" at bounding box center [859, 84] width 1290 height 41
click at [273, 189] on link "Klases" at bounding box center [275, 185] width 84 height 20
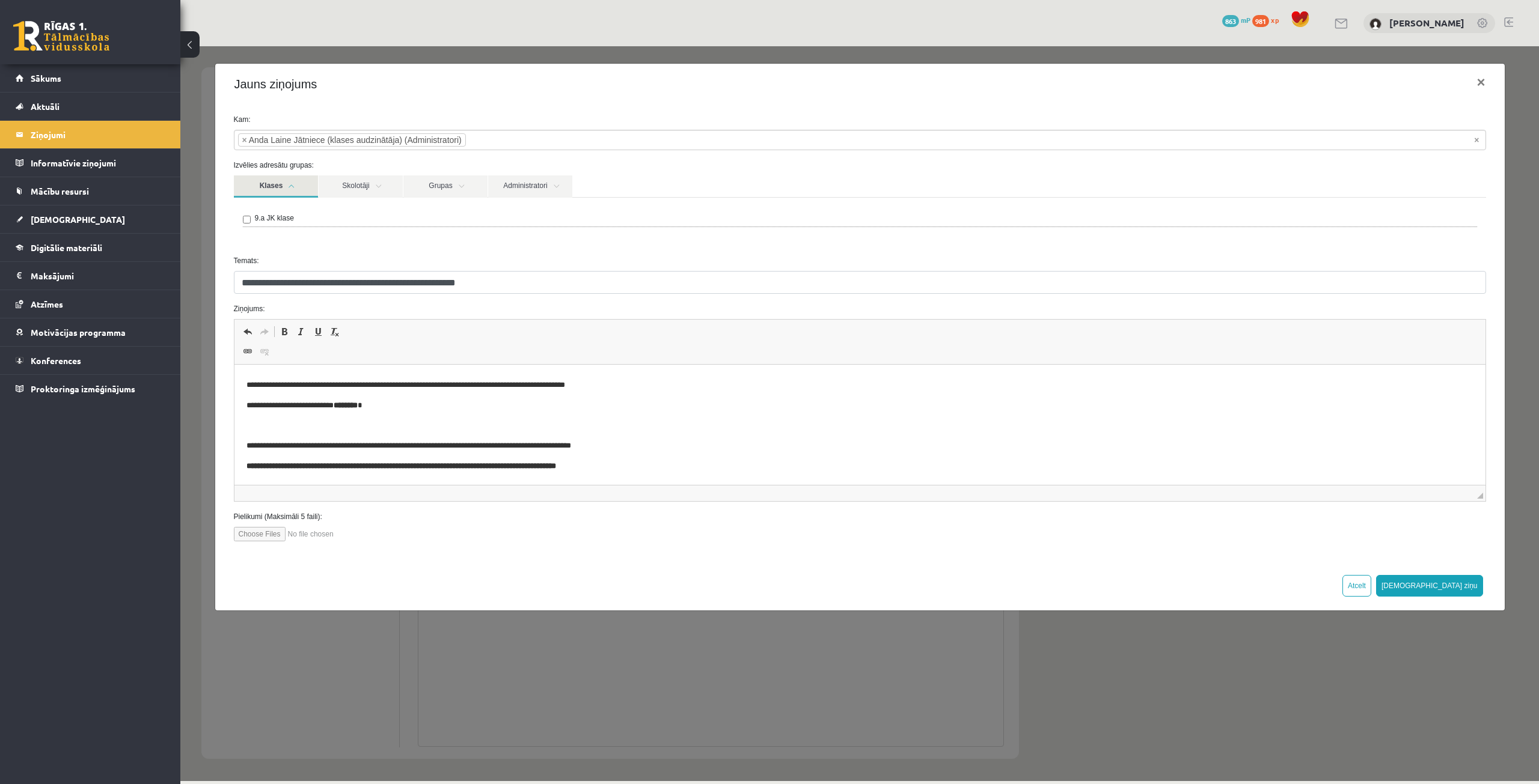
click at [273, 189] on link "Klases" at bounding box center [275, 186] width 84 height 22
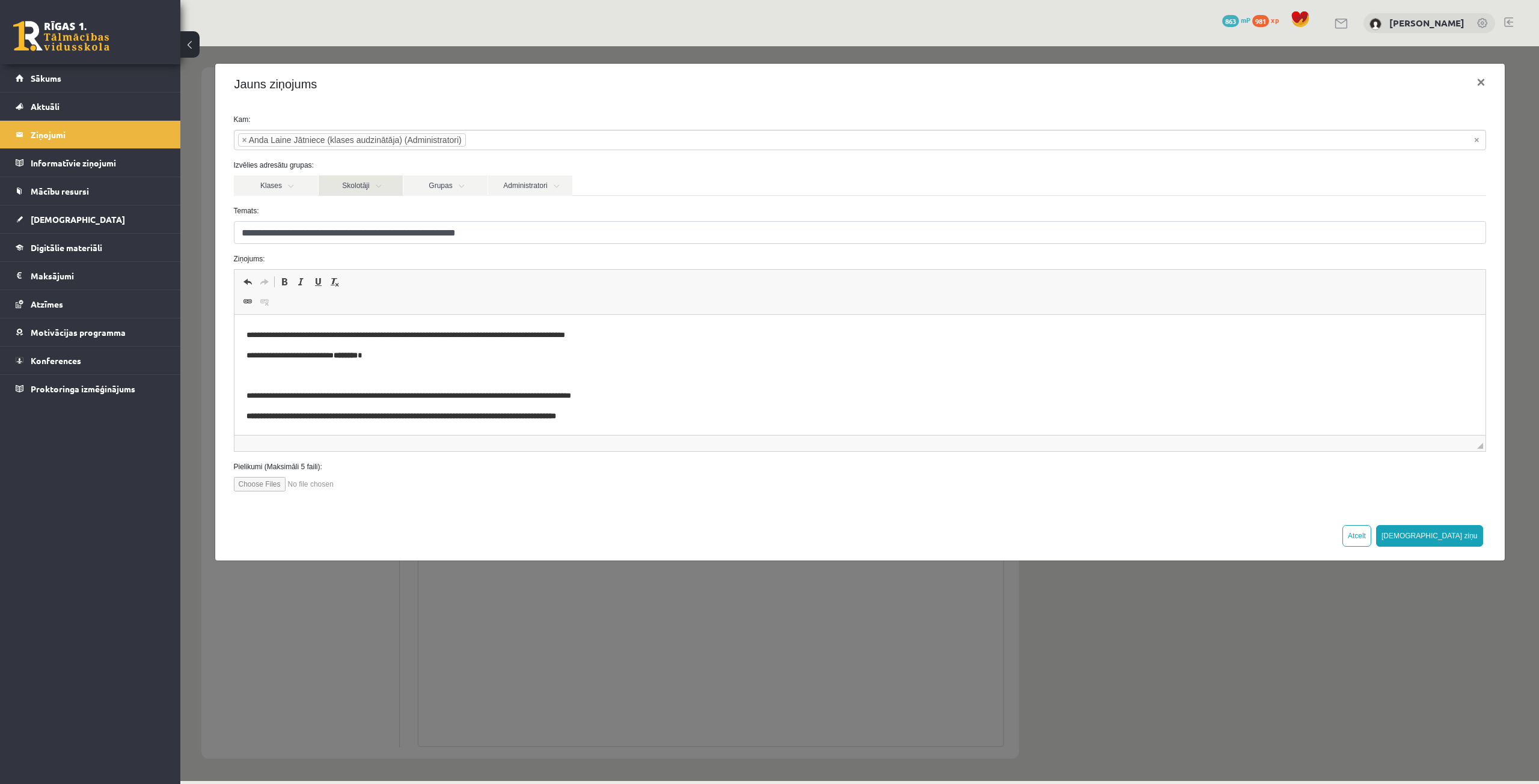
click at [341, 186] on link "Skolotāji" at bounding box center [361, 185] width 84 height 20
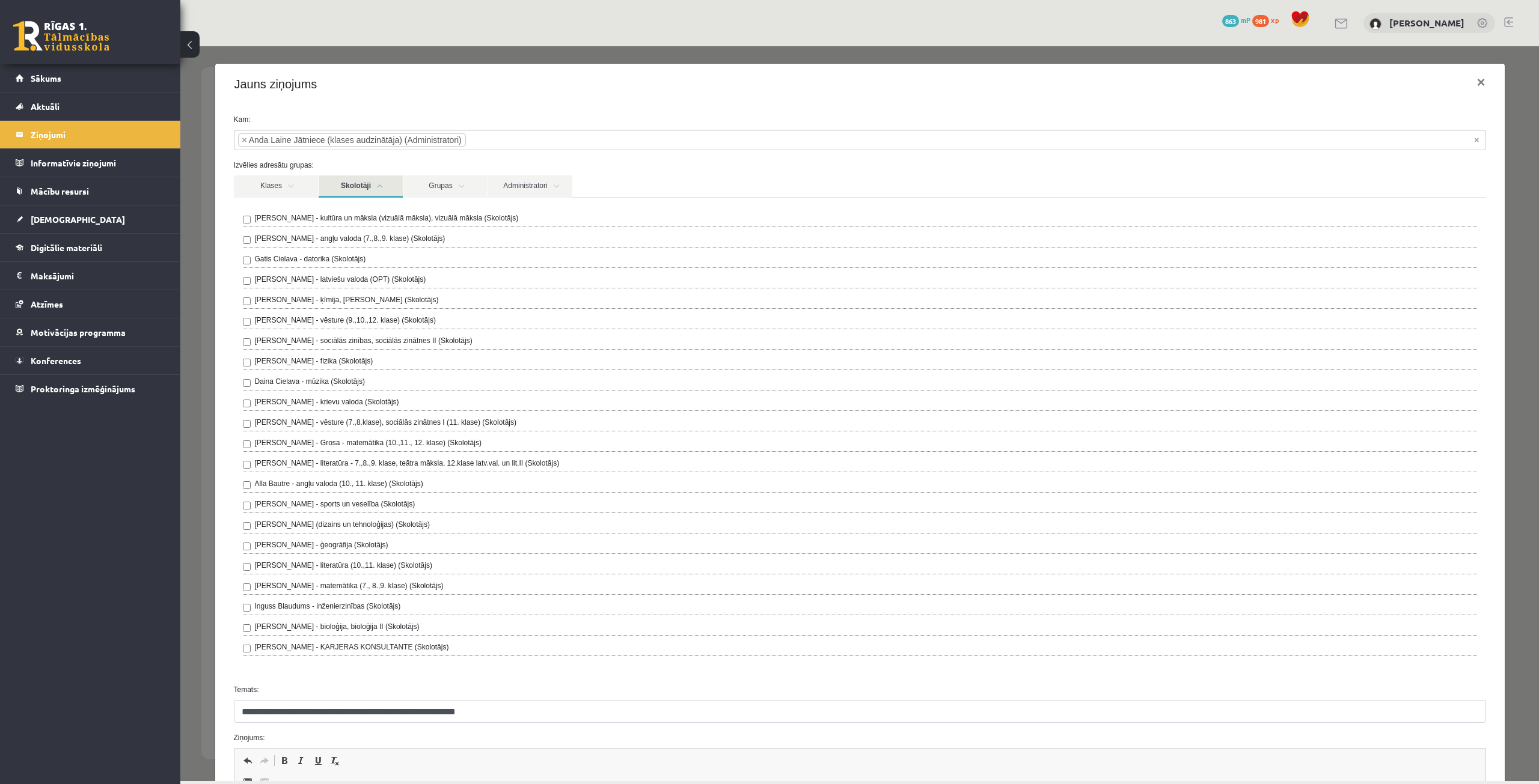
drag, startPoint x: 342, startPoint y: 185, endPoint x: 349, endPoint y: 186, distance: 7.1
click at [343, 186] on link "Skolotāji" at bounding box center [361, 186] width 84 height 22
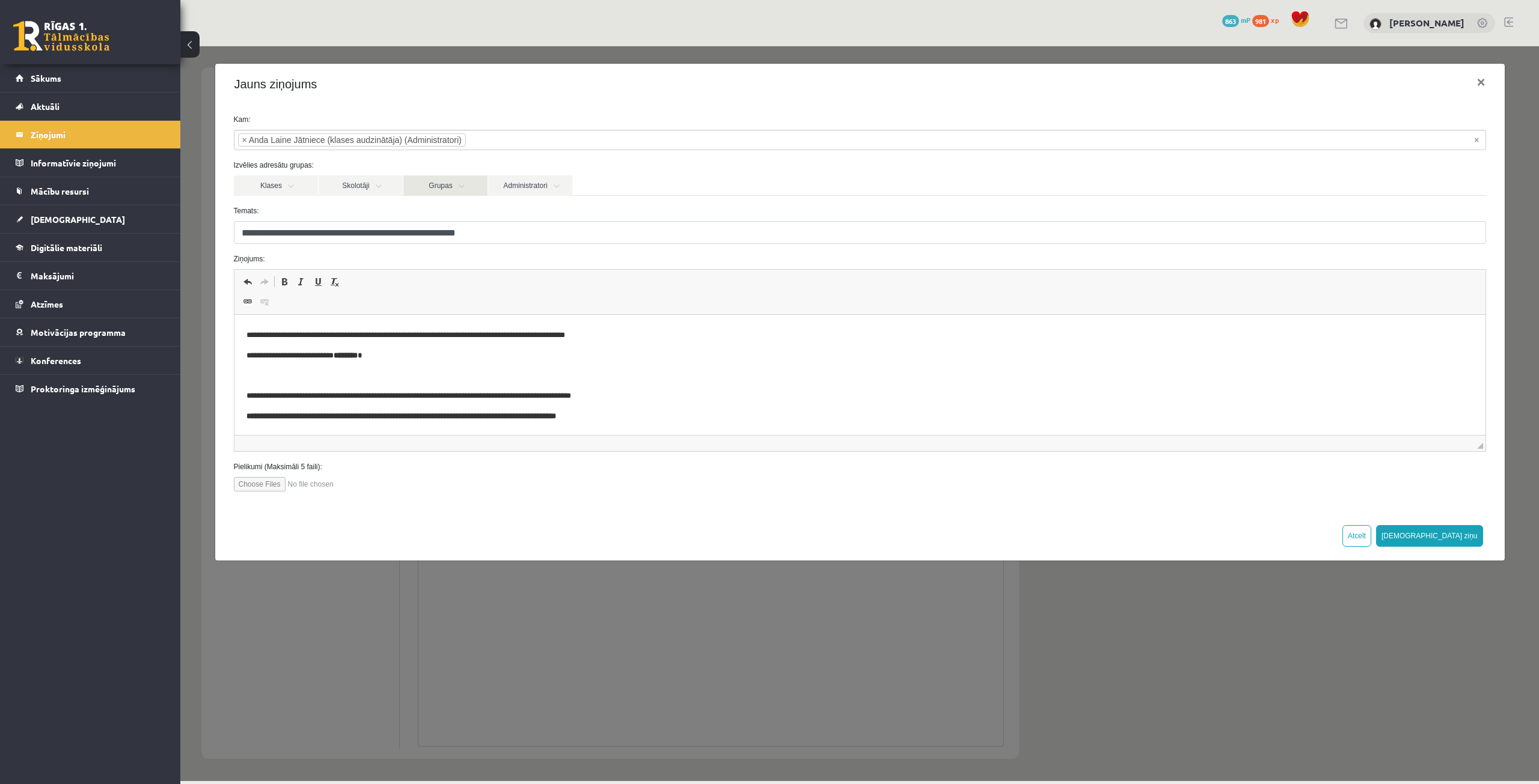
click at [432, 184] on link "Grupas" at bounding box center [445, 185] width 84 height 20
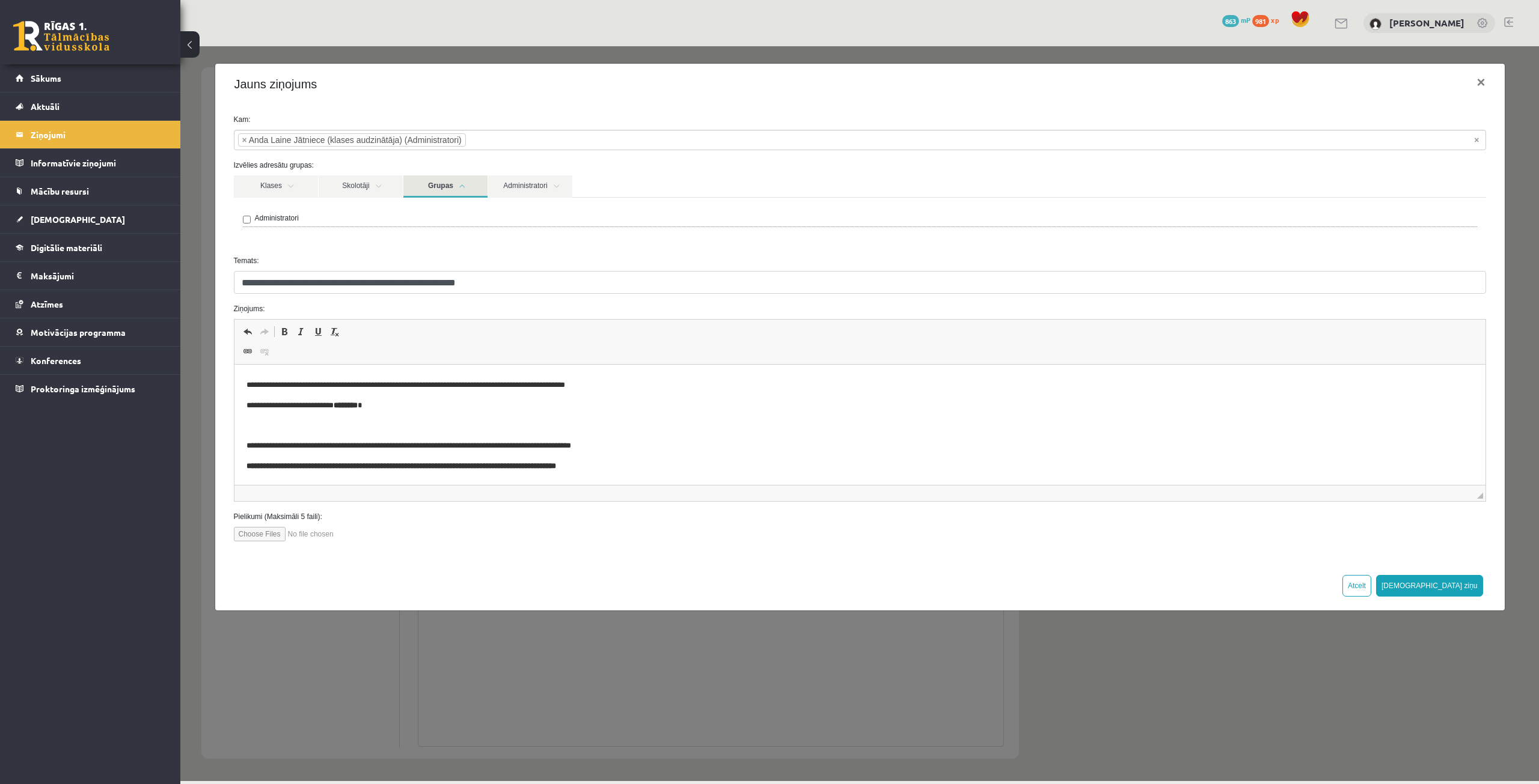
click at [443, 182] on link "Grupas" at bounding box center [445, 186] width 84 height 22
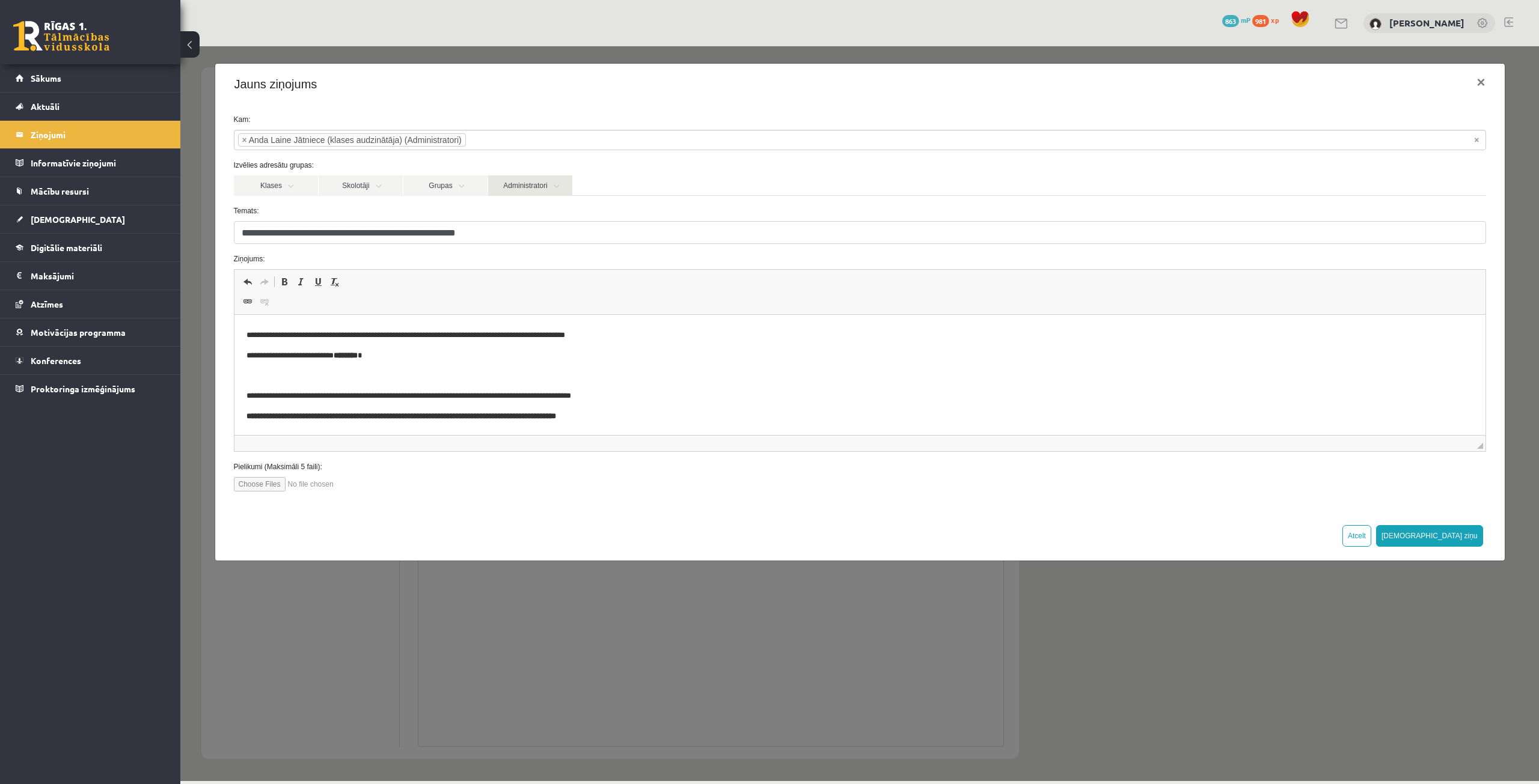
click at [510, 185] on link "Administratori" at bounding box center [530, 185] width 84 height 20
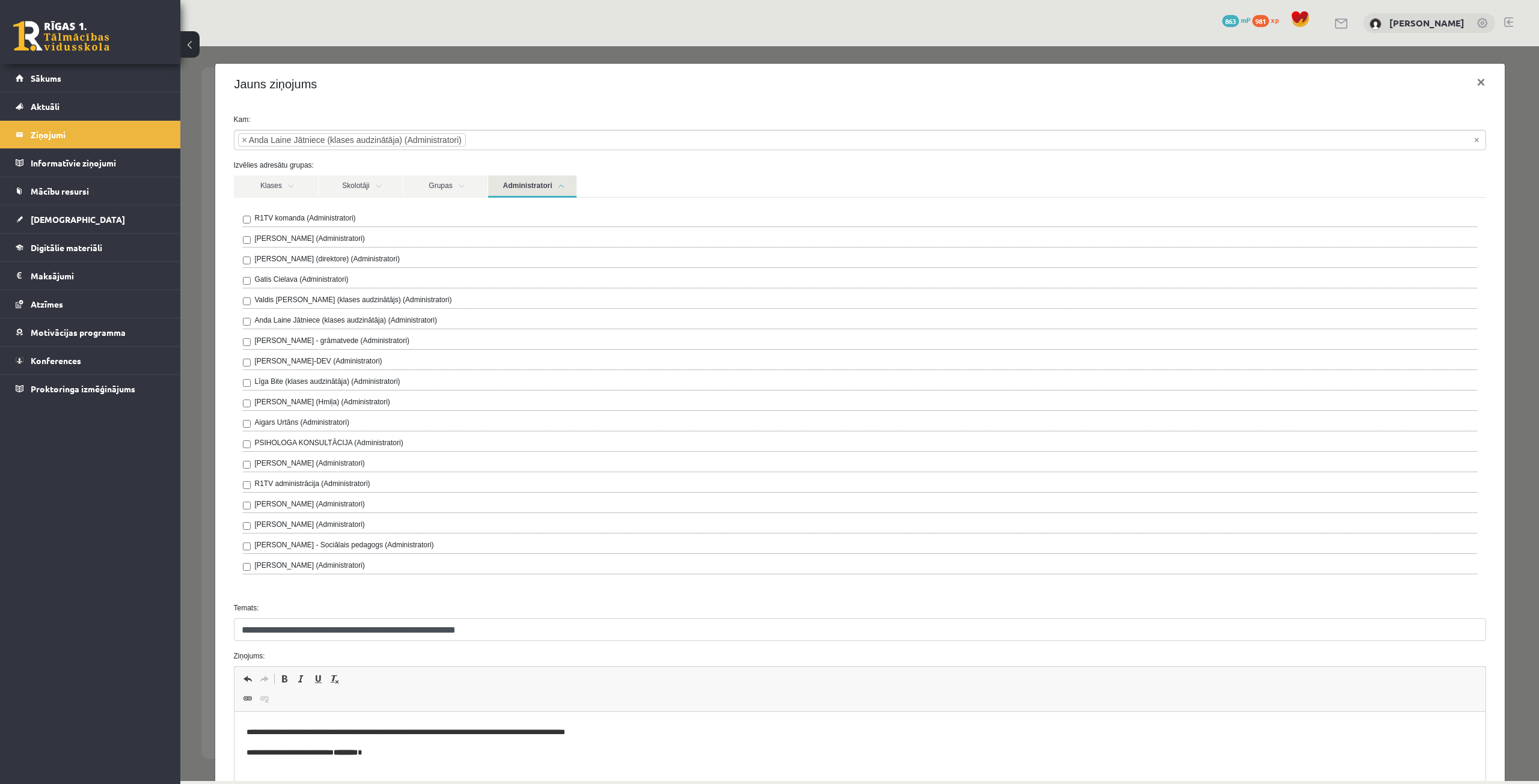
click at [512, 183] on link "Administratori" at bounding box center [532, 186] width 88 height 22
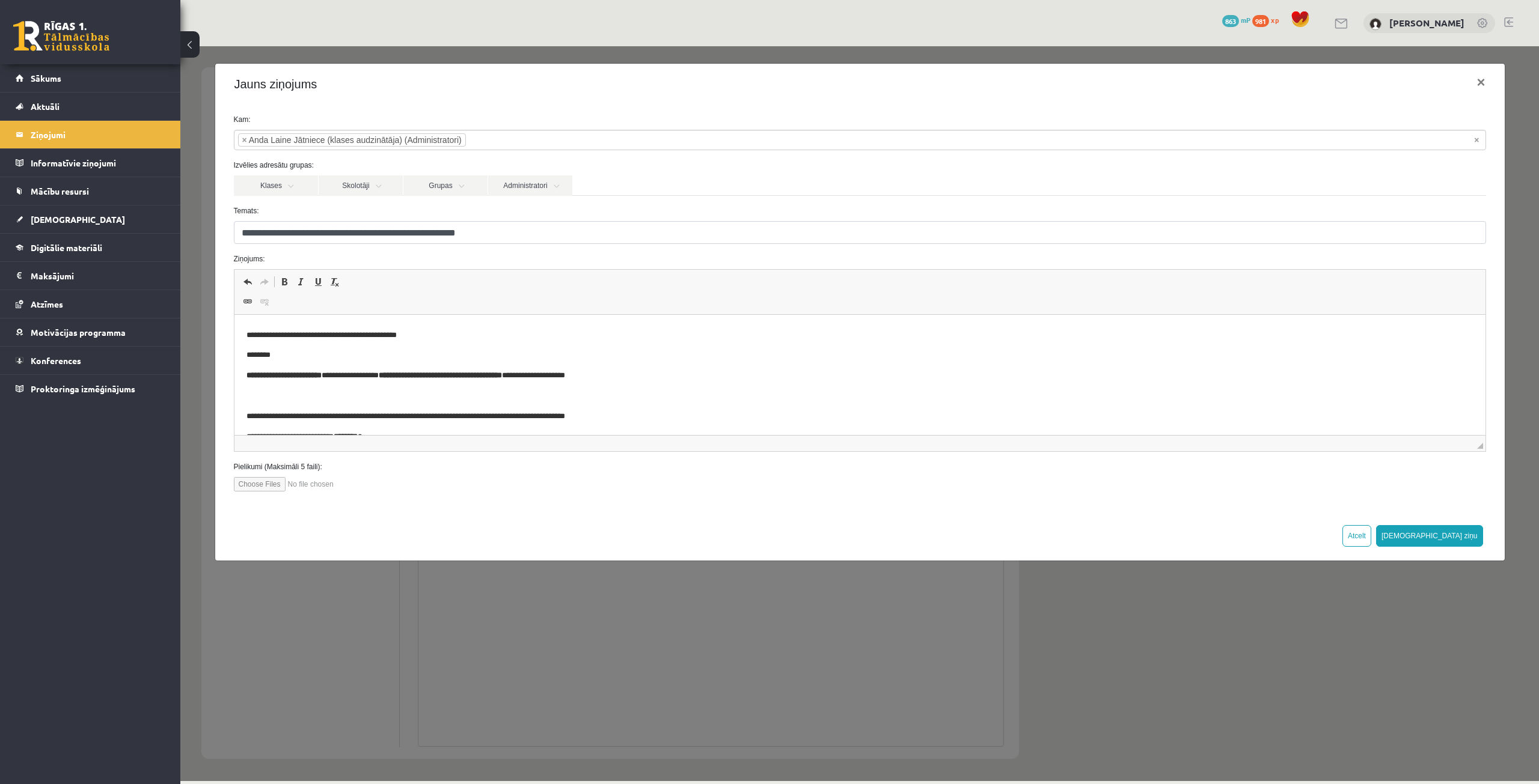
scroll to position [0, 0]
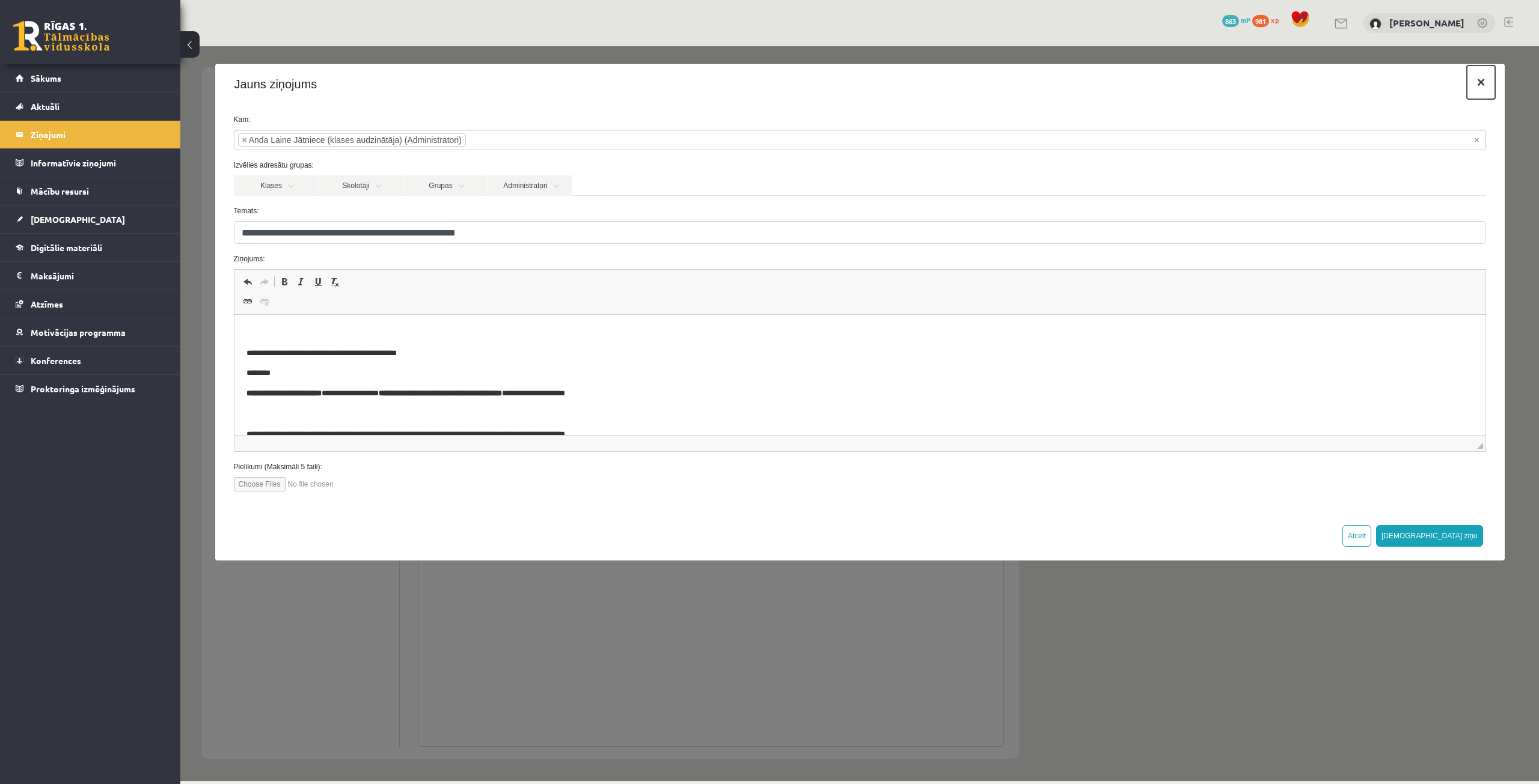
drag, startPoint x: 1479, startPoint y: 84, endPoint x: 1475, endPoint y: 107, distance: 23.3
click at [1479, 85] on button "×" at bounding box center [1480, 82] width 27 height 33
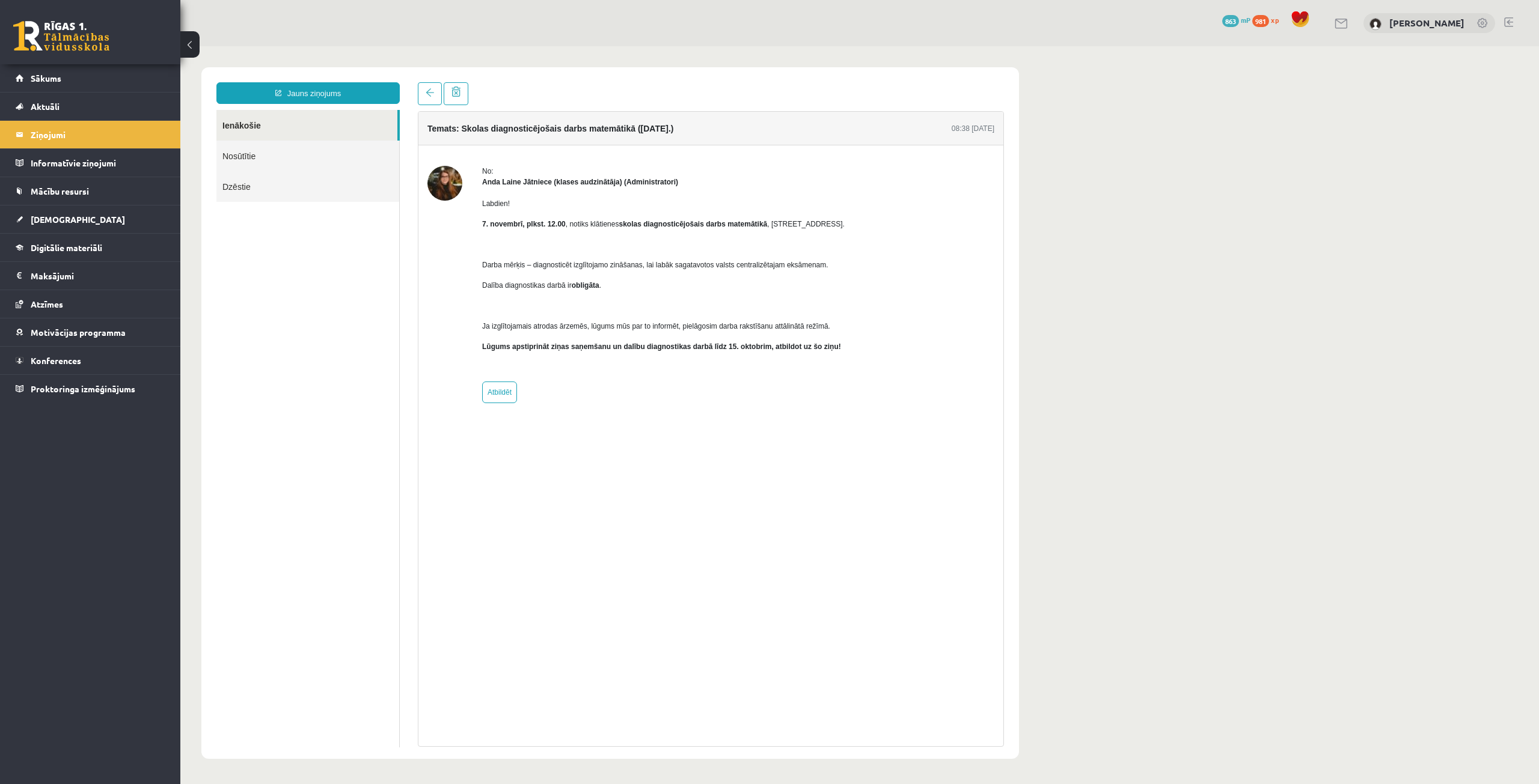
click at [454, 466] on div "Temats: Skolas diagnosticējošais darbs matemātikā (07.11.2025.) 08:38 08/10/202…" at bounding box center [710, 429] width 586 height 636
click at [502, 388] on link "Atbildēt" at bounding box center [500, 392] width 35 height 22
type input "**********"
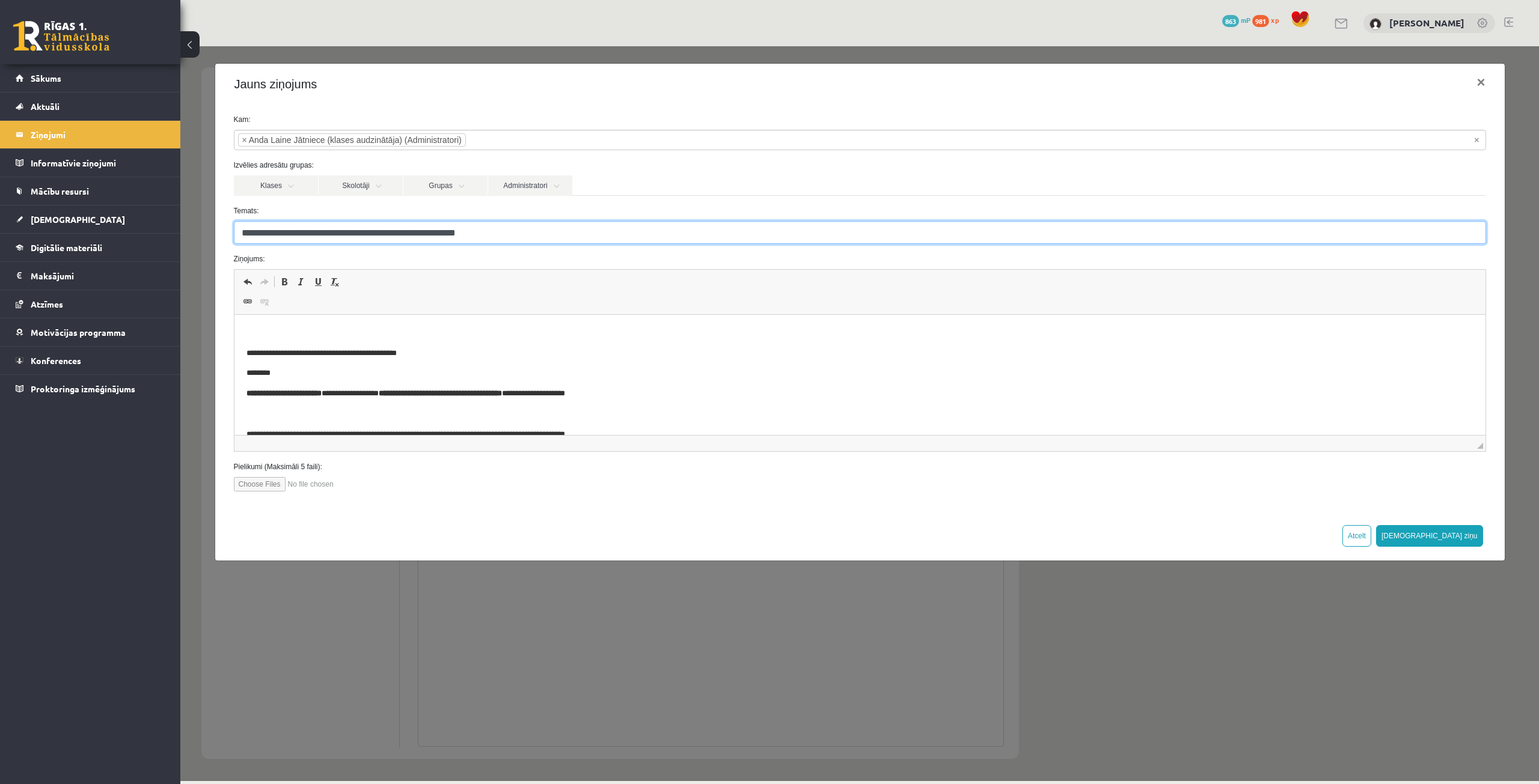
drag, startPoint x: 503, startPoint y: 235, endPoint x: 243, endPoint y: 232, distance: 260.0
click at [243, 232] on input "**********" at bounding box center [859, 233] width 1253 height 23
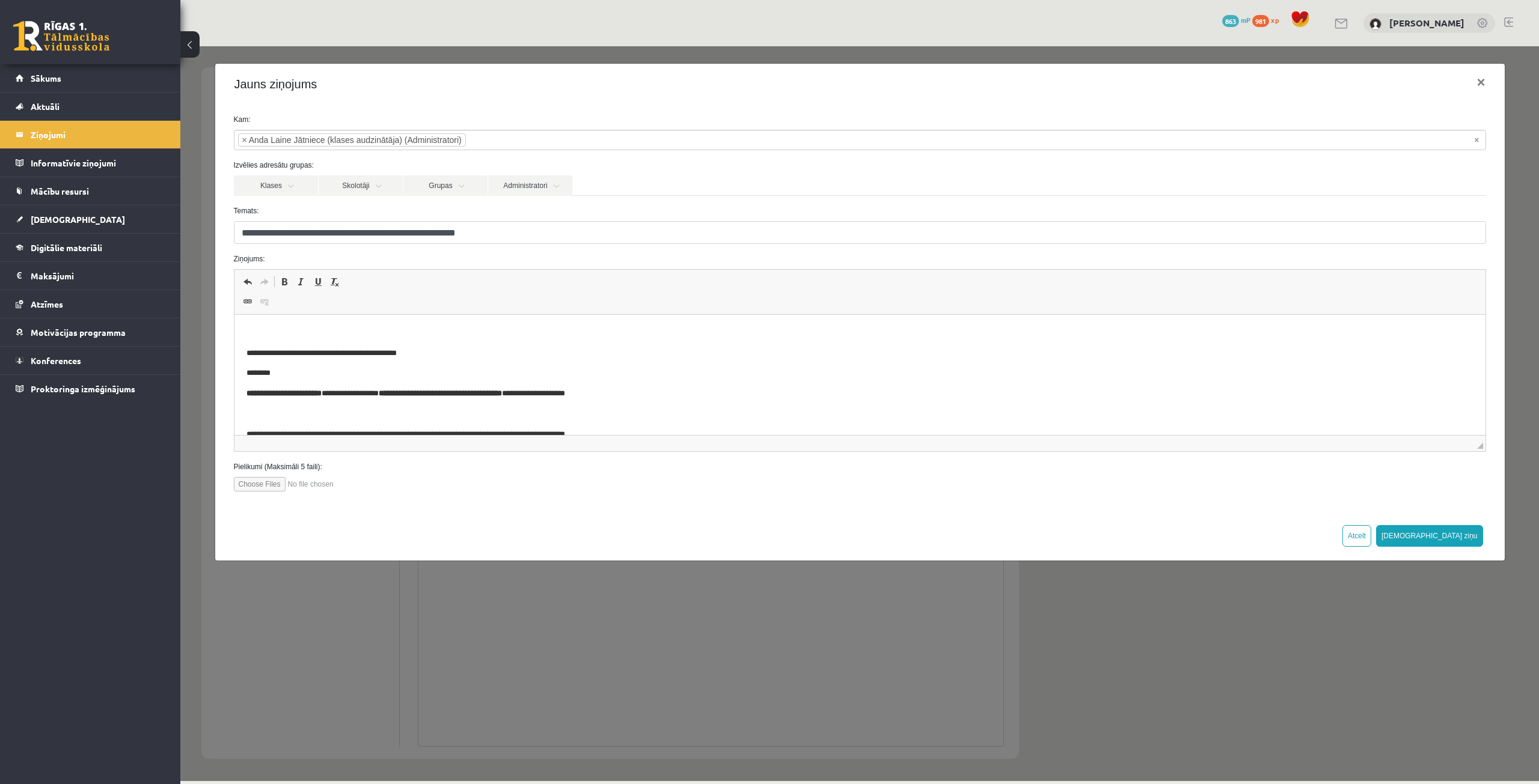
click at [546, 376] on p "********" at bounding box center [859, 374] width 1227 height 12
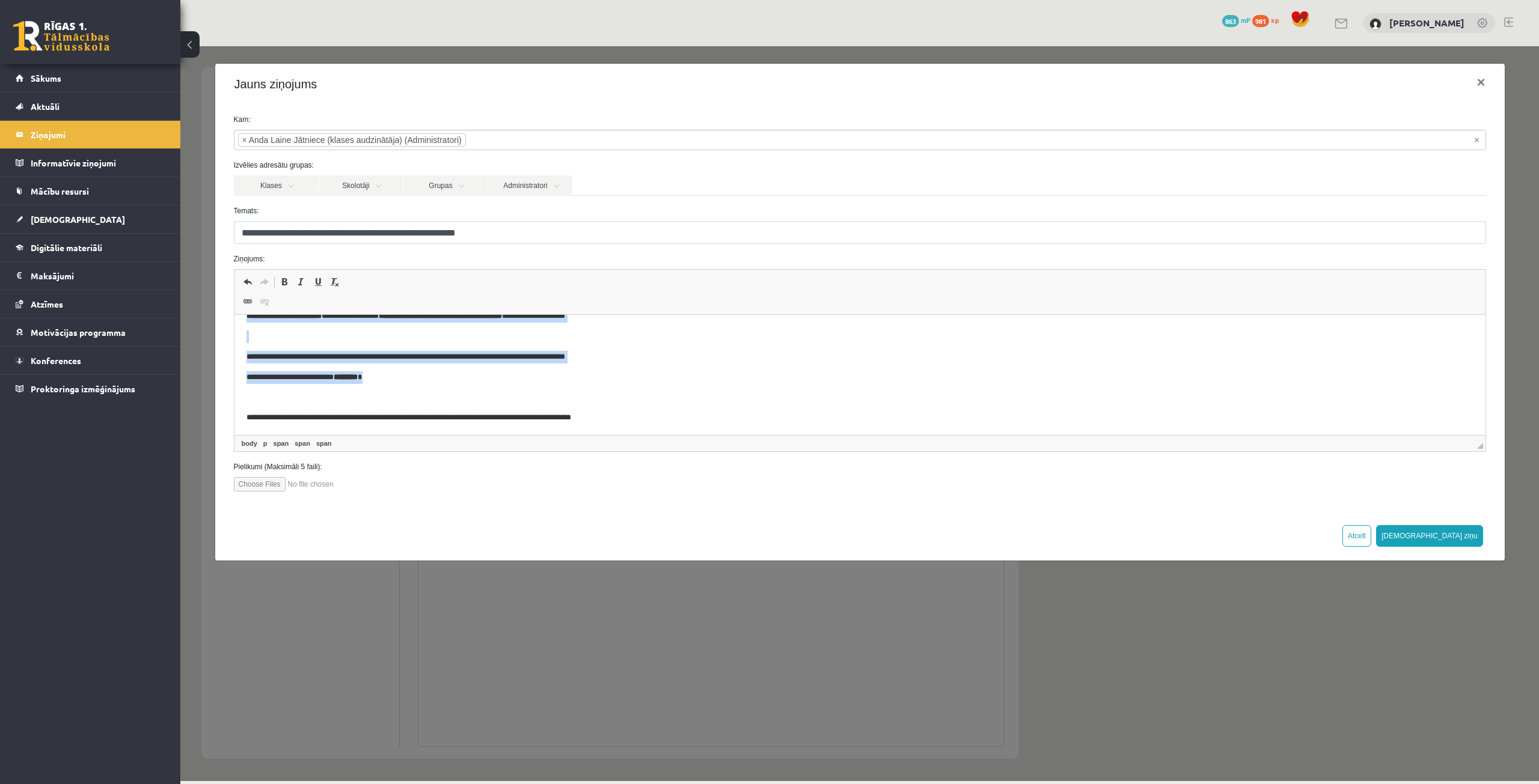
scroll to position [100, 0]
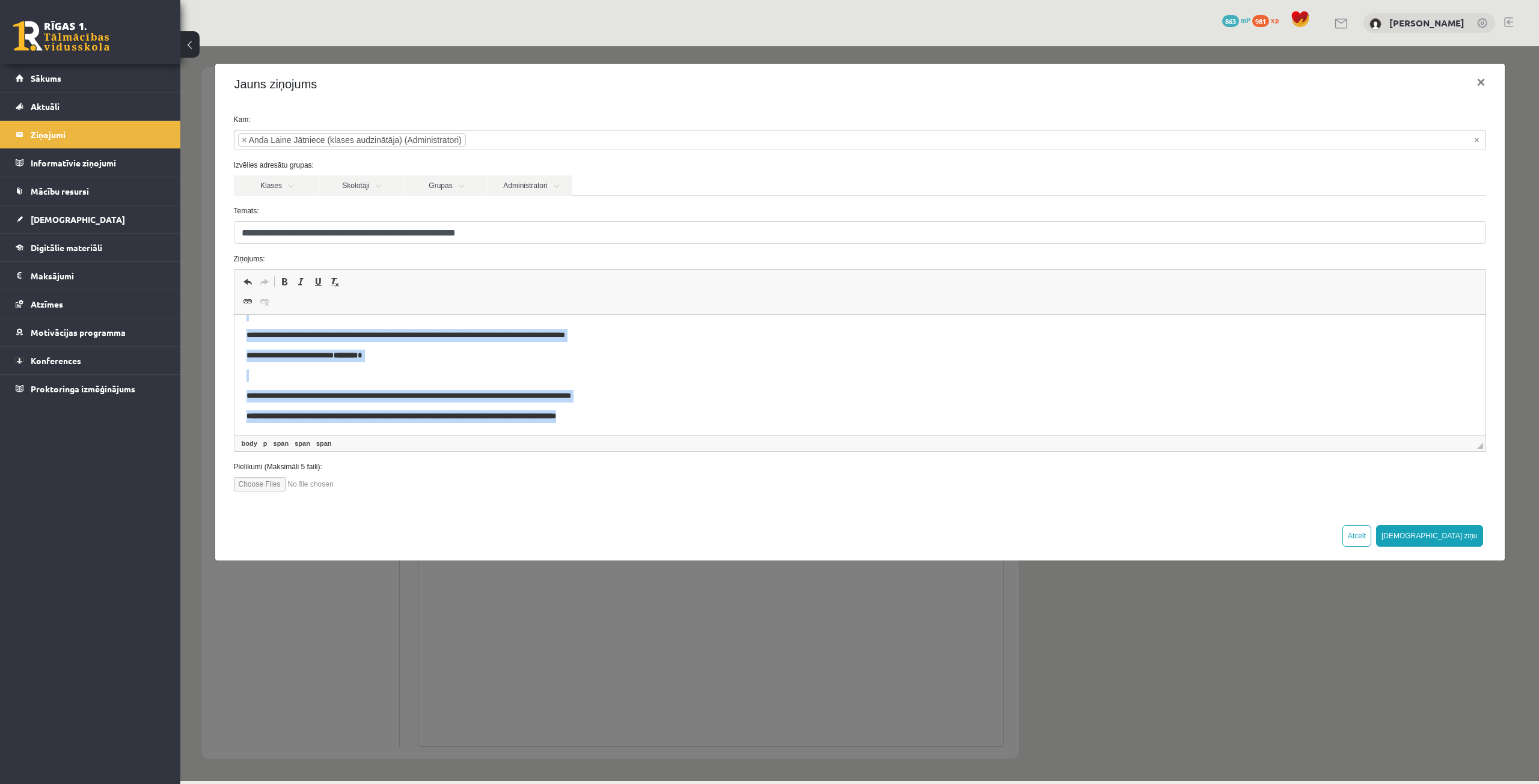
drag, startPoint x: 243, startPoint y: 330, endPoint x: 639, endPoint y: 405, distance: 403.0
click at [639, 405] on html "**********" at bounding box center [859, 325] width 1251 height 219
copy body "**********"
click at [762, 370] on p "Визуальный текстовый редактор, wiswyg-editor-47433932725380-1760270497-206" at bounding box center [859, 375] width 1227 height 12
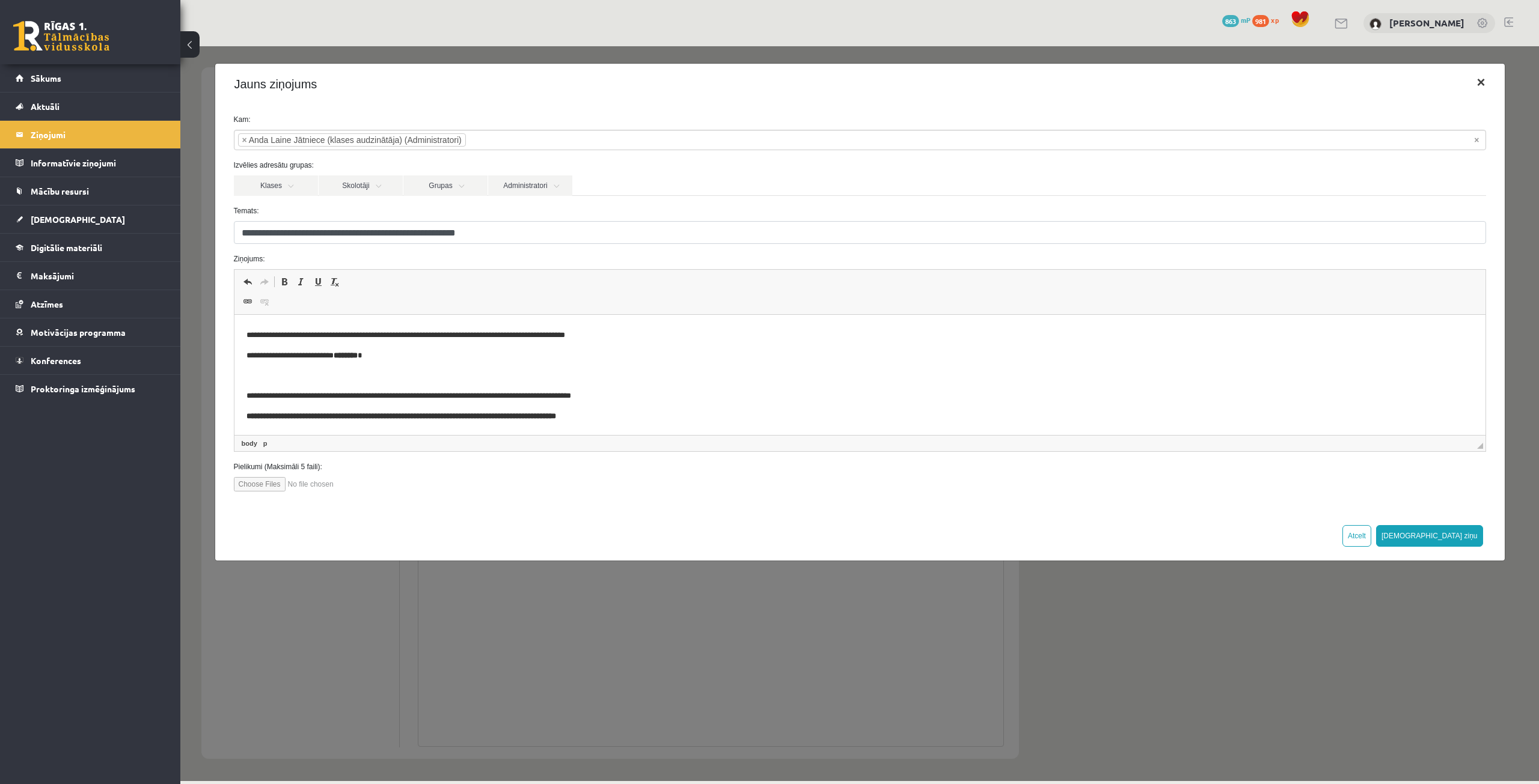
click at [1482, 83] on button "×" at bounding box center [1480, 82] width 27 height 33
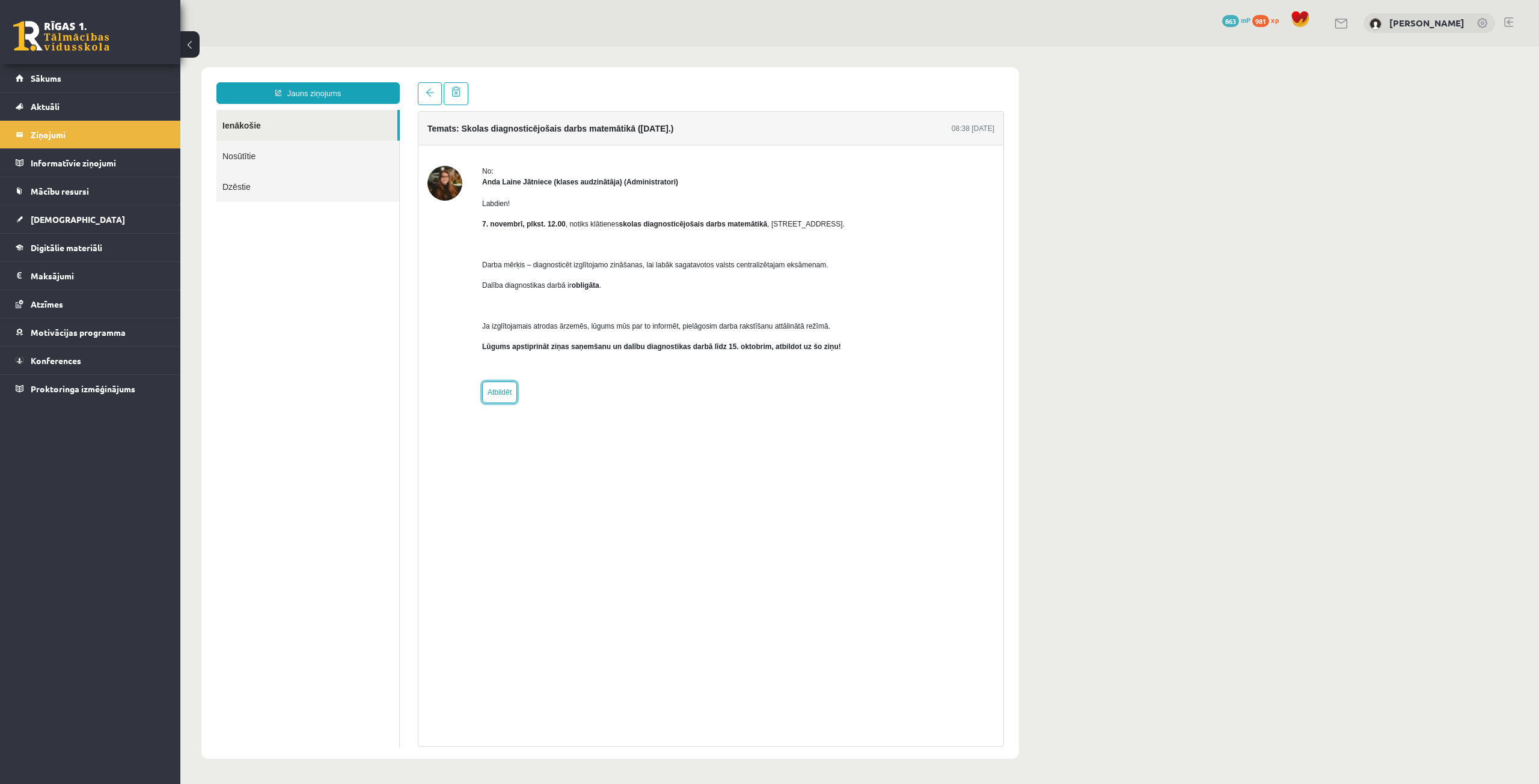
scroll to position [0, 0]
click at [219, 123] on link "Ienākošie" at bounding box center [307, 125] width 181 height 31
click at [86, 78] on link "Sākums" at bounding box center [91, 78] width 150 height 27
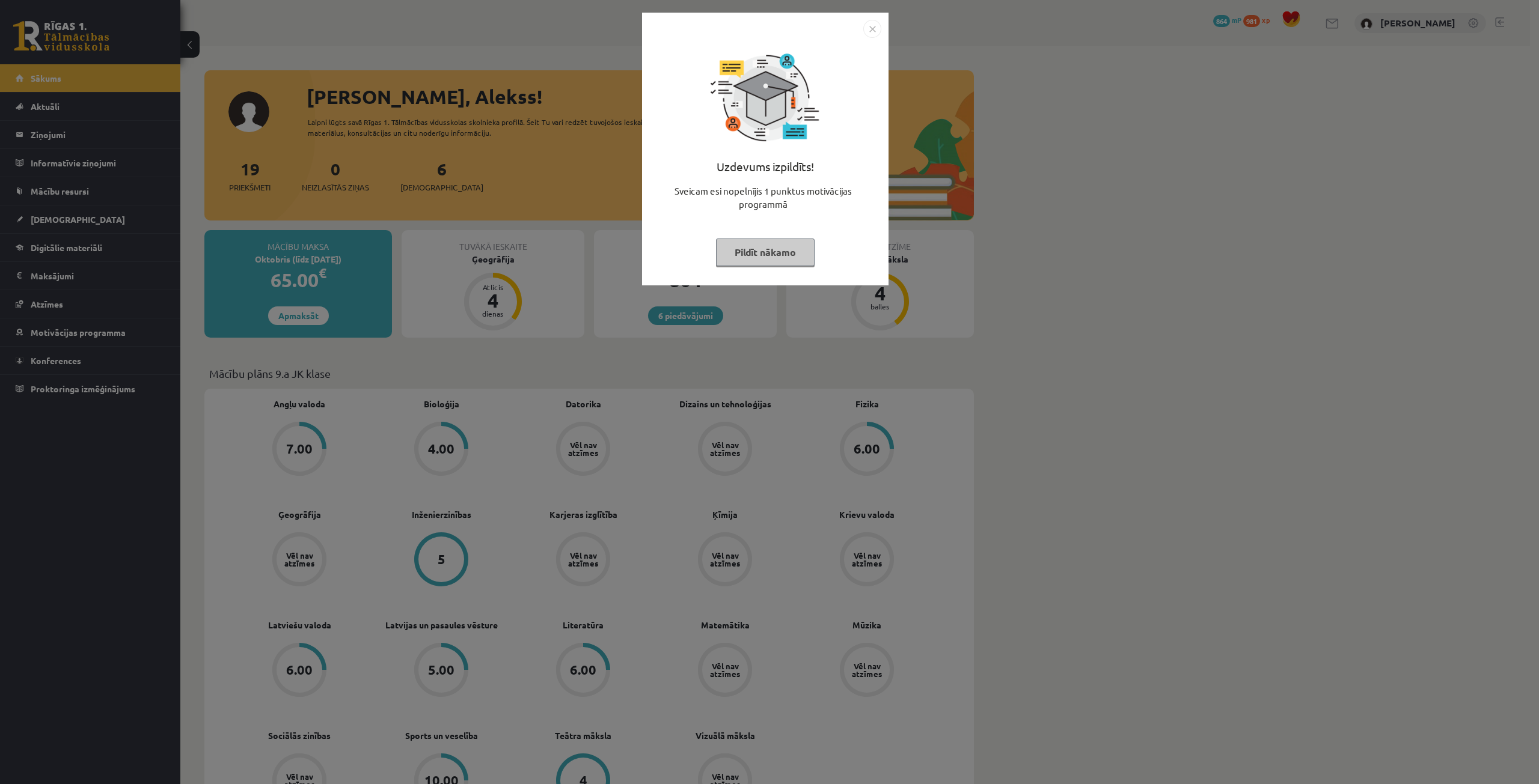
click at [766, 257] on button "Pildīt nākamo" at bounding box center [765, 252] width 99 height 27
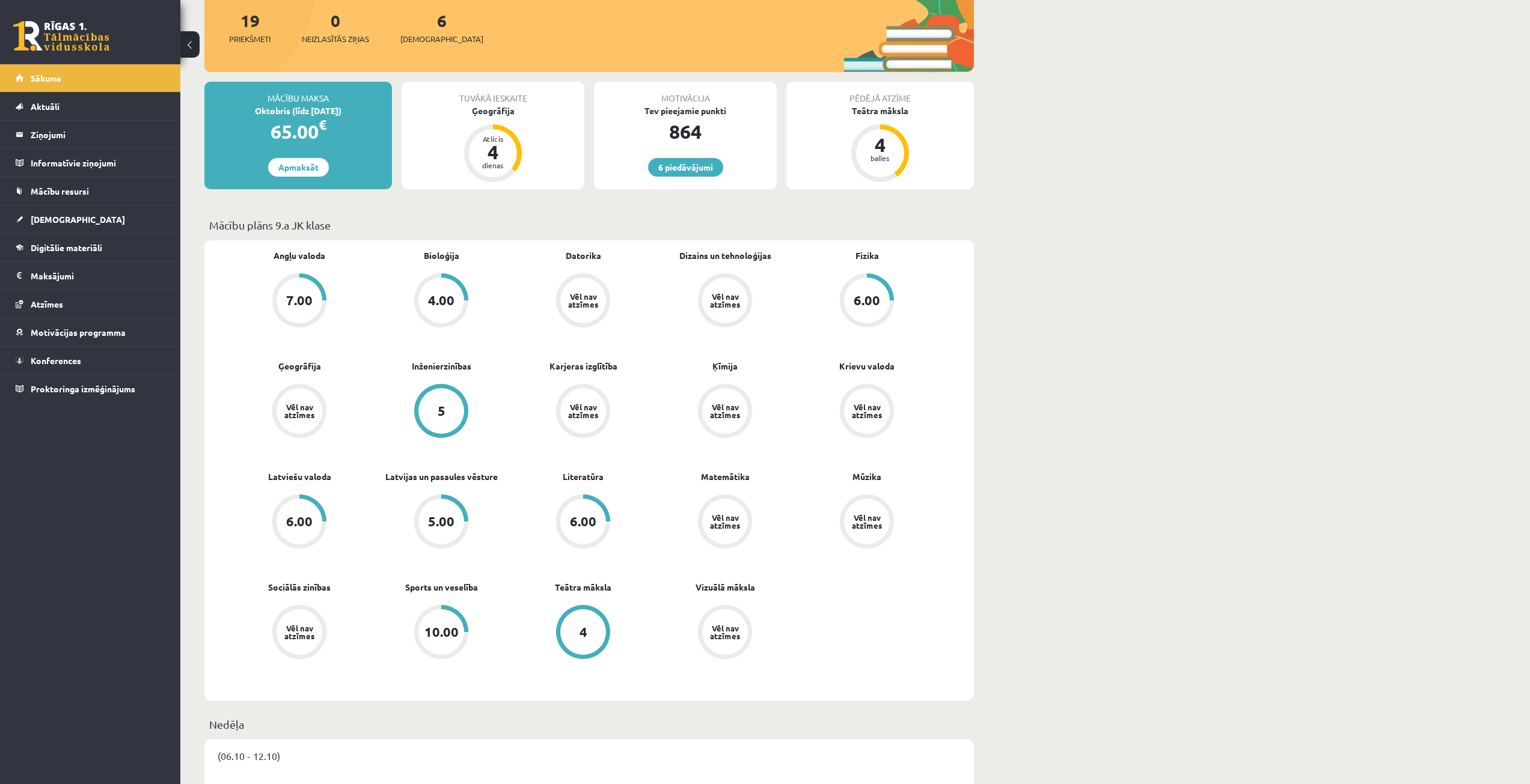
scroll to position [120, 0]
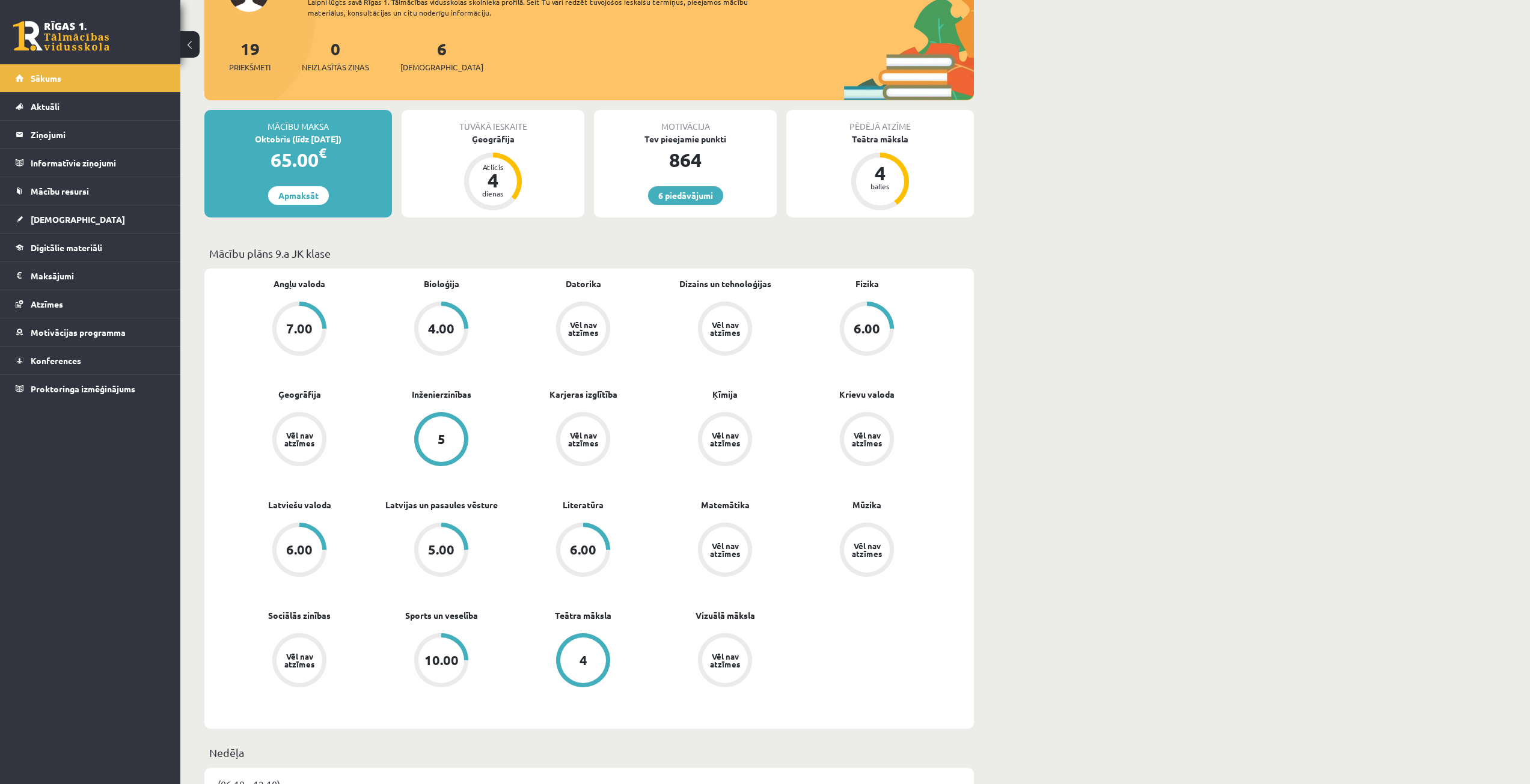
click at [594, 651] on div "4" at bounding box center [583, 661] width 46 height 46
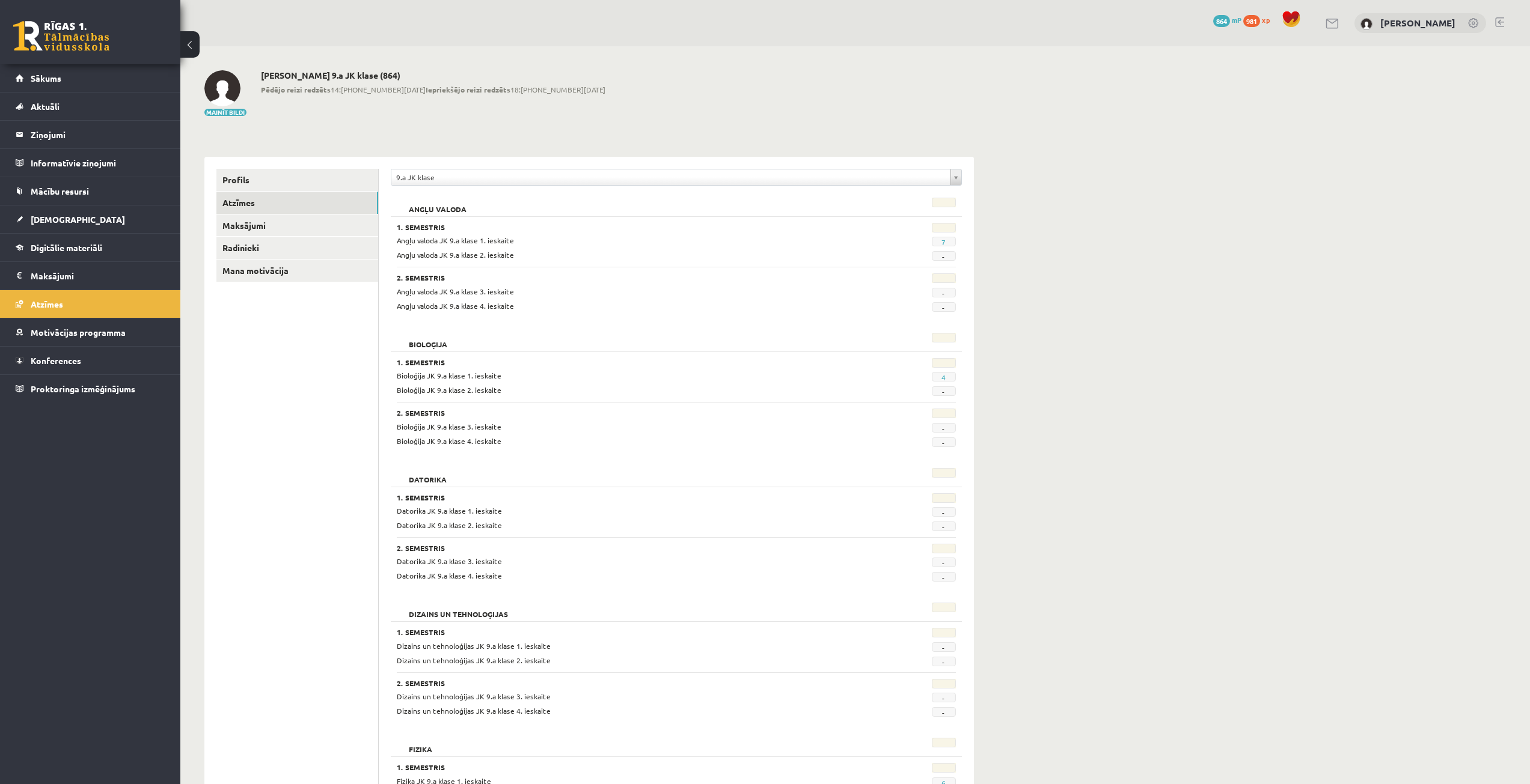
scroll to position [120, 0]
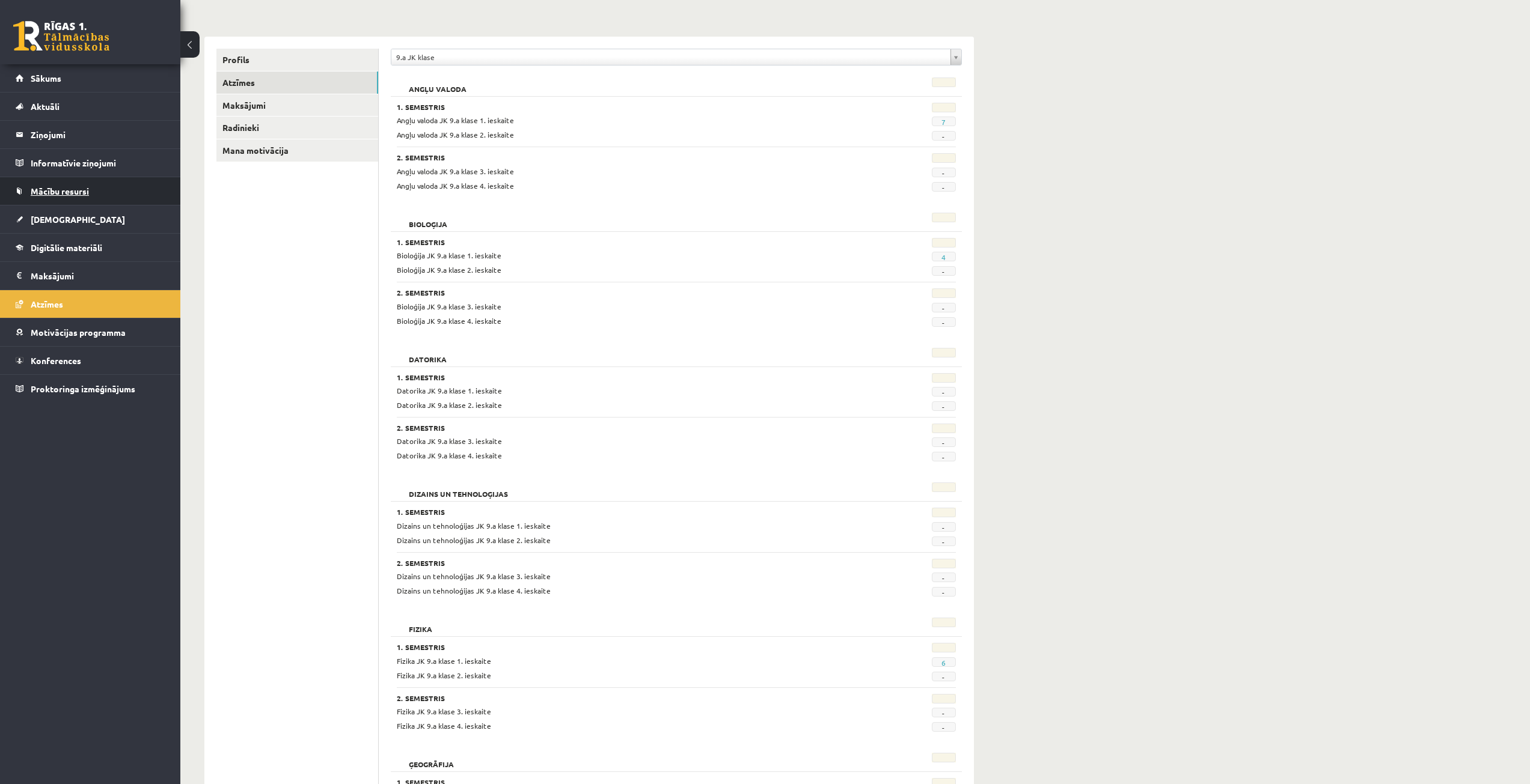
click at [111, 203] on link "Mācību resursi" at bounding box center [91, 190] width 150 height 27
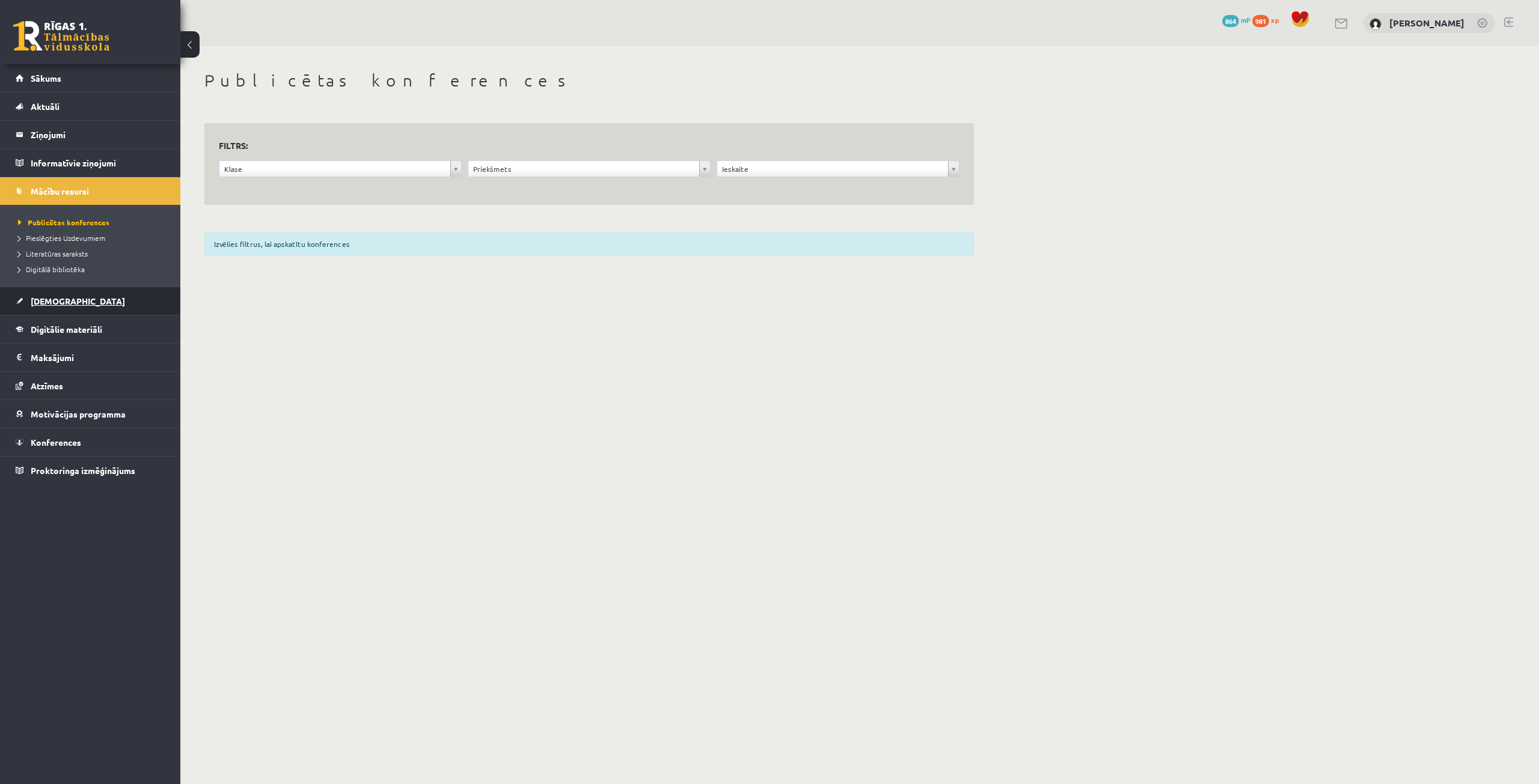
click at [95, 290] on link "[DEMOGRAPHIC_DATA]" at bounding box center [91, 300] width 150 height 27
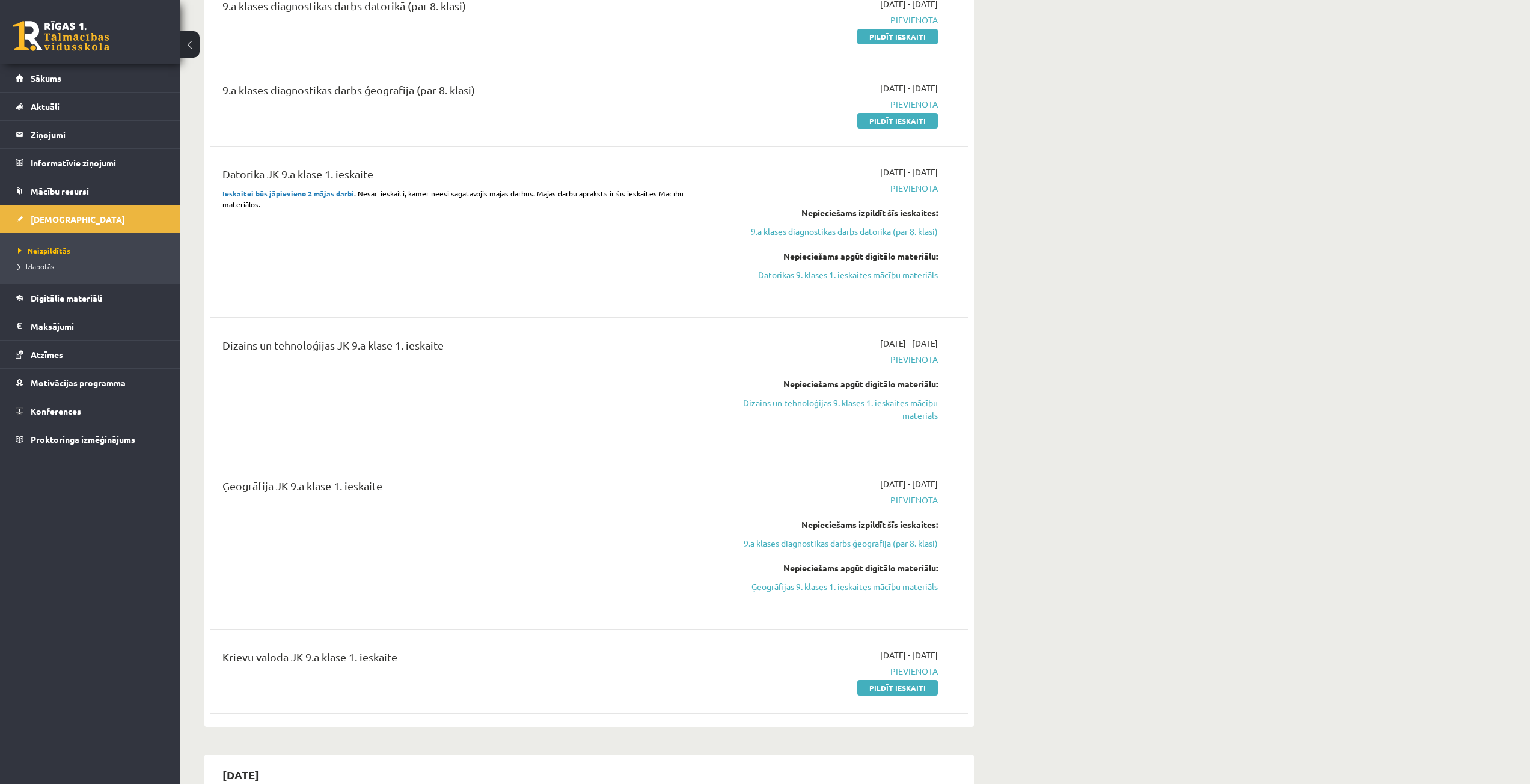
scroll to position [481, 0]
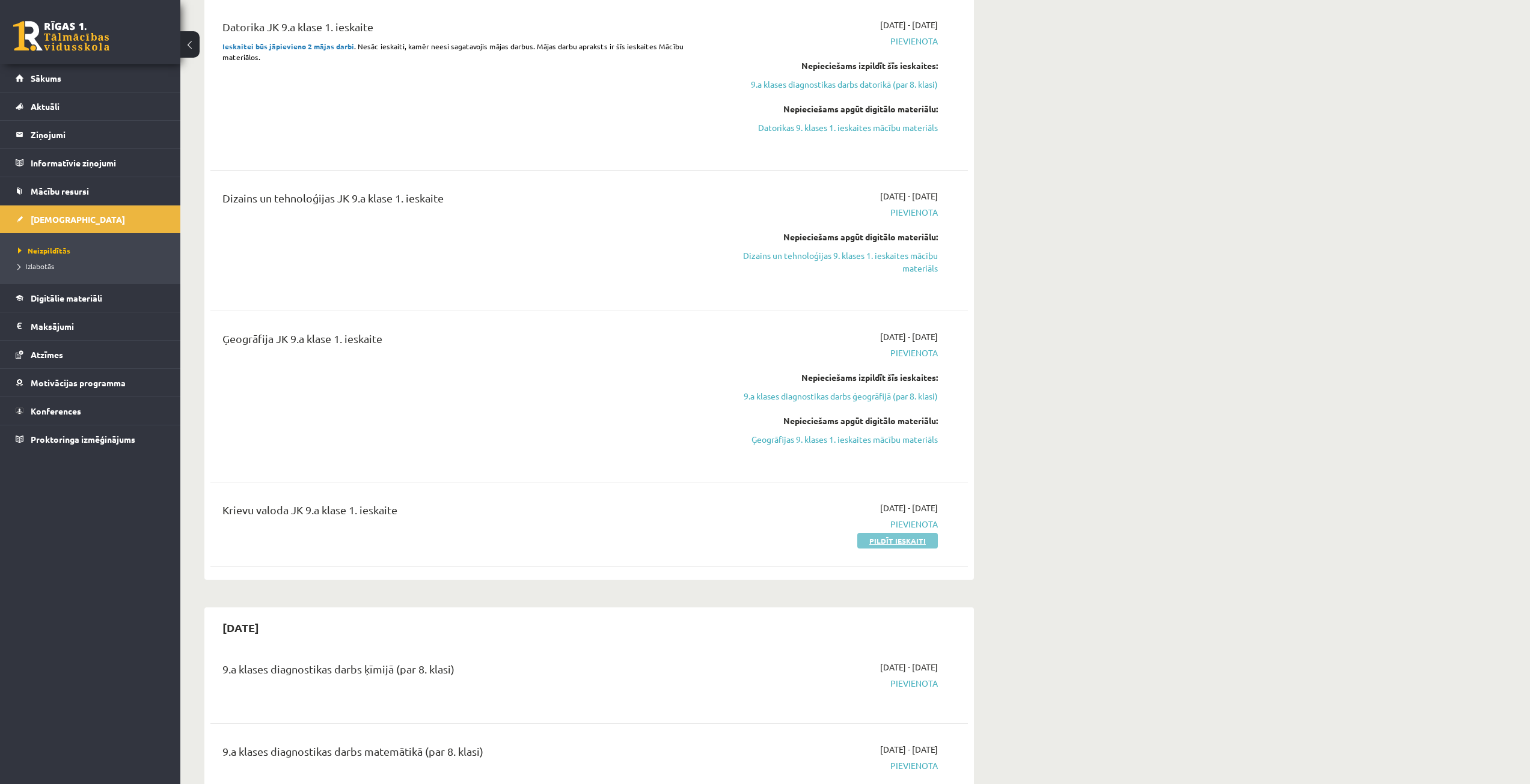
click at [888, 541] on link "Pildīt ieskaiti" at bounding box center [897, 541] width 80 height 16
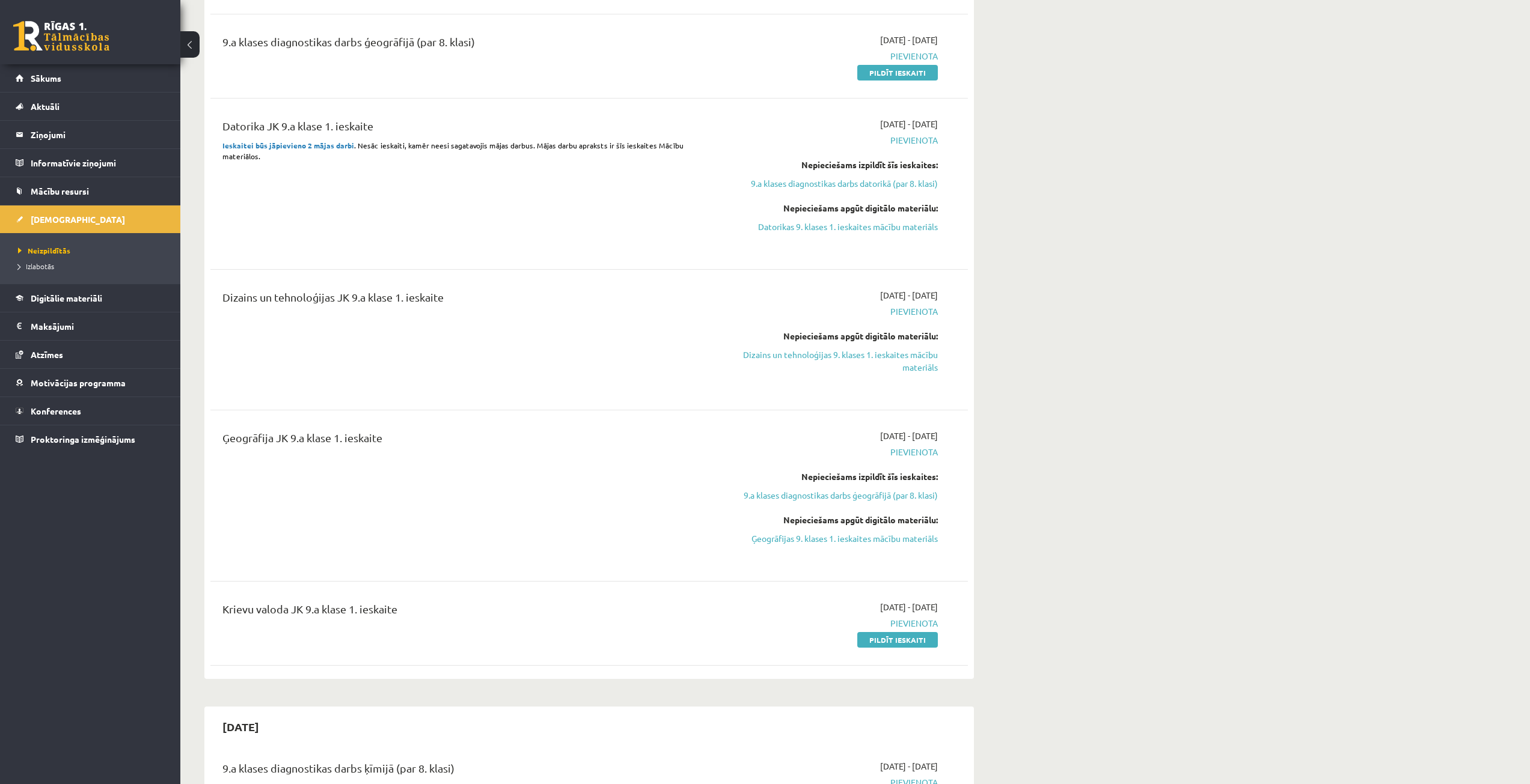
scroll to position [360, 0]
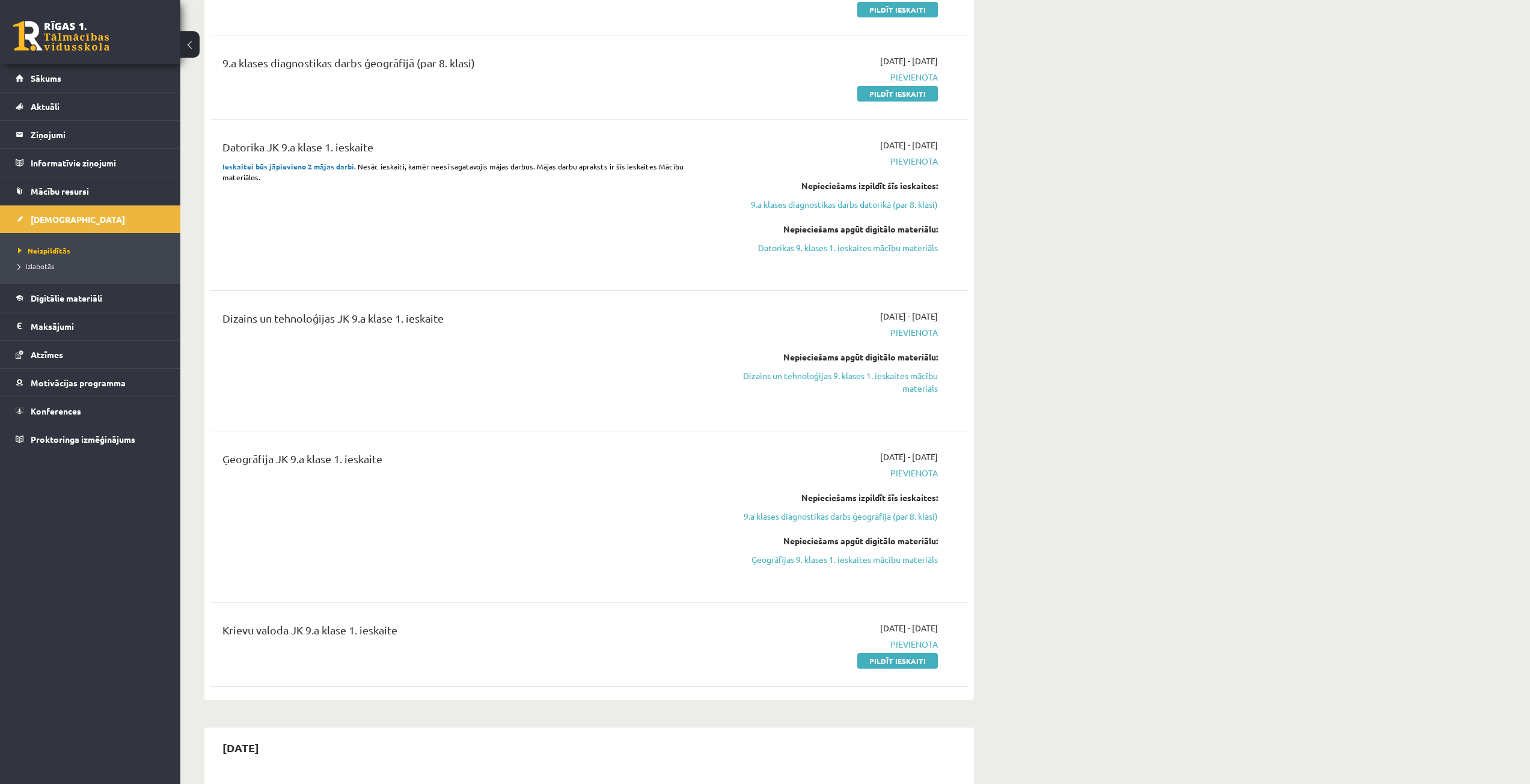
drag, startPoint x: 975, startPoint y: 390, endPoint x: 979, endPoint y: 470, distance: 80.1
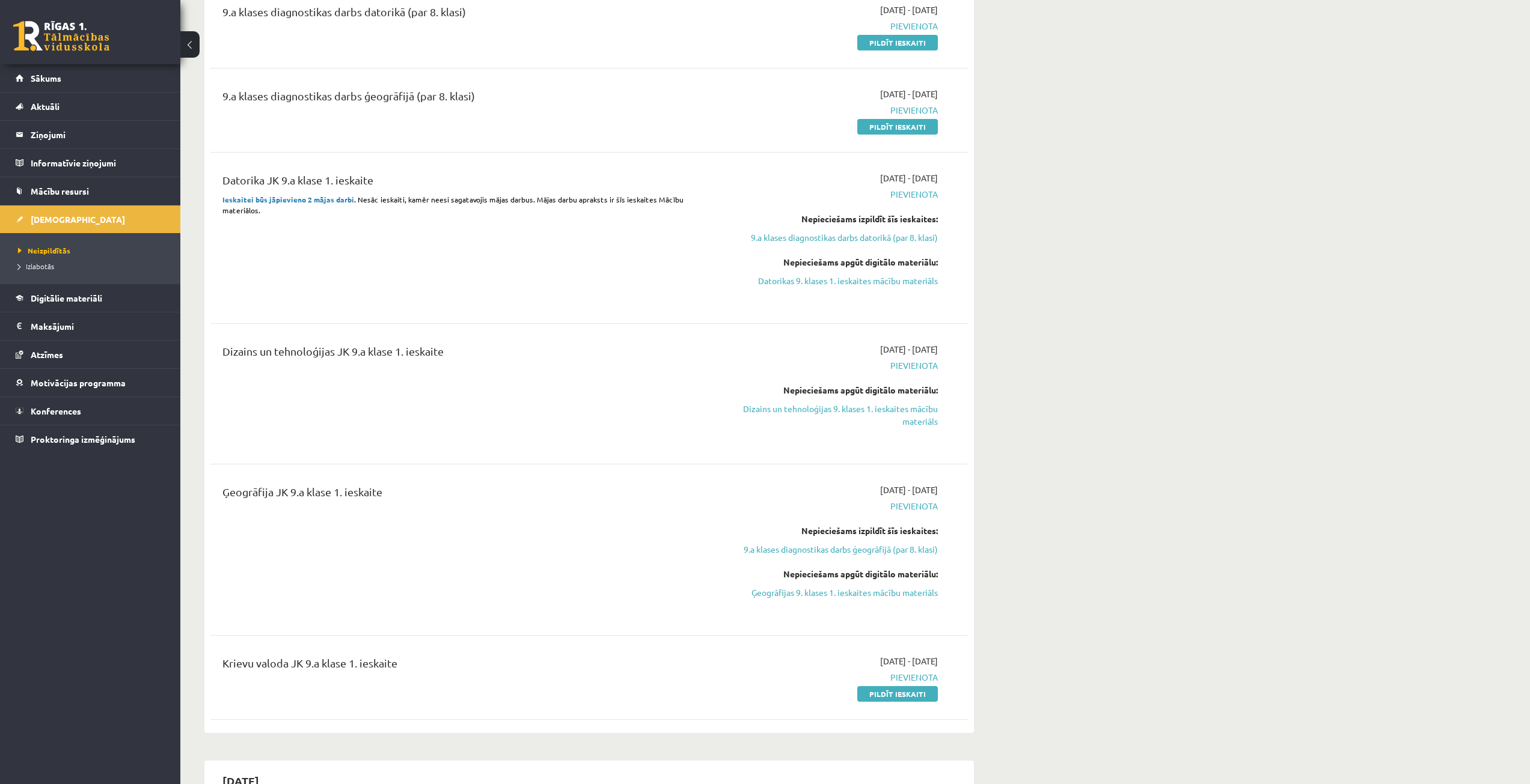
scroll to position [300, 0]
